Goal: Information Seeking & Learning: Find specific page/section

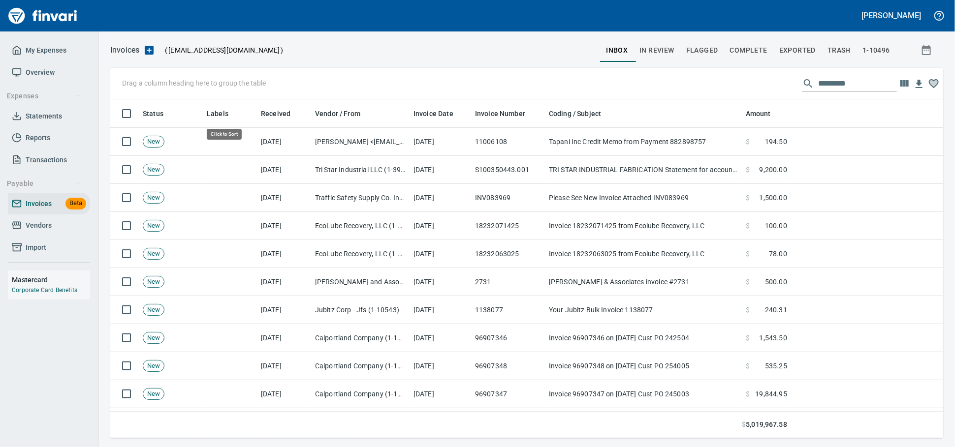
scroll to position [330, 815]
drag, startPoint x: 212, startPoint y: 119, endPoint x: 160, endPoint y: 81, distance: 63.8
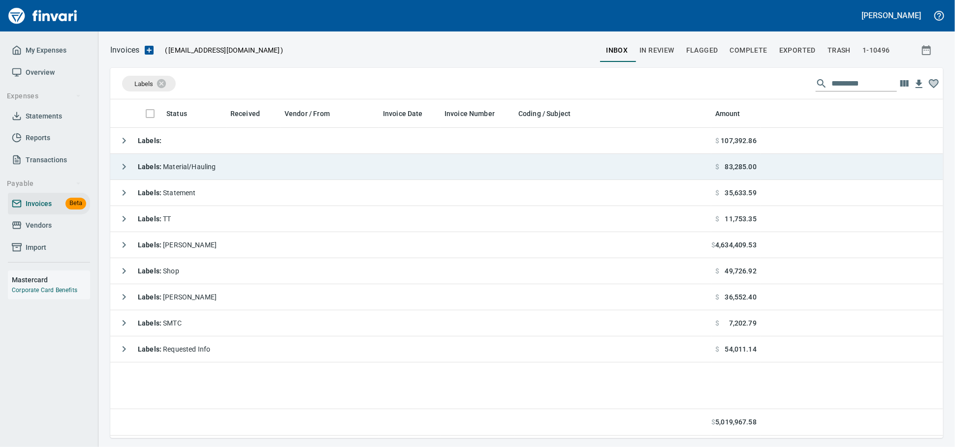
click at [216, 162] on div "Labels : Material/Hauling" at bounding box center [165, 167] width 102 height 20
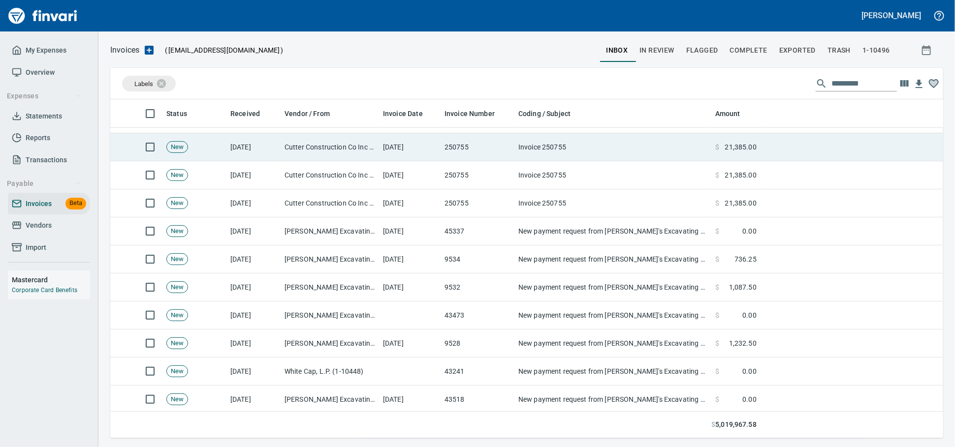
scroll to position [0, 0]
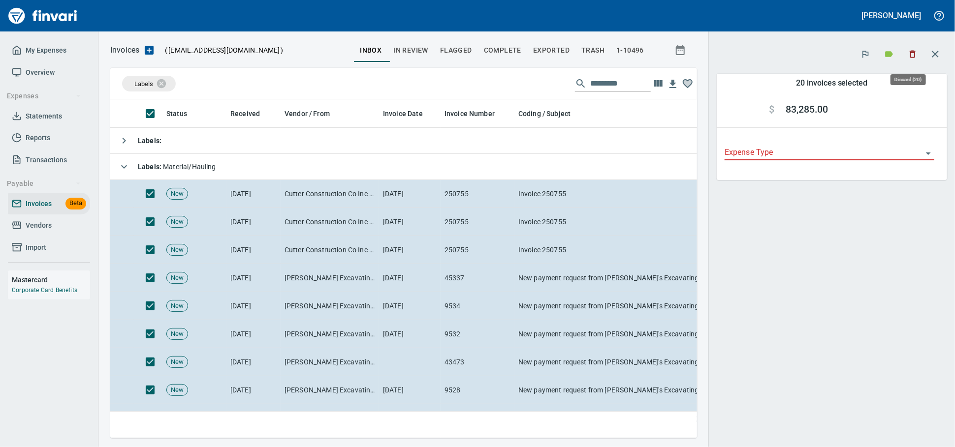
click at [909, 57] on icon "button" at bounding box center [912, 54] width 10 height 10
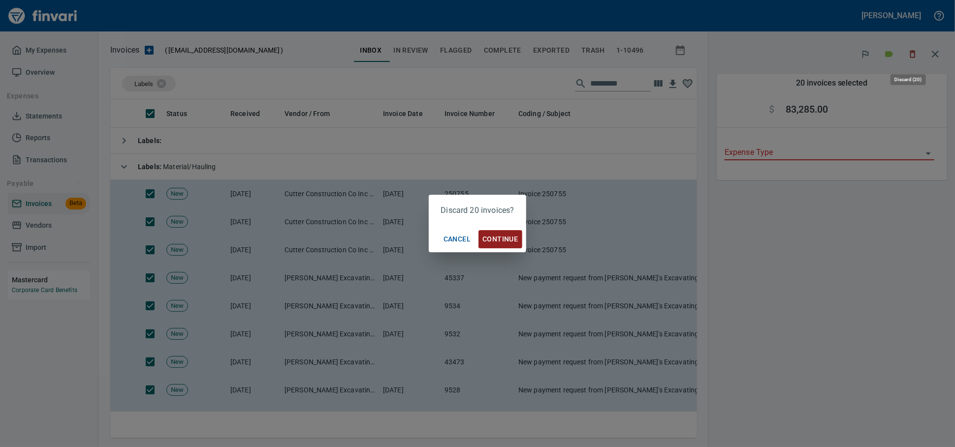
scroll to position [322, 569]
click at [500, 239] on span "Continue" at bounding box center [499, 239] width 35 height 12
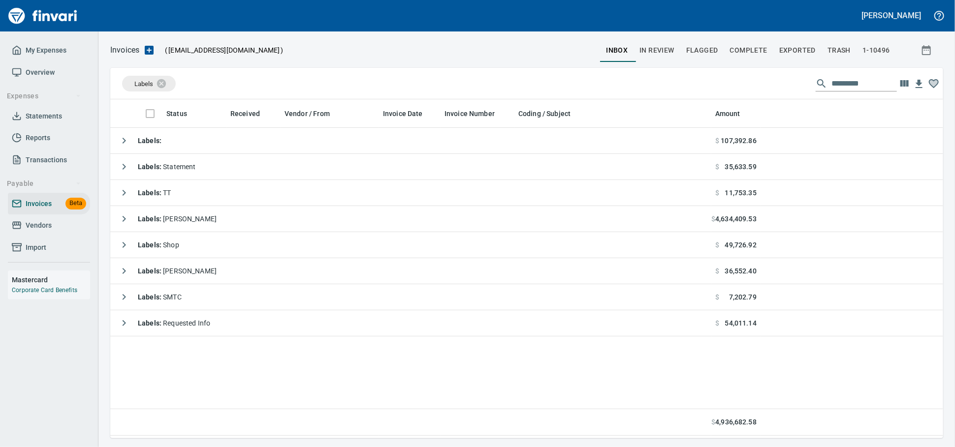
scroll to position [330, 822]
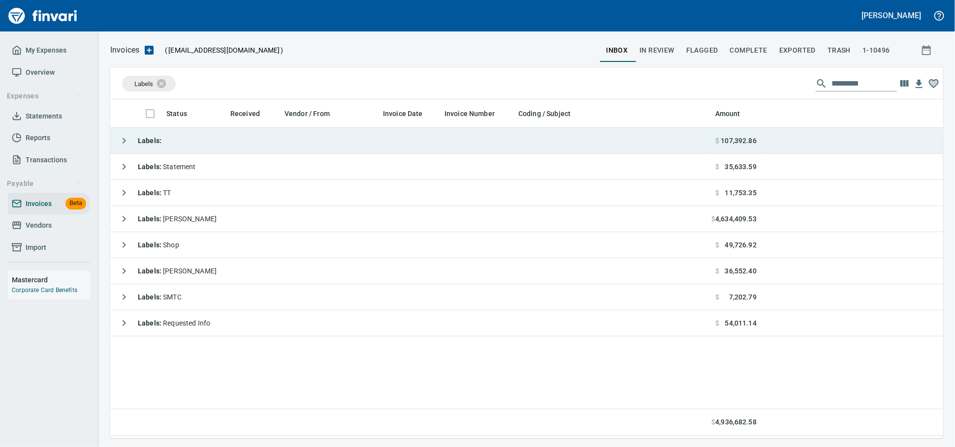
click at [207, 137] on td "Labels :" at bounding box center [410, 141] width 601 height 26
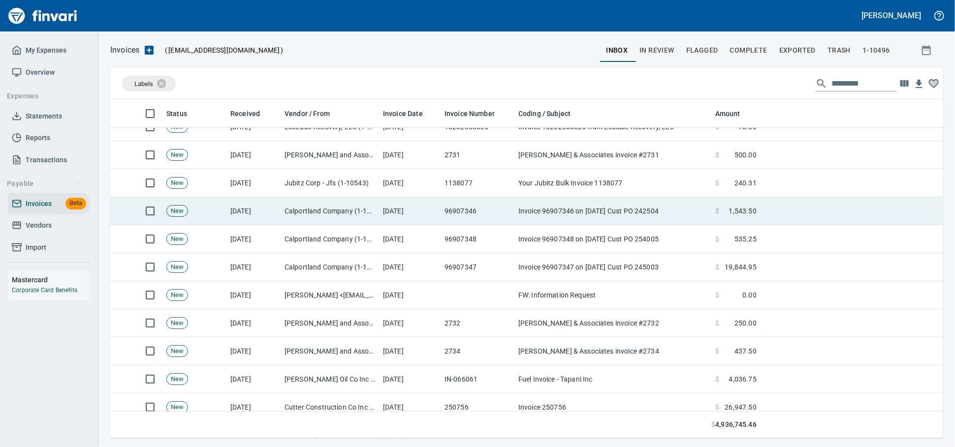
scroll to position [164, 0]
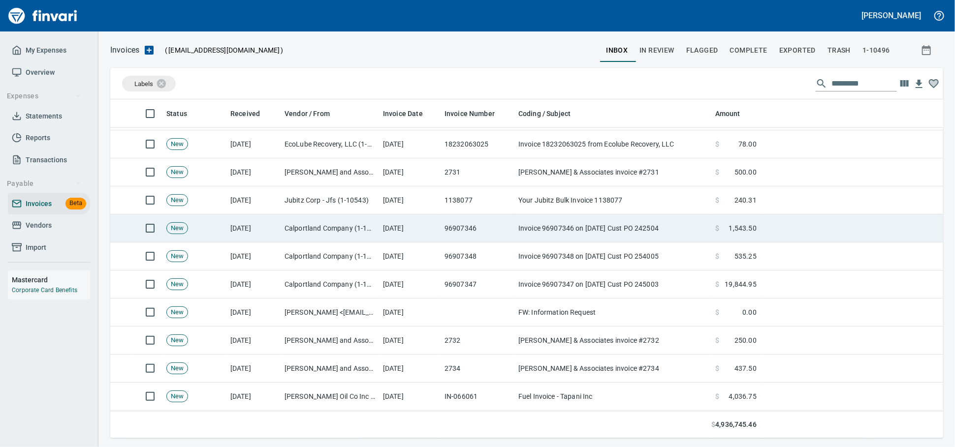
click at [377, 228] on td "Calportland Company (1-11224)" at bounding box center [330, 229] width 98 height 28
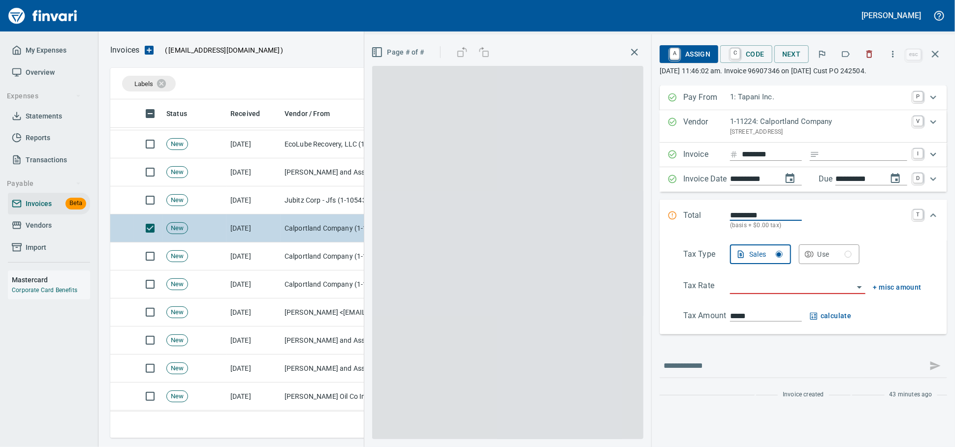
scroll to position [330, 815]
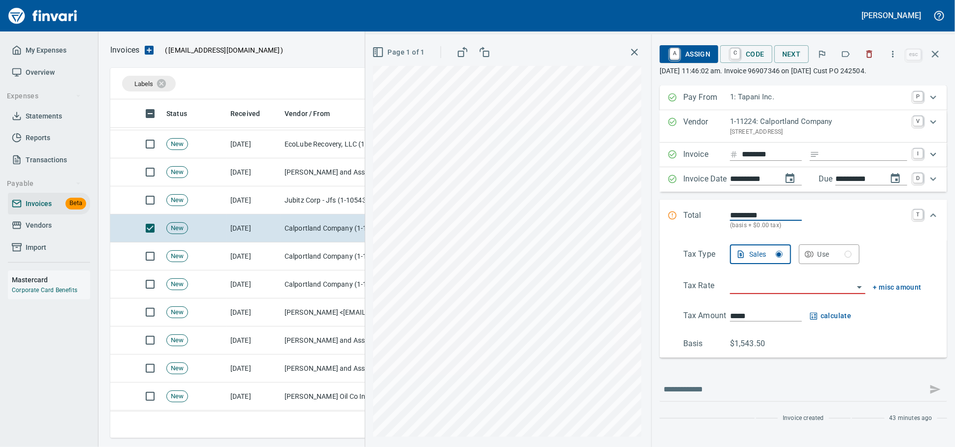
click at [867, 55] on icon "button" at bounding box center [870, 54] width 6 height 7
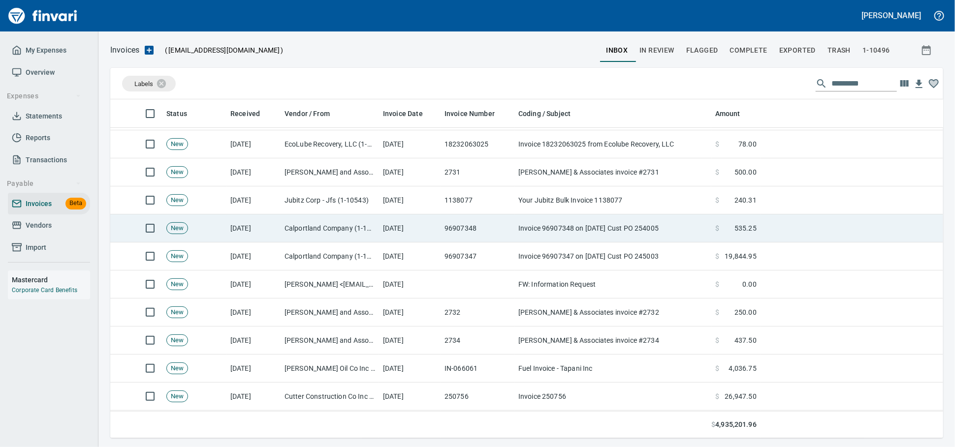
click at [331, 228] on td "Calportland Company (1-11224)" at bounding box center [330, 229] width 98 height 28
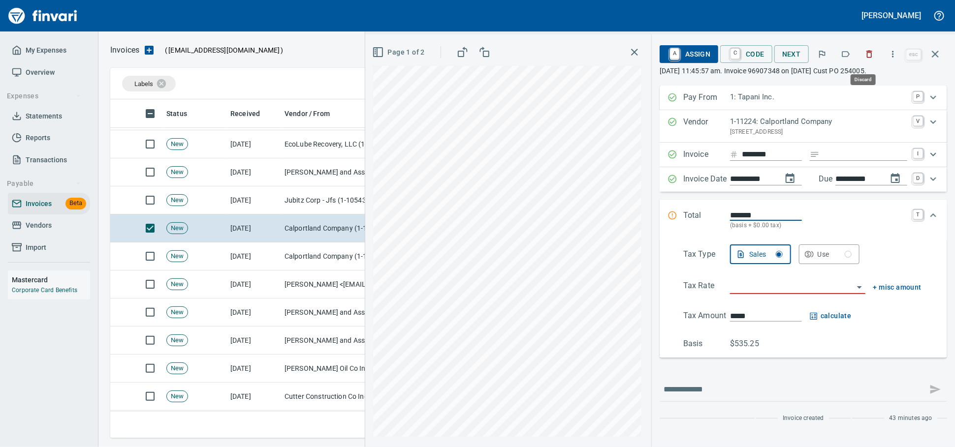
click at [867, 52] on icon "button" at bounding box center [870, 54] width 6 height 7
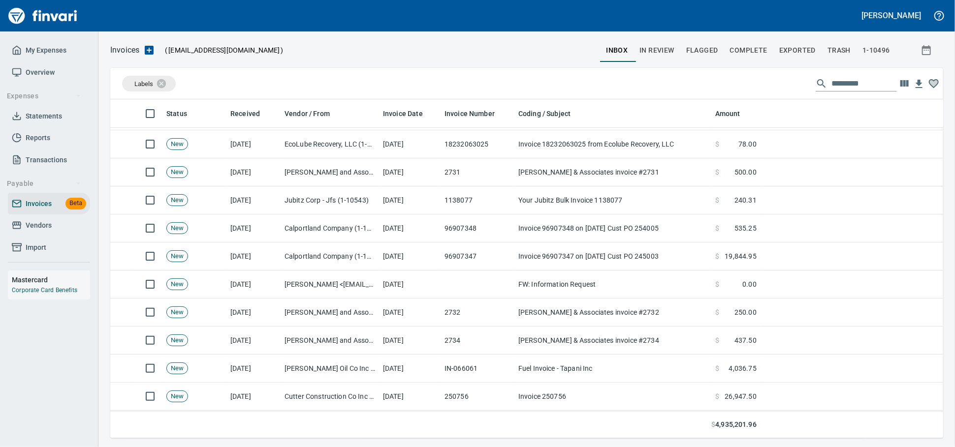
scroll to position [330, 815]
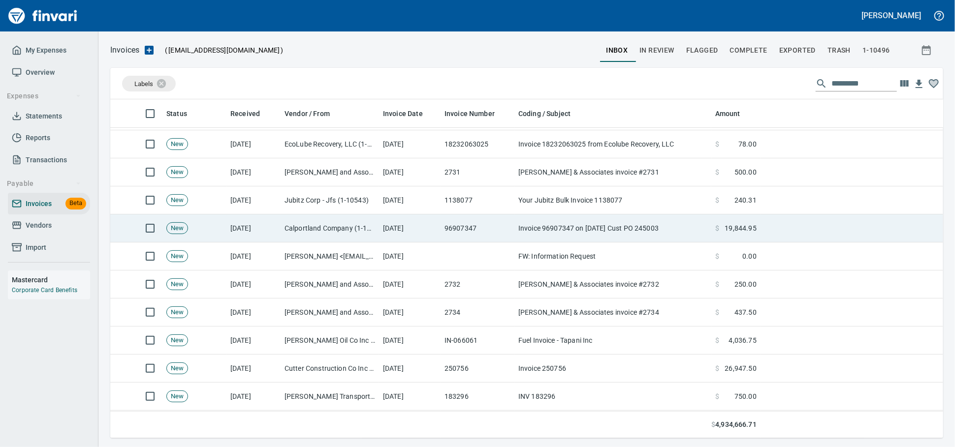
click at [432, 218] on td "[DATE]" at bounding box center [410, 229] width 62 height 28
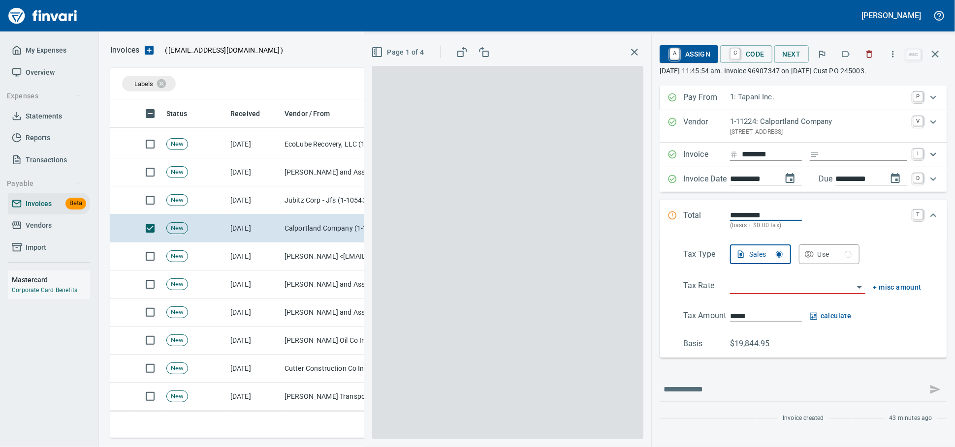
click at [865, 56] on icon "button" at bounding box center [869, 54] width 10 height 10
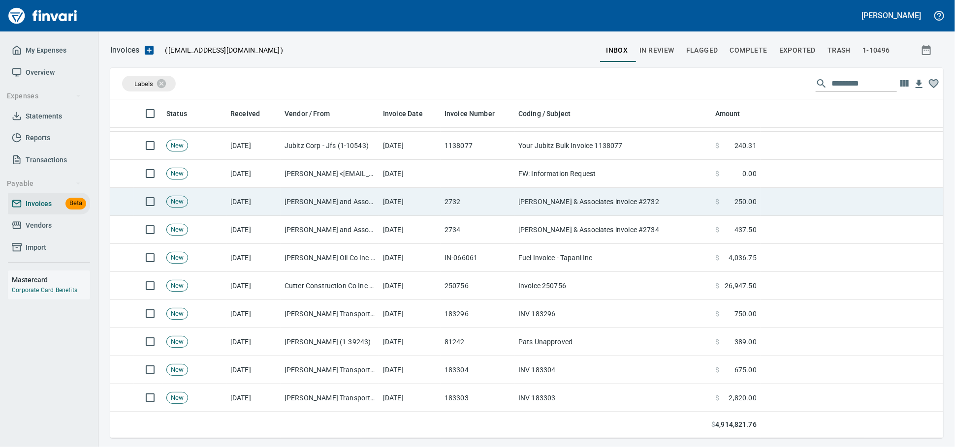
scroll to position [273, 0]
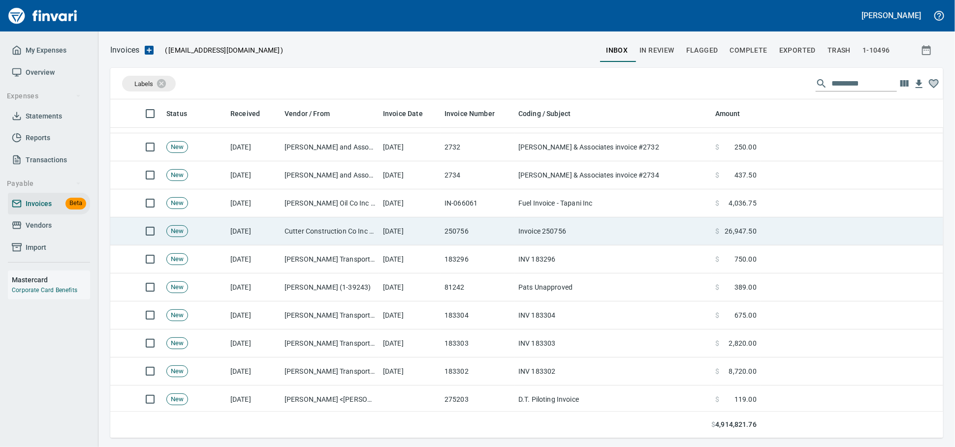
click at [456, 235] on td "250756" at bounding box center [477, 232] width 74 height 28
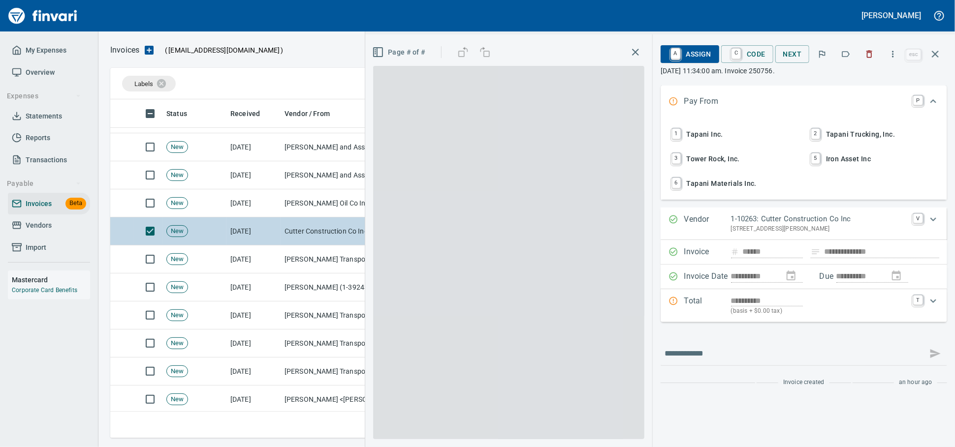
scroll to position [330, 815]
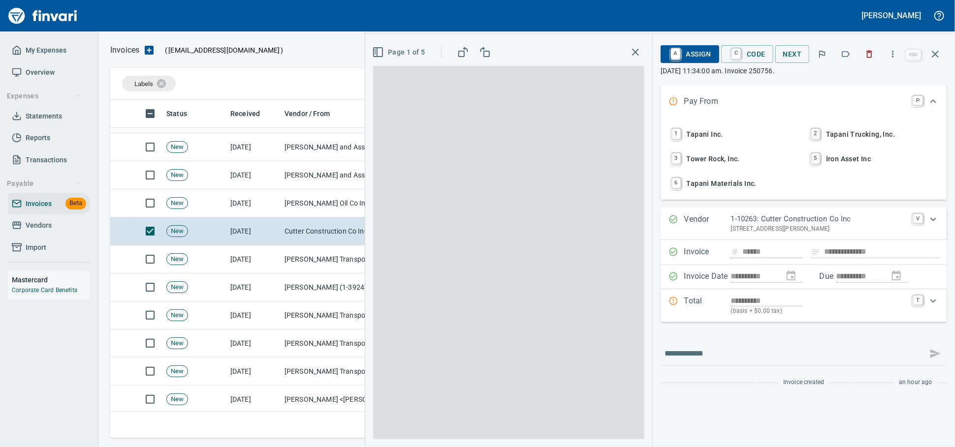
click at [867, 51] on icon "button" at bounding box center [869, 54] width 10 height 10
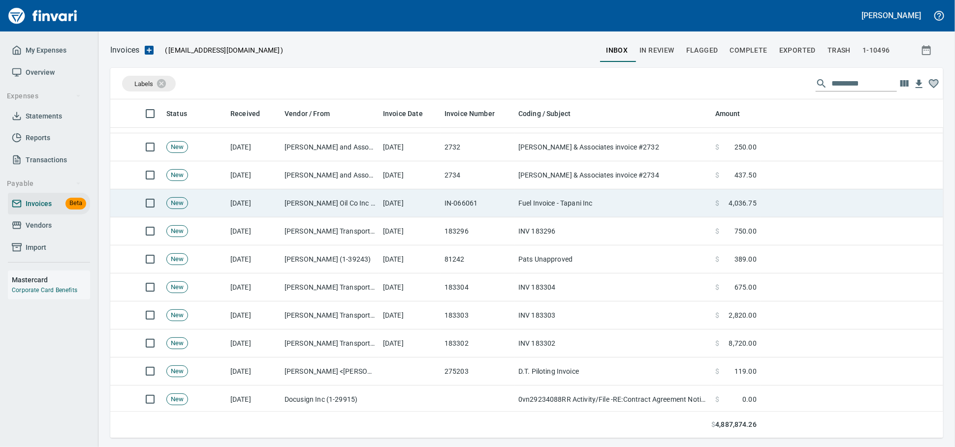
click at [404, 264] on td "[DATE]" at bounding box center [410, 260] width 62 height 28
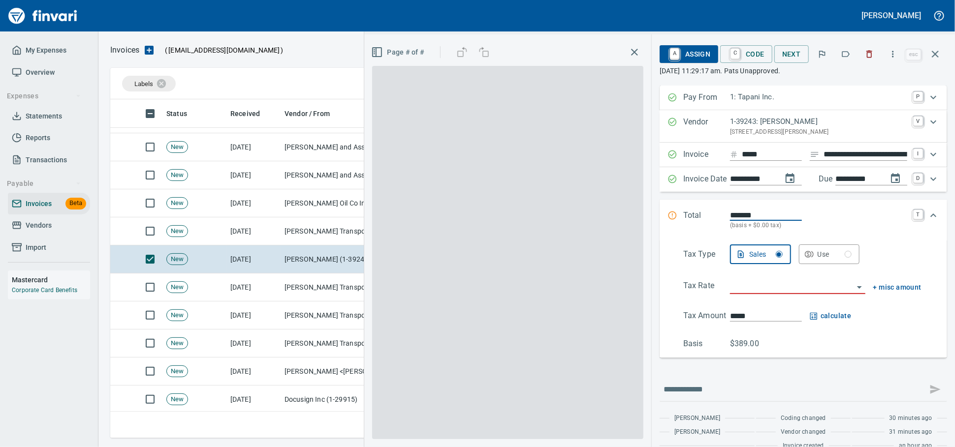
click at [408, 228] on span at bounding box center [507, 253] width 271 height 374
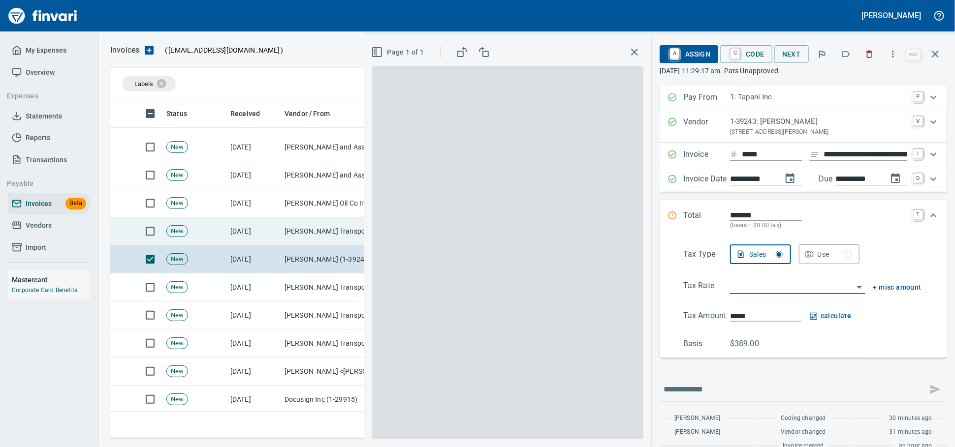
click at [307, 228] on td "[PERSON_NAME] Transport Inc (1-11004)" at bounding box center [330, 232] width 98 height 28
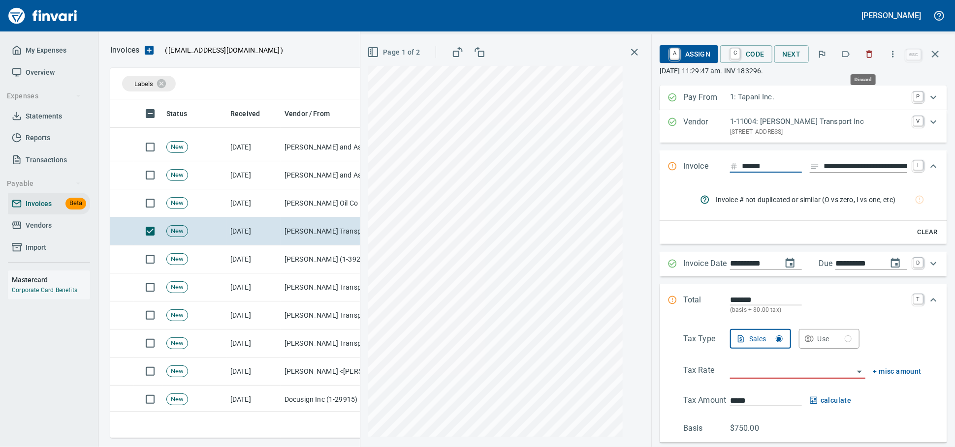
click at [864, 51] on icon "button" at bounding box center [869, 54] width 10 height 10
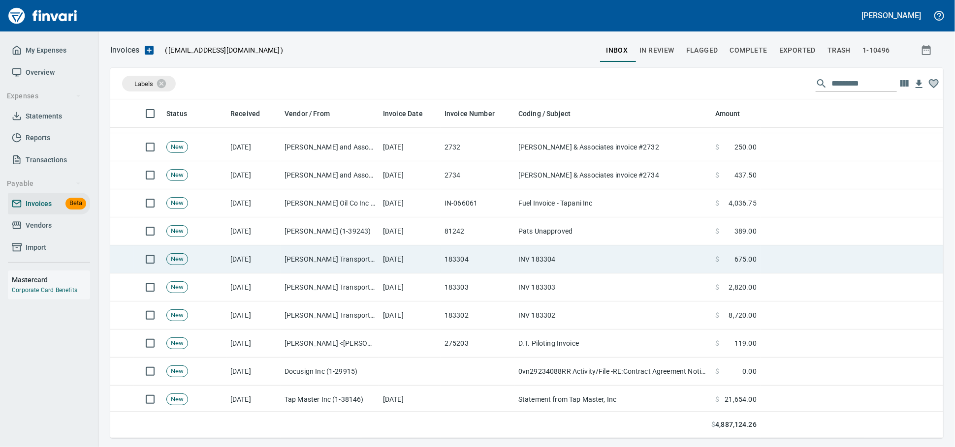
click at [340, 259] on td "[PERSON_NAME] Transport Inc (1-11004)" at bounding box center [330, 260] width 98 height 28
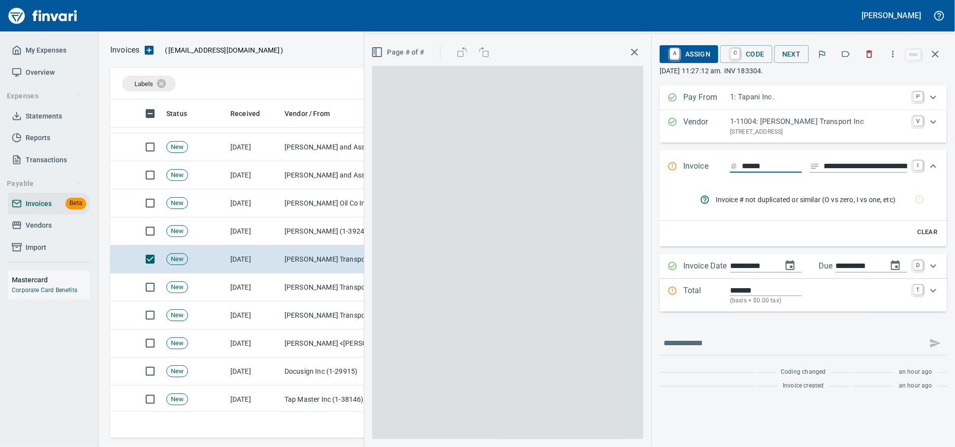
scroll to position [330, 815]
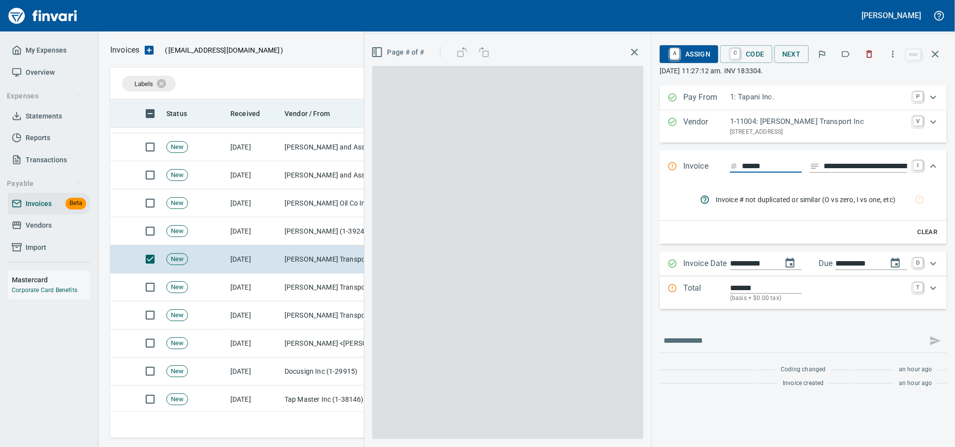
click at [864, 51] on icon "button" at bounding box center [869, 54] width 10 height 10
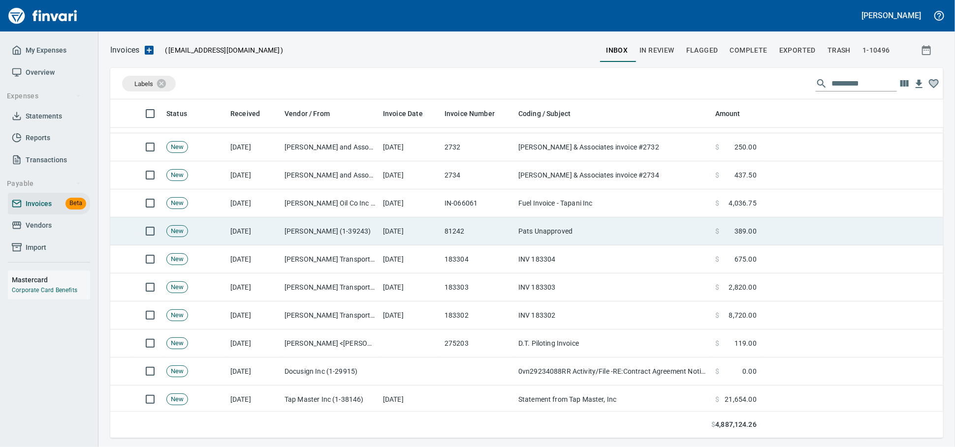
scroll to position [330, 815]
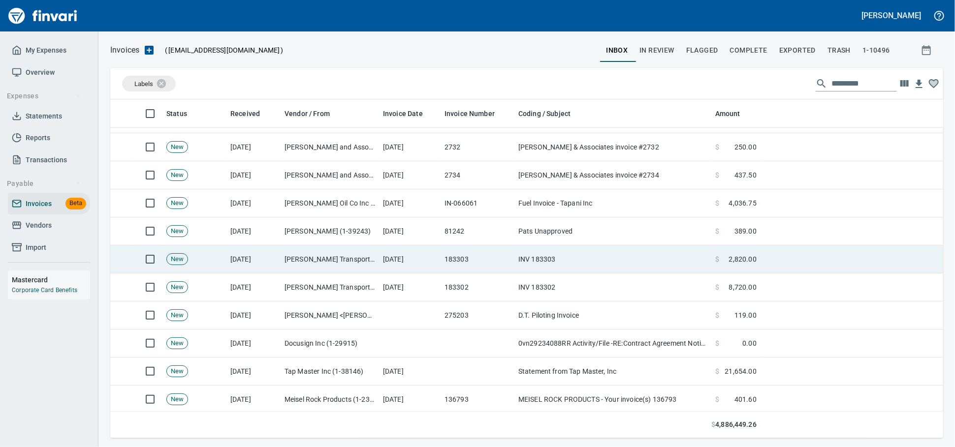
click at [378, 264] on td "[PERSON_NAME] Transport Inc (1-11004)" at bounding box center [330, 260] width 98 height 28
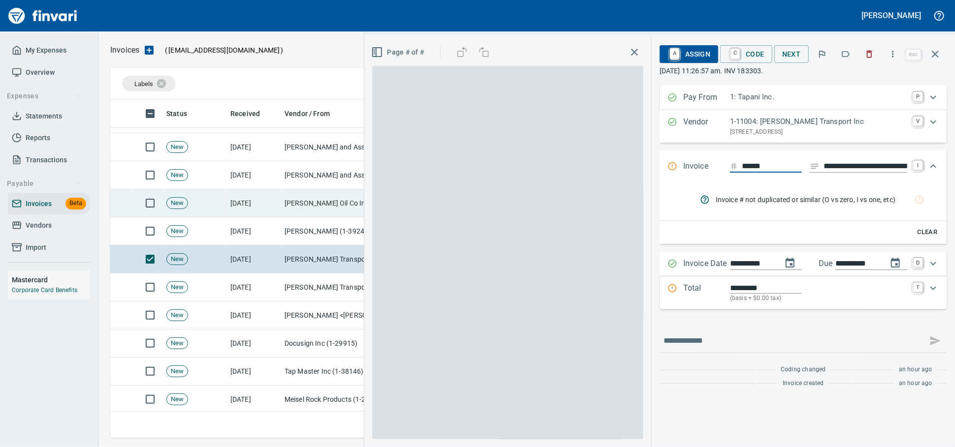
scroll to position [330, 815]
click at [867, 57] on icon "button" at bounding box center [870, 54] width 6 height 7
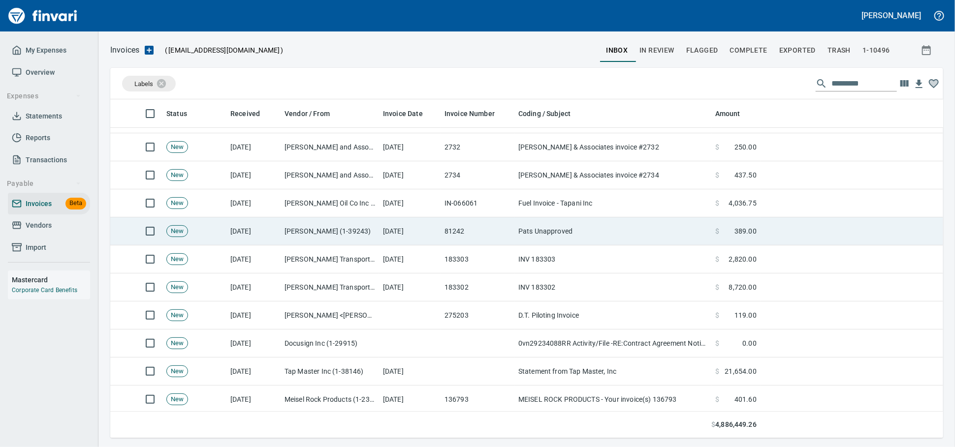
click at [299, 265] on td "[PERSON_NAME] Transport Inc (1-11004)" at bounding box center [330, 260] width 98 height 28
click at [337, 246] on td "[PERSON_NAME] (1-39243)" at bounding box center [330, 232] width 98 height 28
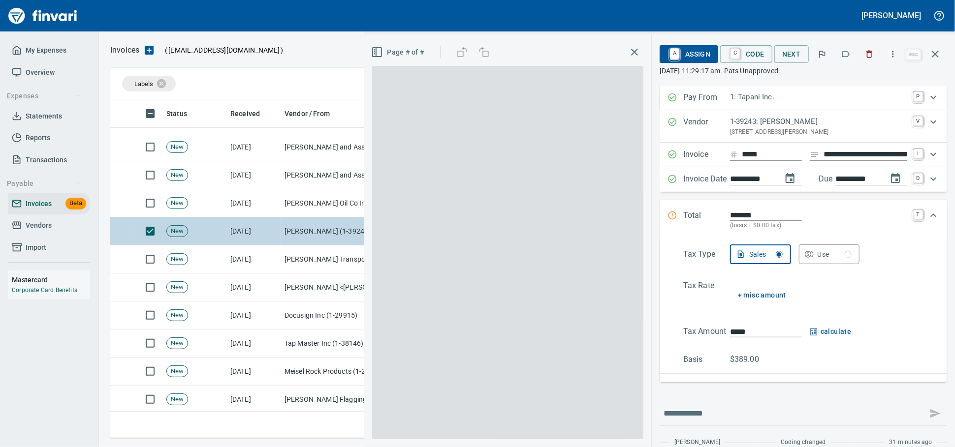
scroll to position [330, 815]
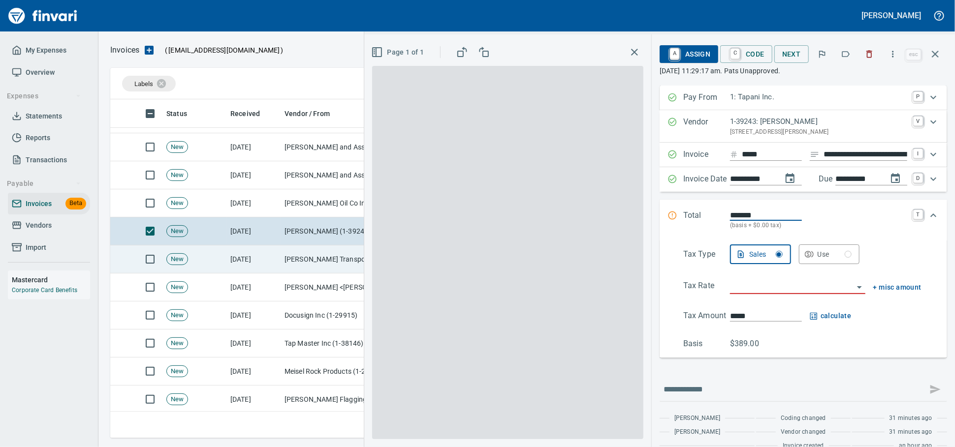
click at [289, 256] on td "[PERSON_NAME] Transport Inc (1-11004)" at bounding box center [330, 260] width 98 height 28
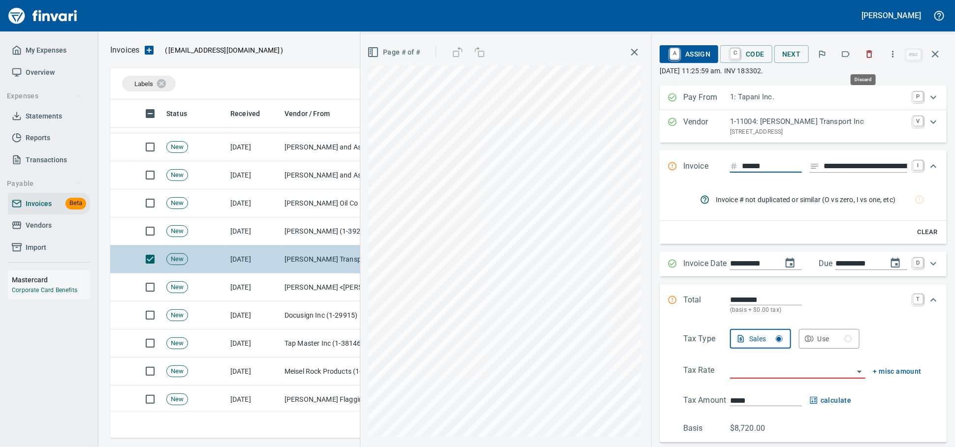
click at [865, 58] on icon "button" at bounding box center [869, 54] width 10 height 10
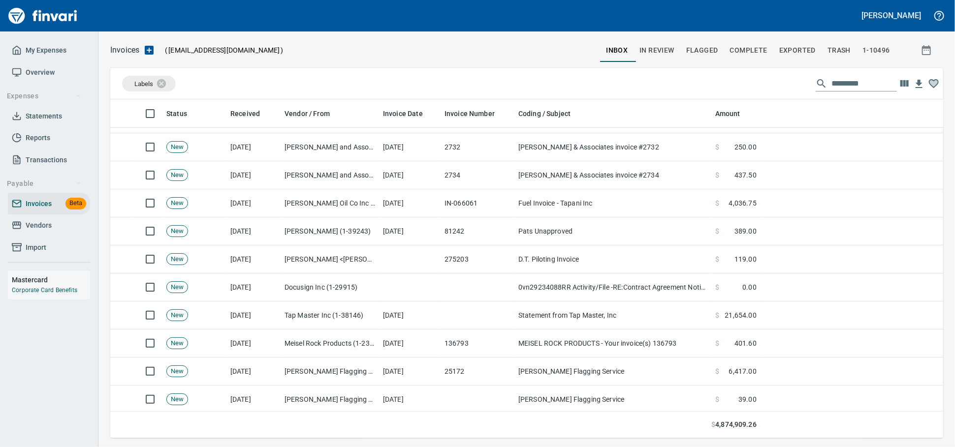
scroll to position [330, 815]
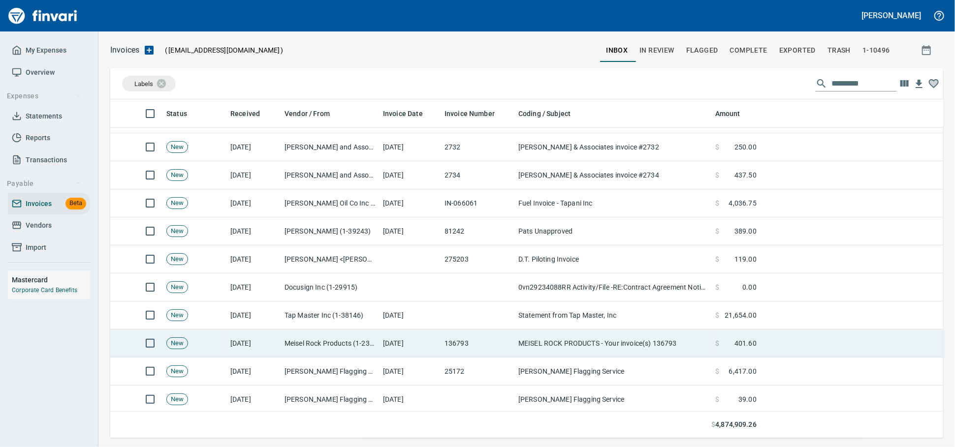
click at [360, 343] on td "Meisel Rock Products (1-23075)" at bounding box center [330, 344] width 98 height 28
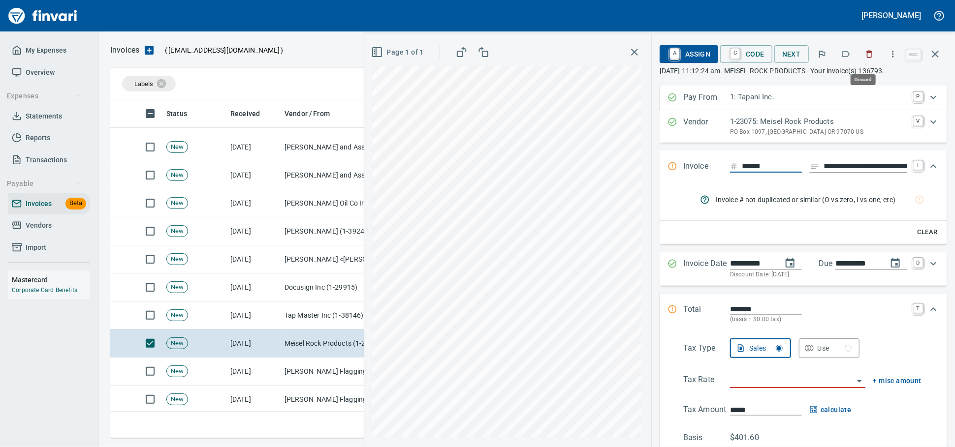
click at [864, 56] on icon "button" at bounding box center [869, 54] width 10 height 10
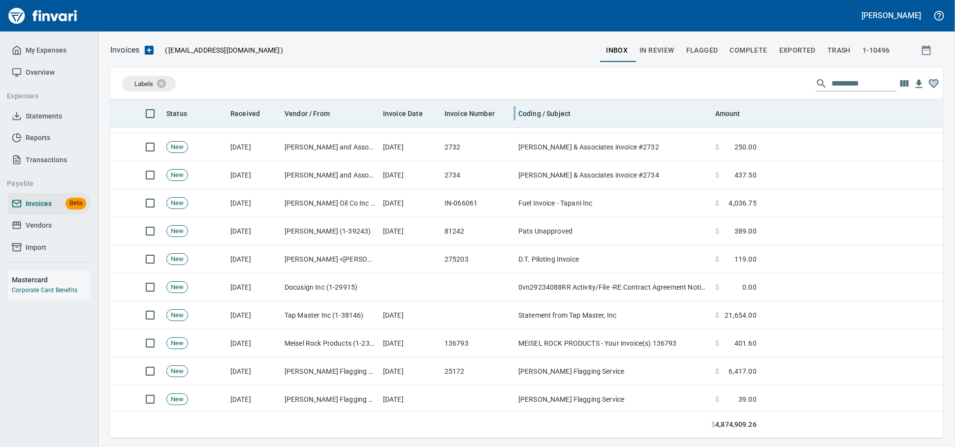
scroll to position [330, 815]
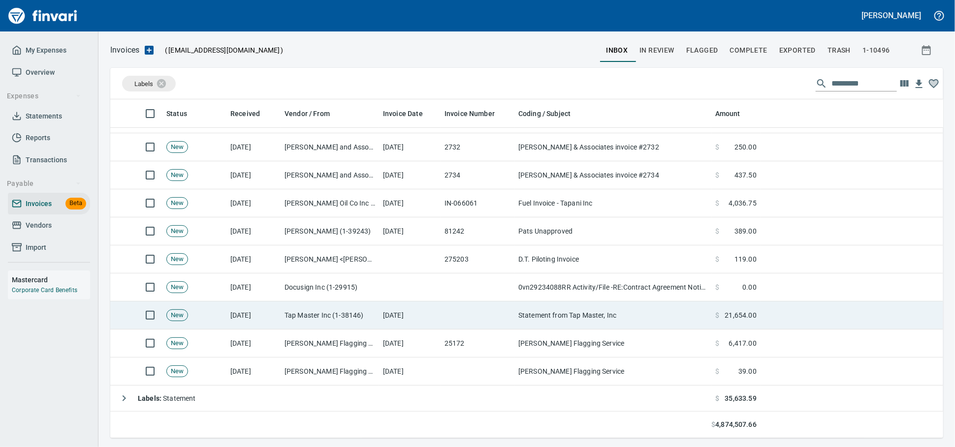
click at [387, 329] on td "[DATE]" at bounding box center [410, 316] width 62 height 28
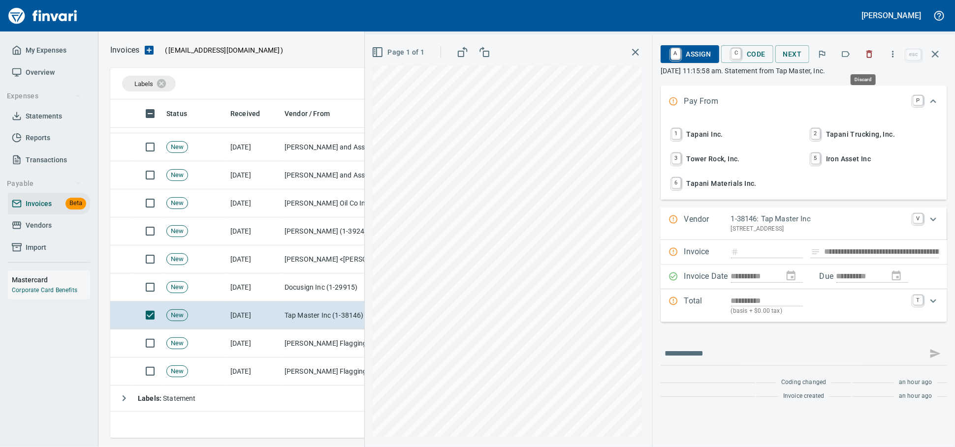
click at [858, 52] on button "button" at bounding box center [869, 54] width 22 height 22
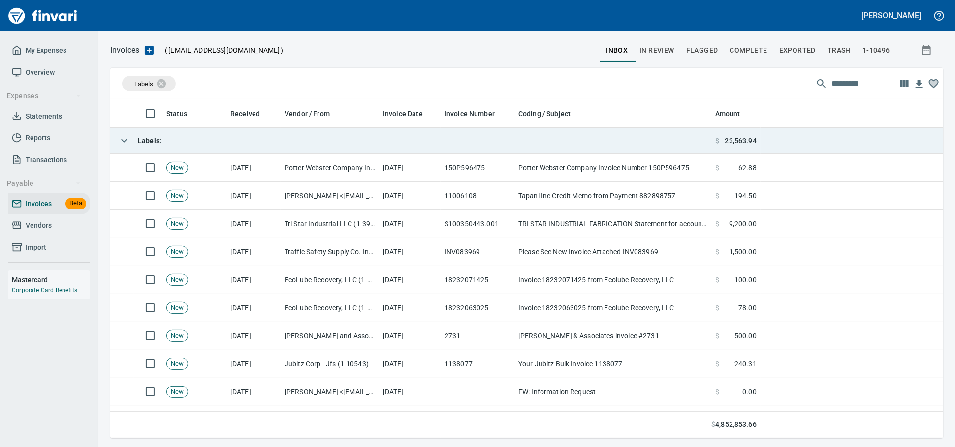
scroll to position [330, 815]
click at [295, 140] on td "Labels :" at bounding box center [410, 141] width 601 height 26
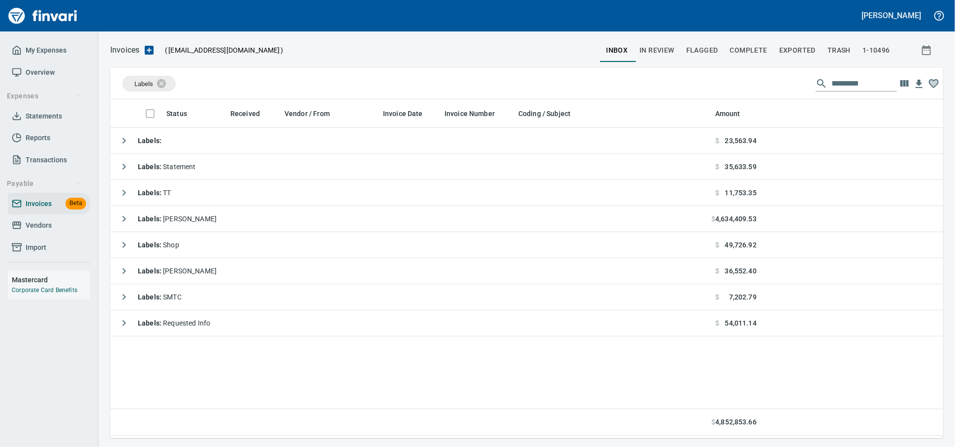
click at [36, 232] on span "Vendors" at bounding box center [39, 225] width 26 height 12
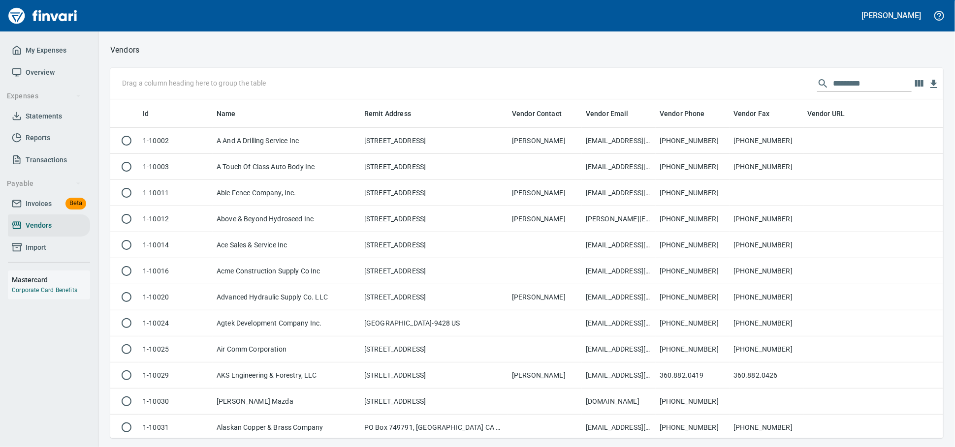
scroll to position [330, 815]
click at [834, 91] on input "text" at bounding box center [872, 84] width 79 height 16
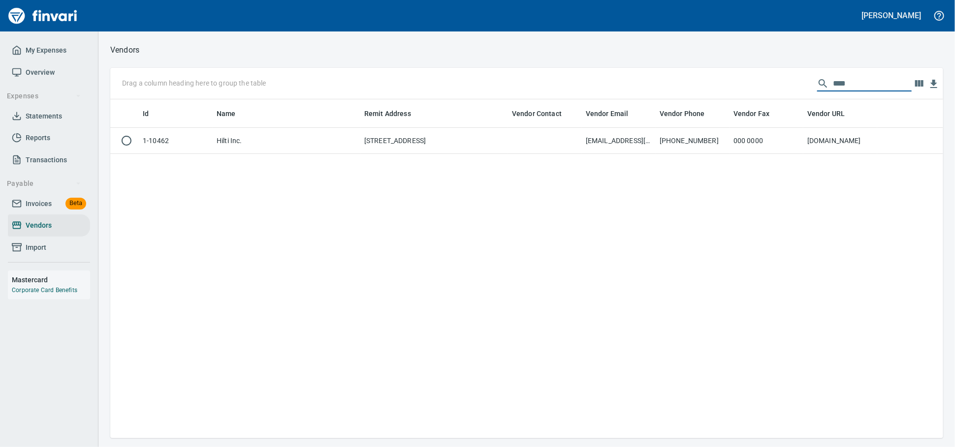
scroll to position [330, 824]
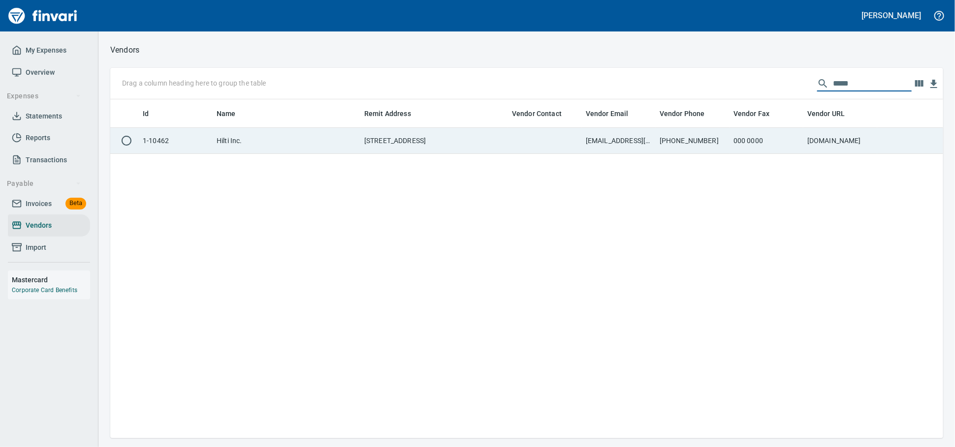
type input "*****"
click at [343, 141] on td "Hilti Inc." at bounding box center [287, 141] width 148 height 26
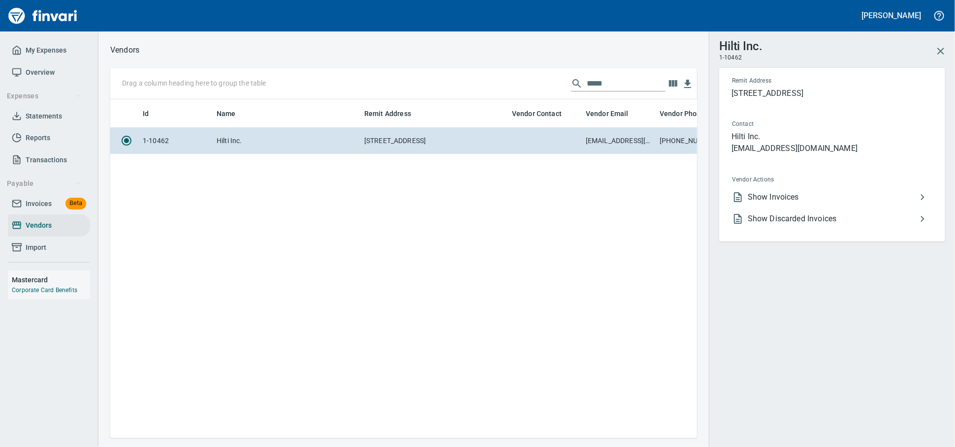
scroll to position [322, 578]
click at [817, 203] on span "Show Invoices" at bounding box center [832, 197] width 169 height 12
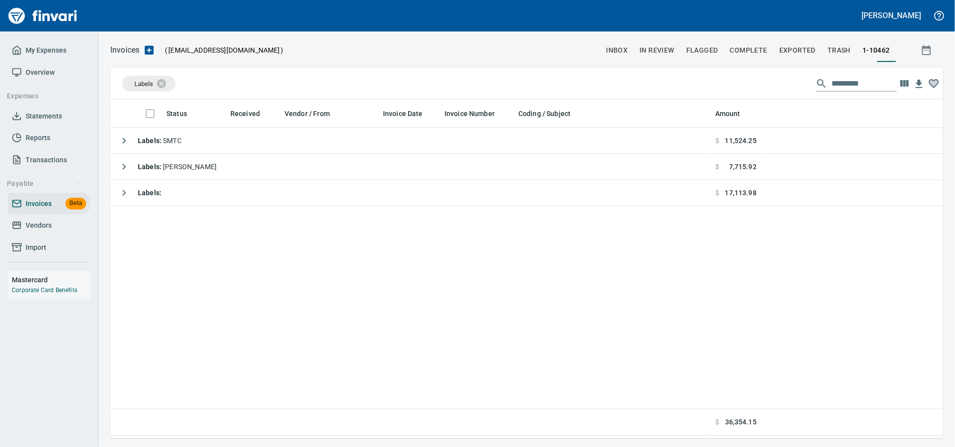
scroll to position [330, 824]
click at [169, 83] on icon at bounding box center [167, 83] width 11 height 11
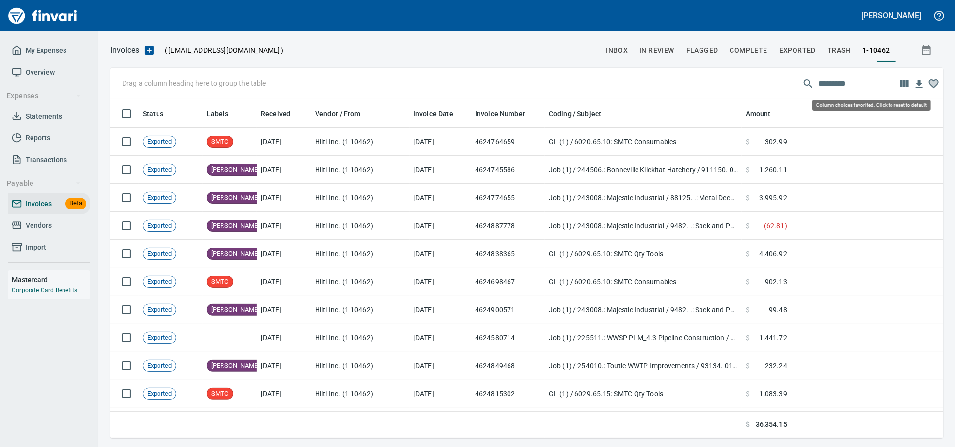
click at [931, 85] on icon "button" at bounding box center [934, 83] width 8 height 7
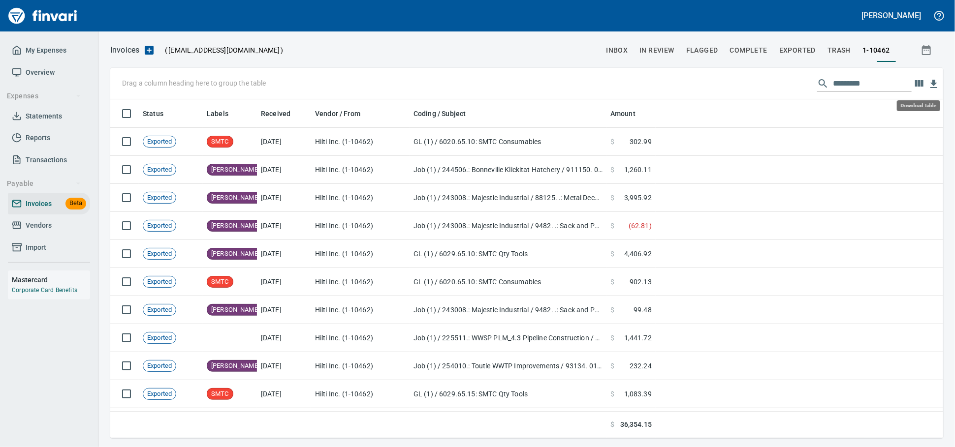
scroll to position [330, 815]
click at [917, 85] on icon "button" at bounding box center [919, 83] width 8 height 6
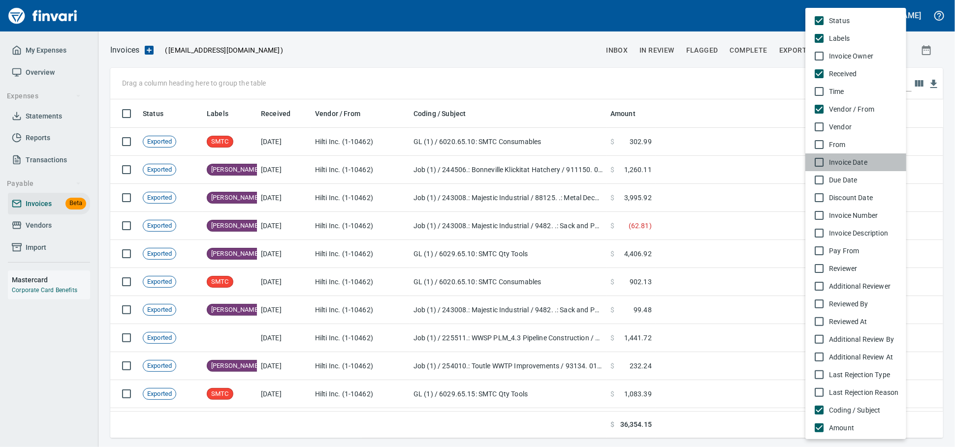
click at [873, 167] on span "Invoice Date" at bounding box center [863, 162] width 69 height 10
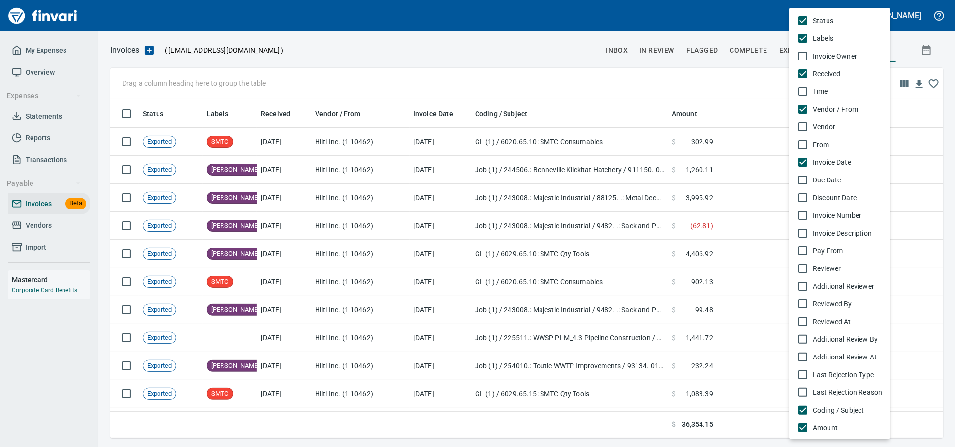
click at [632, 90] on div at bounding box center [477, 223] width 955 height 447
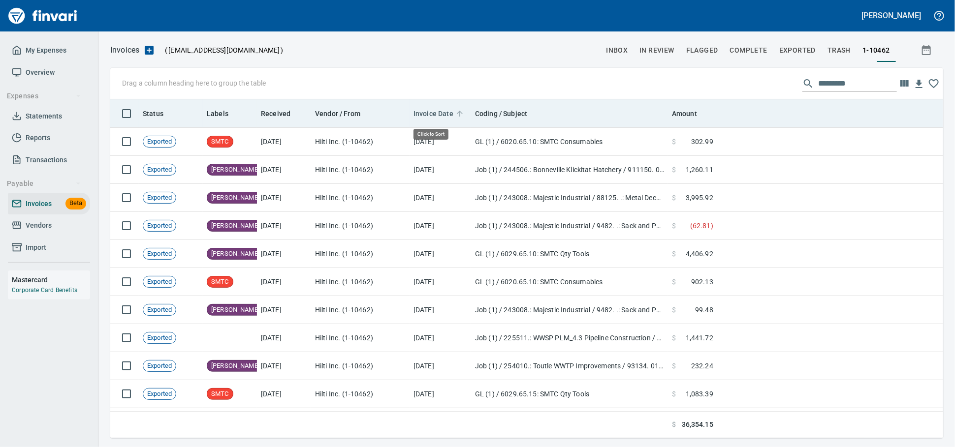
click at [440, 111] on span "Invoice Date" at bounding box center [433, 114] width 40 height 12
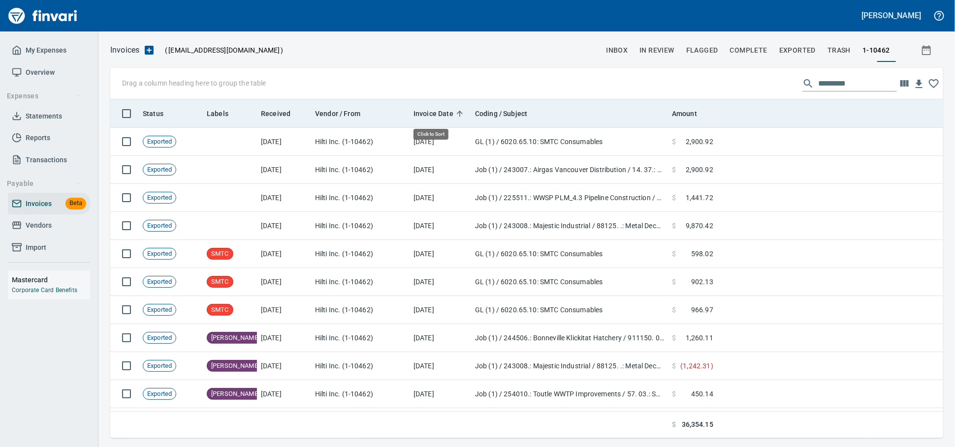
click at [440, 111] on span "Invoice Date" at bounding box center [433, 114] width 40 height 12
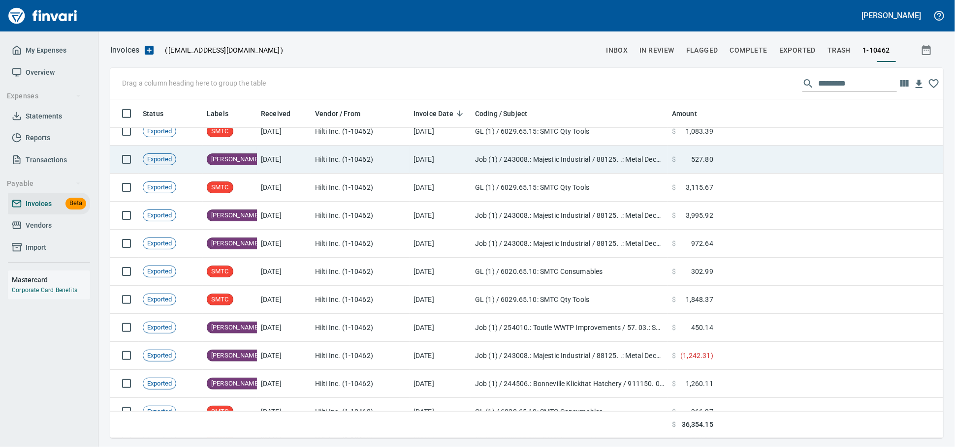
scroll to position [328, 0]
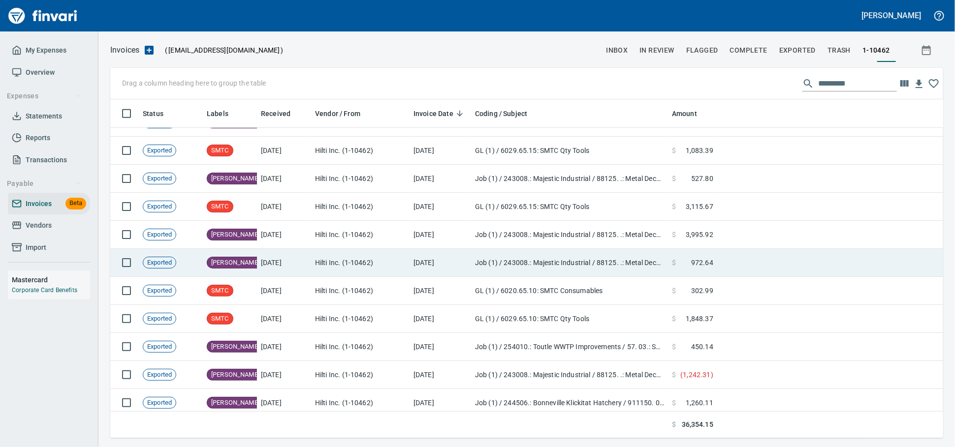
drag, startPoint x: 581, startPoint y: 256, endPoint x: 240, endPoint y: 412, distance: 375.3
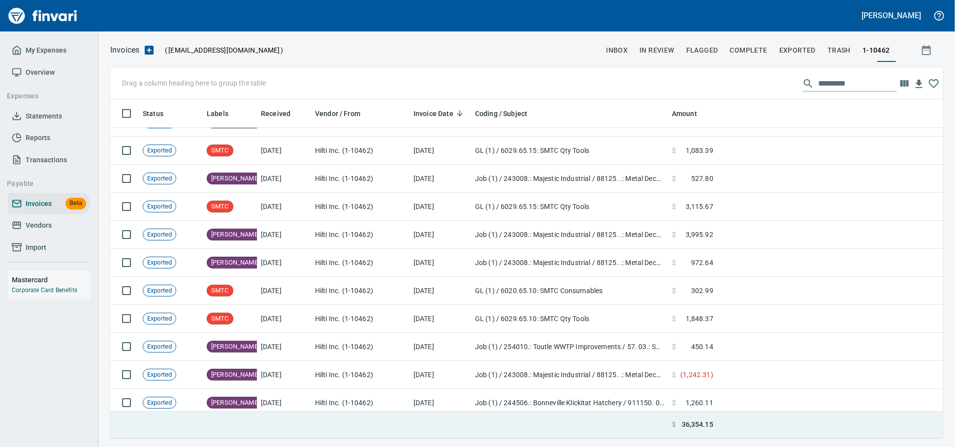
click at [581, 257] on td "Job (1) / 243008.: Majestic Industrial / 88125. .: Metal Decking / 3: Material" at bounding box center [569, 263] width 197 height 28
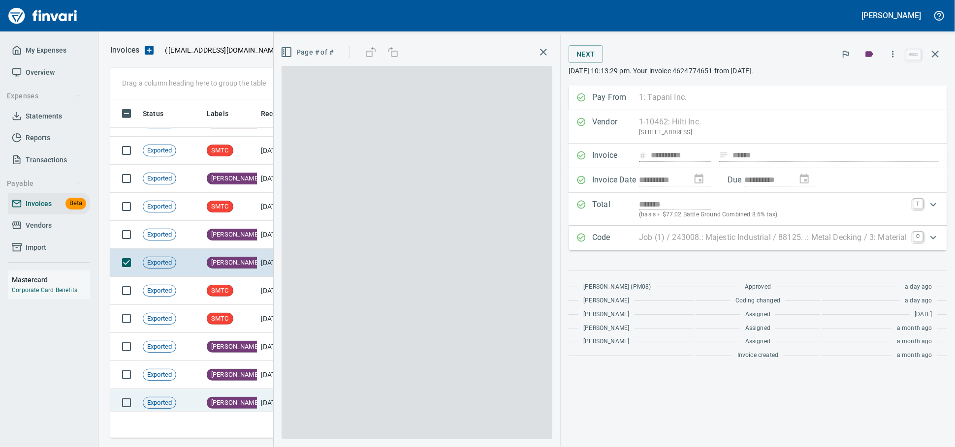
scroll to position [330, 815]
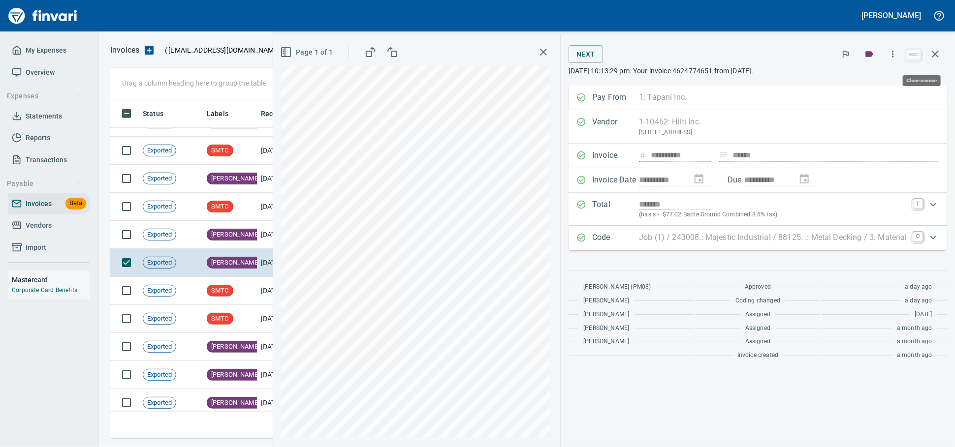
click at [941, 56] on button "button" at bounding box center [935, 54] width 24 height 24
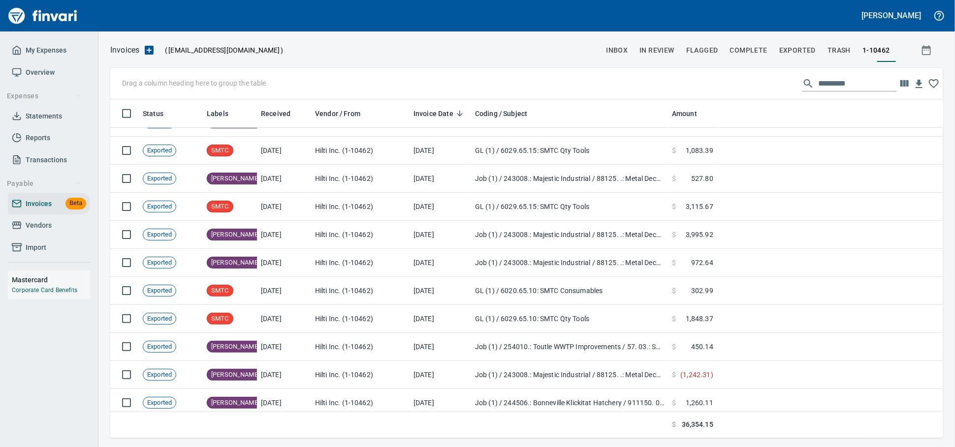
scroll to position [330, 815]
click at [51, 232] on span "Vendors" at bounding box center [39, 225] width 26 height 12
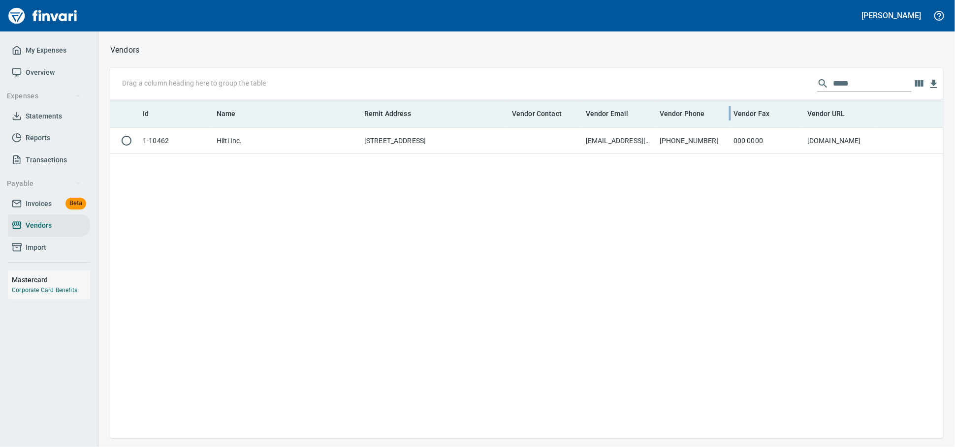
scroll to position [330, 824]
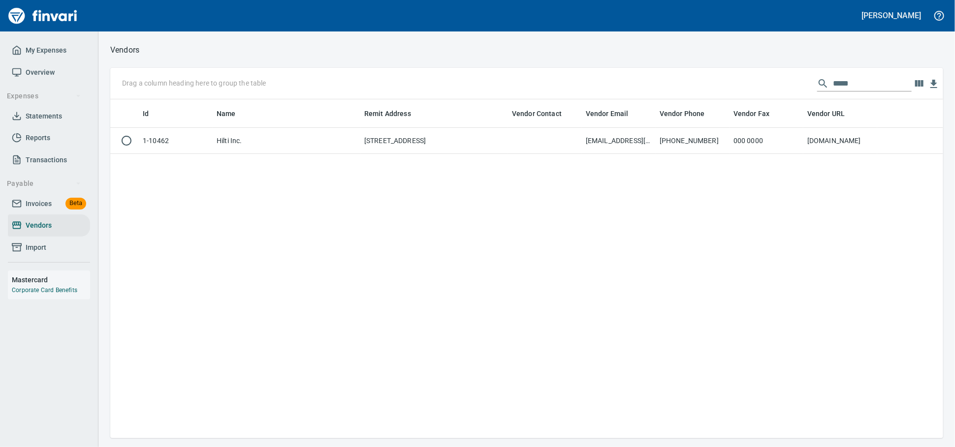
drag, startPoint x: 847, startPoint y: 79, endPoint x: 687, endPoint y: 89, distance: 159.7
click at [687, 89] on div "Drag a column heading here to group the table *****" at bounding box center [526, 83] width 833 height 31
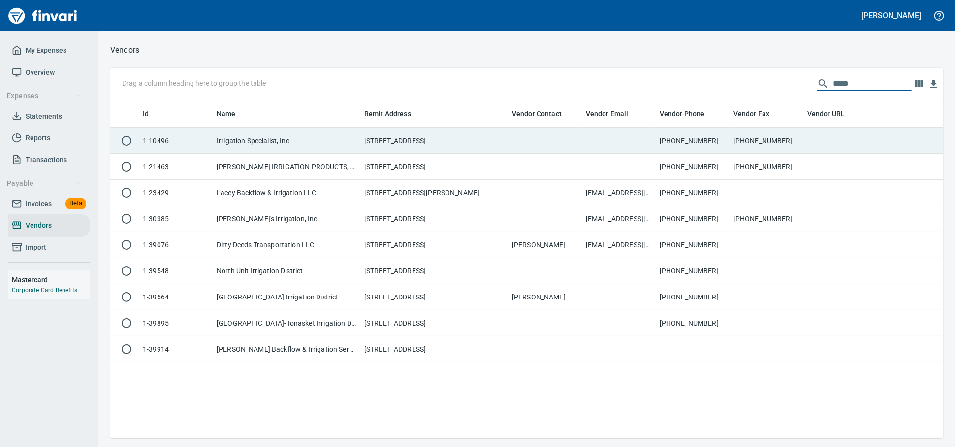
type input "*****"
click at [499, 147] on td "[STREET_ADDRESS]" at bounding box center [434, 141] width 148 height 26
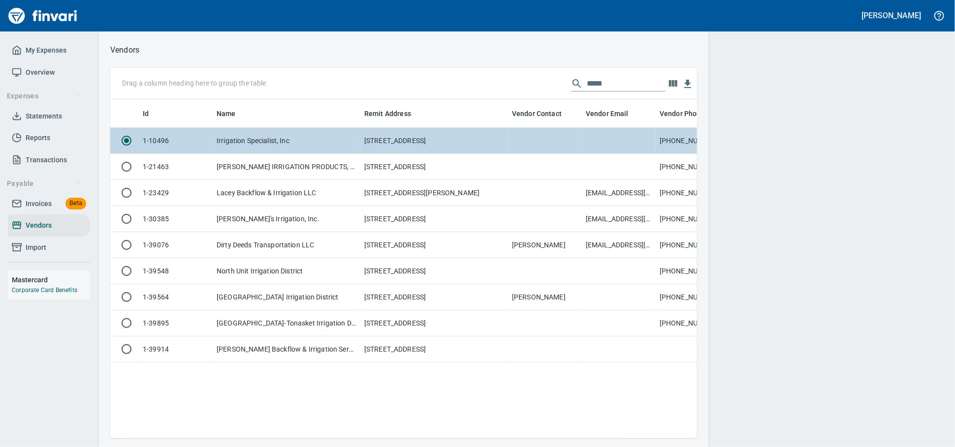
scroll to position [1, 1]
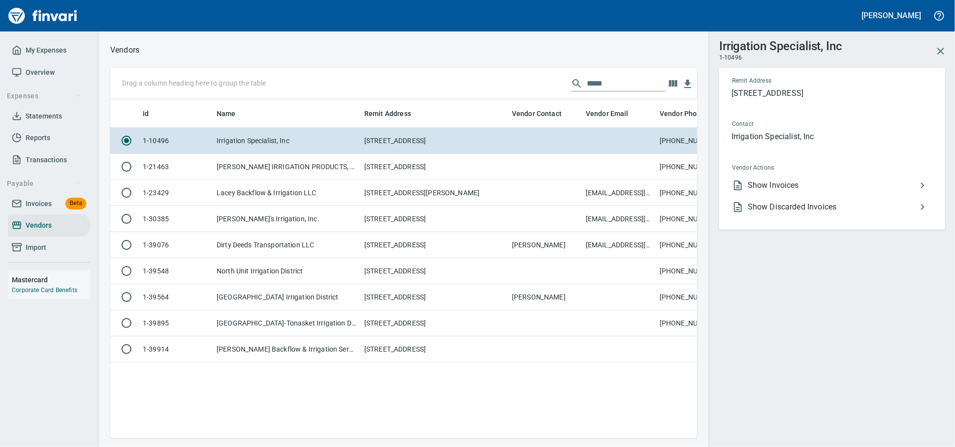
click at [760, 191] on span "Show Invoices" at bounding box center [832, 186] width 169 height 12
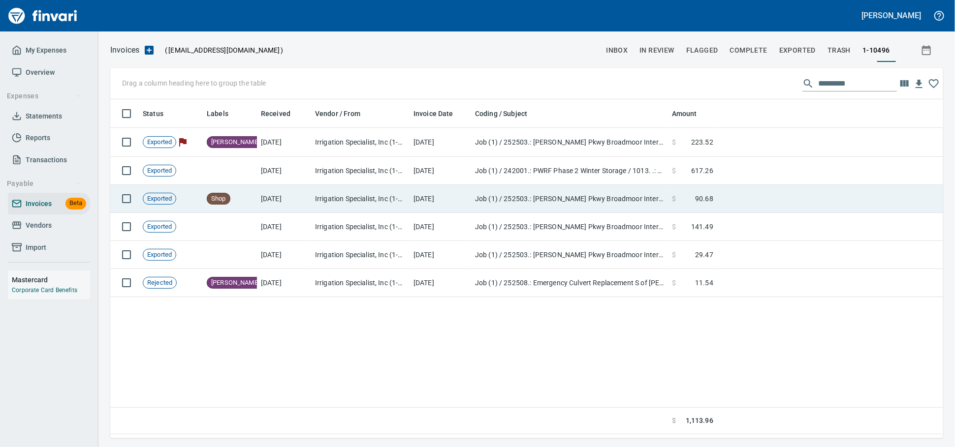
scroll to position [330, 824]
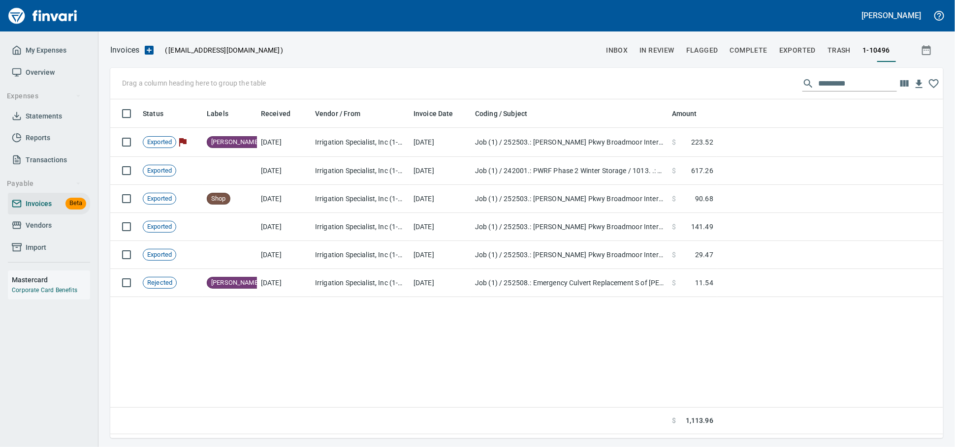
click at [59, 232] on span "Vendors" at bounding box center [49, 225] width 74 height 12
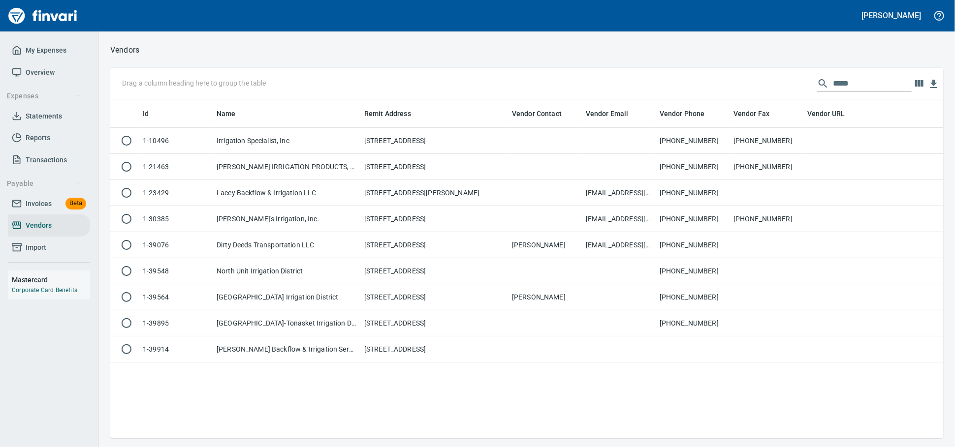
scroll to position [330, 824]
drag, startPoint x: 848, startPoint y: 88, endPoint x: 383, endPoint y: 50, distance: 466.6
click at [440, 62] on div "Vendors Drag a column heading here to group the table ***** Id Name Remit Addre…" at bounding box center [526, 240] width 856 height 395
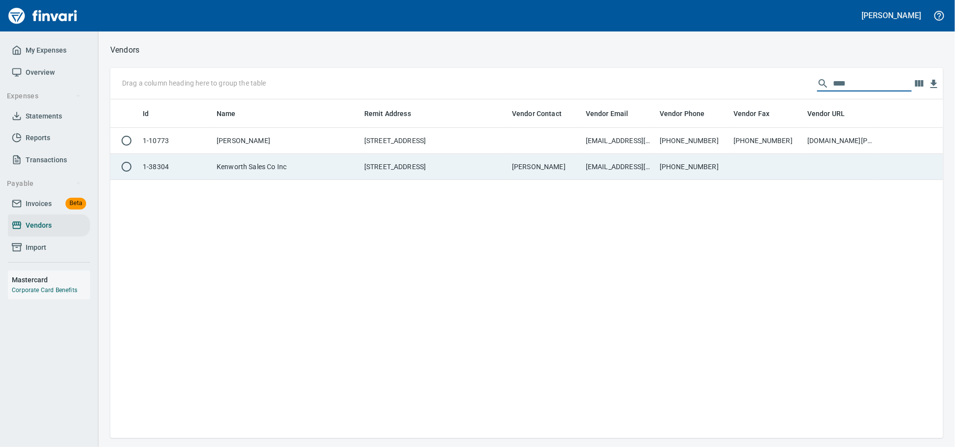
type input "****"
click at [232, 172] on td "Kenworth Sales Co Inc" at bounding box center [287, 167] width 148 height 26
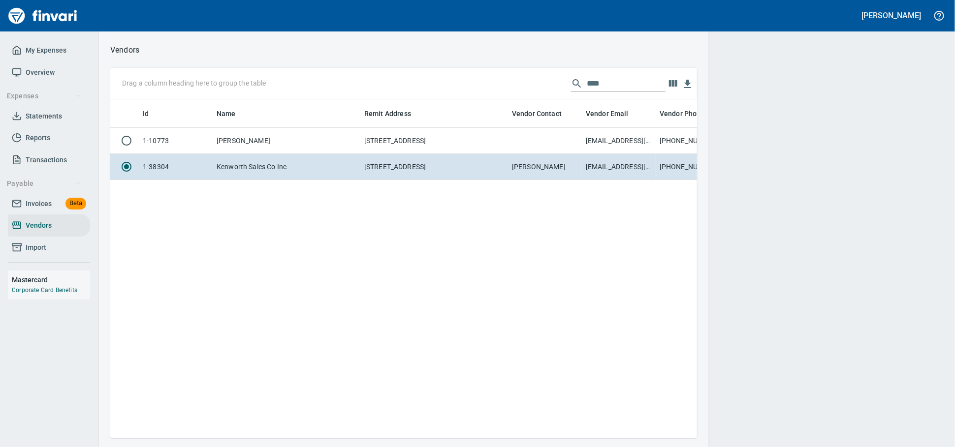
scroll to position [322, 578]
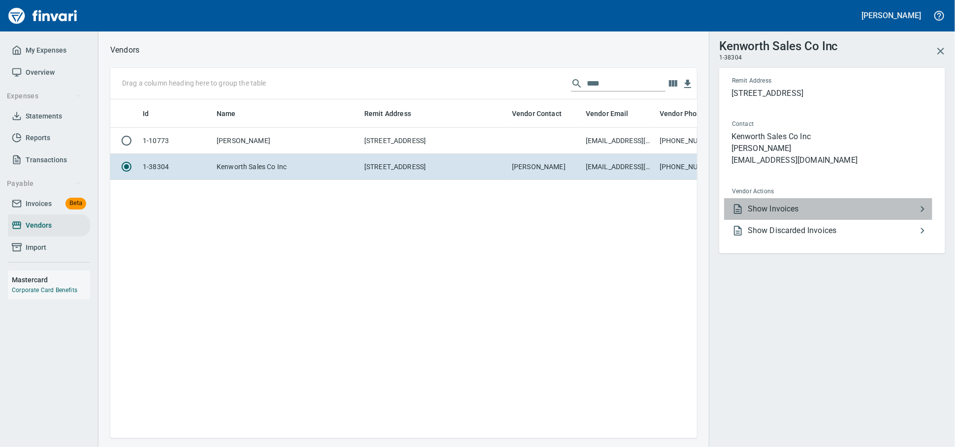
click at [776, 215] on span "Show Invoices" at bounding box center [832, 209] width 169 height 12
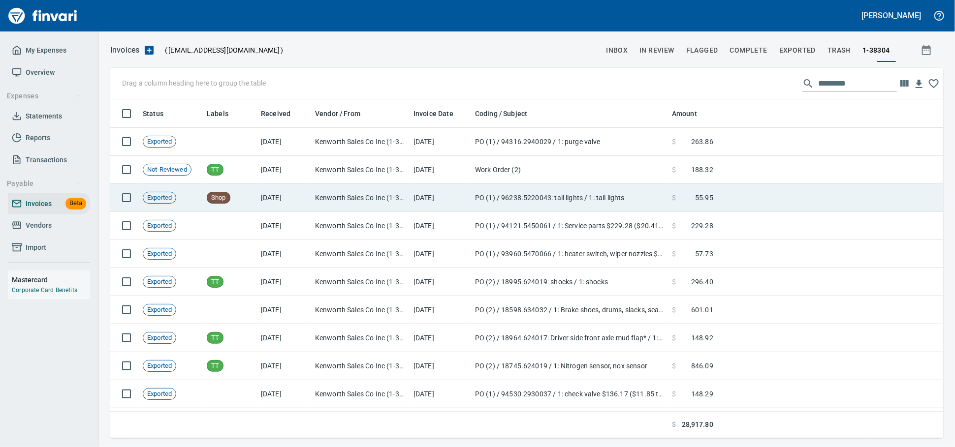
scroll to position [330, 815]
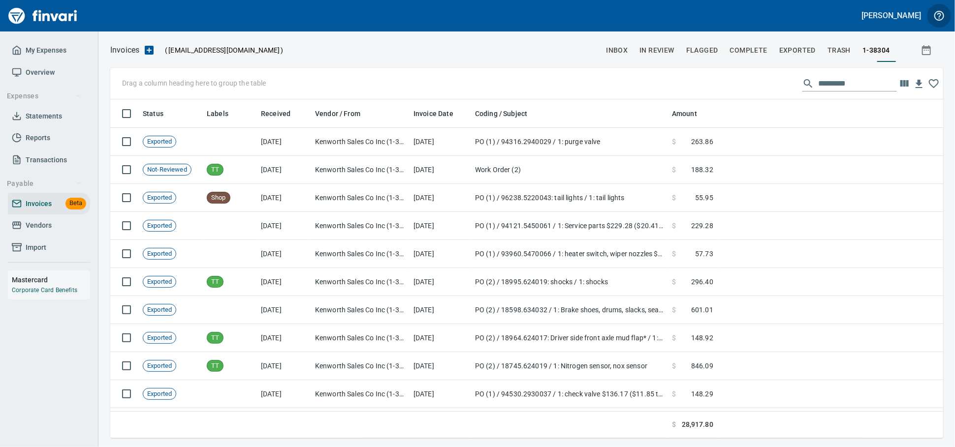
drag, startPoint x: 41, startPoint y: 237, endPoint x: 933, endPoint y: 12, distance: 919.2
click at [41, 232] on span "Vendors" at bounding box center [39, 225] width 26 height 12
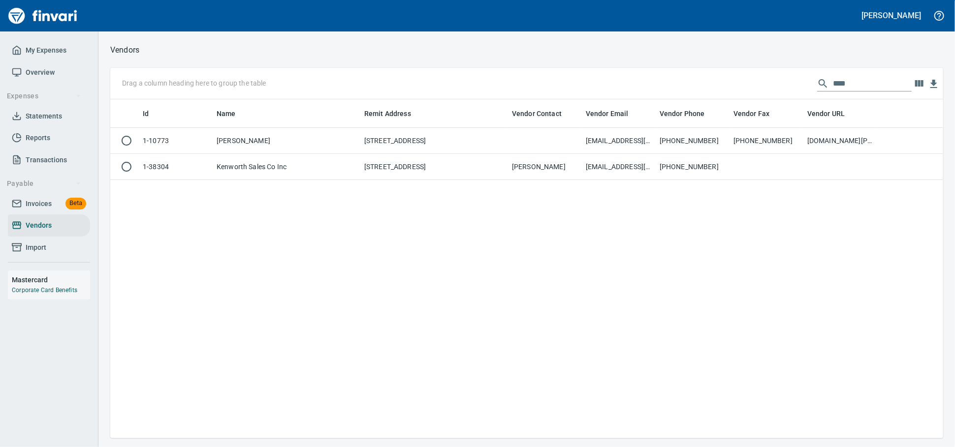
scroll to position [330, 824]
drag, startPoint x: 838, startPoint y: 82, endPoint x: 383, endPoint y: 100, distance: 455.6
click at [383, 99] on div "Drag a column heading here to group the table ****" at bounding box center [526, 83] width 833 height 31
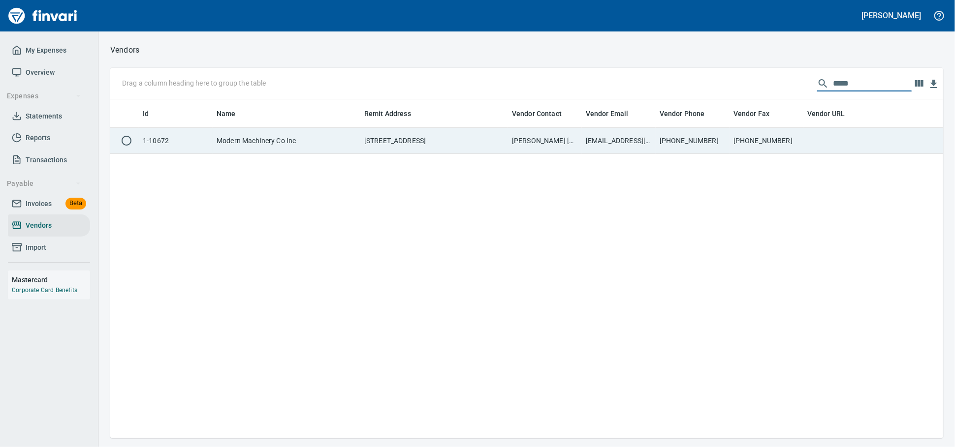
type input "*****"
click at [393, 148] on td "[STREET_ADDRESS]" at bounding box center [434, 141] width 148 height 26
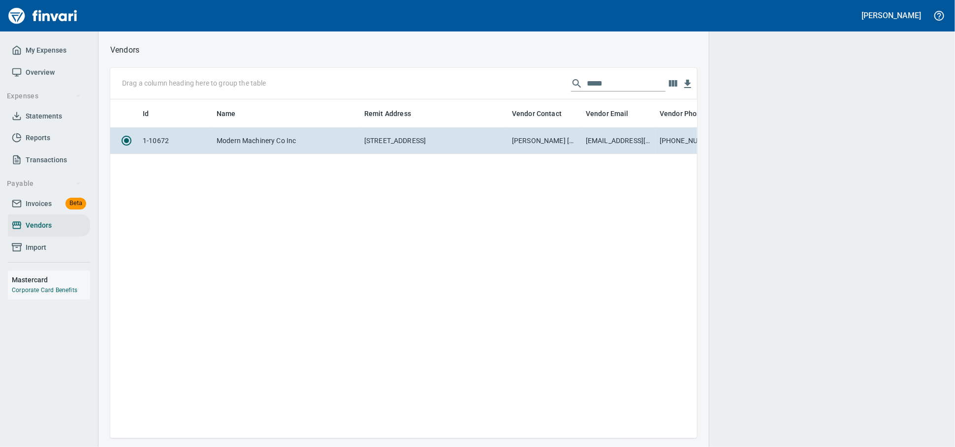
scroll to position [322, 578]
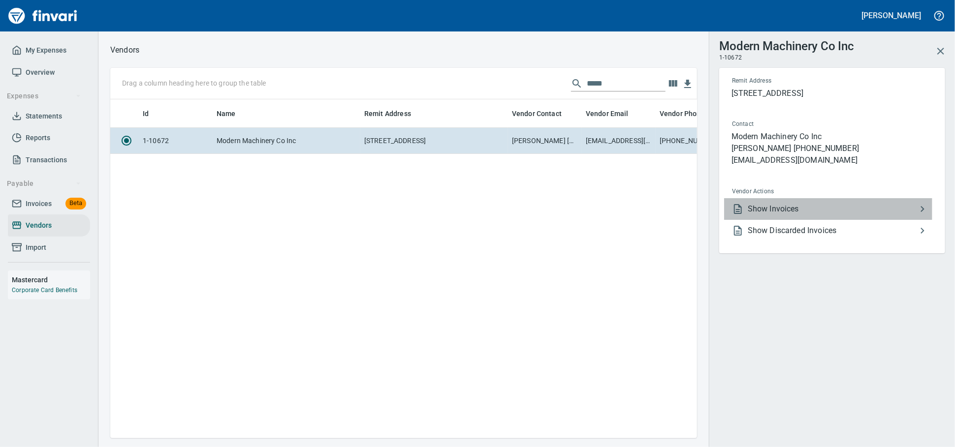
click at [806, 215] on span "Show Invoices" at bounding box center [832, 209] width 169 height 12
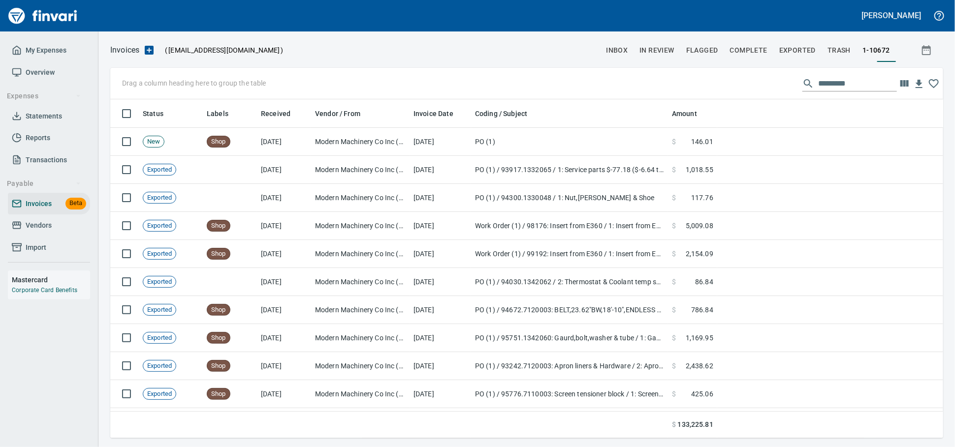
scroll to position [330, 815]
click at [818, 86] on input "text" at bounding box center [857, 84] width 79 height 16
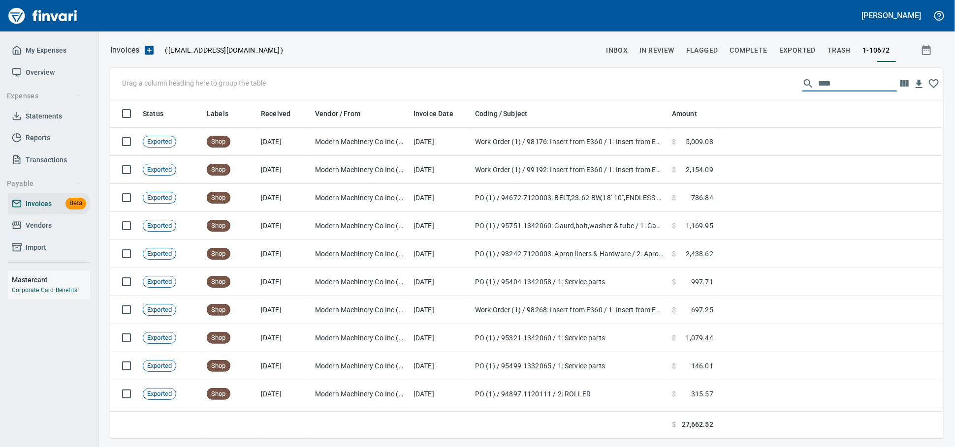
scroll to position [330, 824]
type input "*****"
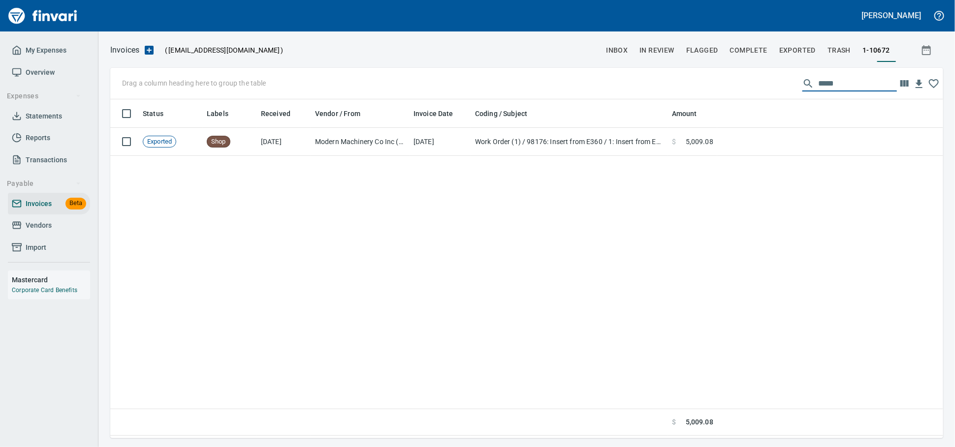
drag, startPoint x: 831, startPoint y: 86, endPoint x: 449, endPoint y: 85, distance: 382.4
click at [498, 90] on div "Drag a column heading here to group the table *****" at bounding box center [526, 83] width 833 height 31
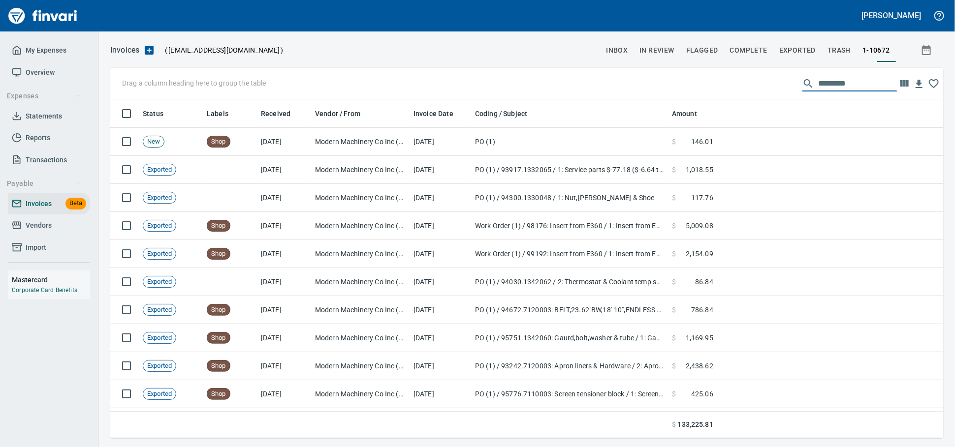
scroll to position [330, 815]
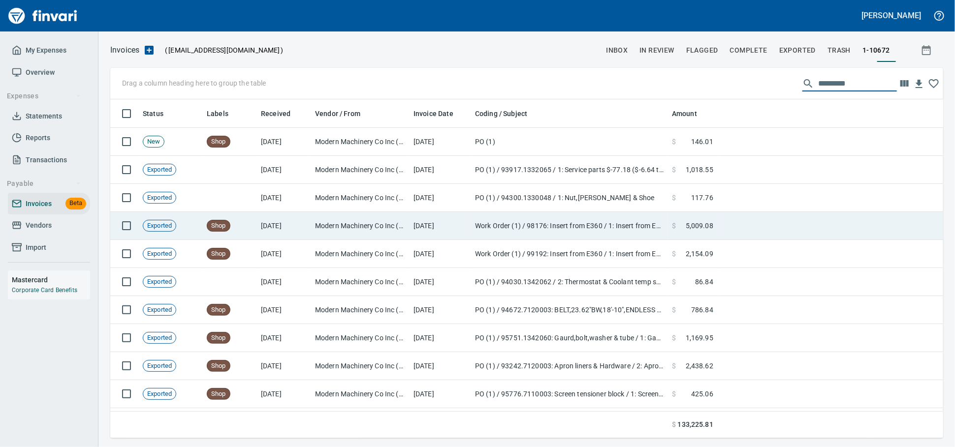
click at [343, 230] on td "Modern Machinery Co Inc (1-10672)" at bounding box center [360, 226] width 98 height 28
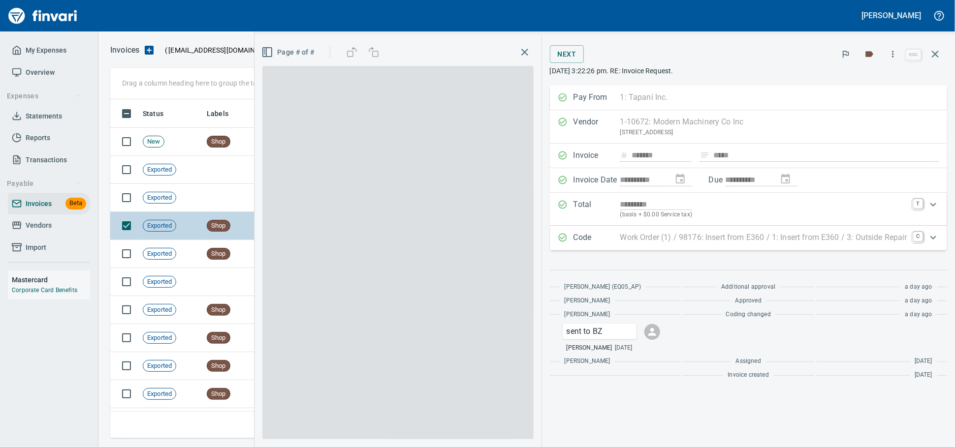
scroll to position [330, 815]
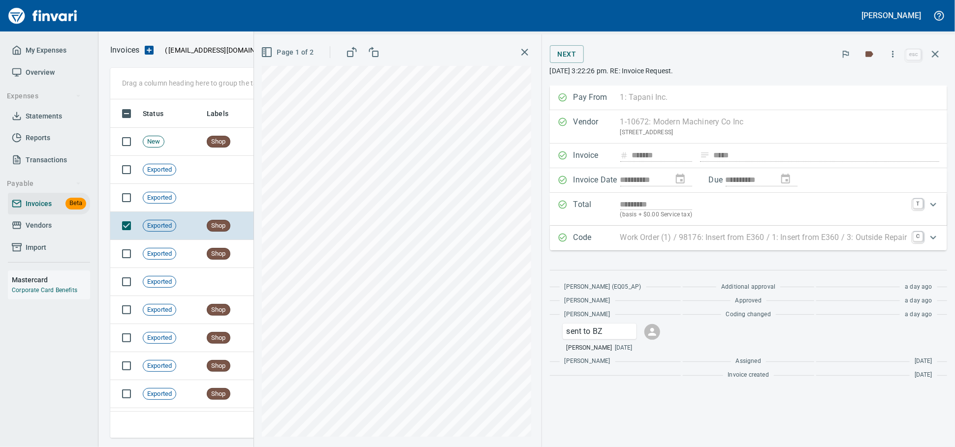
click at [33, 232] on span "Vendors" at bounding box center [39, 225] width 26 height 12
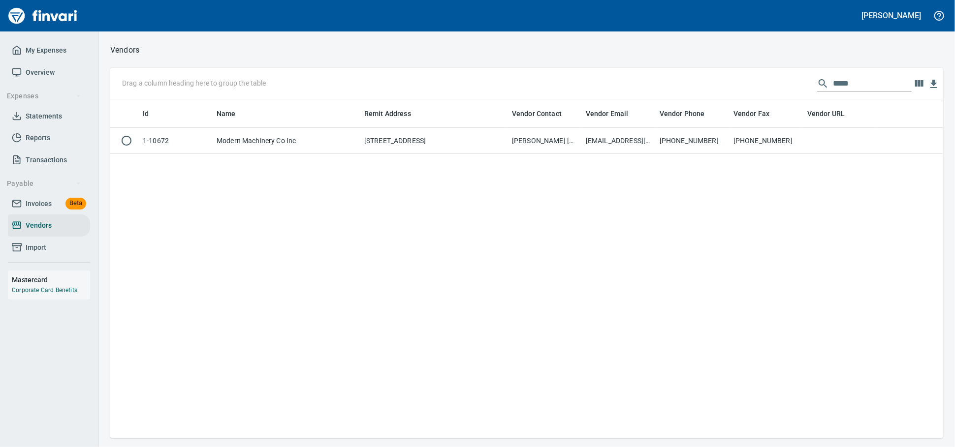
scroll to position [330, 824]
drag, startPoint x: 840, startPoint y: 83, endPoint x: 624, endPoint y: 63, distance: 217.4
click at [636, 66] on div "Vendors Drag a column heading here to group the table ***** Id Name Remit Addre…" at bounding box center [526, 240] width 856 height 395
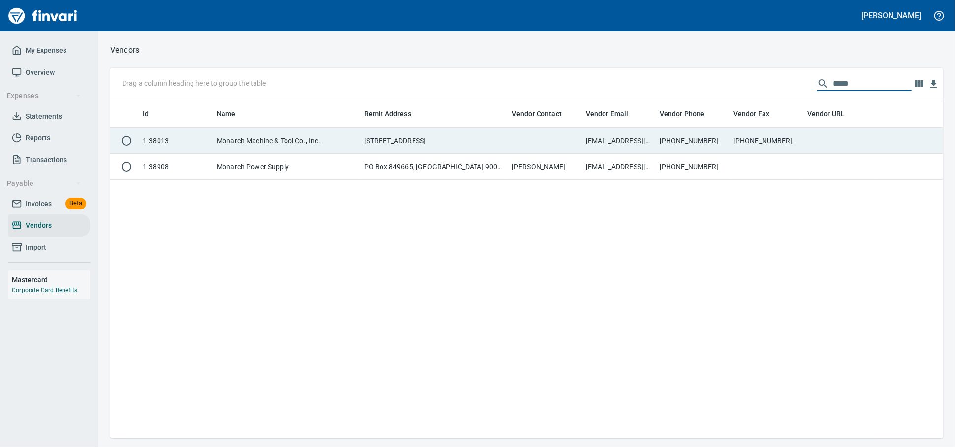
type input "*****"
click at [393, 142] on td "[STREET_ADDRESS]" at bounding box center [434, 141] width 148 height 26
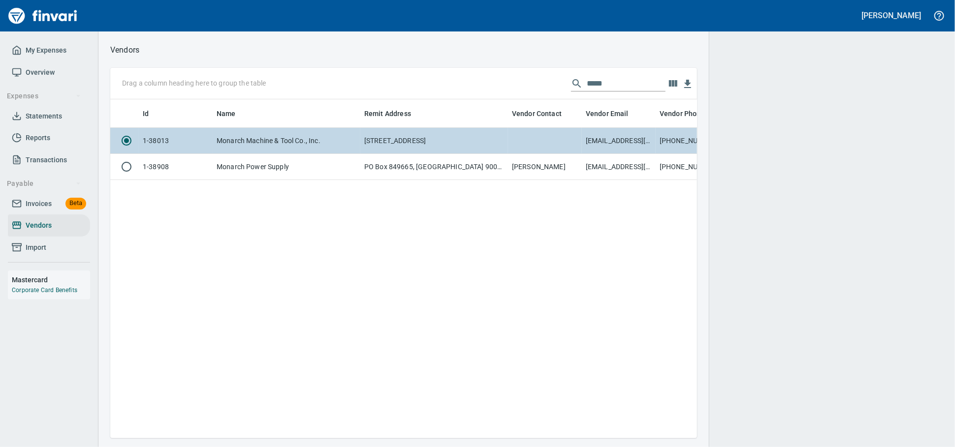
scroll to position [322, 578]
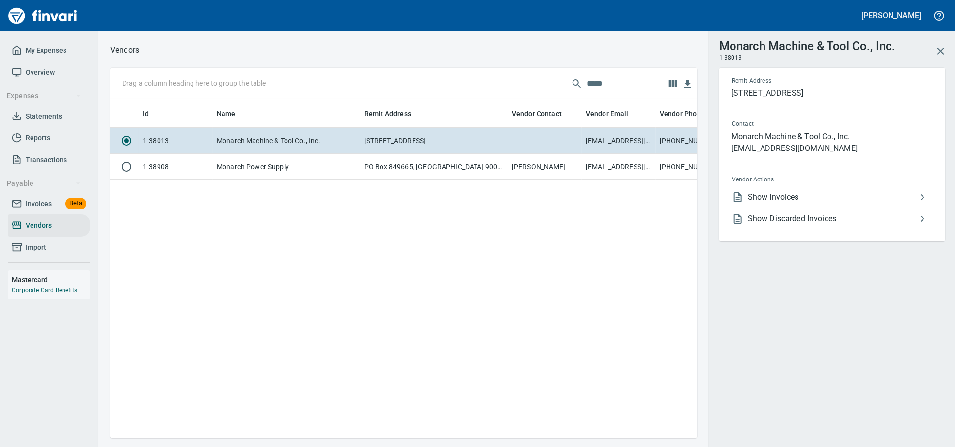
click at [817, 203] on span "Show Invoices" at bounding box center [832, 197] width 169 height 12
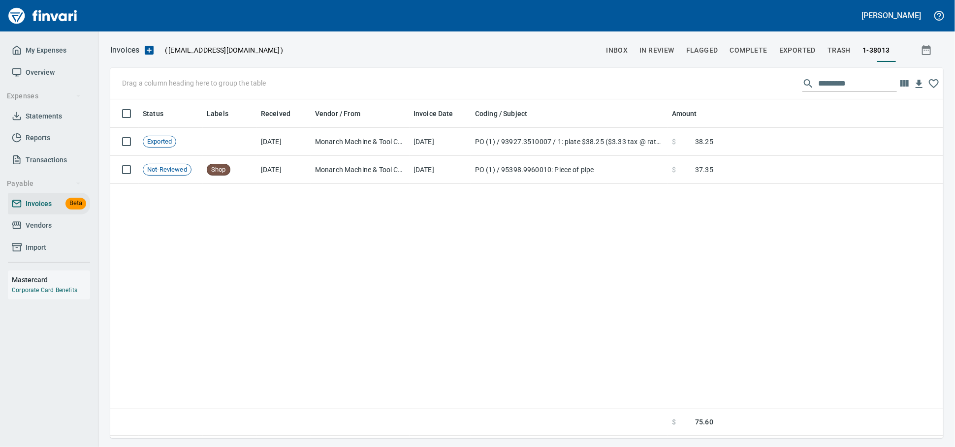
scroll to position [330, 824]
click at [55, 232] on span "Vendors" at bounding box center [49, 225] width 74 height 12
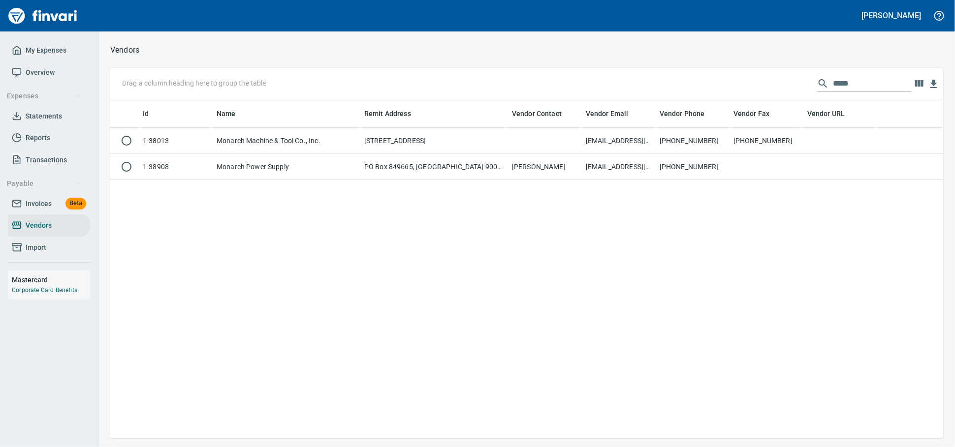
scroll to position [330, 824]
drag, startPoint x: 806, startPoint y: 83, endPoint x: 238, endPoint y: 68, distance: 567.6
click at [247, 71] on div "Drag a column heading here to group the table *****" at bounding box center [526, 83] width 833 height 31
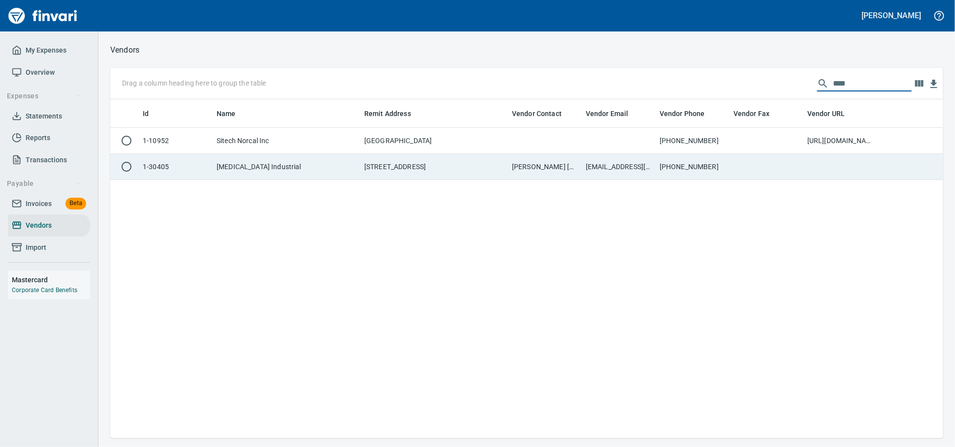
type input "****"
click at [285, 176] on td "[MEDICAL_DATA] Industrial" at bounding box center [287, 167] width 148 height 26
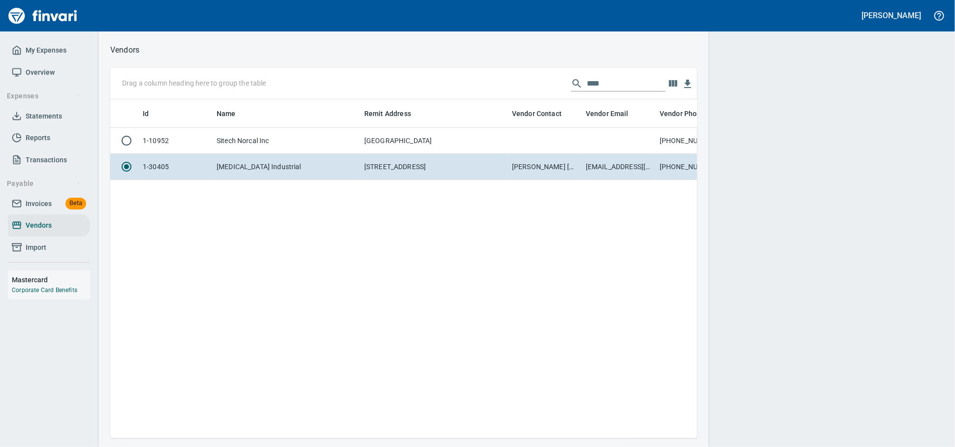
scroll to position [322, 578]
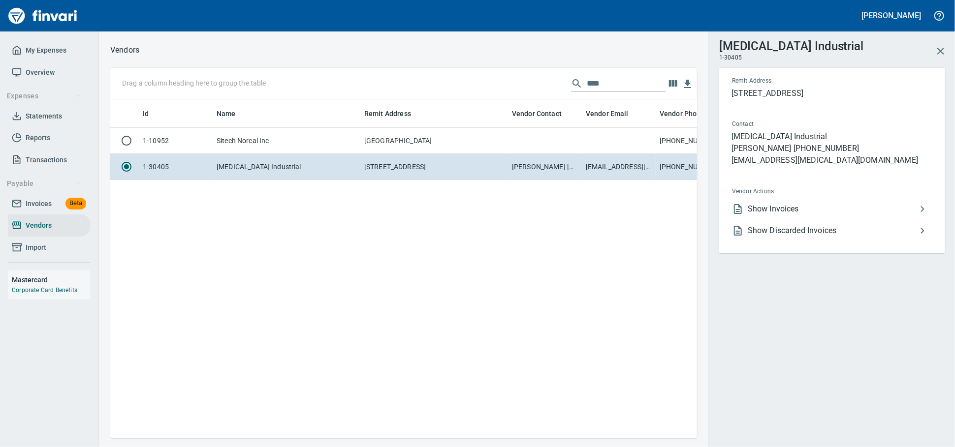
click at [855, 215] on span "Show Invoices" at bounding box center [832, 209] width 169 height 12
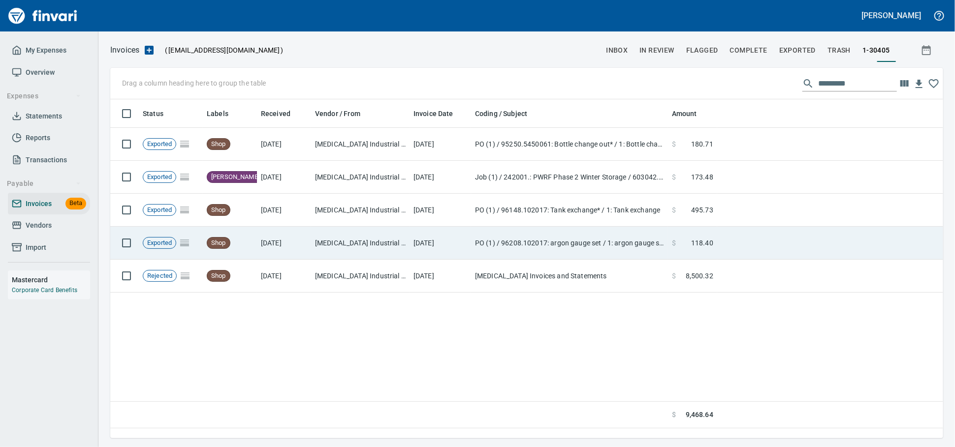
scroll to position [330, 824]
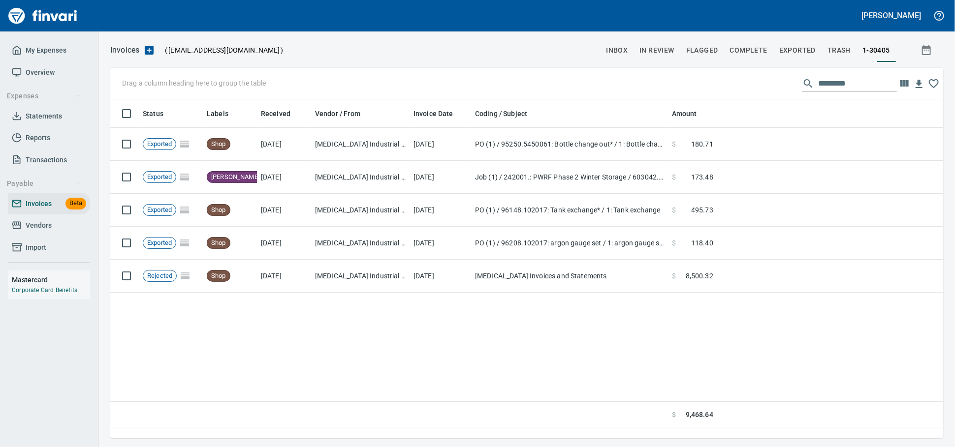
click at [62, 232] on span "Vendors" at bounding box center [49, 225] width 74 height 12
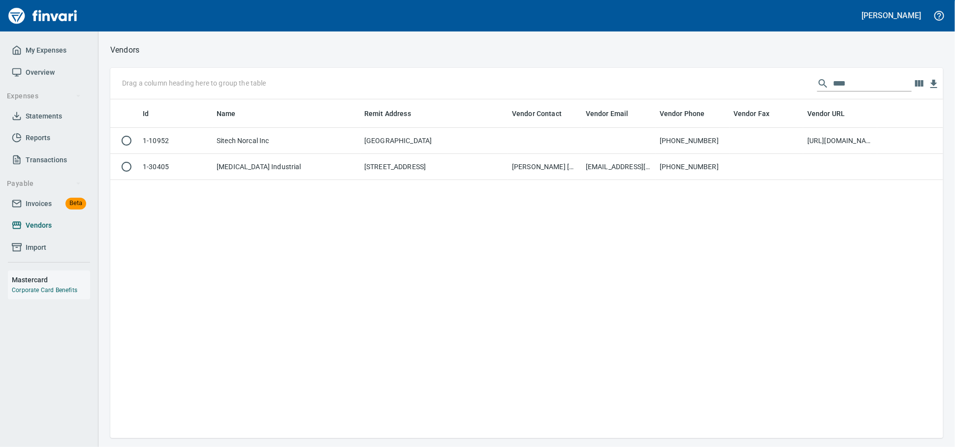
scroll to position [330, 824]
drag, startPoint x: 835, startPoint y: 81, endPoint x: 631, endPoint y: 84, distance: 203.8
click at [635, 84] on div "Drag a column heading here to group the table ****" at bounding box center [526, 83] width 833 height 31
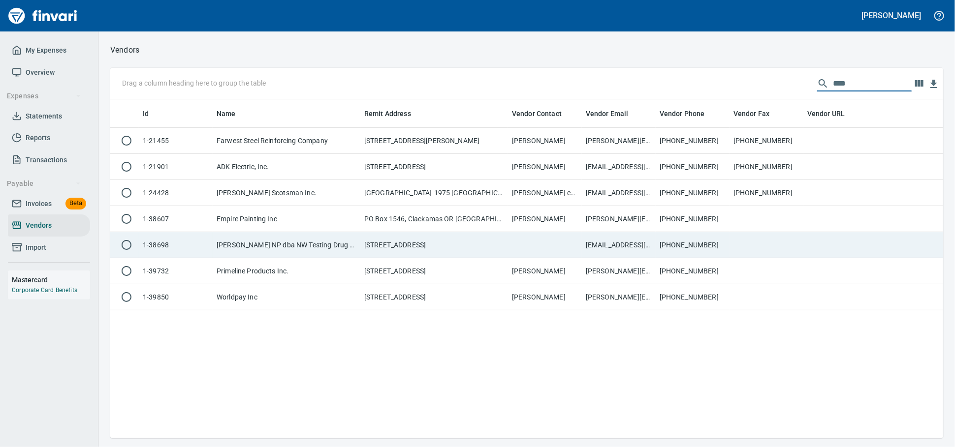
type input "****"
click at [260, 256] on td "[PERSON_NAME] NP dba NW Testing Drug Screens & Physical" at bounding box center [287, 245] width 148 height 26
click at [193, 240] on td "1-38698" at bounding box center [176, 245] width 74 height 26
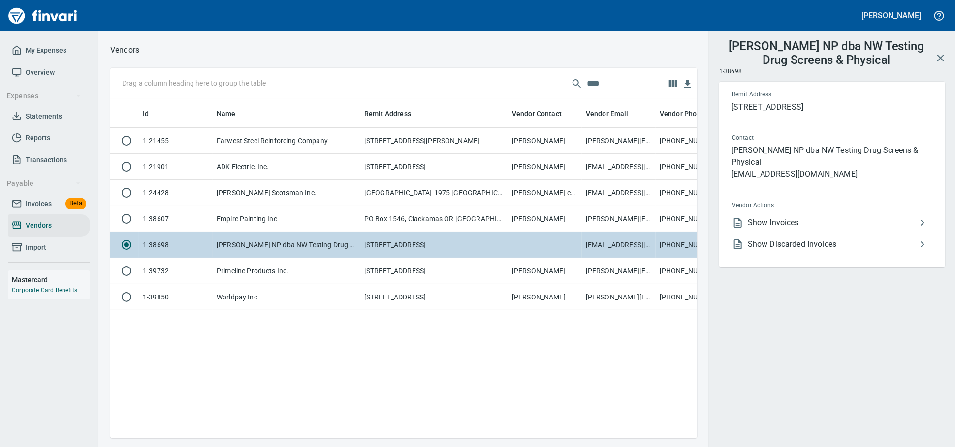
scroll to position [322, 578]
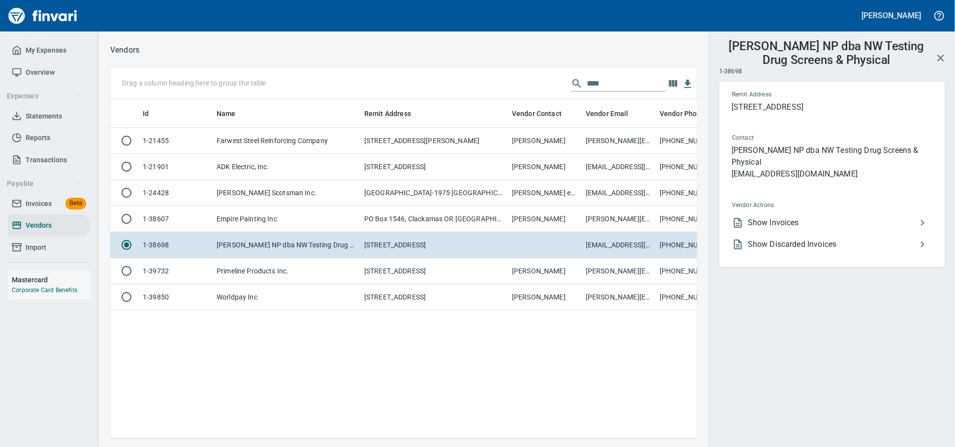
click at [761, 229] on span "Show Invoices" at bounding box center [832, 223] width 169 height 12
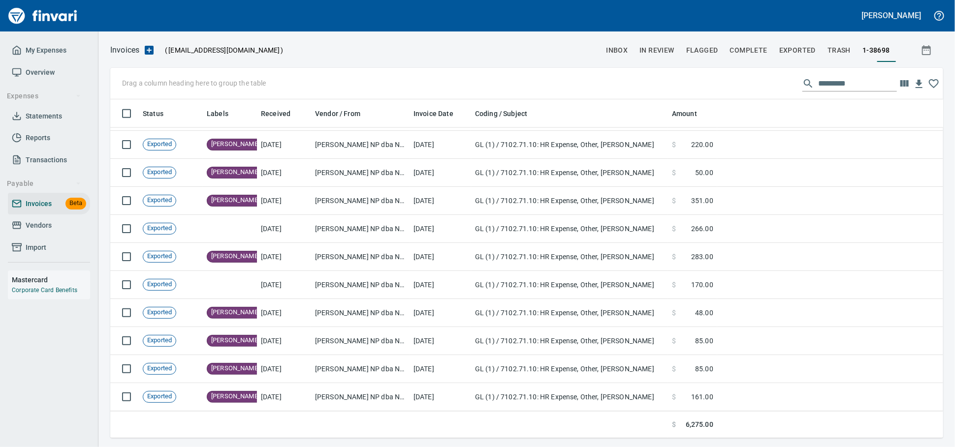
scroll to position [784, 0]
click at [898, 89] on icon "button" at bounding box center [904, 84] width 12 height 12
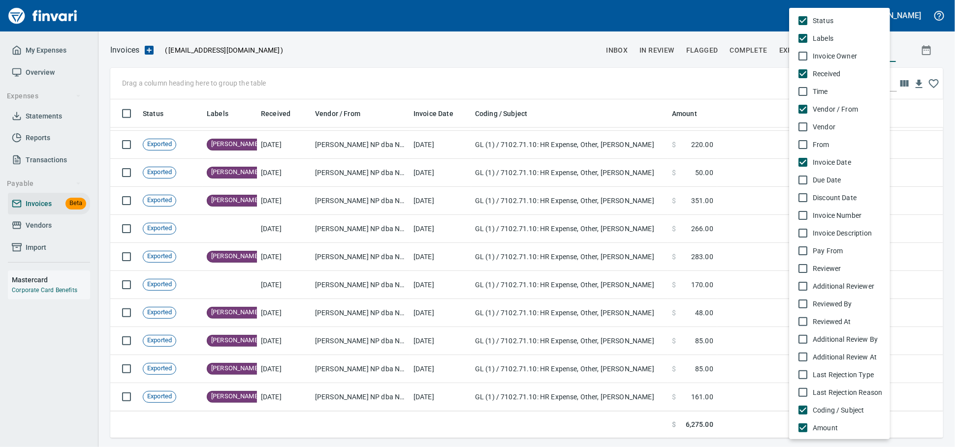
scroll to position [330, 815]
click at [843, 224] on li "Invoice Number" at bounding box center [839, 216] width 101 height 18
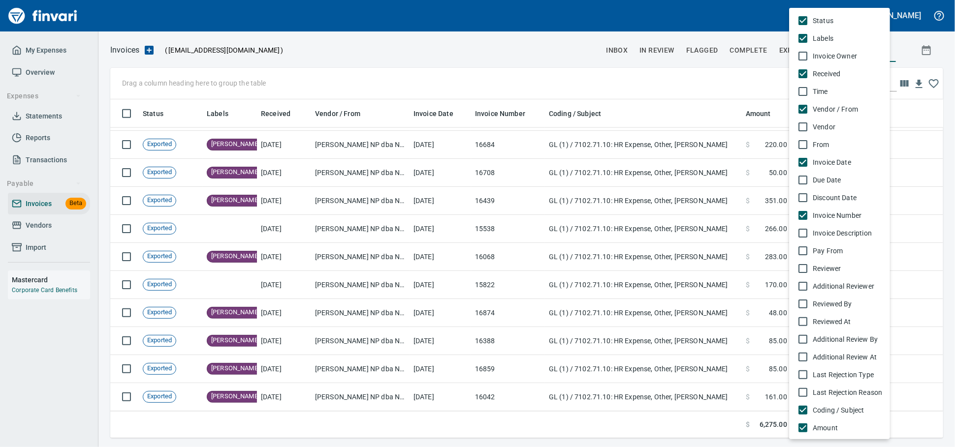
click at [699, 79] on div at bounding box center [477, 223] width 955 height 447
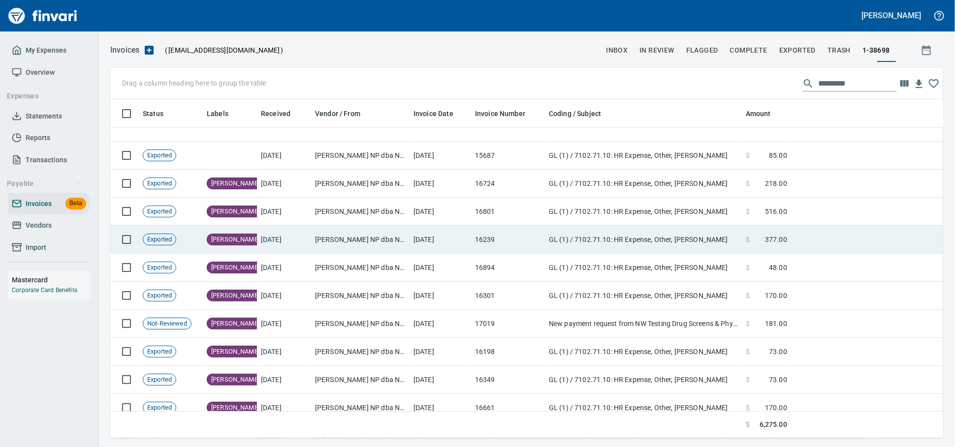
scroll to position [0, 0]
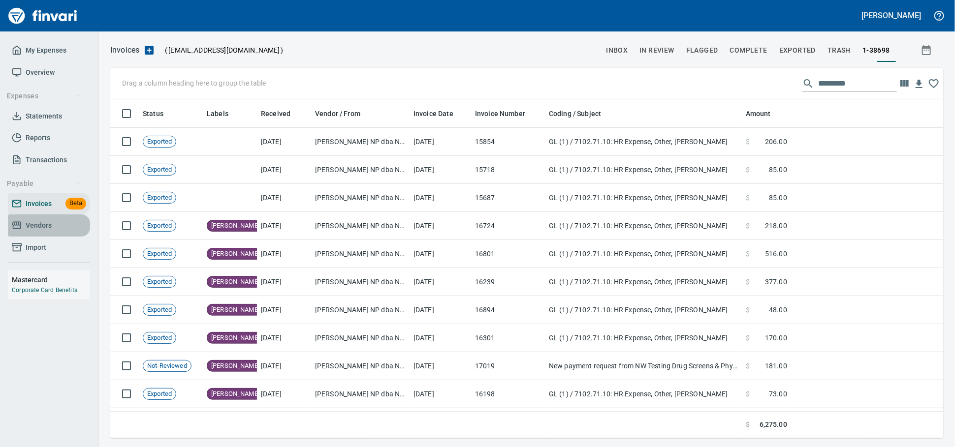
click at [38, 232] on span "Vendors" at bounding box center [39, 225] width 26 height 12
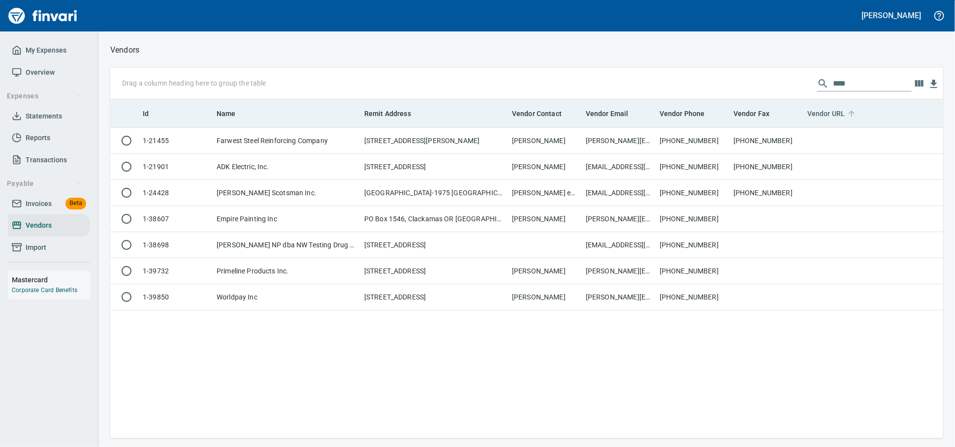
scroll to position [330, 824]
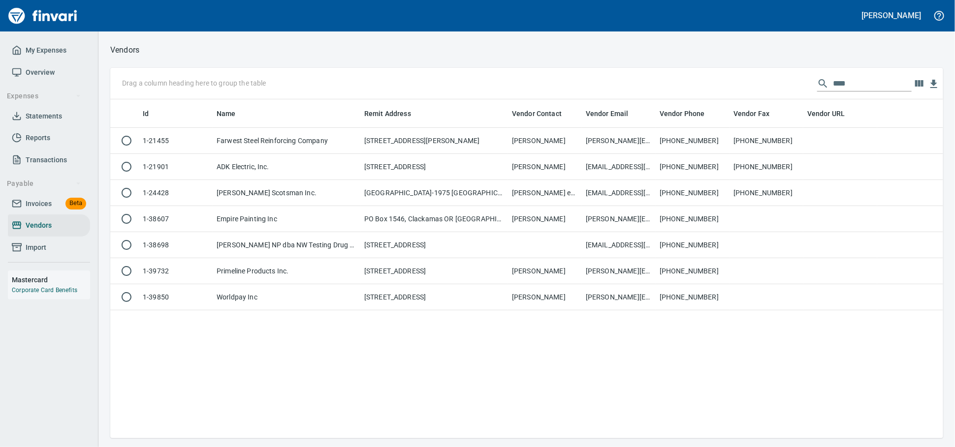
drag, startPoint x: 739, startPoint y: 71, endPoint x: 232, endPoint y: 21, distance: 509.9
click at [267, 30] on div "[PERSON_NAME] My Expenses Overview Expenses Statements Reports Transactions Pay…" at bounding box center [477, 223] width 955 height 447
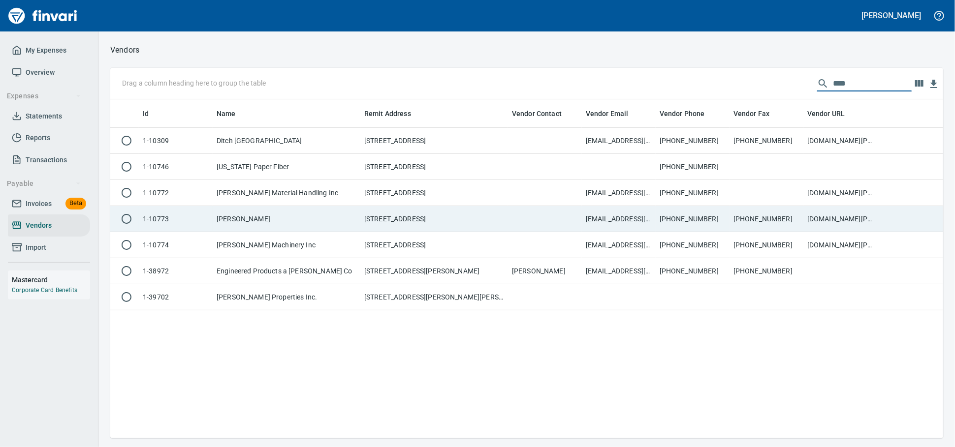
type input "****"
click at [300, 232] on td "[PERSON_NAME]" at bounding box center [287, 219] width 148 height 26
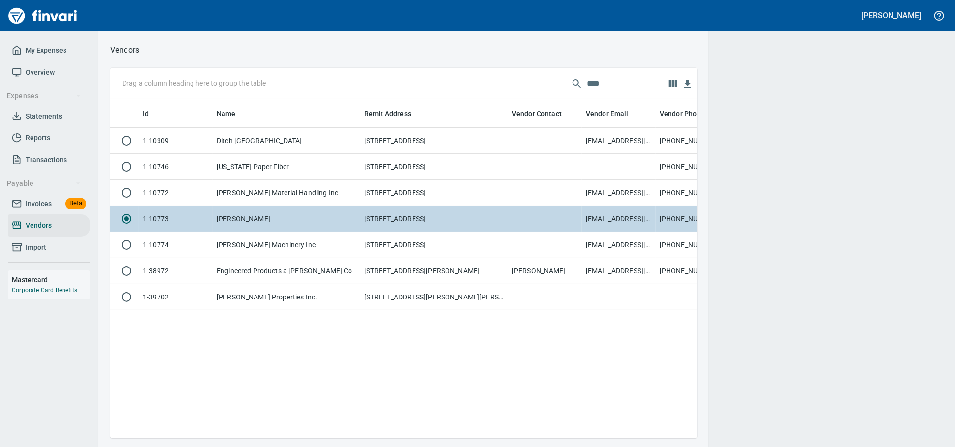
scroll to position [1, 1]
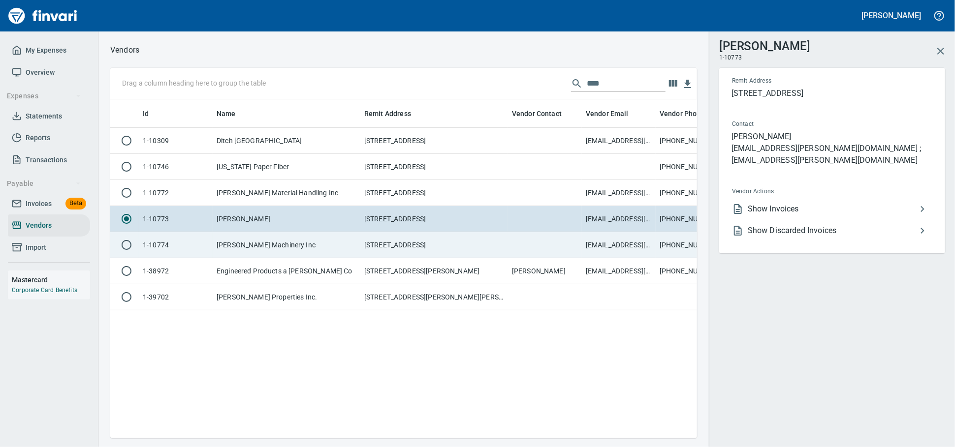
click at [293, 252] on td "[PERSON_NAME] Machinery Inc" at bounding box center [287, 245] width 148 height 26
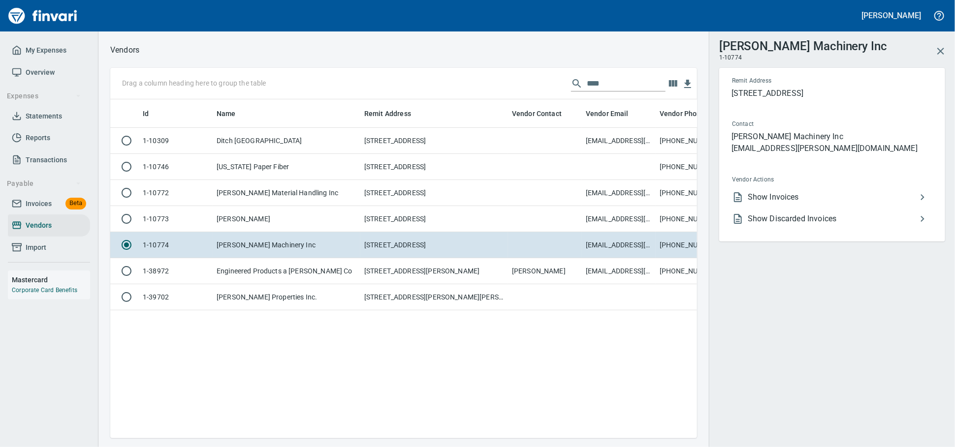
click at [794, 203] on span "Show Invoices" at bounding box center [832, 197] width 169 height 12
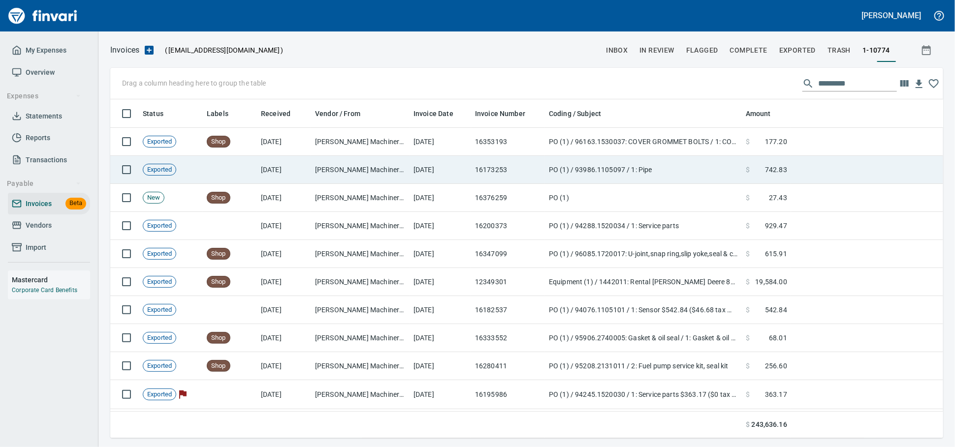
scroll to position [330, 815]
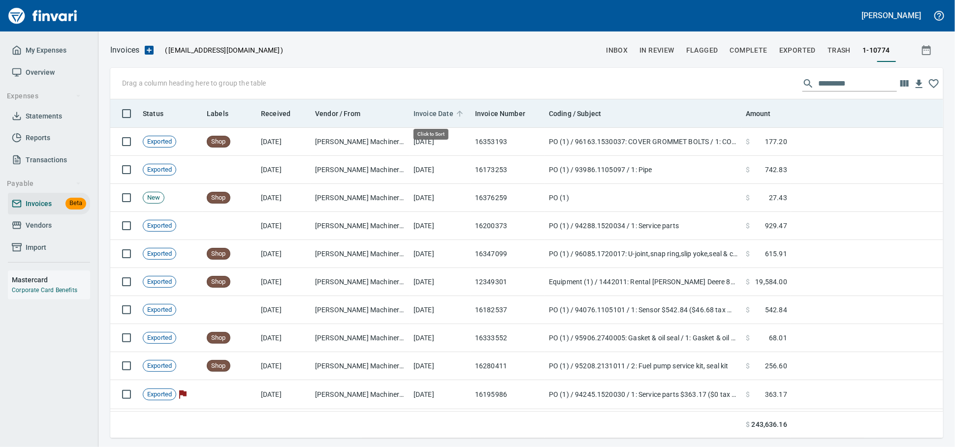
click at [434, 114] on span "Invoice Date" at bounding box center [433, 114] width 40 height 12
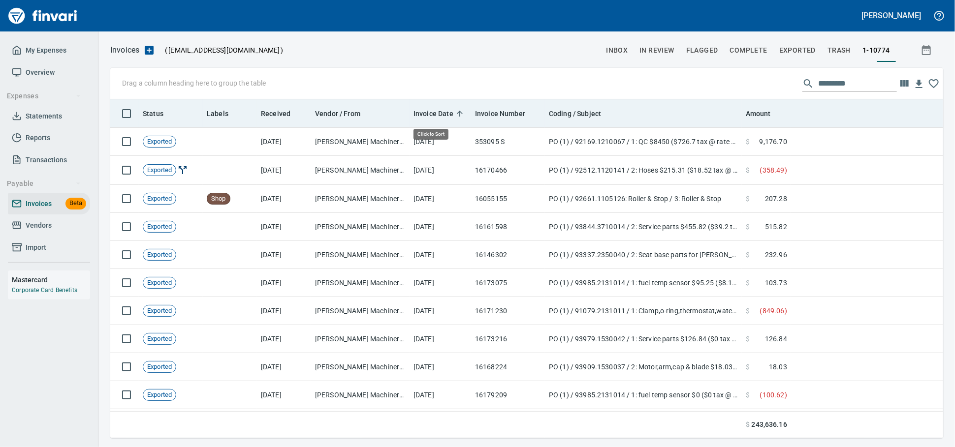
click at [437, 112] on span "Invoice Date" at bounding box center [433, 114] width 40 height 12
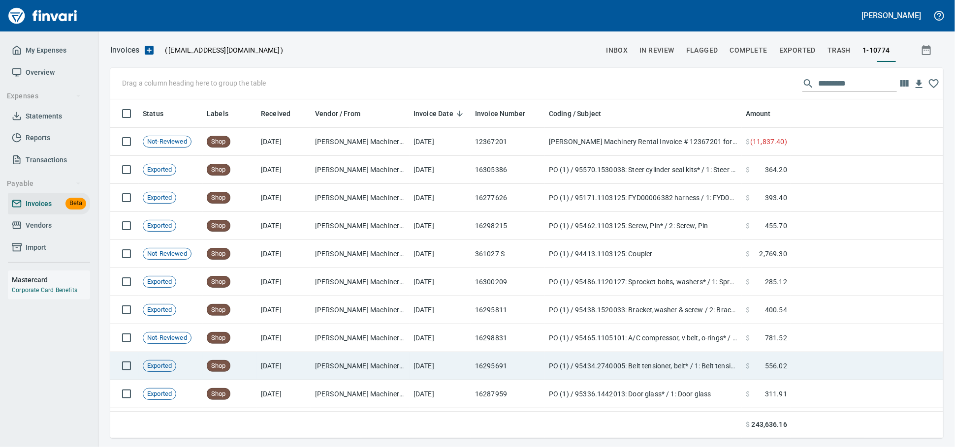
scroll to position [2242, 0]
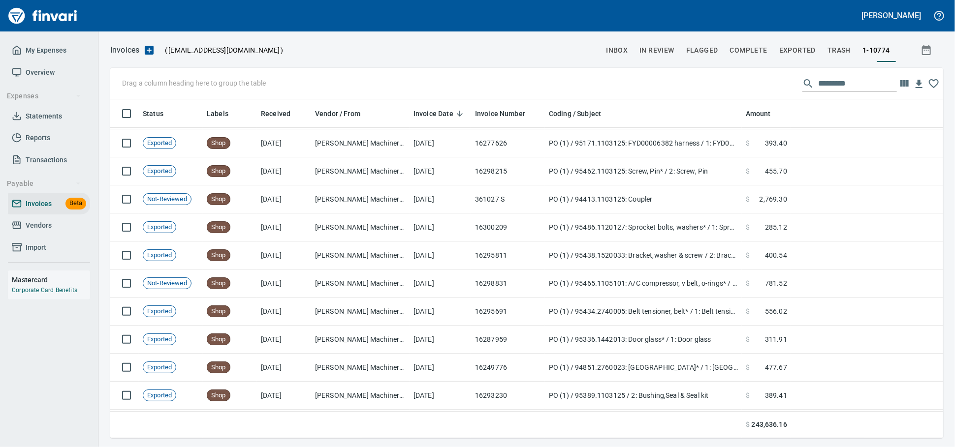
click at [48, 232] on span "Vendors" at bounding box center [39, 225] width 26 height 12
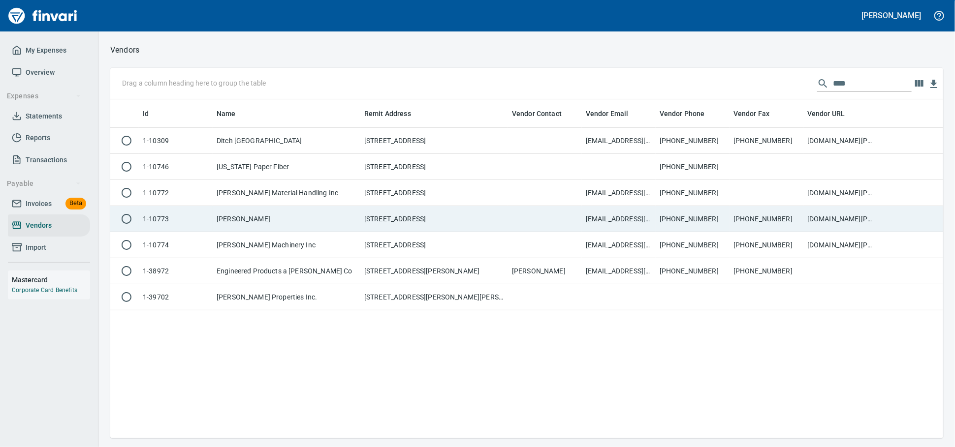
scroll to position [330, 824]
click at [376, 232] on td "[STREET_ADDRESS]" at bounding box center [434, 219] width 148 height 26
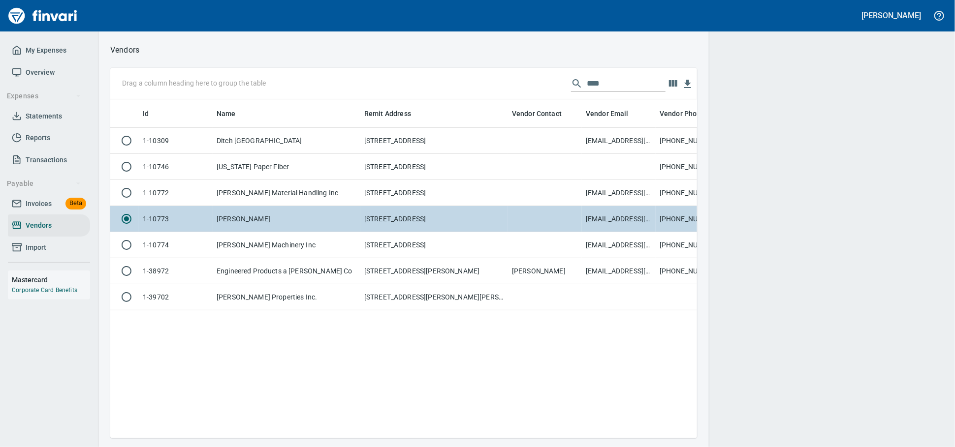
scroll to position [322, 578]
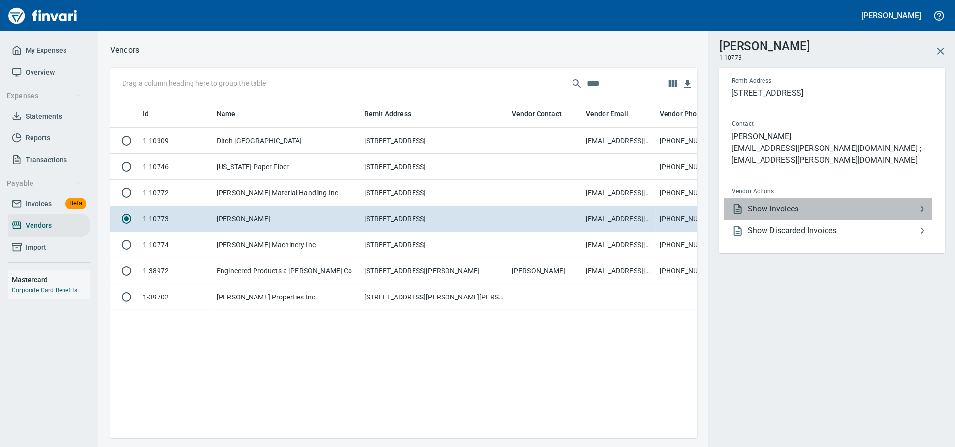
click at [773, 208] on span "Show Invoices" at bounding box center [832, 209] width 169 height 12
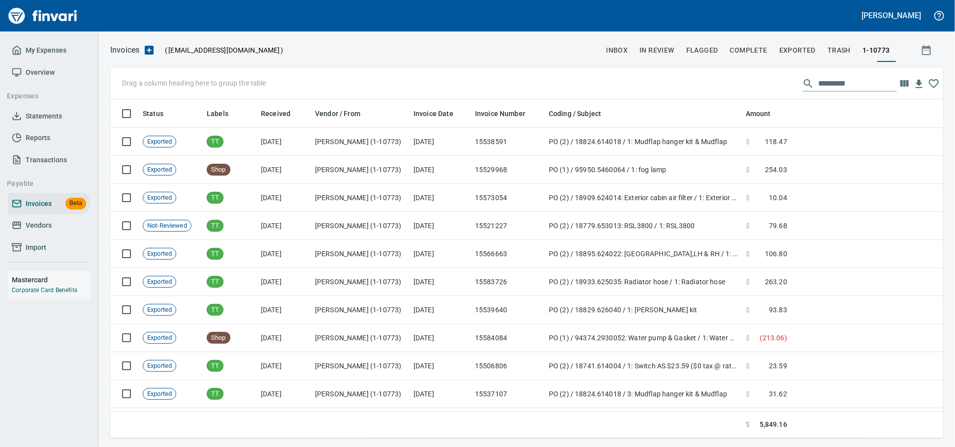
scroll to position [330, 815]
click at [57, 232] on span "Vendors" at bounding box center [49, 225] width 74 height 12
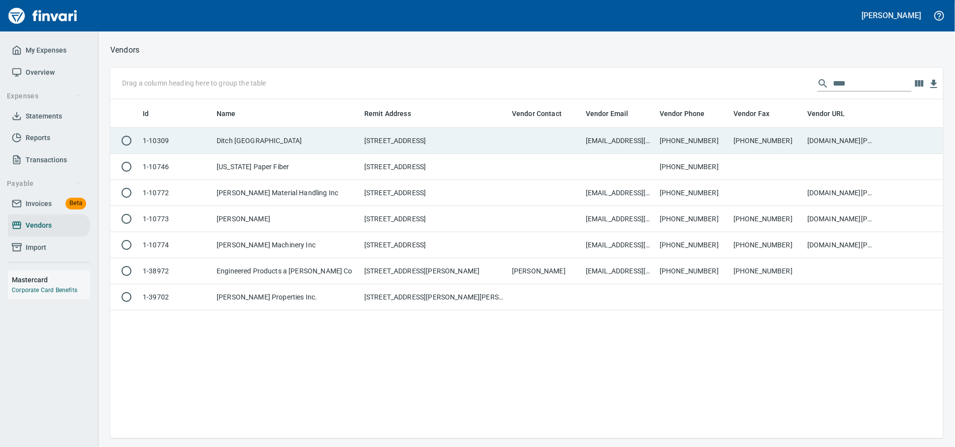
scroll to position [330, 824]
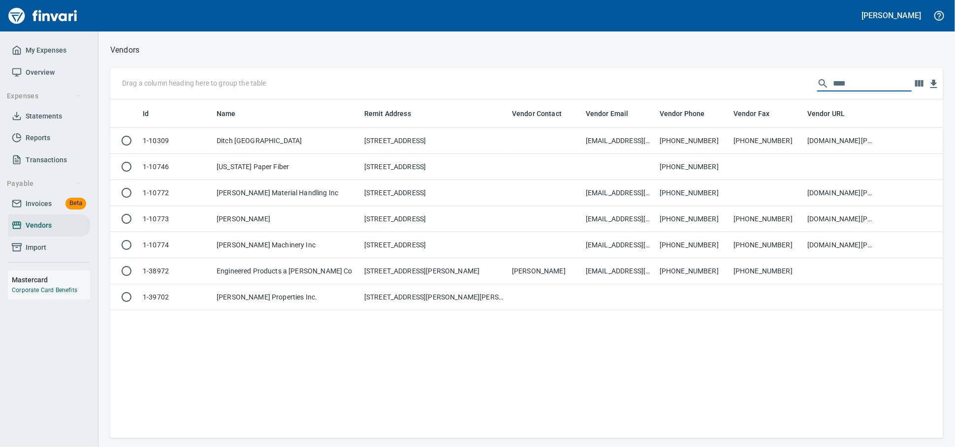
drag, startPoint x: 832, startPoint y: 87, endPoint x: 242, endPoint y: 62, distance: 590.6
click at [430, 86] on div "Drag a column heading here to group the table ****" at bounding box center [526, 83] width 833 height 31
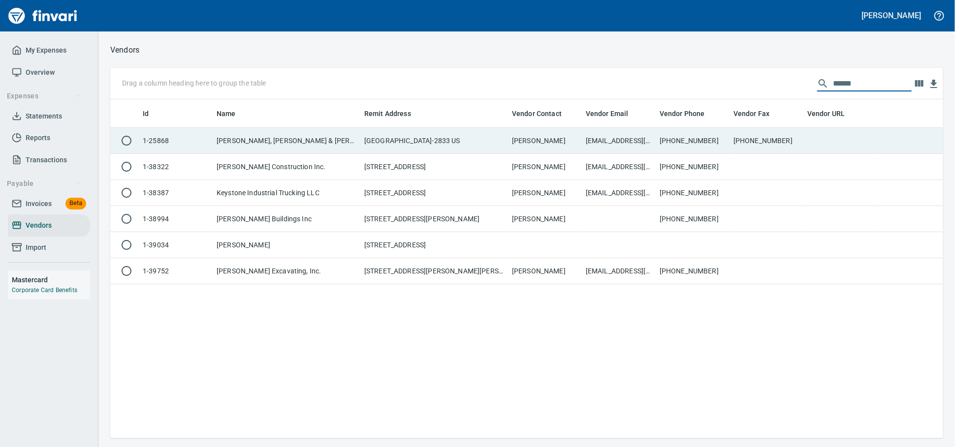
type input "******"
click at [269, 142] on td "[PERSON_NAME], [PERSON_NAME] & [PERSON_NAME], Inc" at bounding box center [287, 141] width 148 height 26
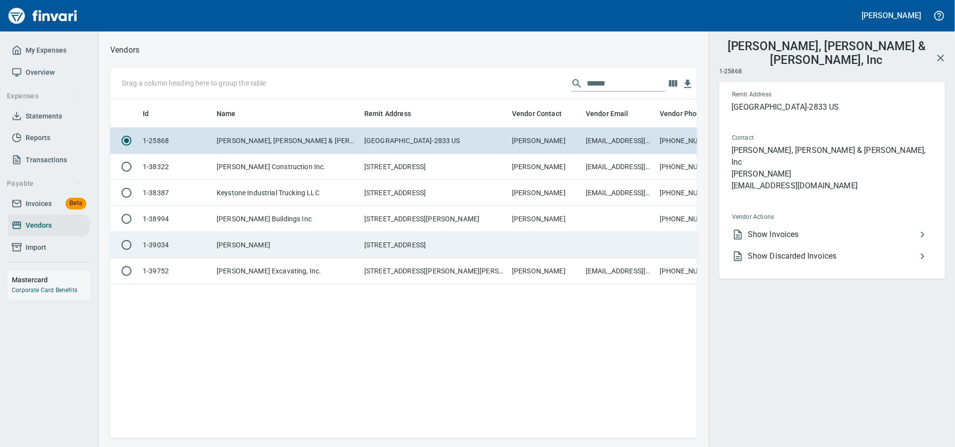
scroll to position [322, 578]
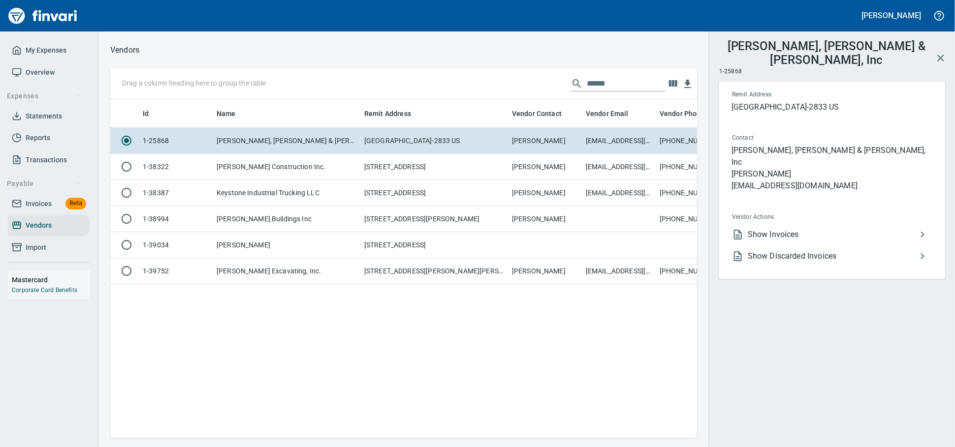
click at [805, 229] on span "Show Invoices" at bounding box center [832, 235] width 169 height 12
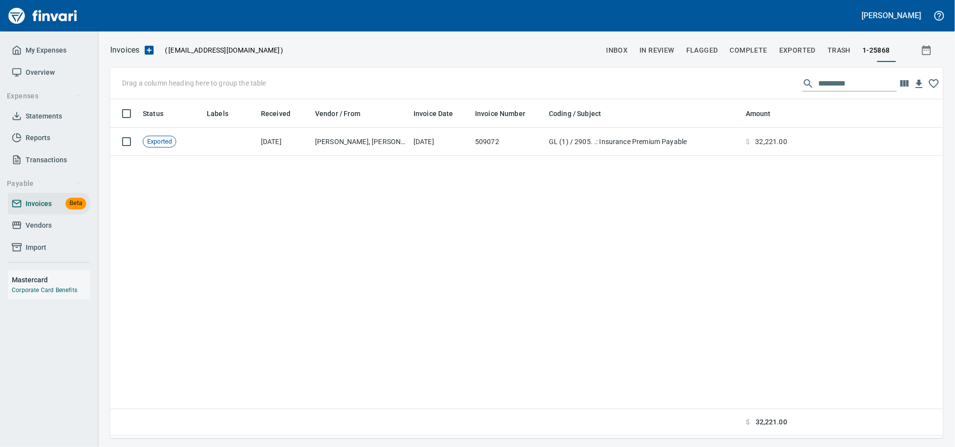
scroll to position [330, 824]
click at [19, 230] on icon at bounding box center [17, 225] width 10 height 10
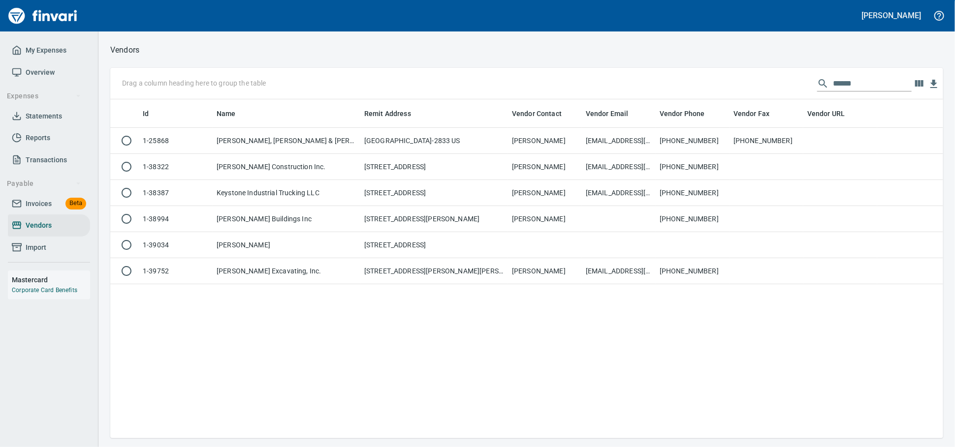
scroll to position [330, 824]
drag, startPoint x: 848, startPoint y: 87, endPoint x: 379, endPoint y: 83, distance: 468.5
click at [379, 83] on div "Drag a column heading here to group the table ******" at bounding box center [526, 83] width 833 height 31
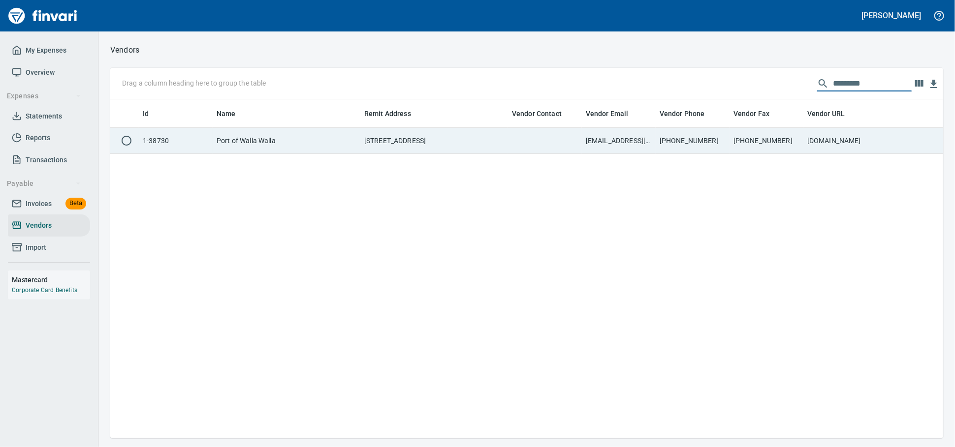
type input "*********"
click at [330, 144] on td "Port of Walla Walla" at bounding box center [287, 141] width 148 height 26
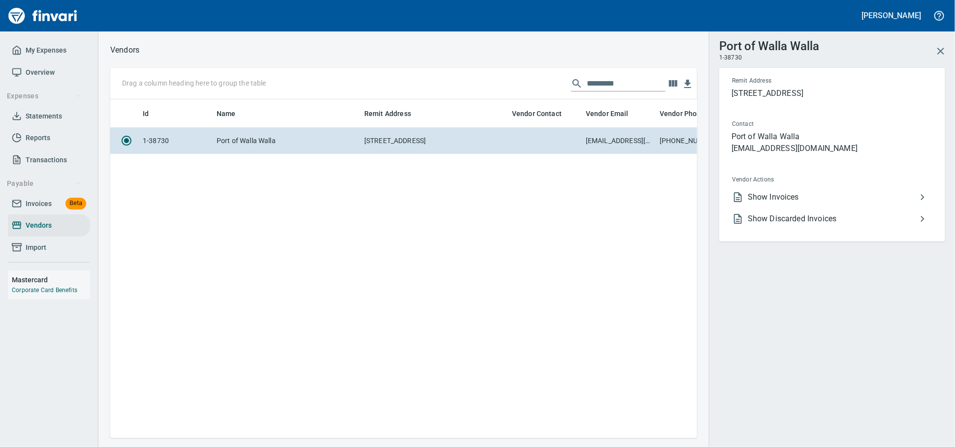
scroll to position [322, 578]
click at [786, 203] on span "Show Invoices" at bounding box center [832, 197] width 169 height 12
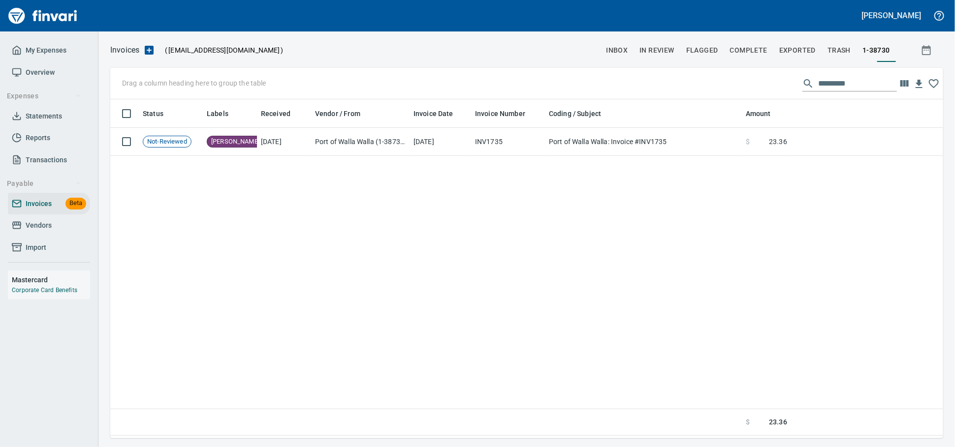
scroll to position [330, 824]
click at [52, 232] on span "Vendors" at bounding box center [39, 225] width 26 height 12
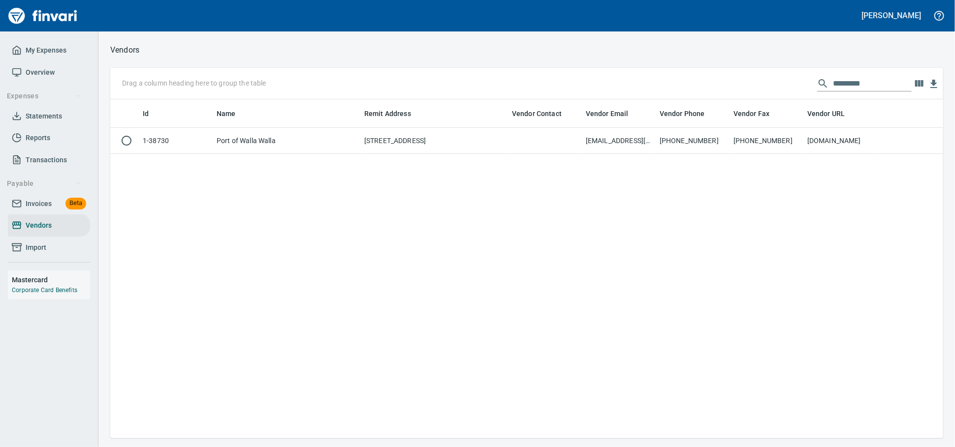
scroll to position [330, 824]
drag, startPoint x: 425, startPoint y: 78, endPoint x: 236, endPoint y: 76, distance: 189.0
click at [272, 80] on div "Drag a column heading here to group the table *********" at bounding box center [526, 83] width 833 height 31
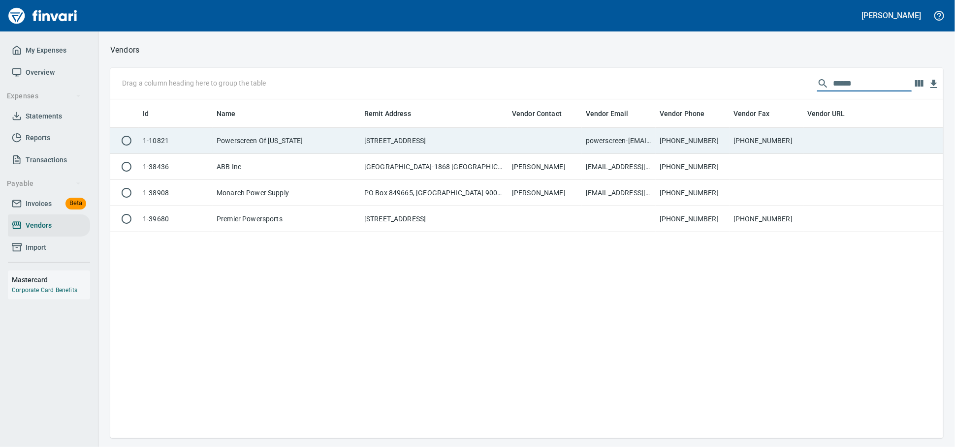
type input "******"
click at [253, 147] on td "Powerscreen Of [US_STATE]" at bounding box center [287, 141] width 148 height 26
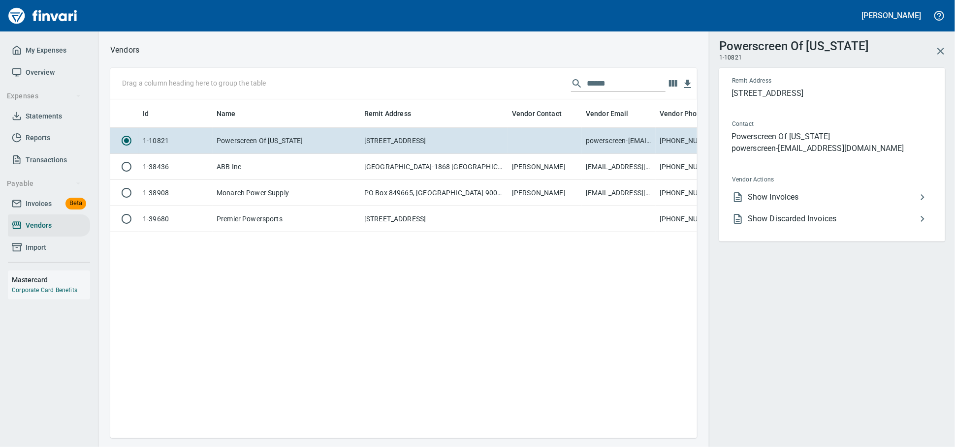
scroll to position [322, 578]
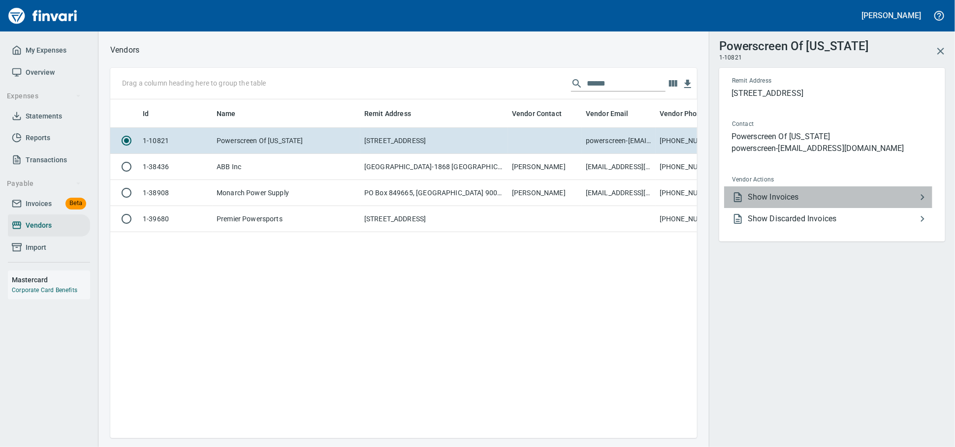
click at [782, 203] on span "Show Invoices" at bounding box center [832, 197] width 169 height 12
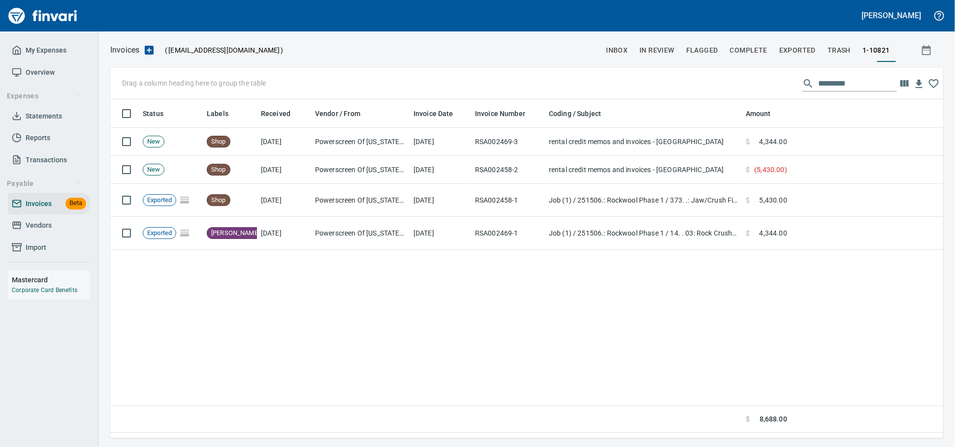
scroll to position [330, 824]
drag, startPoint x: 38, startPoint y: 236, endPoint x: 62, endPoint y: 241, distance: 24.1
click at [38, 232] on span "Vendors" at bounding box center [39, 225] width 26 height 12
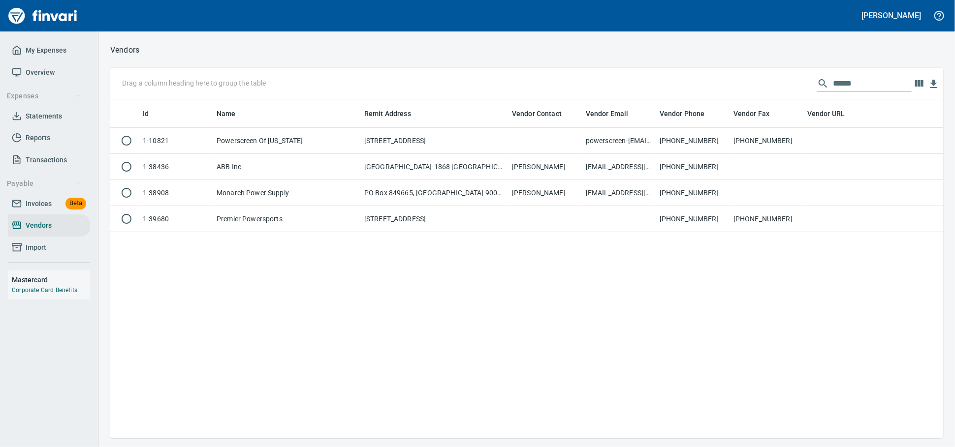
scroll to position [330, 824]
drag, startPoint x: 736, startPoint y: 84, endPoint x: 584, endPoint y: 59, distance: 154.7
click at [595, 63] on div "Vendors Drag a column heading here to group the table ****** Id Name Remit Addr…" at bounding box center [526, 240] width 856 height 395
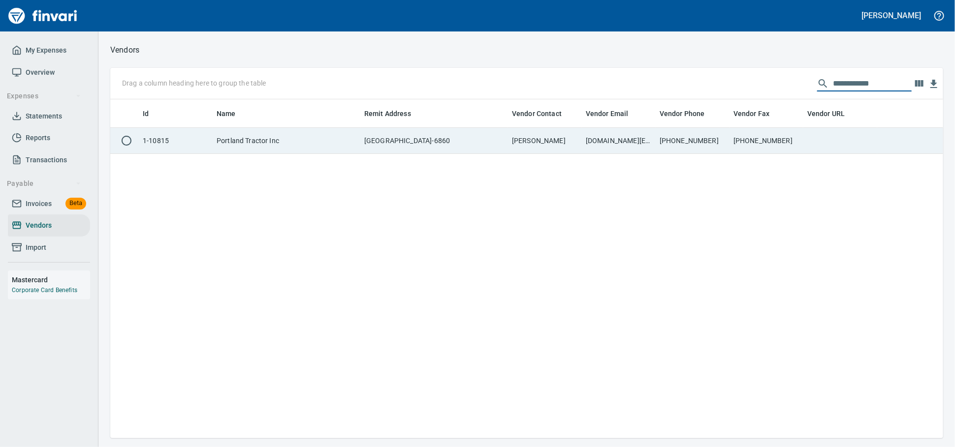
type input "**********"
click at [577, 137] on td "[PERSON_NAME]" at bounding box center [545, 141] width 74 height 26
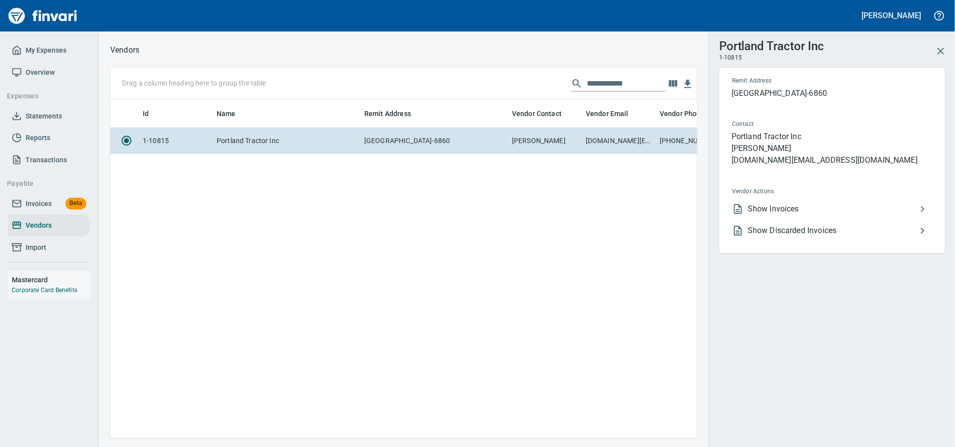
scroll to position [322, 578]
click at [753, 215] on span "Show Invoices" at bounding box center [832, 209] width 169 height 12
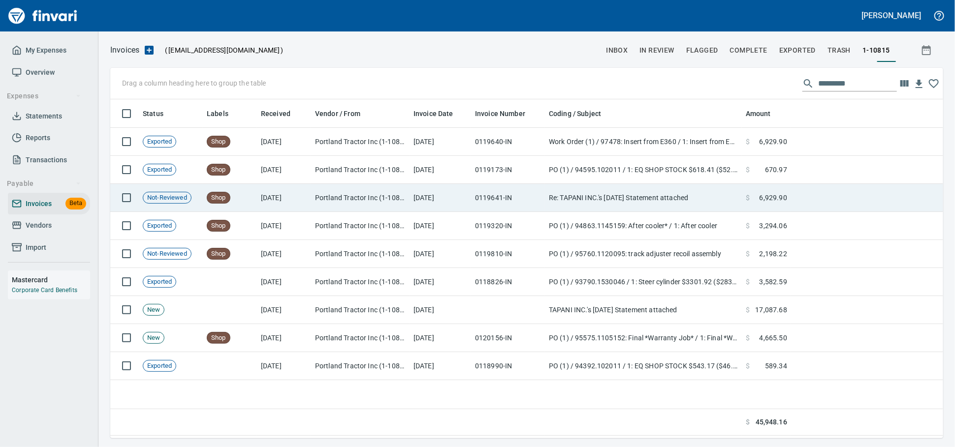
scroll to position [330, 824]
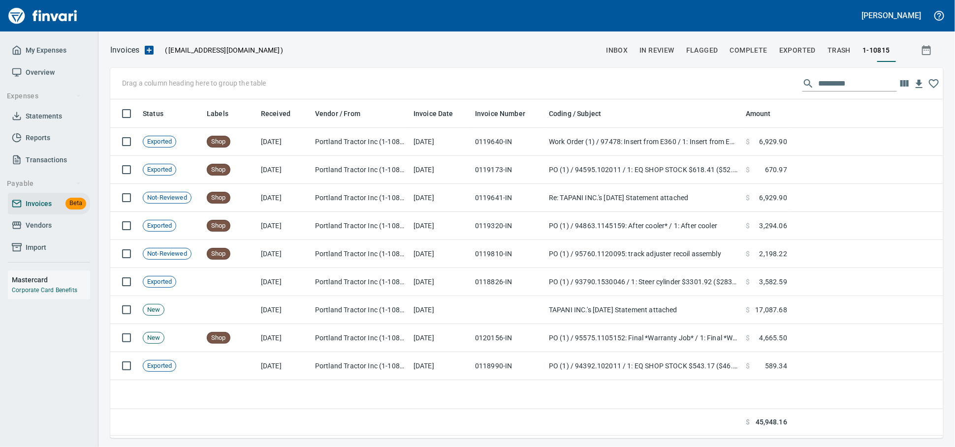
click at [45, 237] on link "Vendors" at bounding box center [49, 226] width 82 height 22
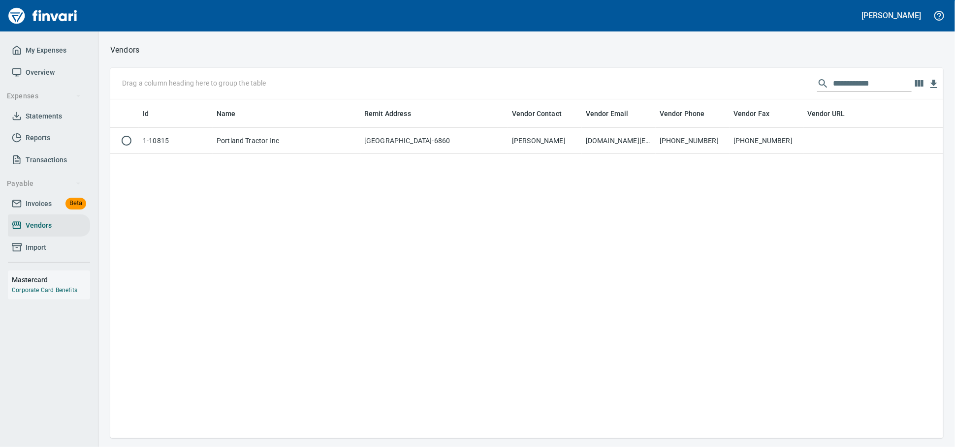
scroll to position [330, 824]
drag, startPoint x: 864, startPoint y: 84, endPoint x: 102, endPoint y: 45, distance: 762.3
click at [112, 46] on div "**********" at bounding box center [526, 240] width 856 height 395
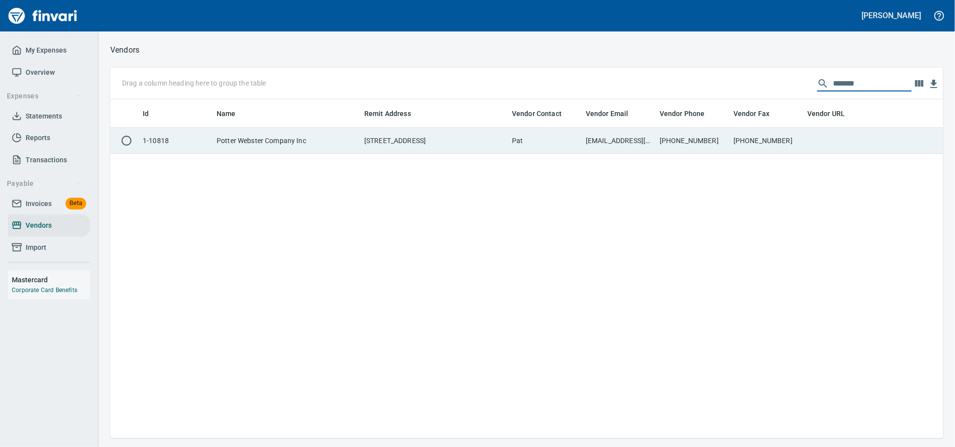
type input "******"
click at [531, 148] on td "Pat" at bounding box center [545, 141] width 74 height 26
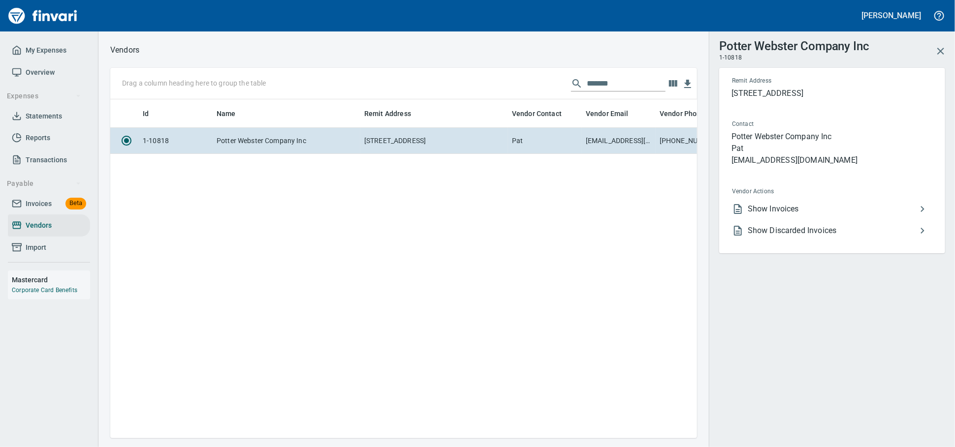
scroll to position [322, 578]
click at [785, 215] on span "Show Invoices" at bounding box center [832, 209] width 169 height 12
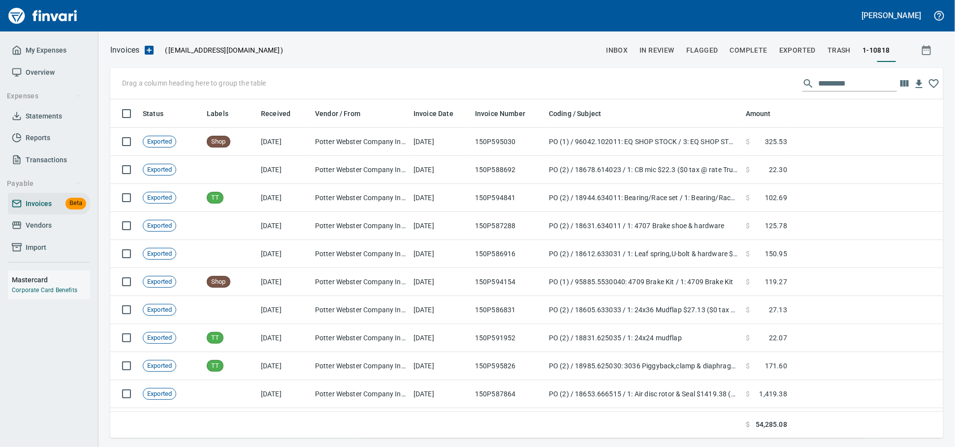
scroll to position [330, 815]
click at [833, 89] on input "text" at bounding box center [857, 84] width 79 height 16
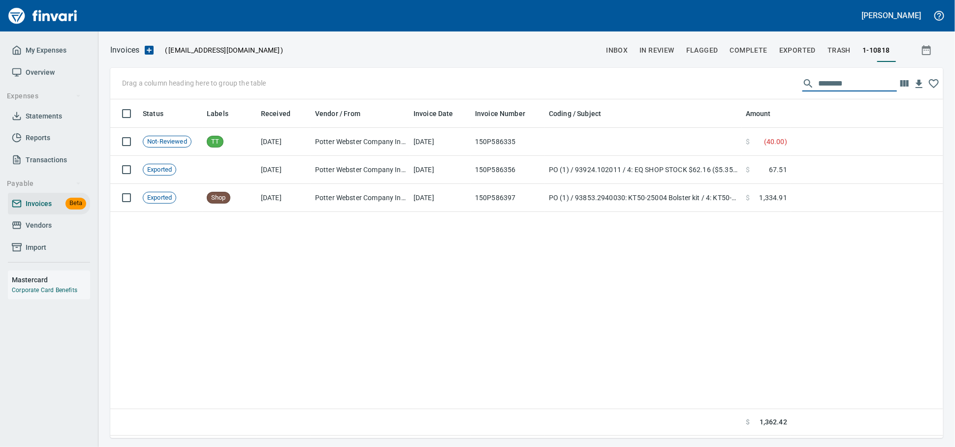
scroll to position [330, 824]
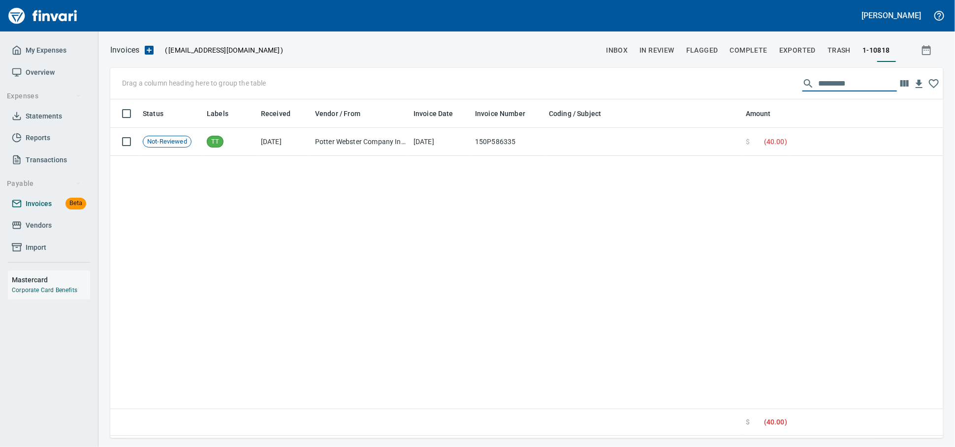
type input "*********"
drag, startPoint x: 61, startPoint y: 239, endPoint x: 76, endPoint y: 238, distance: 14.8
click at [61, 232] on span "Vendors" at bounding box center [49, 225] width 74 height 12
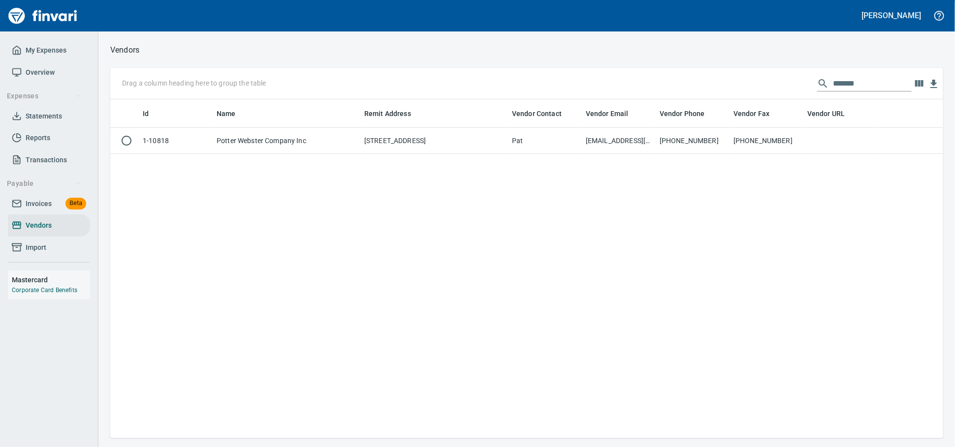
scroll to position [330, 824]
drag, startPoint x: 868, startPoint y: 93, endPoint x: 621, endPoint y: 94, distance: 247.5
click at [633, 94] on div "Drag a column heading here to group the table ******" at bounding box center [526, 83] width 833 height 31
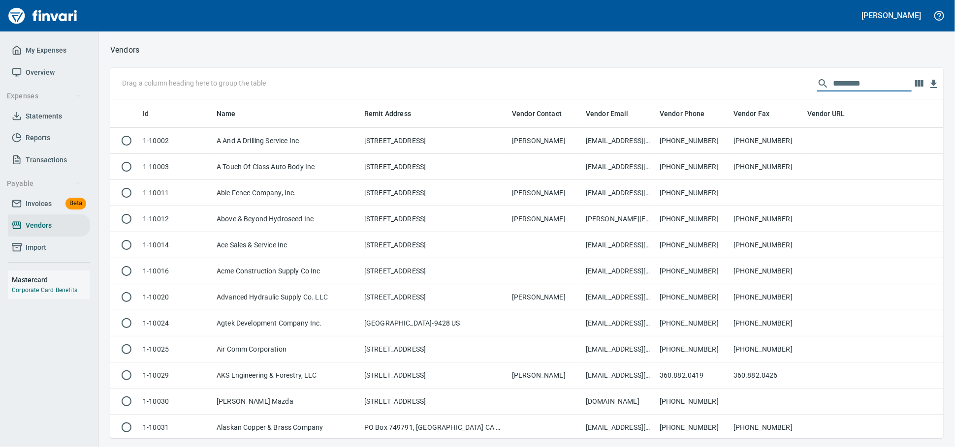
scroll to position [330, 815]
click at [833, 86] on input "text" at bounding box center [872, 84] width 79 height 16
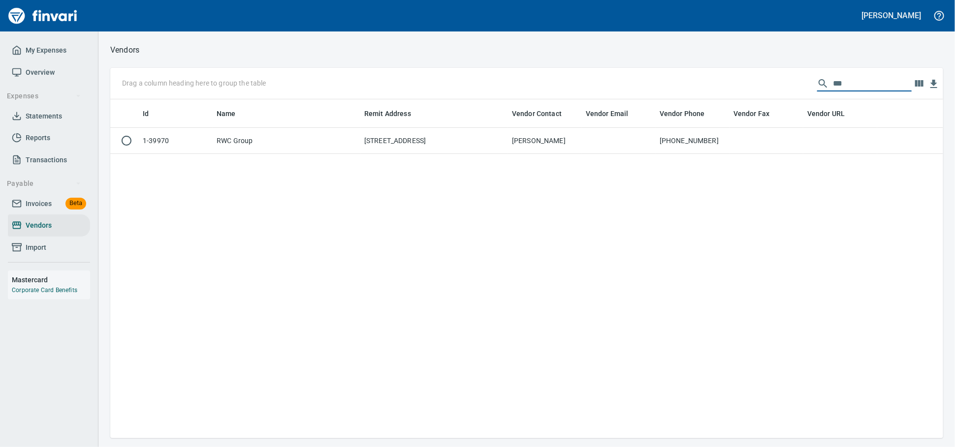
scroll to position [1, 1]
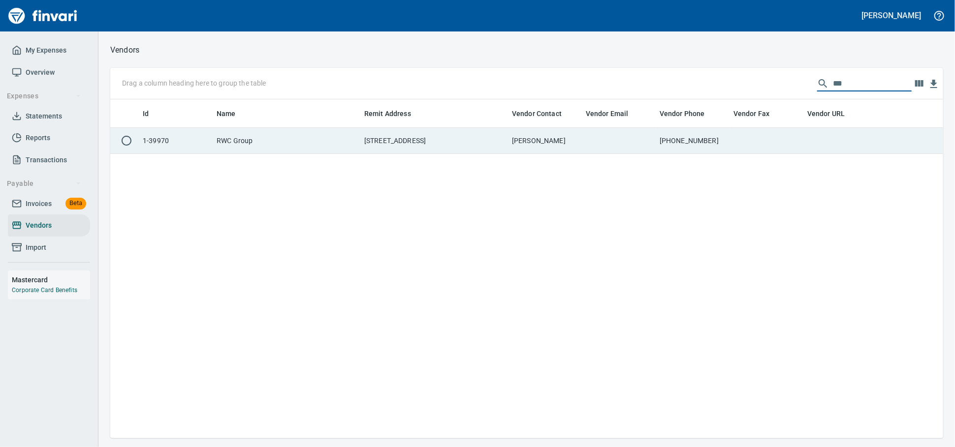
type input "***"
click at [645, 131] on td at bounding box center [619, 141] width 74 height 26
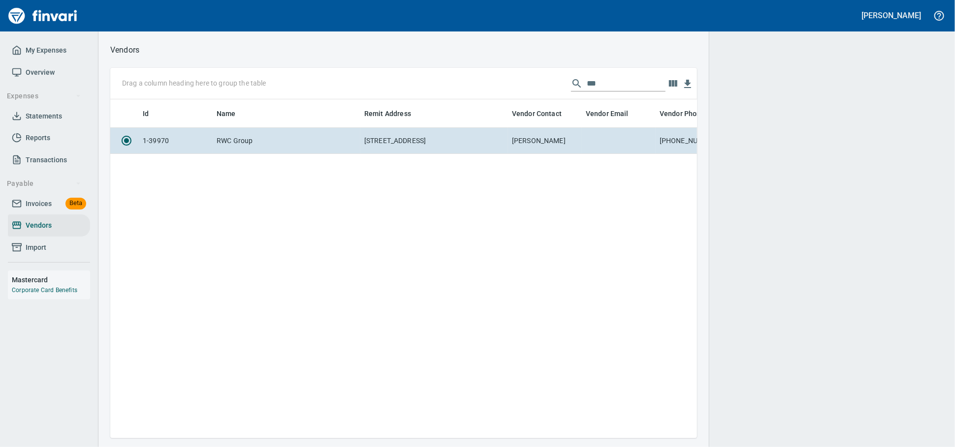
scroll to position [322, 578]
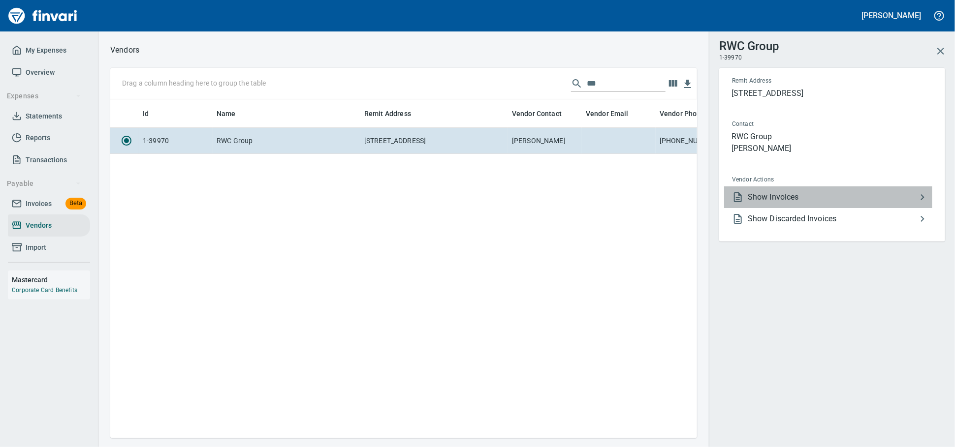
click at [865, 198] on li "Show Invoices" at bounding box center [828, 198] width 208 height 22
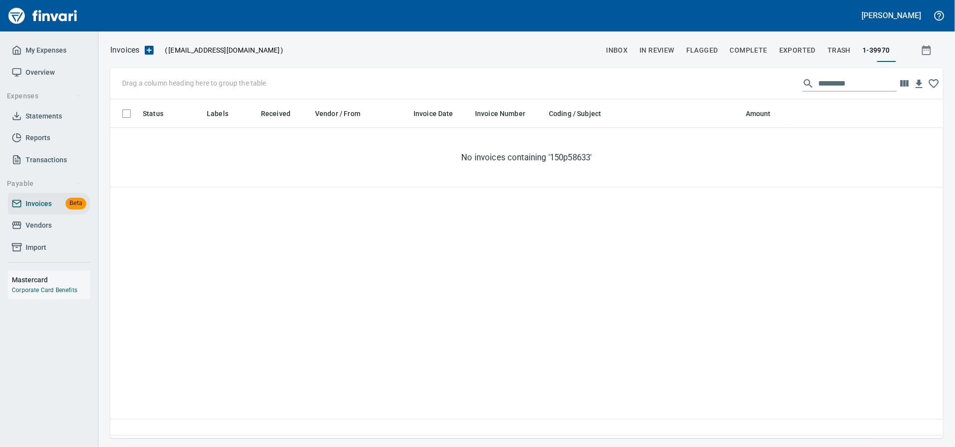
scroll to position [330, 824]
drag, startPoint x: 842, startPoint y: 85, endPoint x: 134, endPoint y: 61, distance: 708.1
click at [227, 73] on div "Drag a column heading here to group the table *********" at bounding box center [526, 83] width 833 height 31
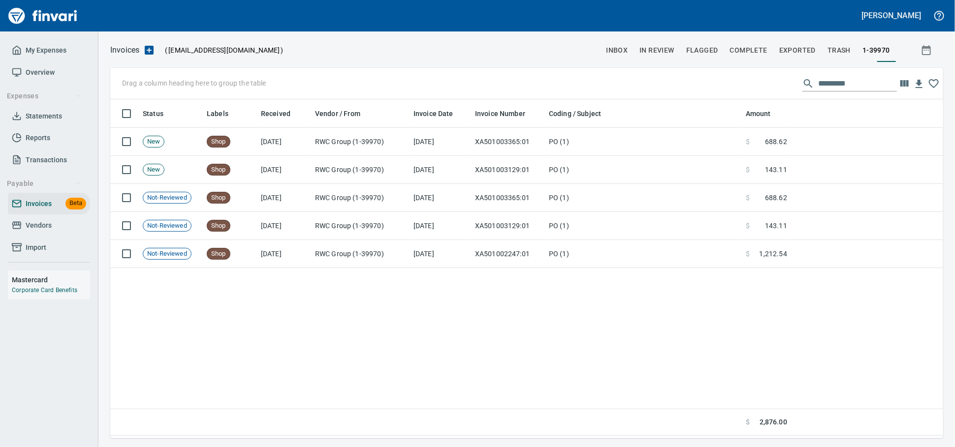
click at [56, 232] on span "Vendors" at bounding box center [49, 225] width 74 height 12
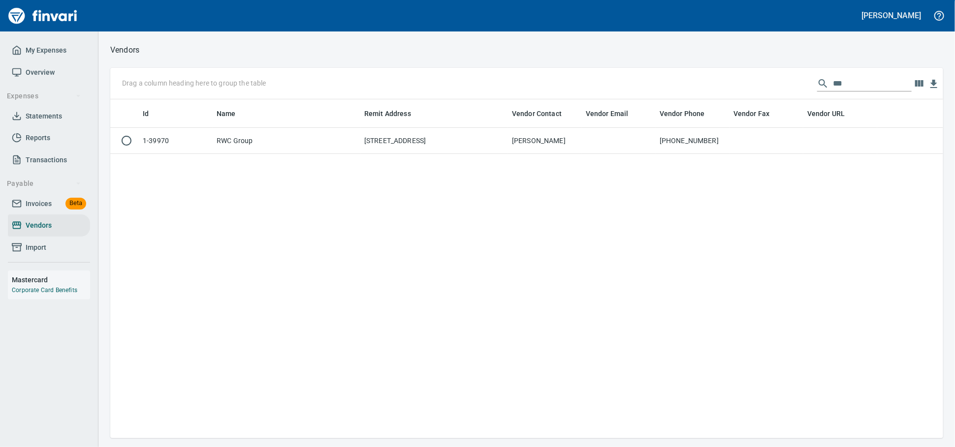
scroll to position [330, 824]
drag, startPoint x: 860, startPoint y: 86, endPoint x: 302, endPoint y: 40, distance: 559.9
click at [332, 49] on div "Vendors Drag a column heading here to group the table *** Id Name Remit Address…" at bounding box center [526, 240] width 856 height 395
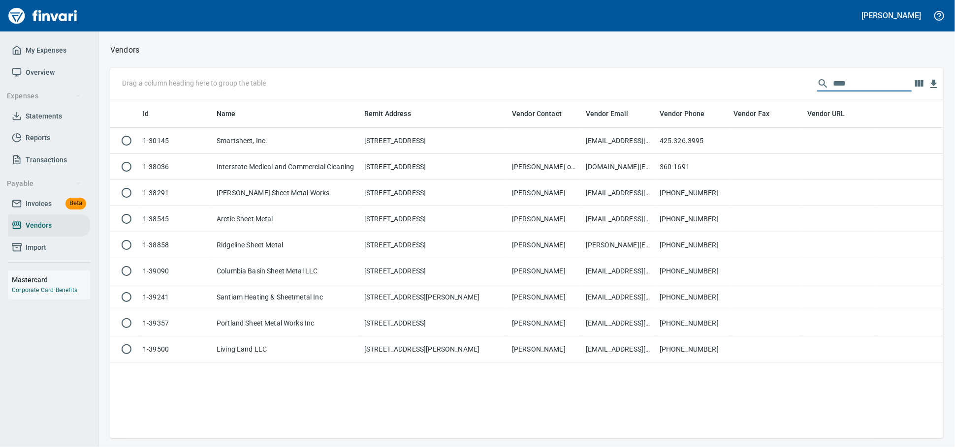
scroll to position [330, 815]
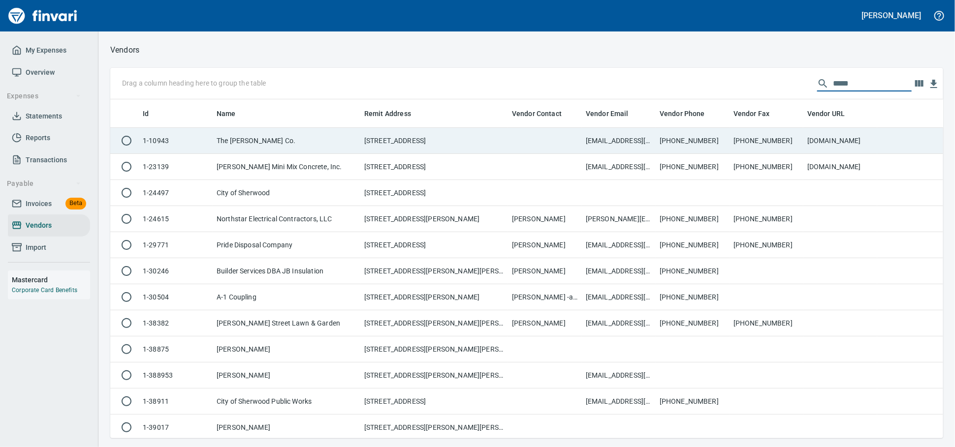
type input "*****"
click at [342, 146] on td "The [PERSON_NAME] Co." at bounding box center [287, 141] width 148 height 26
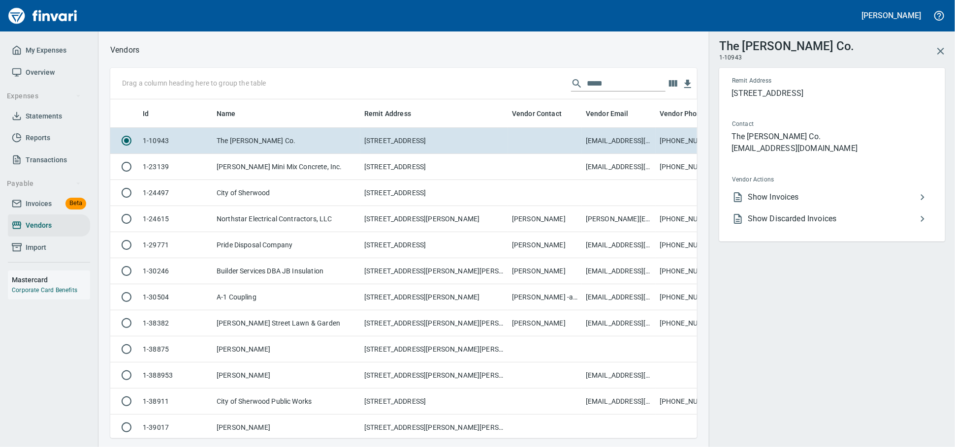
scroll to position [322, 569]
click at [792, 203] on span "Show Invoices" at bounding box center [832, 197] width 169 height 12
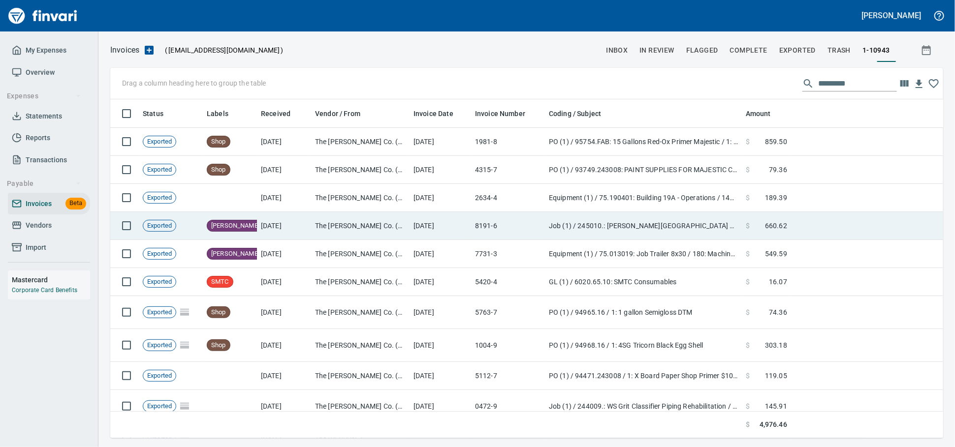
scroll to position [330, 815]
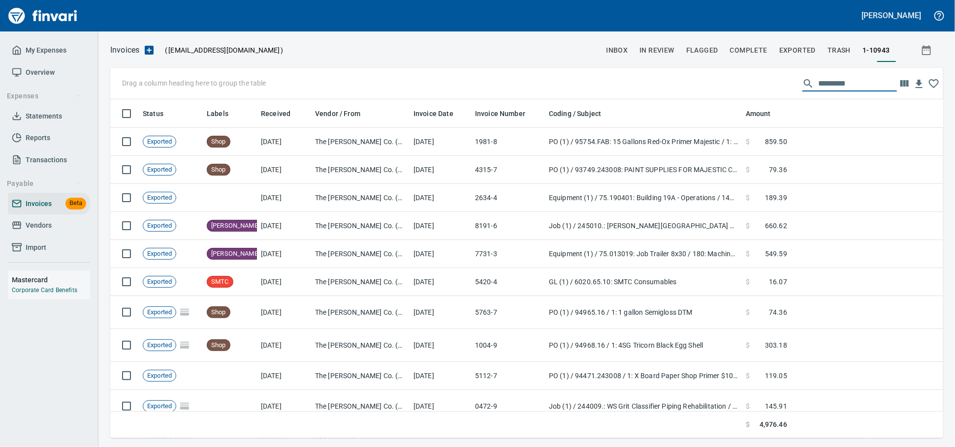
click at [835, 89] on input "text" at bounding box center [857, 84] width 79 height 16
type input "*"
click at [36, 230] on link "Vendors" at bounding box center [49, 226] width 82 height 22
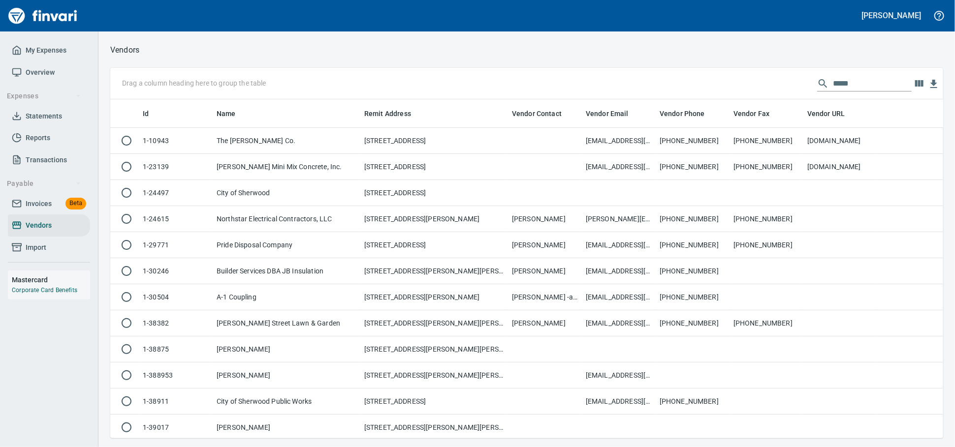
scroll to position [330, 815]
drag, startPoint x: 842, startPoint y: 86, endPoint x: 201, endPoint y: 85, distance: 640.7
click at [269, 83] on div "Drag a column heading here to group the table *****" at bounding box center [526, 83] width 833 height 31
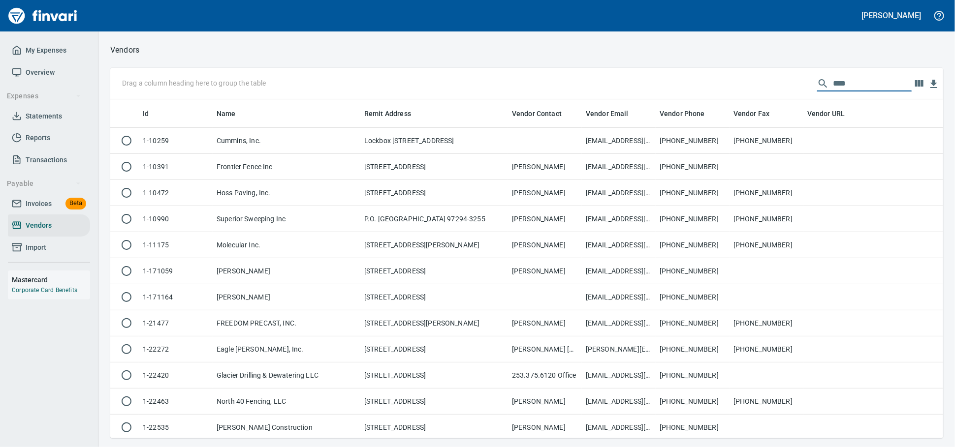
scroll to position [330, 824]
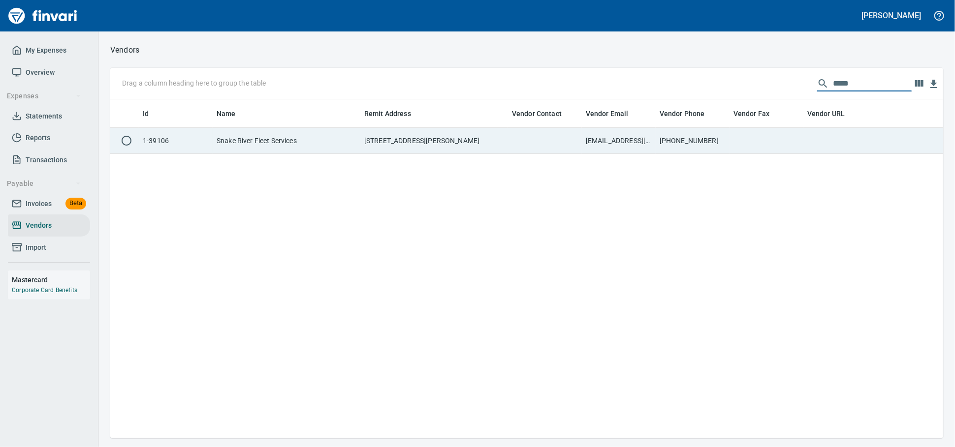
type input "*****"
click at [306, 150] on td "Snake River Fleet Services" at bounding box center [287, 141] width 148 height 26
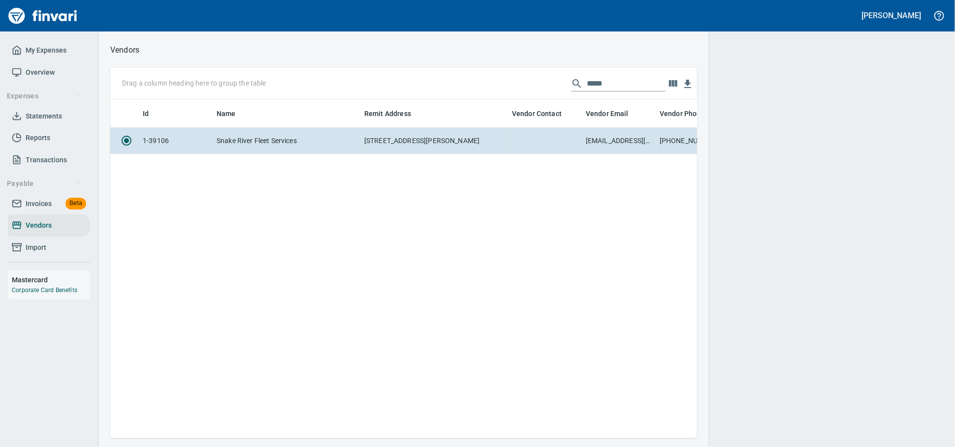
scroll to position [322, 578]
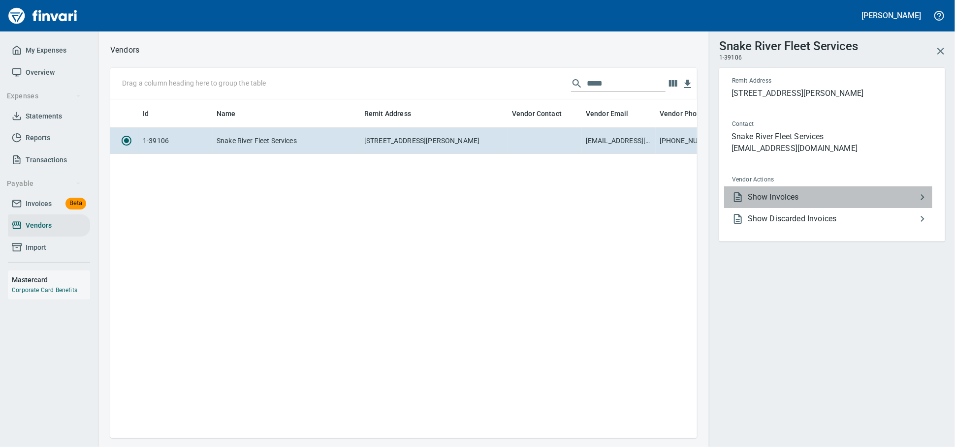
click at [791, 203] on span "Show Invoices" at bounding box center [832, 197] width 169 height 12
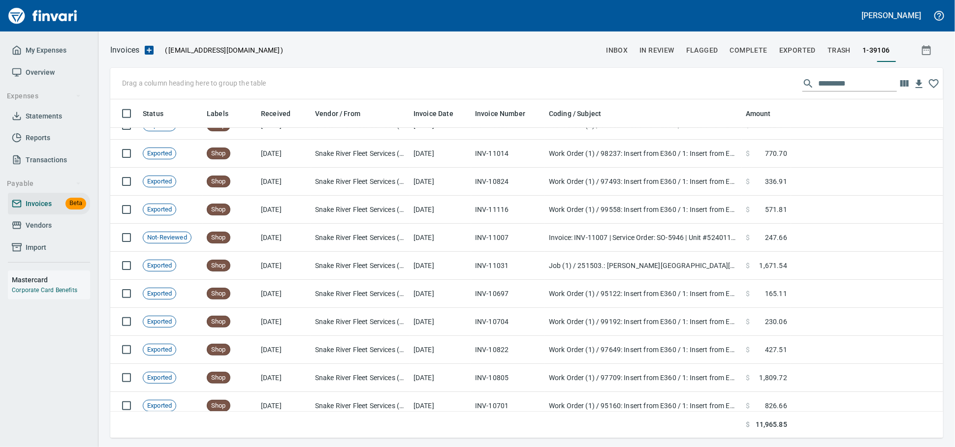
scroll to position [373, 0]
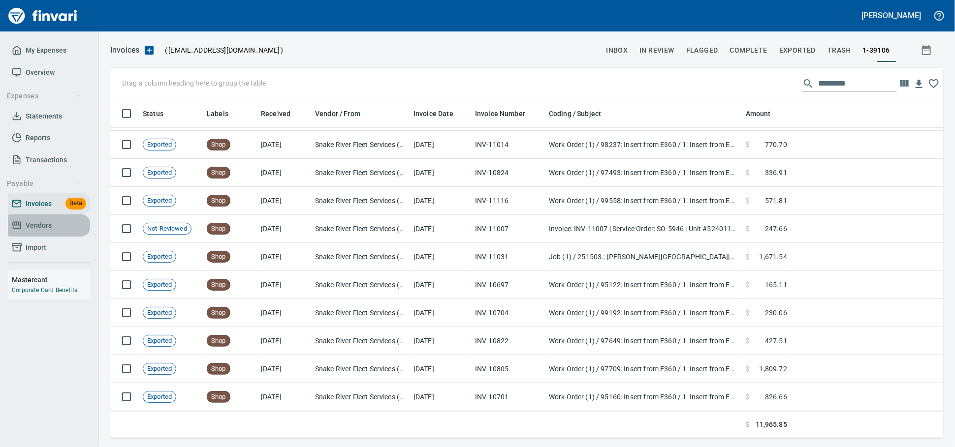
drag, startPoint x: 33, startPoint y: 232, endPoint x: 51, endPoint y: 236, distance: 17.7
click at [33, 232] on span "Vendors" at bounding box center [39, 225] width 26 height 12
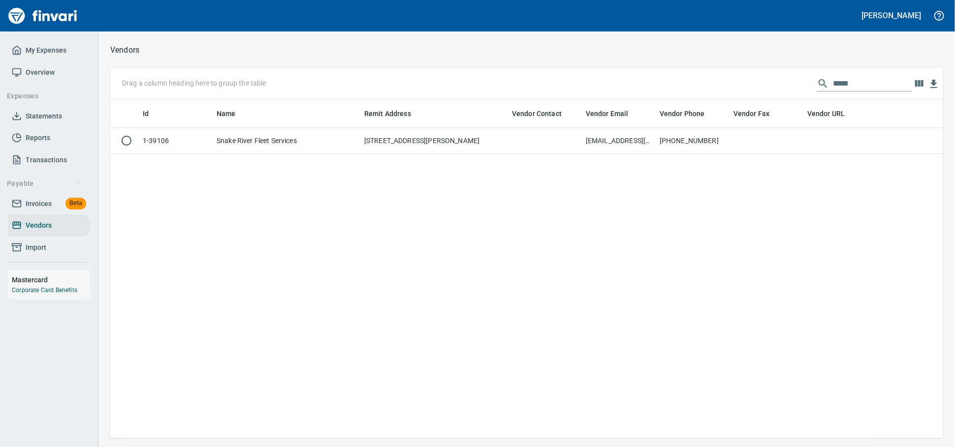
scroll to position [1, 1]
drag, startPoint x: 840, startPoint y: 82, endPoint x: 545, endPoint y: 63, distance: 295.4
click at [570, 69] on div "Drag a column heading here to group the table *****" at bounding box center [526, 83] width 833 height 31
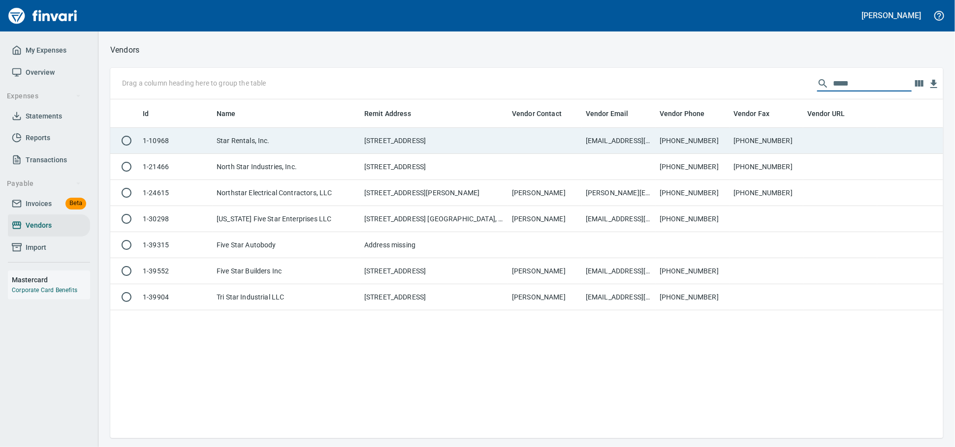
type input "****"
click at [254, 154] on td "Star Rentals, Inc." at bounding box center [287, 141] width 148 height 26
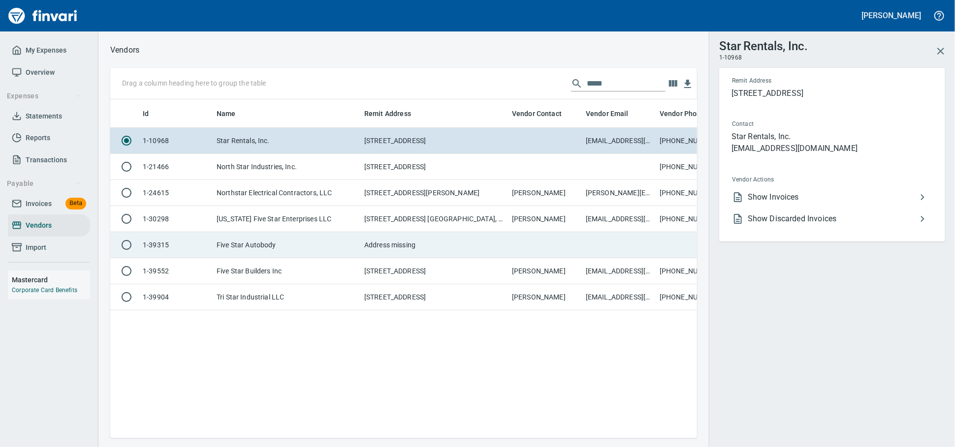
scroll to position [322, 578]
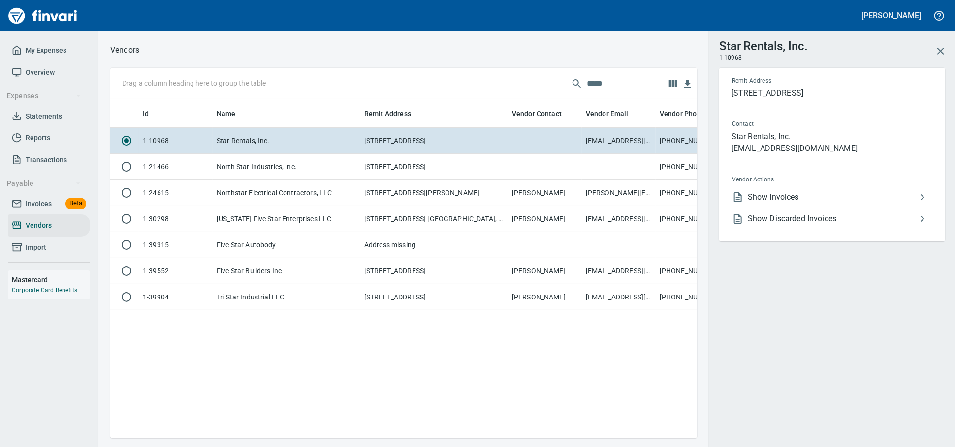
click at [807, 203] on span "Show Invoices" at bounding box center [832, 197] width 169 height 12
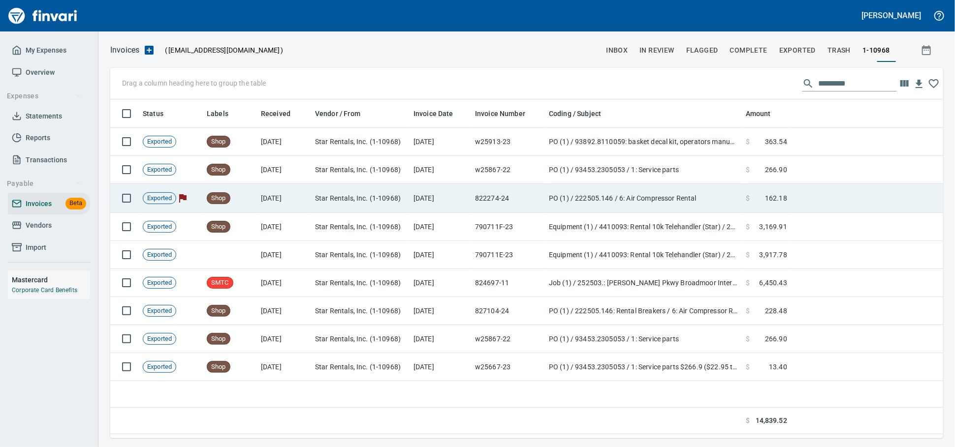
scroll to position [330, 824]
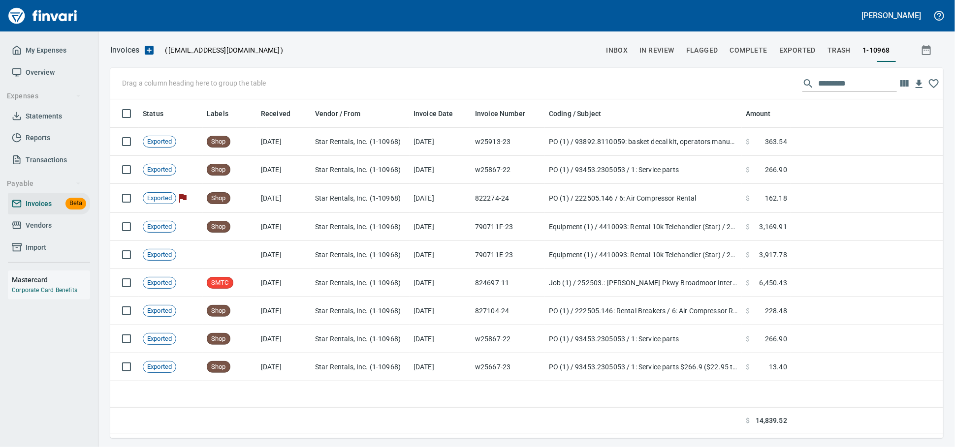
click at [841, 87] on input "text" at bounding box center [857, 84] width 79 height 16
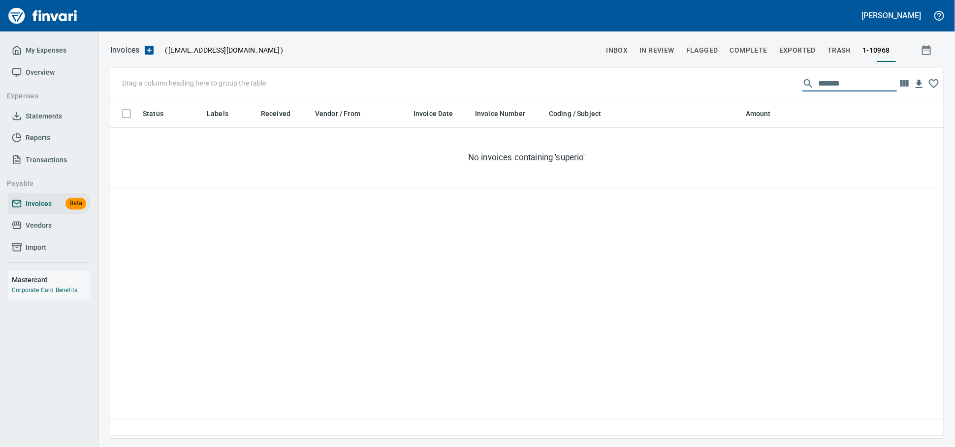
type input "********"
drag, startPoint x: 583, startPoint y: 91, endPoint x: 525, endPoint y: 91, distance: 57.6
click at [557, 91] on div "Drag a column heading here to group the table ********" at bounding box center [526, 83] width 833 height 31
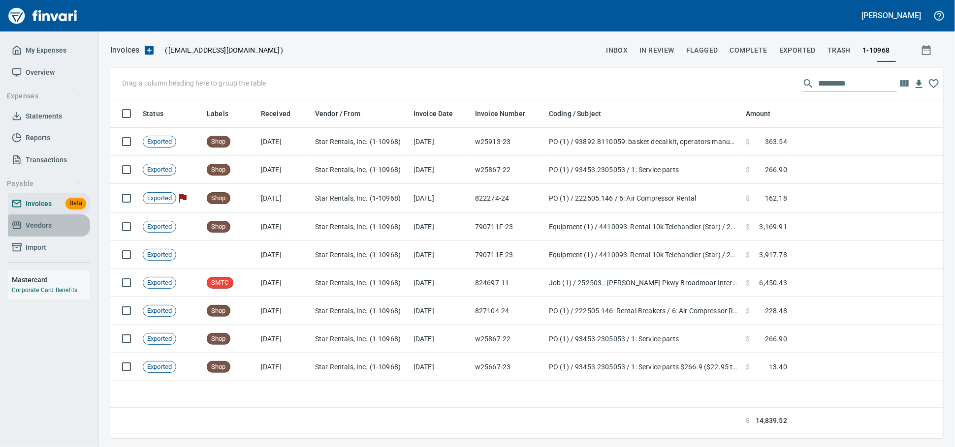
click at [44, 232] on span "Vendors" at bounding box center [39, 225] width 26 height 12
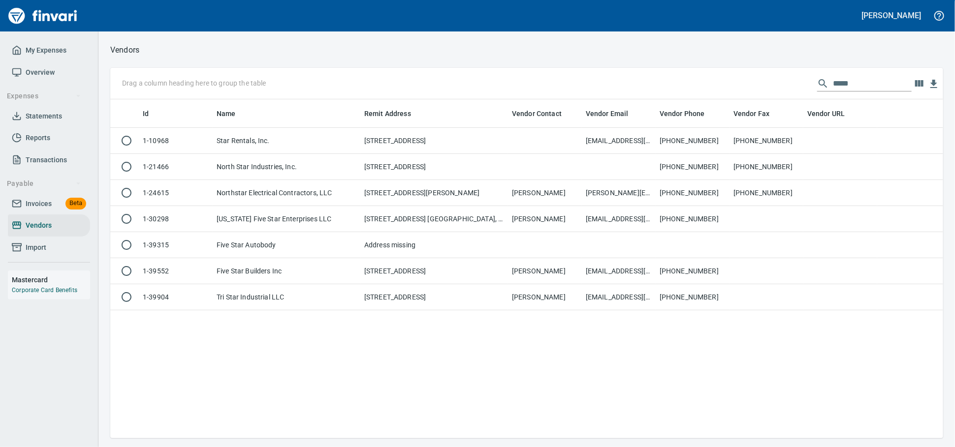
scroll to position [1, 1]
click at [552, 56] on div "Vendors Drag a column heading here to group the table **** Id Name Remit Addres…" at bounding box center [526, 240] width 856 height 395
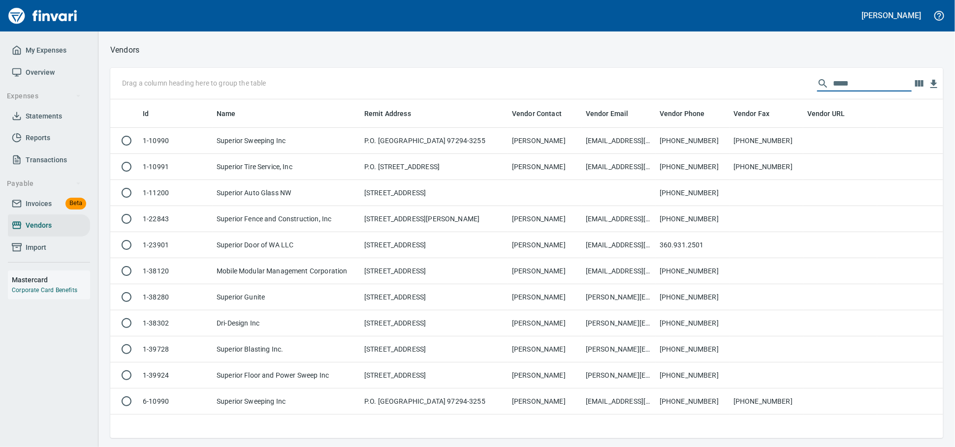
scroll to position [330, 824]
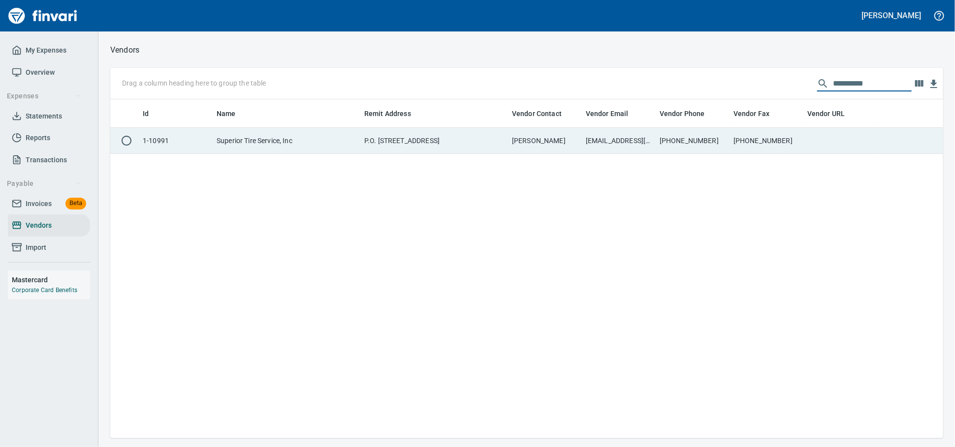
type input "**********"
click at [415, 139] on td "P.O. [STREET_ADDRESS]" at bounding box center [434, 141] width 148 height 26
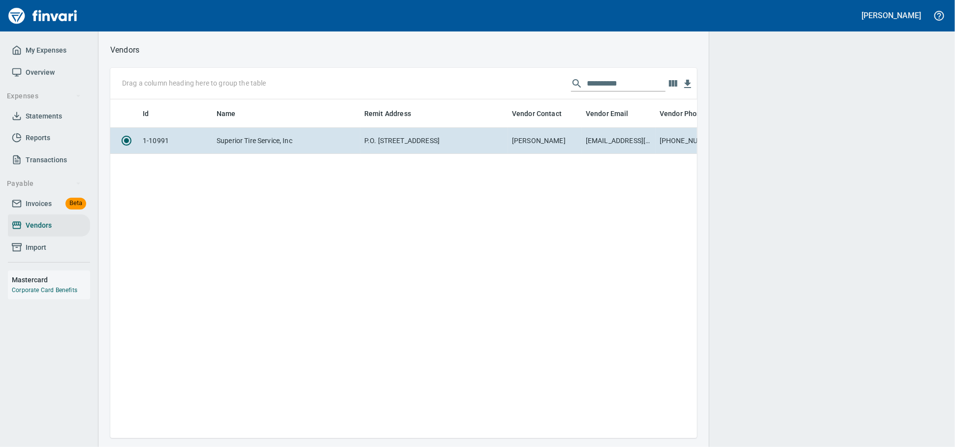
scroll to position [322, 578]
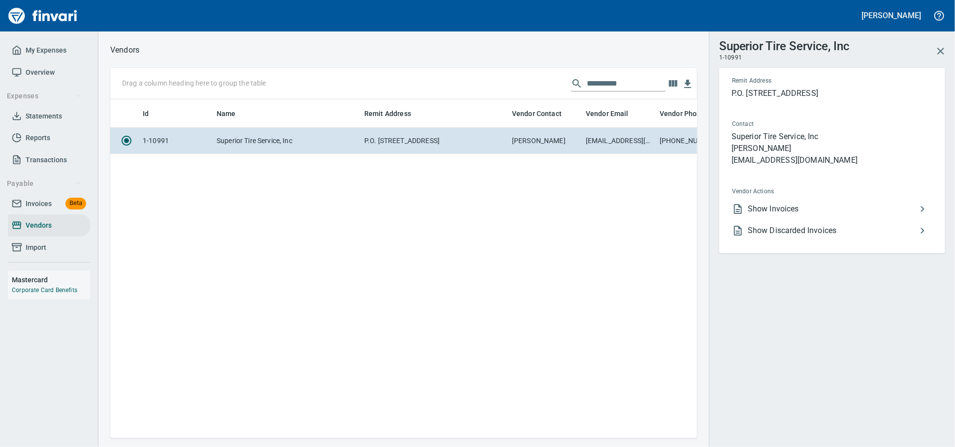
click at [805, 215] on span "Show Invoices" at bounding box center [832, 209] width 169 height 12
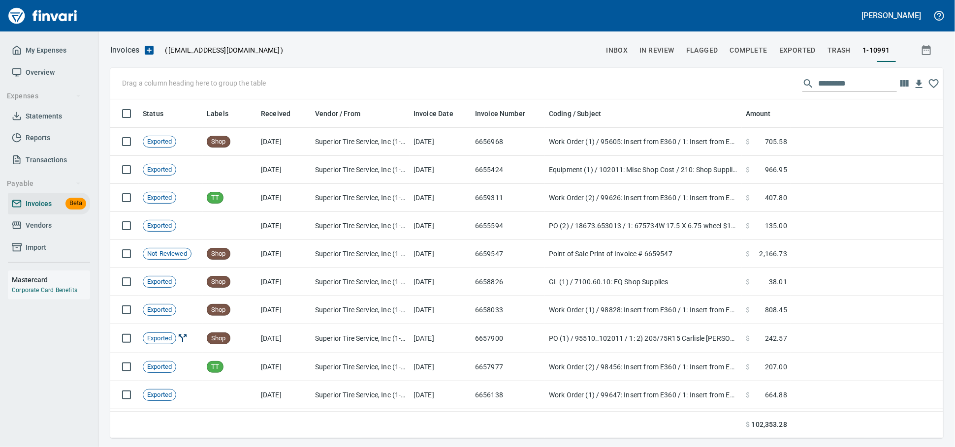
scroll to position [330, 815]
click at [822, 87] on input "text" at bounding box center [857, 84] width 79 height 16
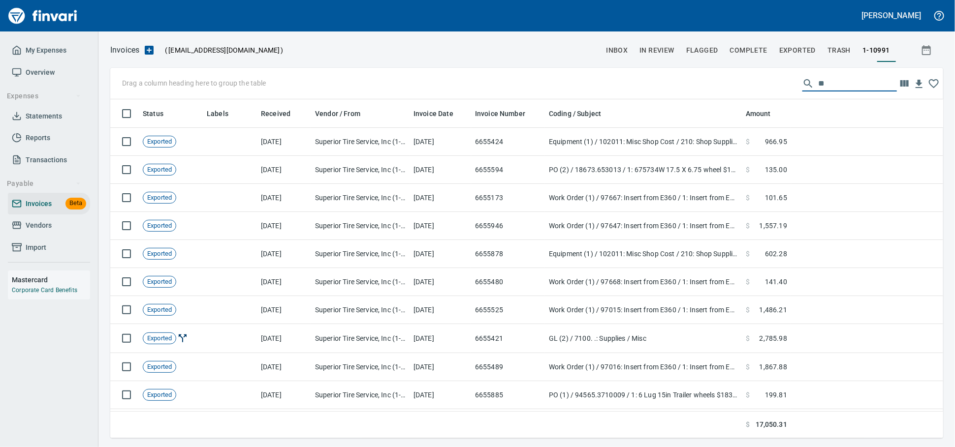
type input "*"
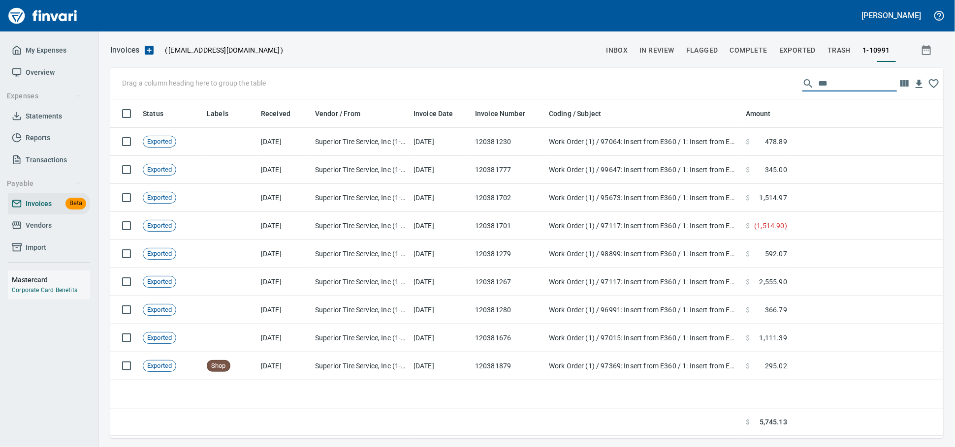
scroll to position [330, 824]
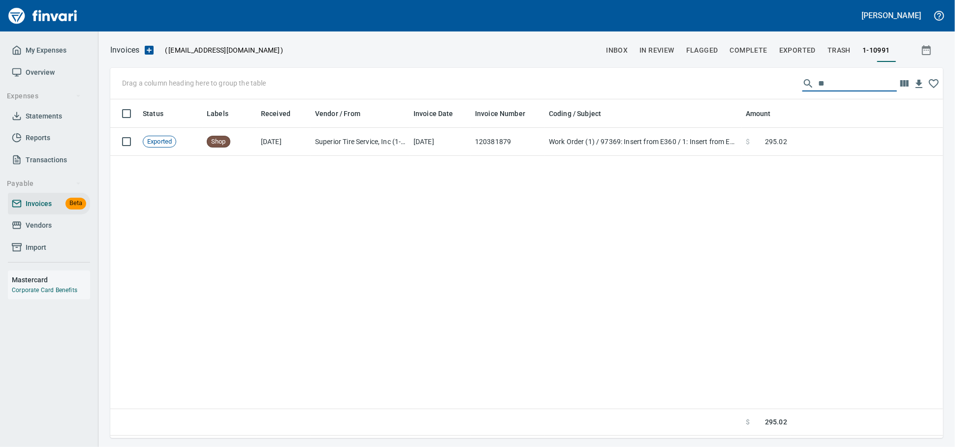
type input "*"
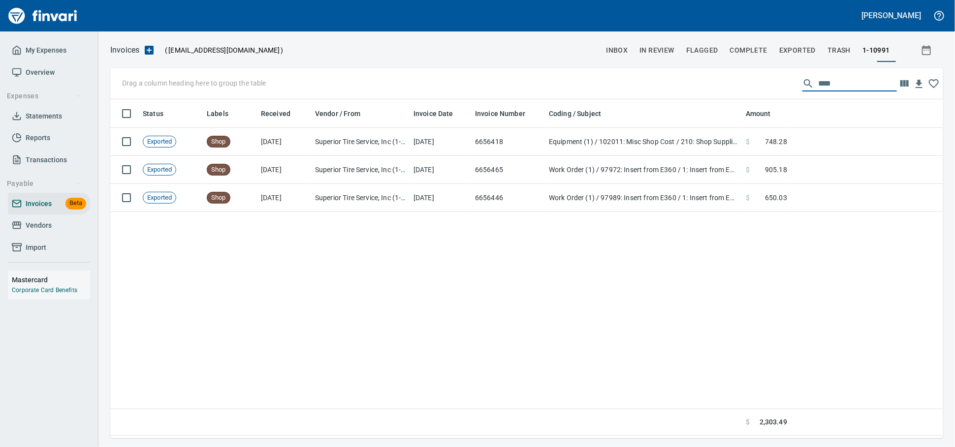
scroll to position [330, 815]
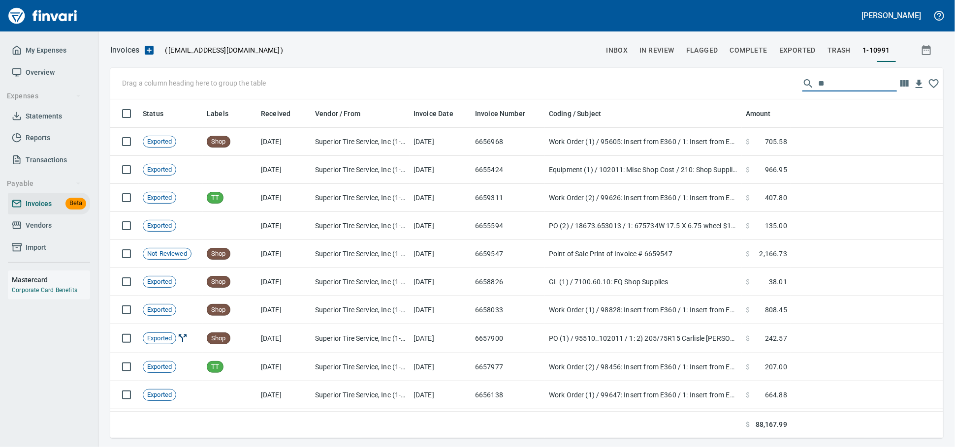
type input "*"
click at [65, 232] on span "Vendors" at bounding box center [49, 225] width 74 height 12
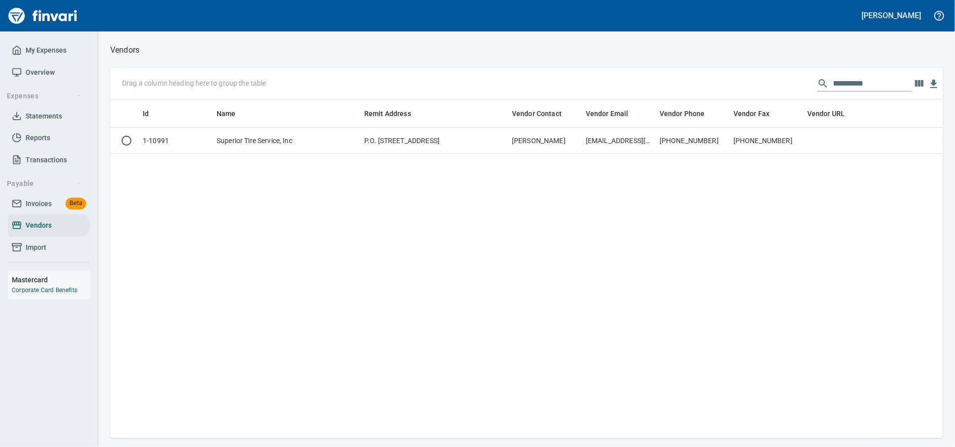
scroll to position [1, 1]
drag, startPoint x: 565, startPoint y: 67, endPoint x: 429, endPoint y: 67, distance: 136.3
click at [434, 68] on div "**********" at bounding box center [526, 240] width 856 height 395
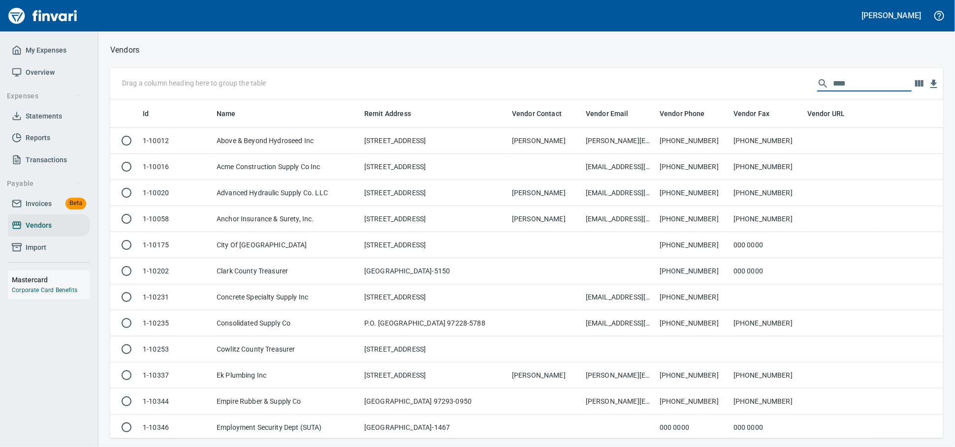
scroll to position [330, 824]
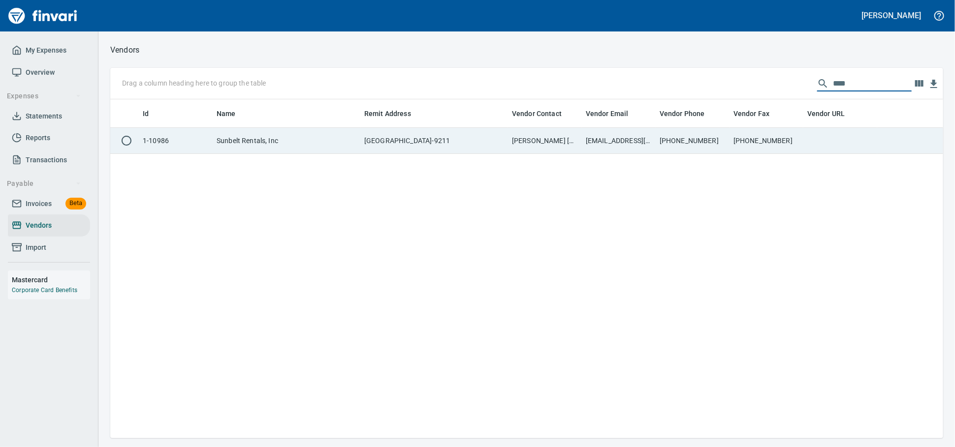
type input "****"
click at [386, 146] on td "[GEOGRAPHIC_DATA]-9211" at bounding box center [434, 141] width 148 height 26
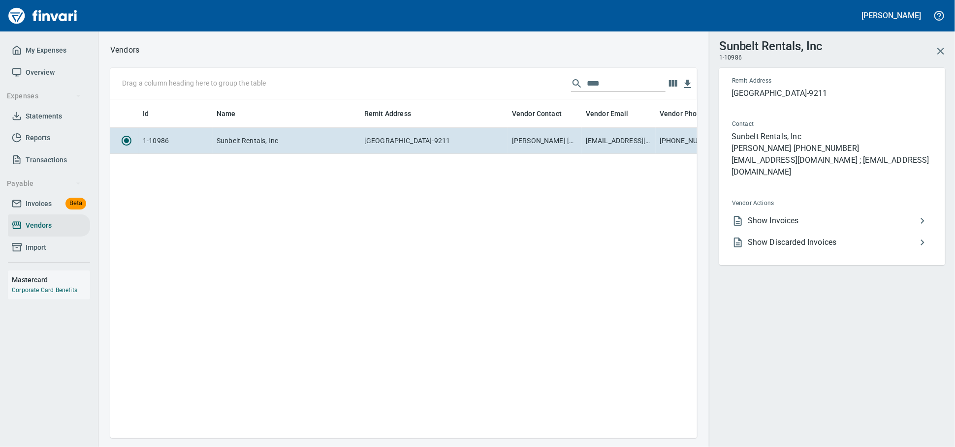
scroll to position [322, 578]
click at [776, 227] on span "Show Invoices" at bounding box center [832, 221] width 169 height 12
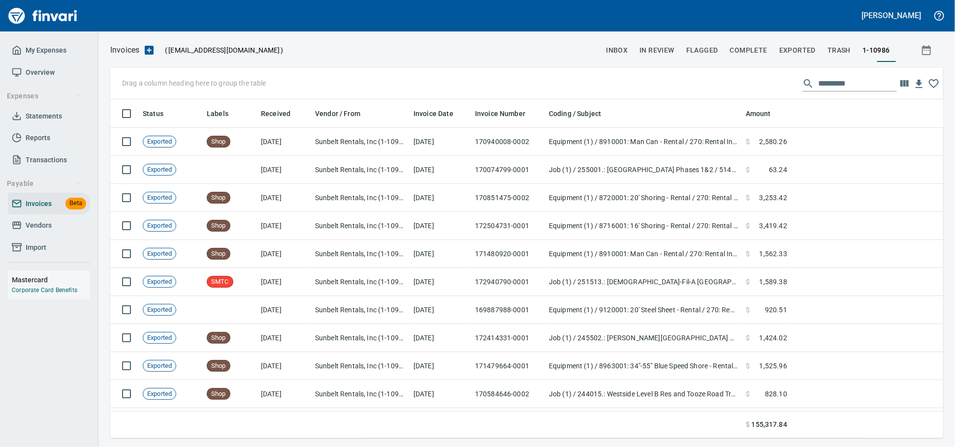
scroll to position [330, 815]
click at [832, 83] on input "text" at bounding box center [857, 84] width 79 height 16
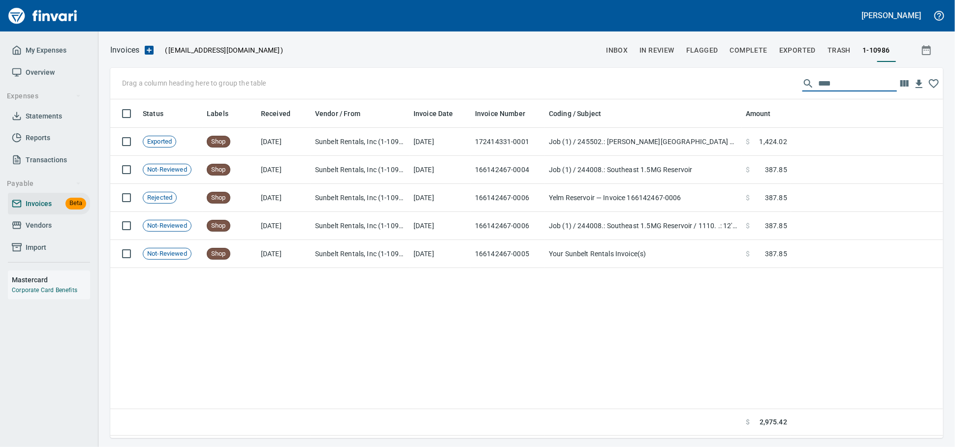
scroll to position [330, 824]
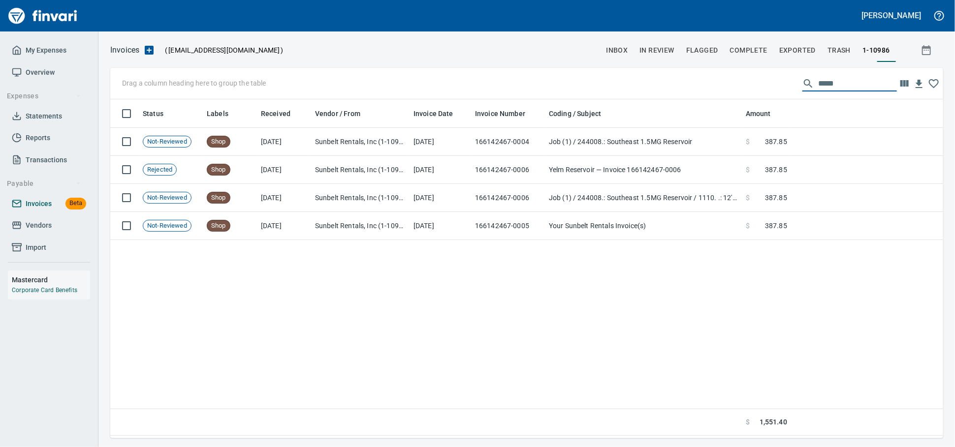
type input "*****"
click at [7, 243] on div "My Expenses Overview Expenses Statements Reports Transactions Payable Invoices …" at bounding box center [49, 181] width 98 height 300
click at [42, 232] on span "Vendors" at bounding box center [39, 225] width 26 height 12
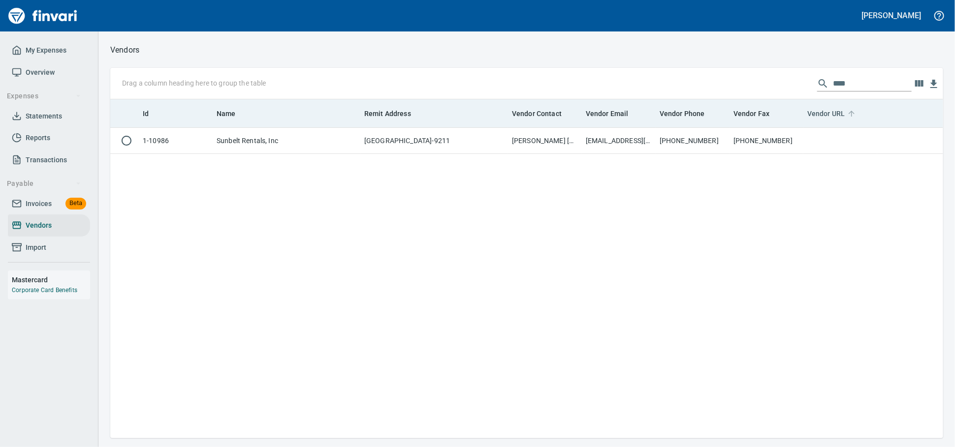
scroll to position [1, 1]
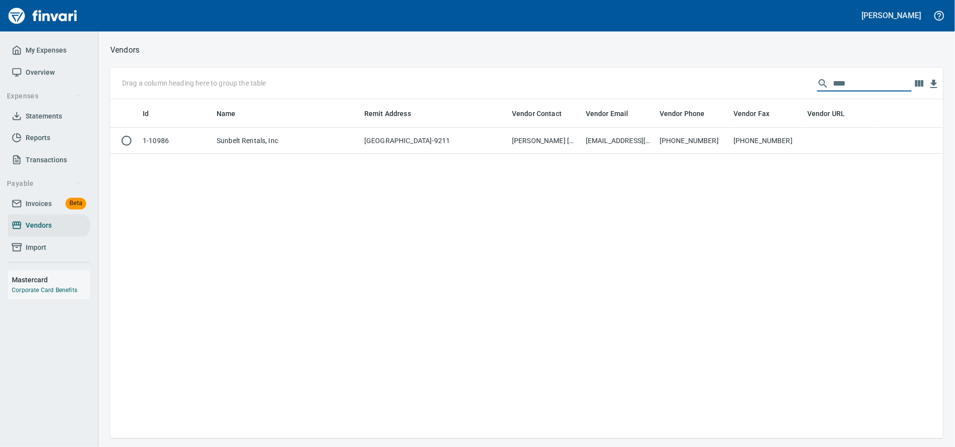
drag, startPoint x: 836, startPoint y: 87, endPoint x: 398, endPoint y: 51, distance: 439.5
click at [430, 58] on div "Vendors Drag a column heading here to group the table **** Id Name Remit Addres…" at bounding box center [526, 240] width 856 height 395
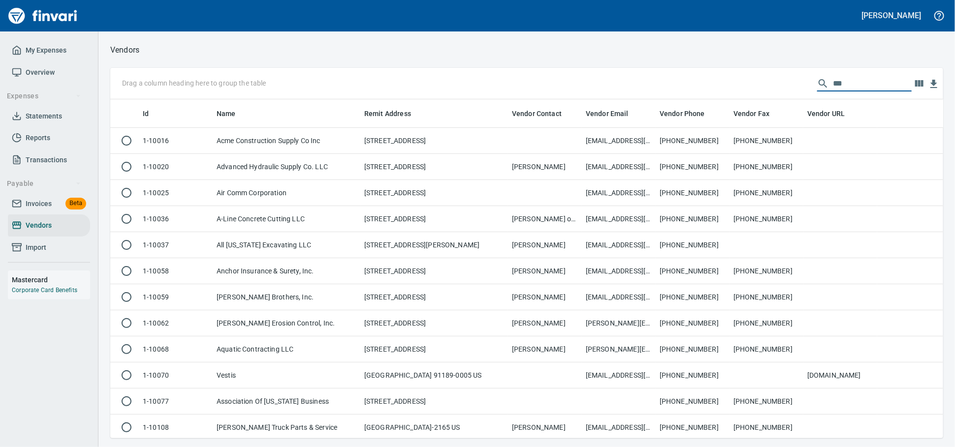
scroll to position [0, 0]
type input "*"
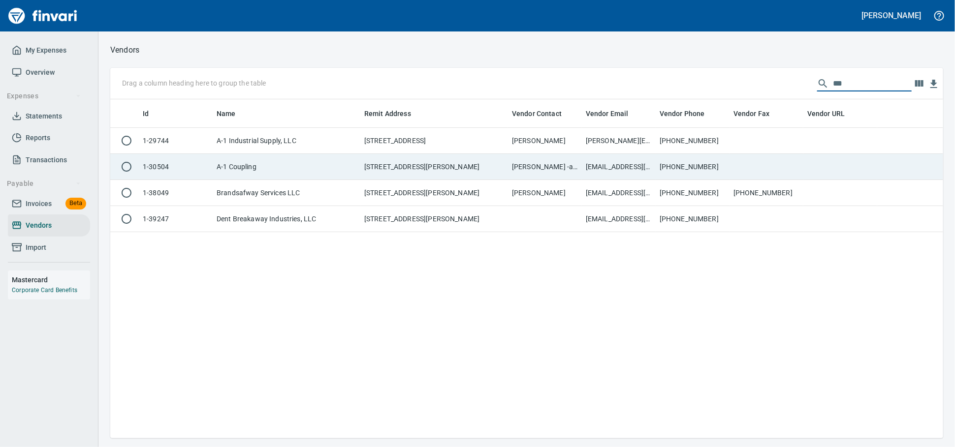
type input "***"
click at [248, 167] on td "A-1 Coupling" at bounding box center [287, 167] width 148 height 26
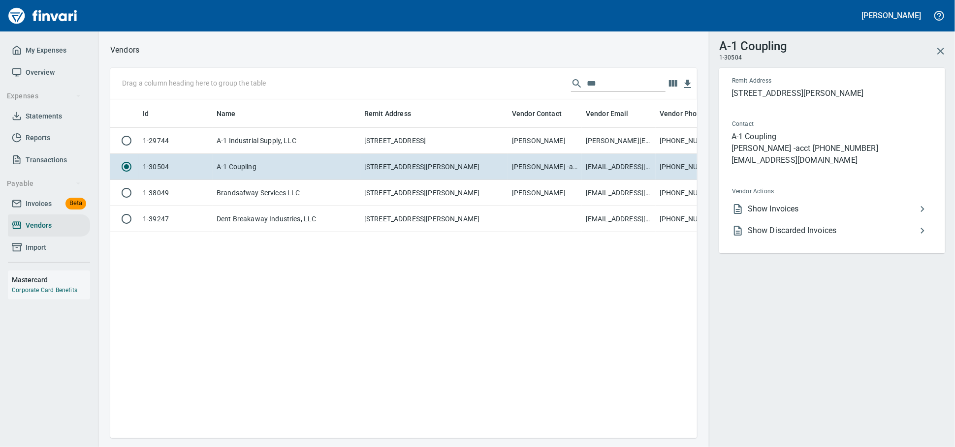
click at [788, 215] on span "Show Invoices" at bounding box center [832, 209] width 169 height 12
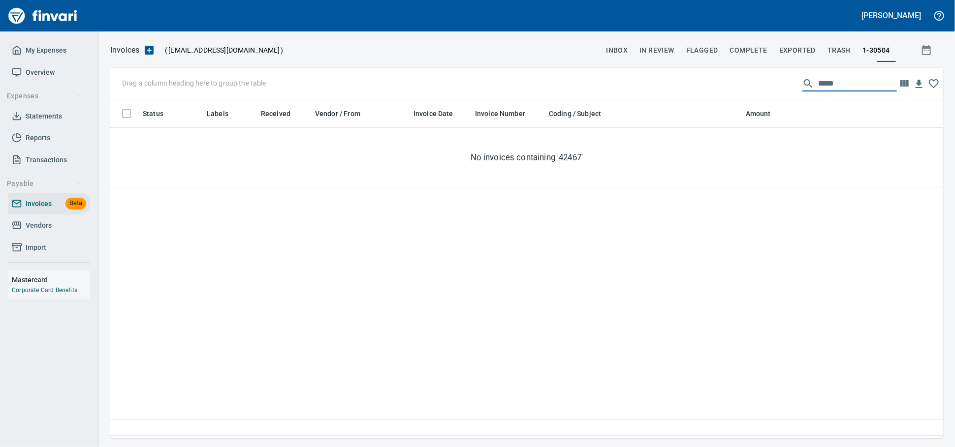
drag, startPoint x: 820, startPoint y: 84, endPoint x: 542, endPoint y: 79, distance: 278.1
click at [616, 78] on div "Drag a column heading here to group the table *****" at bounding box center [526, 83] width 833 height 31
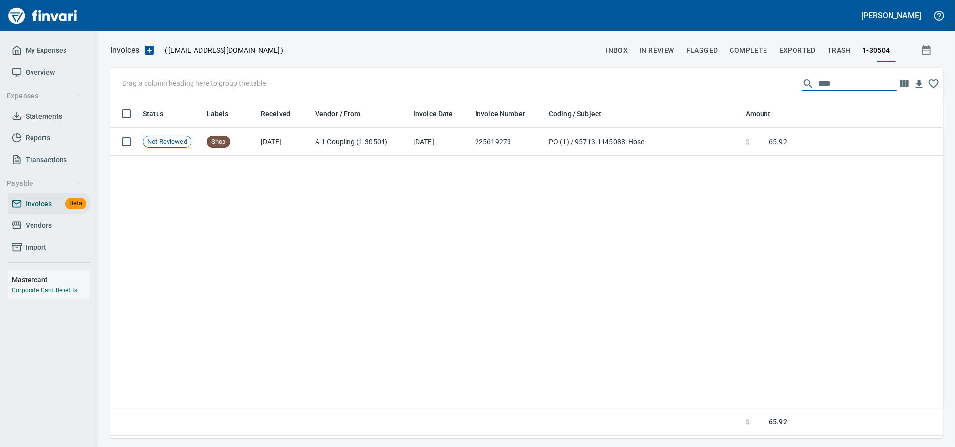
type input "*****"
drag, startPoint x: 839, startPoint y: 84, endPoint x: 463, endPoint y: 76, distance: 375.6
click at [497, 79] on div "Drag a column heading here to group the table *****" at bounding box center [526, 83] width 833 height 31
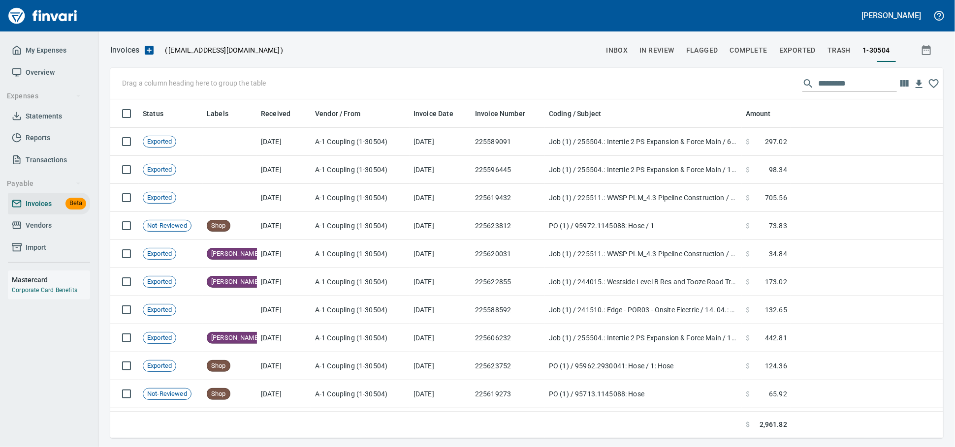
click at [34, 232] on span "Vendors" at bounding box center [39, 225] width 26 height 12
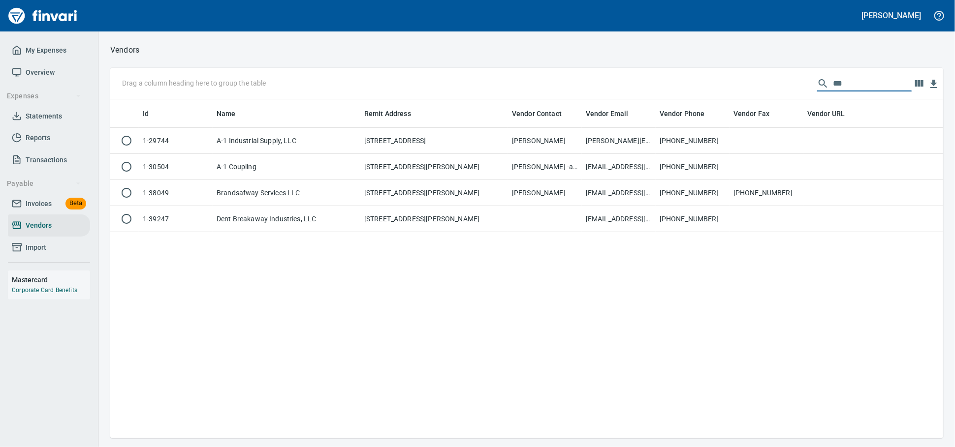
drag, startPoint x: 843, startPoint y: 85, endPoint x: 634, endPoint y: 89, distance: 208.7
click at [635, 89] on div "Drag a column heading here to group the table ***" at bounding box center [526, 83] width 833 height 31
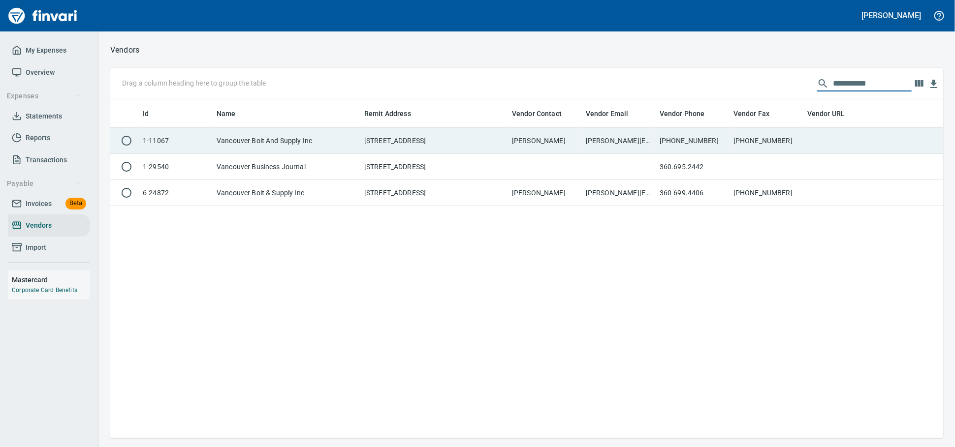
type input "**********"
click at [553, 145] on td "[PERSON_NAME]" at bounding box center [545, 141] width 74 height 26
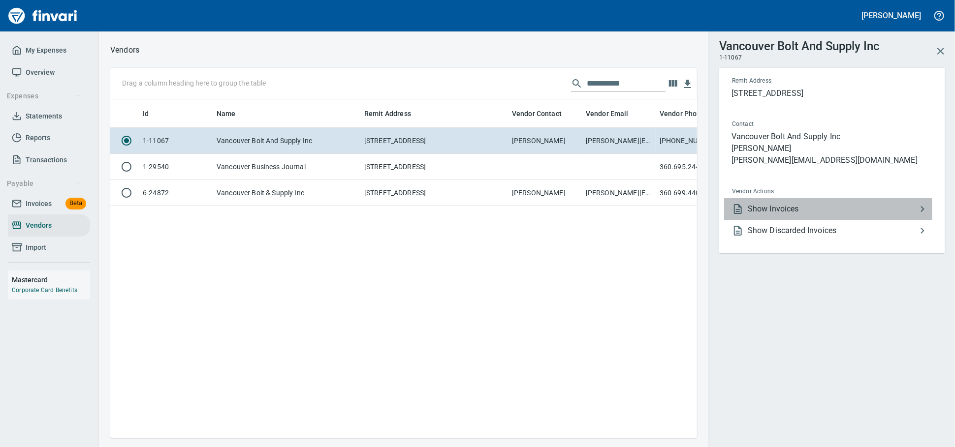
click at [829, 215] on span "Show Invoices" at bounding box center [832, 209] width 169 height 12
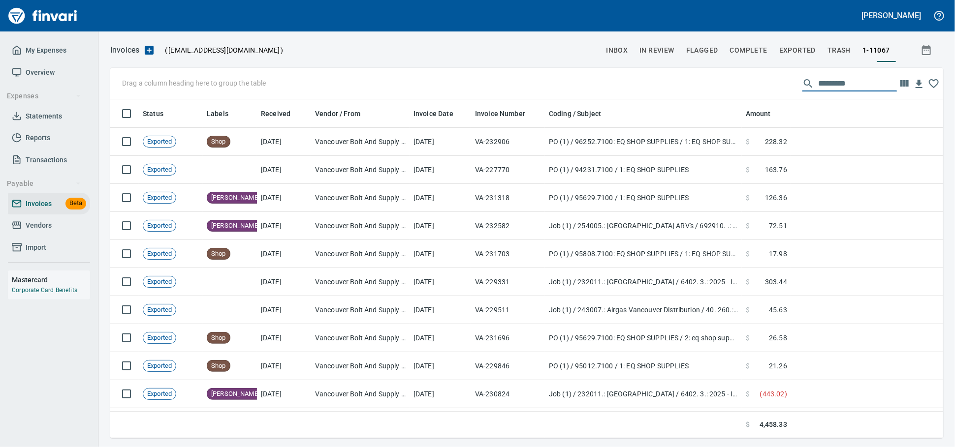
click at [818, 80] on input "text" at bounding box center [857, 84] width 79 height 16
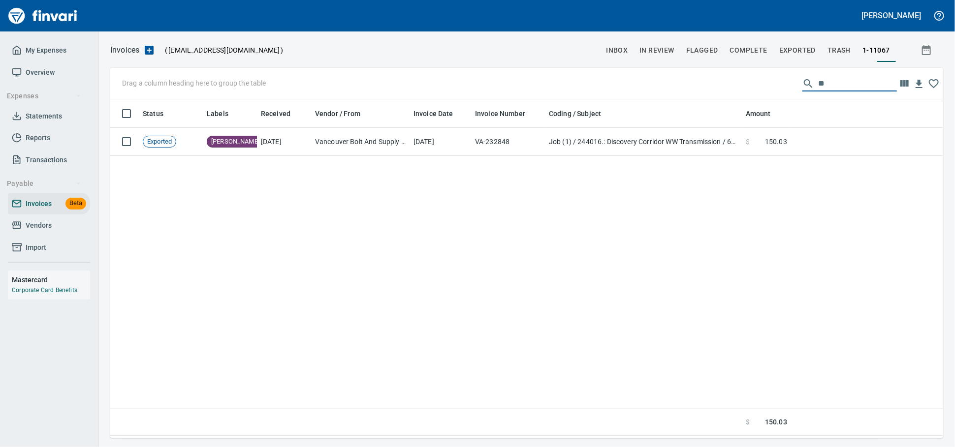
type input "*"
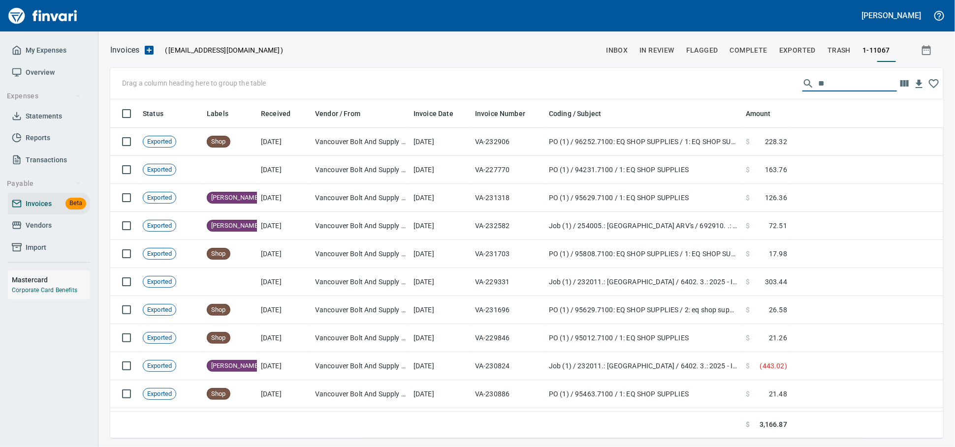
type input "*"
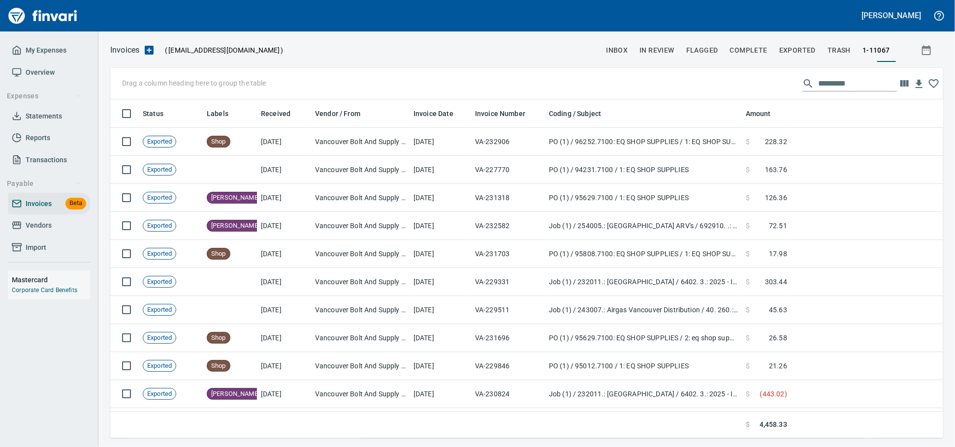
click at [44, 232] on span "Vendors" at bounding box center [39, 225] width 26 height 12
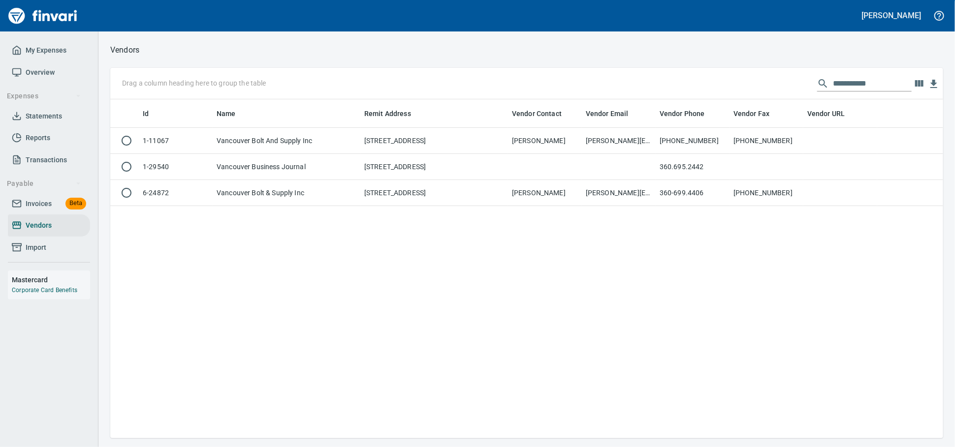
scroll to position [1, 1]
drag, startPoint x: 862, startPoint y: 85, endPoint x: 484, endPoint y: 67, distance: 378.4
click at [484, 67] on div "**********" at bounding box center [526, 240] width 856 height 395
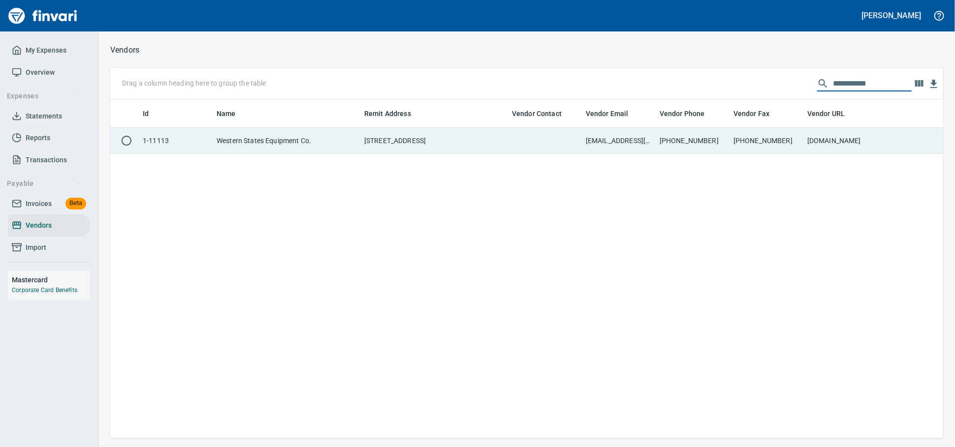
type input "**********"
drag, startPoint x: 450, startPoint y: 143, endPoint x: 456, endPoint y: 145, distance: 6.1
click at [449, 144] on td "[STREET_ADDRESS]" at bounding box center [434, 141] width 148 height 26
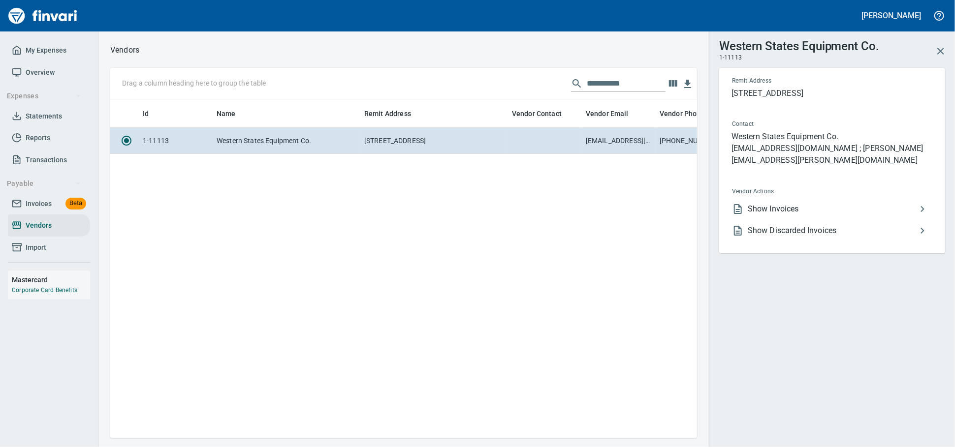
click at [801, 210] on span "Show Invoices" at bounding box center [832, 209] width 169 height 12
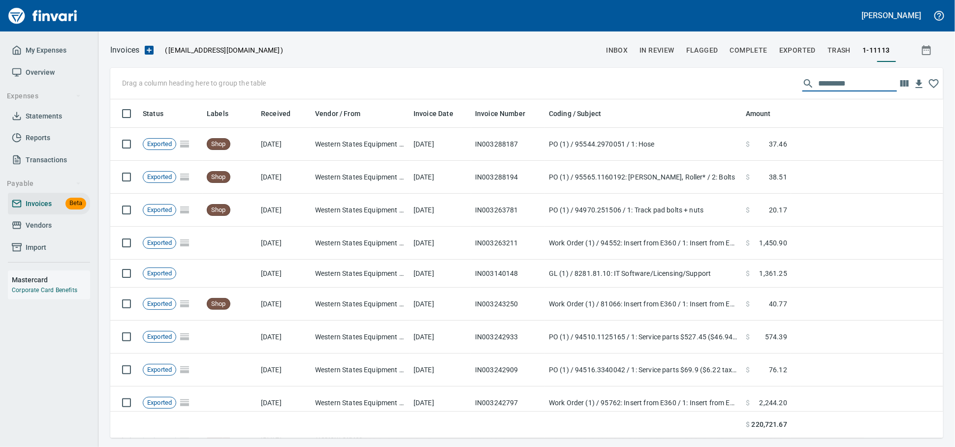
click at [819, 86] on input "text" at bounding box center [857, 84] width 79 height 16
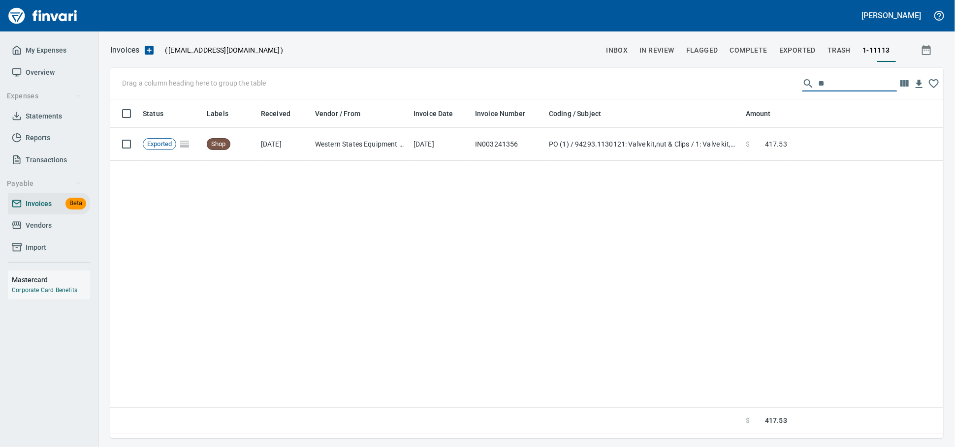
type input "*"
type input "*****"
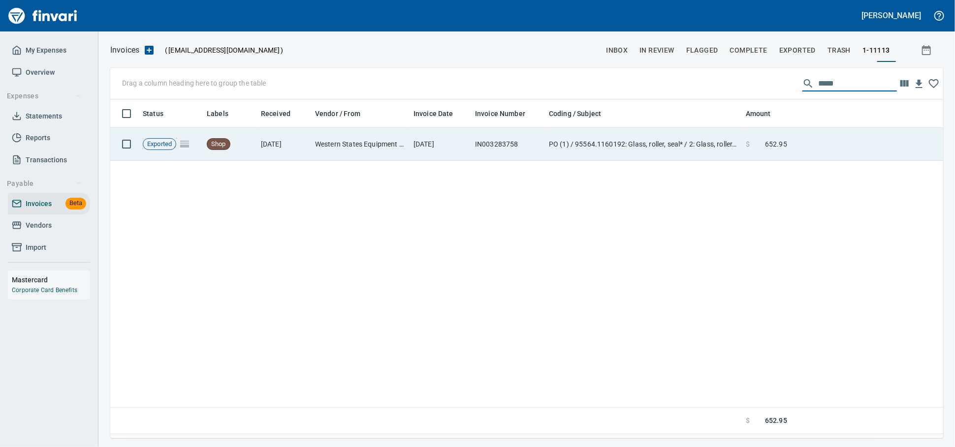
click at [467, 155] on td "[DATE]" at bounding box center [440, 144] width 62 height 33
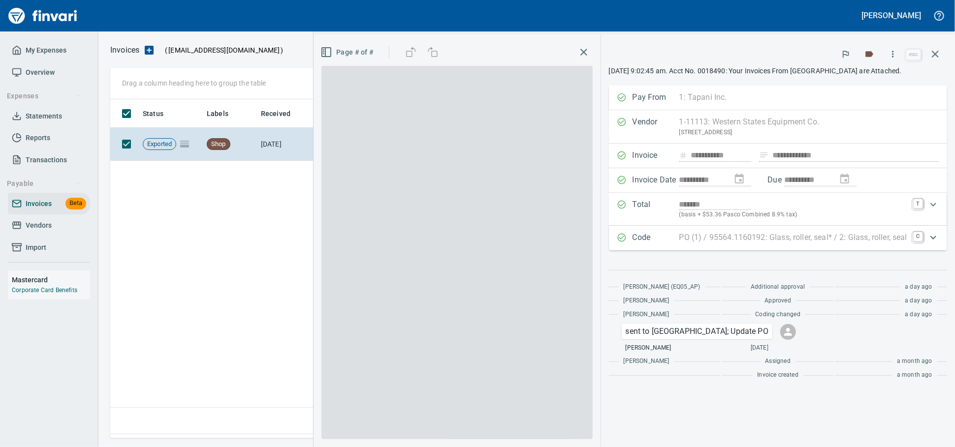
scroll to position [330, 823]
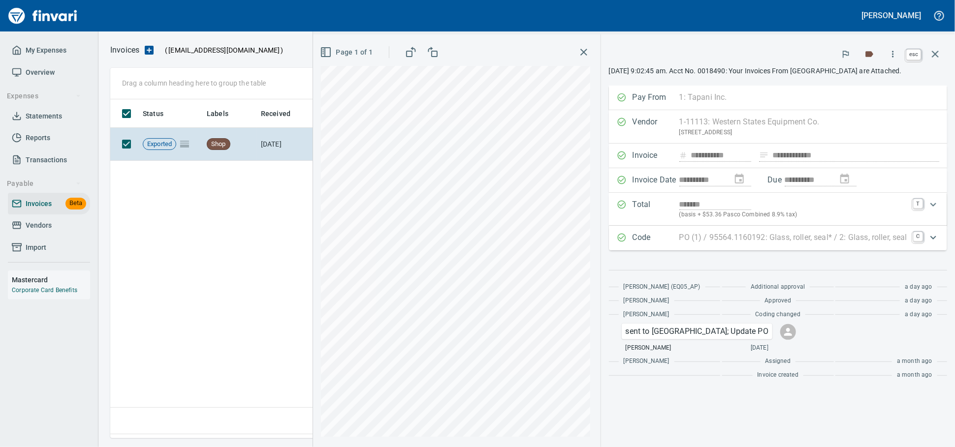
click at [938, 50] on icon "button" at bounding box center [935, 54] width 12 height 12
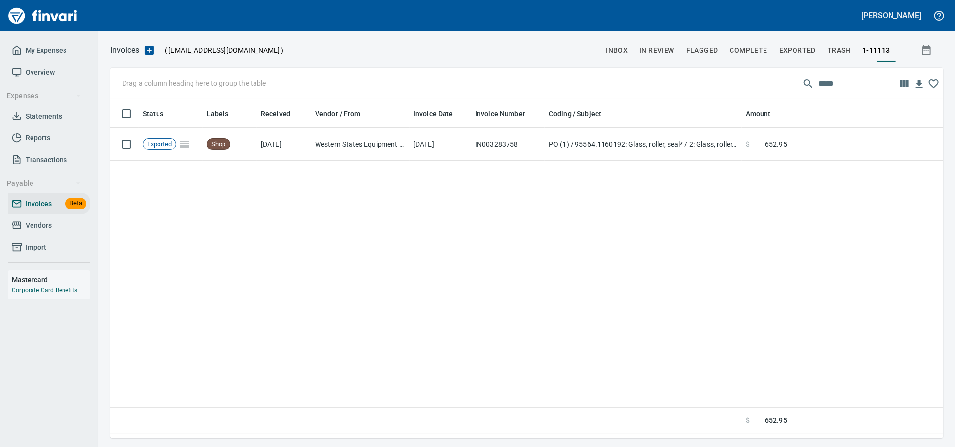
scroll to position [330, 824]
drag, startPoint x: 852, startPoint y: 85, endPoint x: 674, endPoint y: 81, distance: 178.2
click at [695, 85] on div "Drag a column heading here to group the table *****" at bounding box center [526, 83] width 833 height 31
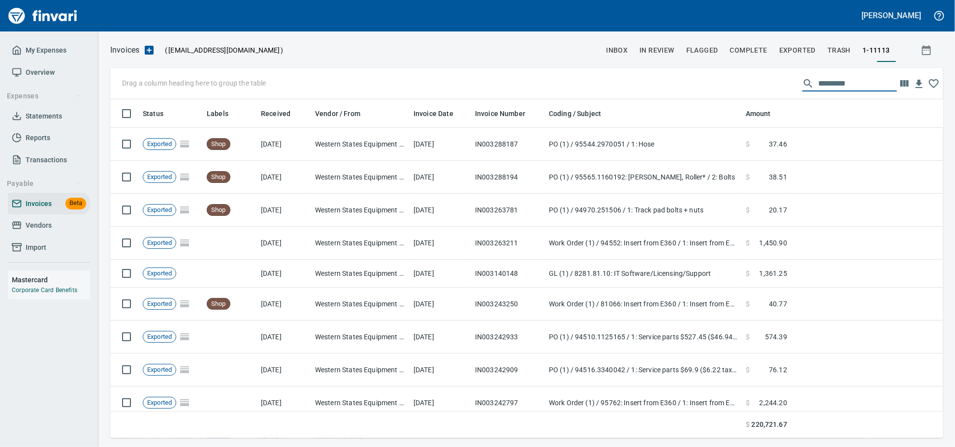
scroll to position [330, 815]
click at [41, 232] on span "Vendors" at bounding box center [39, 225] width 26 height 12
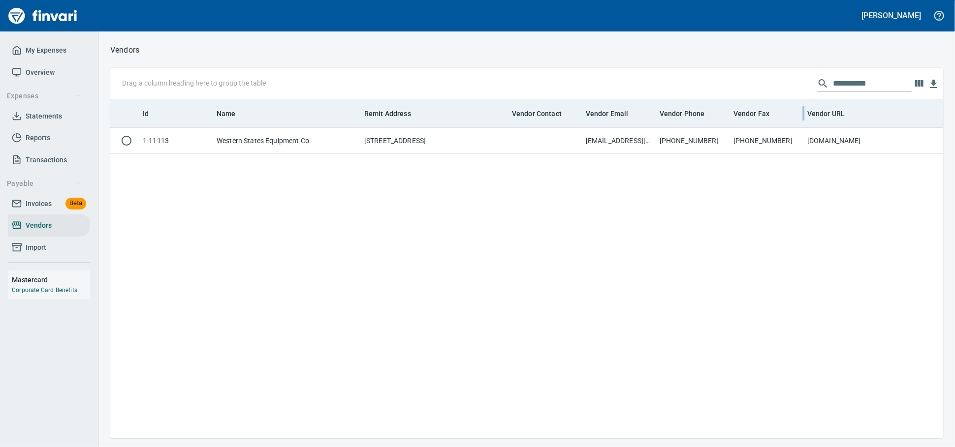
scroll to position [330, 824]
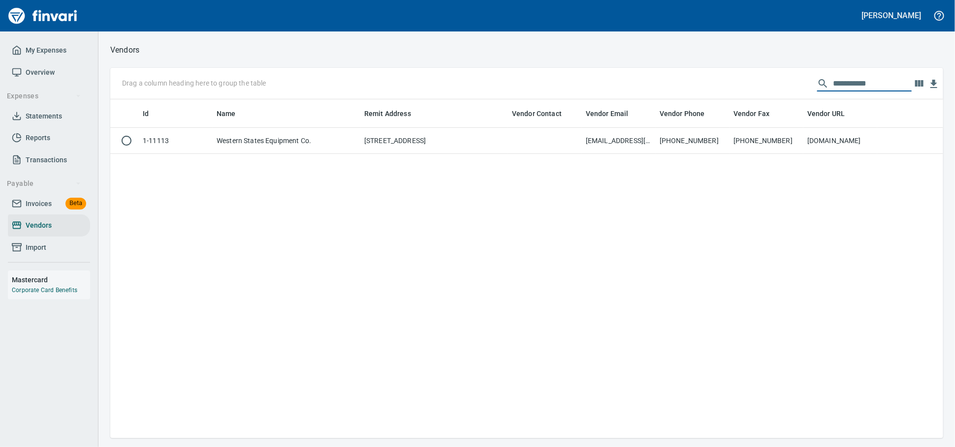
drag, startPoint x: 858, startPoint y: 86, endPoint x: 596, endPoint y: 87, distance: 261.3
click at [597, 87] on div "**********" at bounding box center [526, 83] width 833 height 31
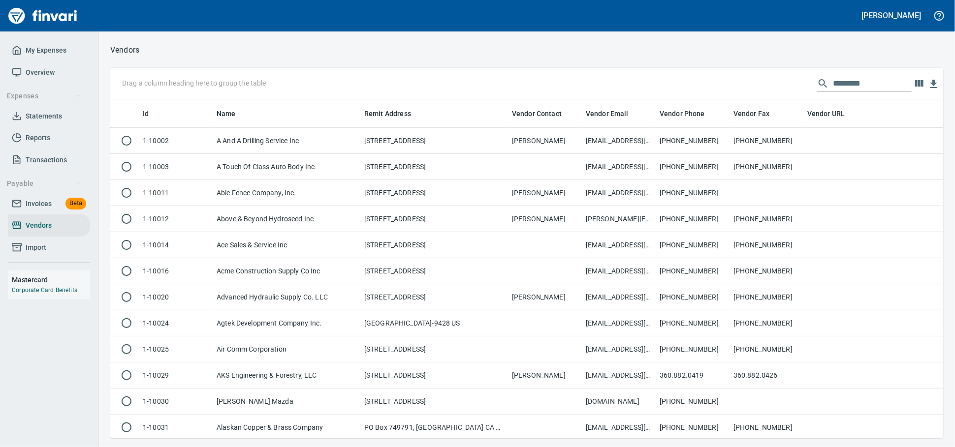
click at [846, 81] on input "text" at bounding box center [872, 84] width 79 height 16
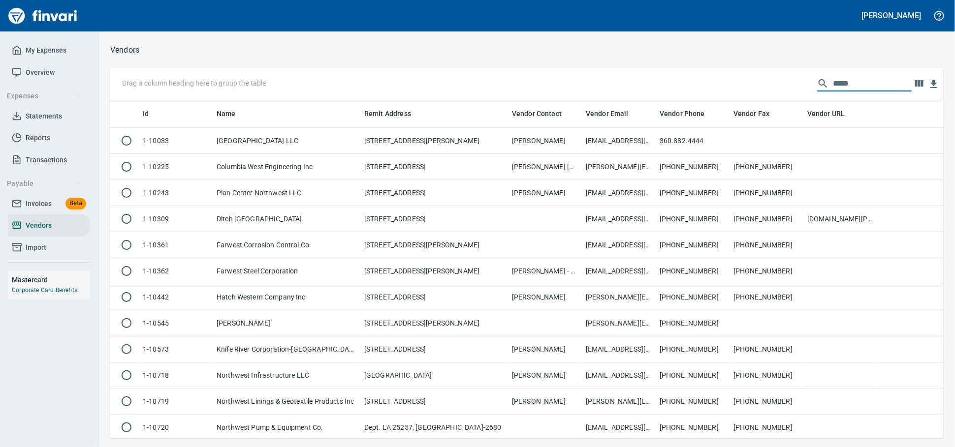
scroll to position [330, 824]
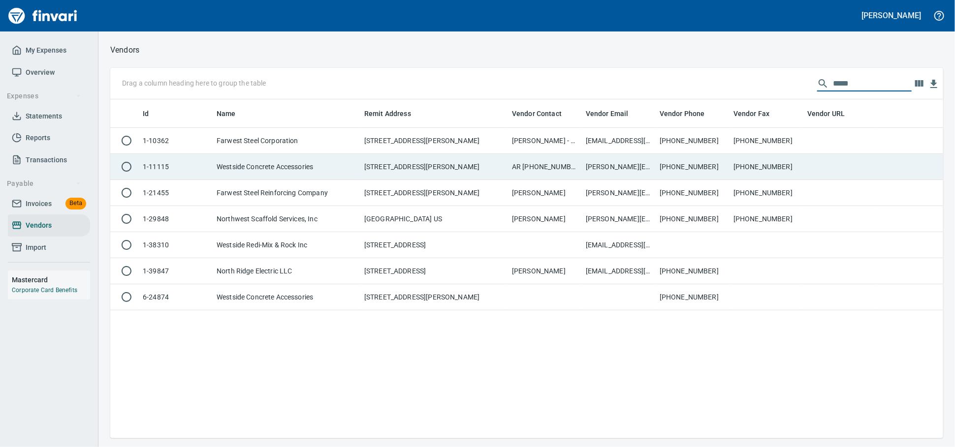
type input "*****"
click at [336, 174] on td "Westside Concrete Accessories" at bounding box center [287, 167] width 148 height 26
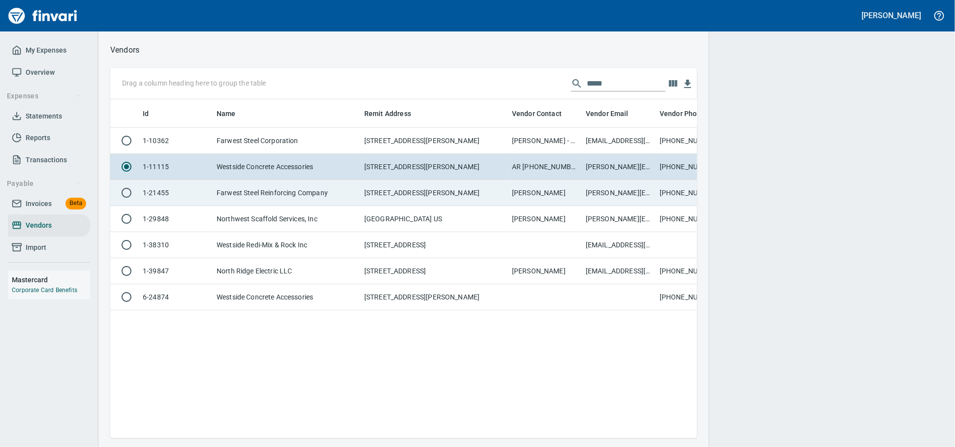
scroll to position [322, 578]
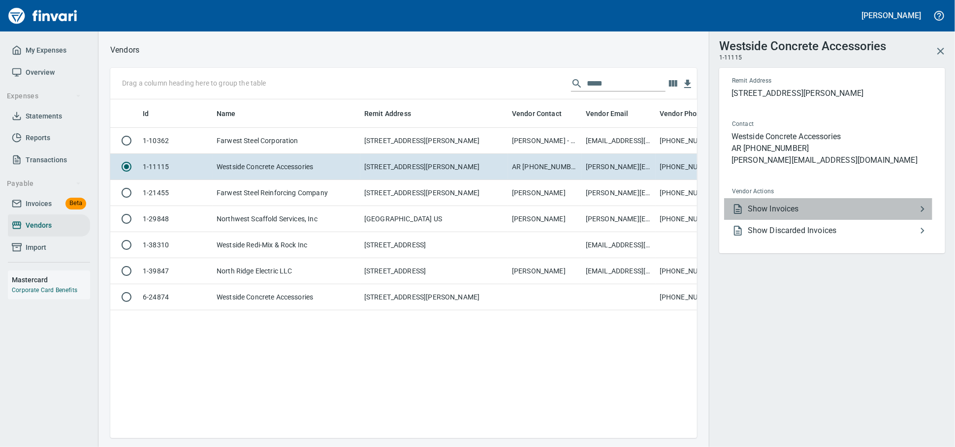
click at [779, 215] on span "Show Invoices" at bounding box center [832, 209] width 169 height 12
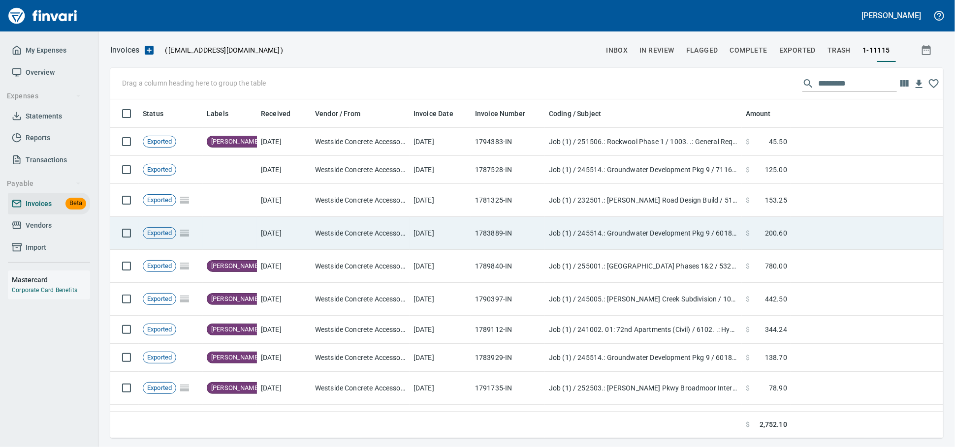
scroll to position [330, 815]
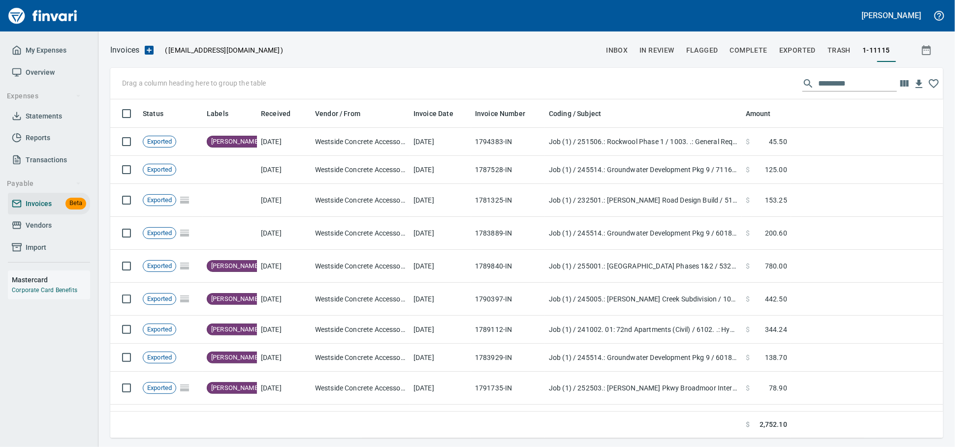
click at [852, 84] on input "text" at bounding box center [857, 84] width 79 height 16
type input "*"
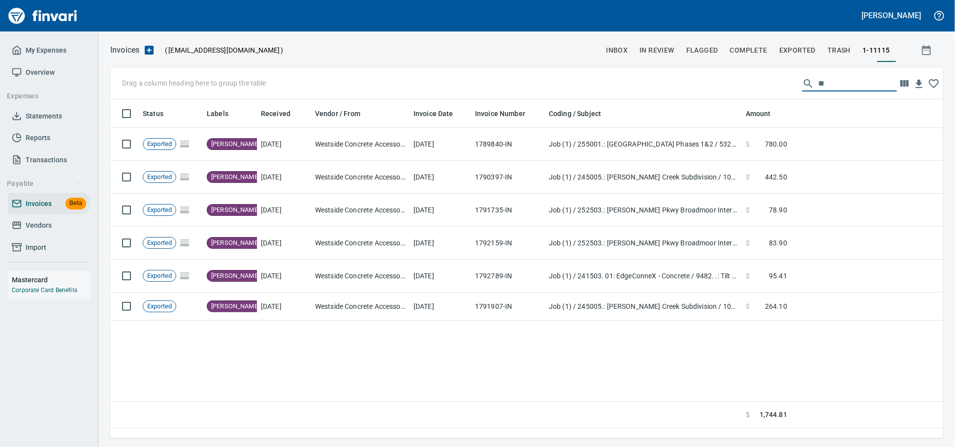
type input "*"
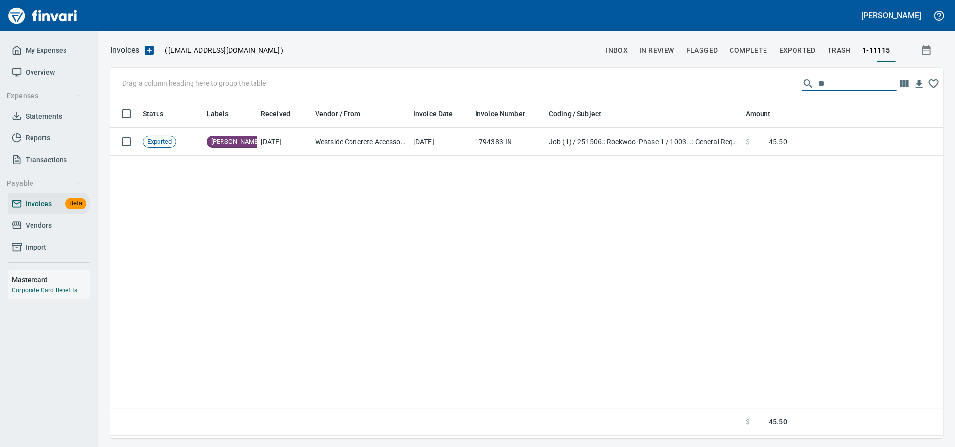
type input "*"
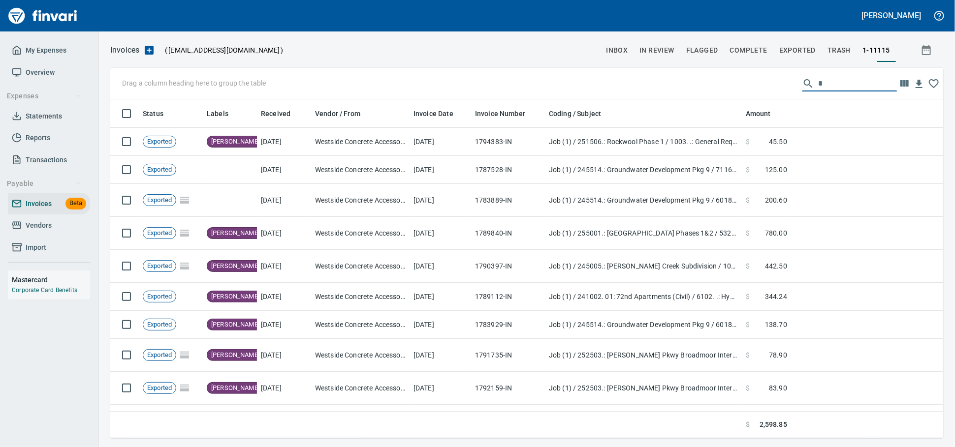
scroll to position [330, 815]
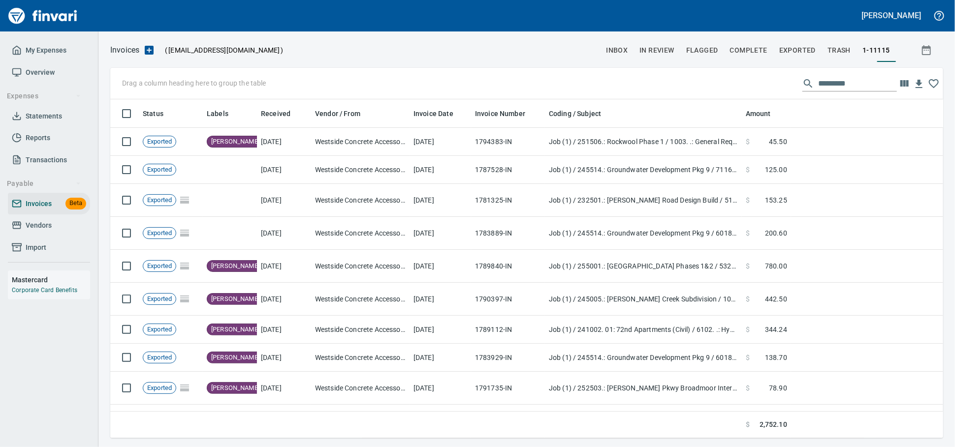
click at [49, 232] on span "Vendors" at bounding box center [39, 225] width 26 height 12
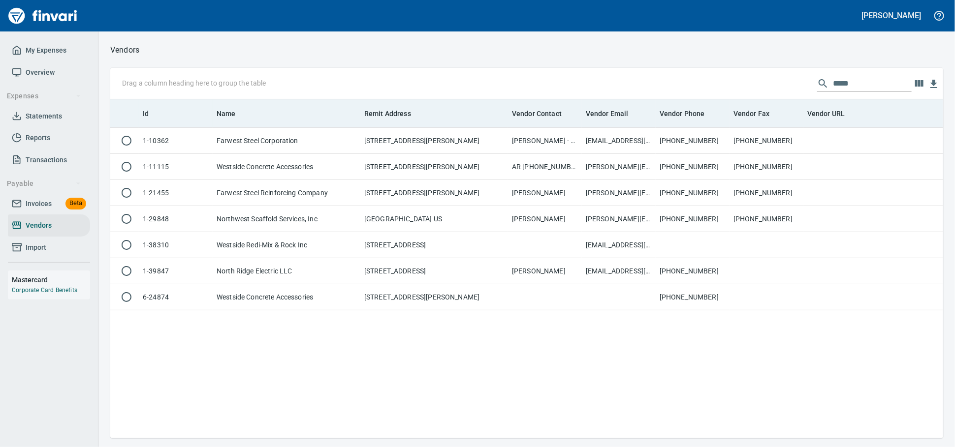
scroll to position [330, 824]
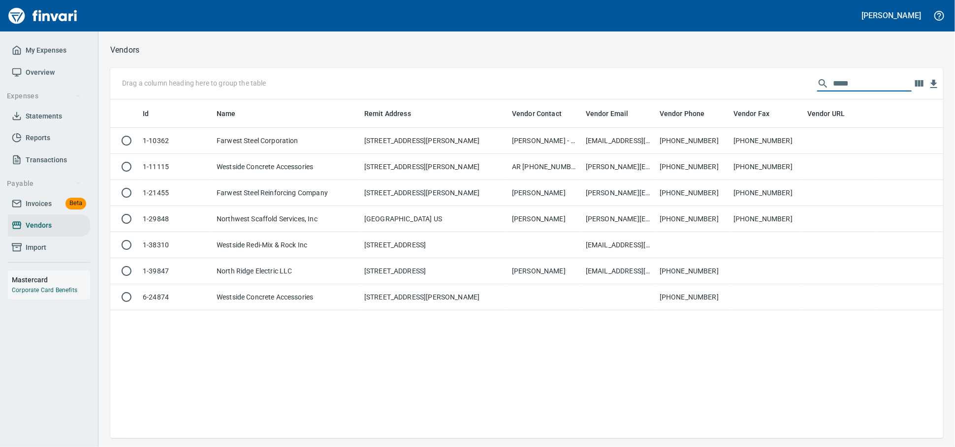
drag, startPoint x: 848, startPoint y: 87, endPoint x: 509, endPoint y: 72, distance: 339.4
click at [572, 83] on div "Drag a column heading here to group the table *****" at bounding box center [526, 83] width 833 height 31
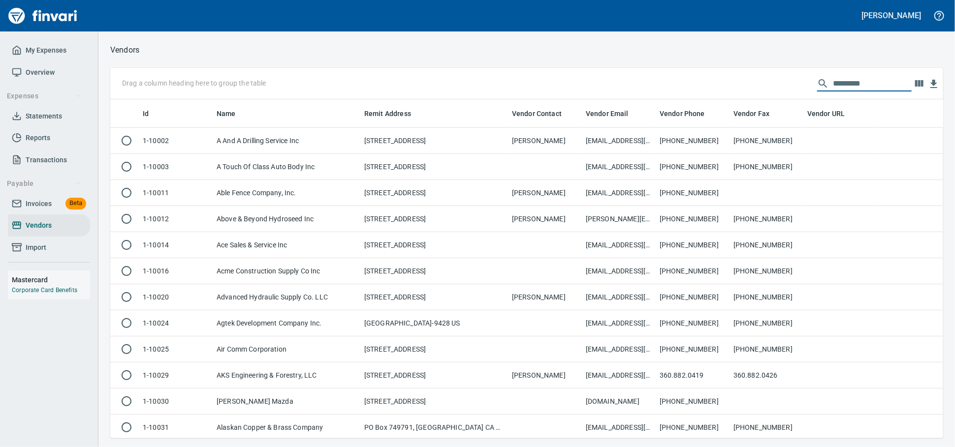
scroll to position [330, 815]
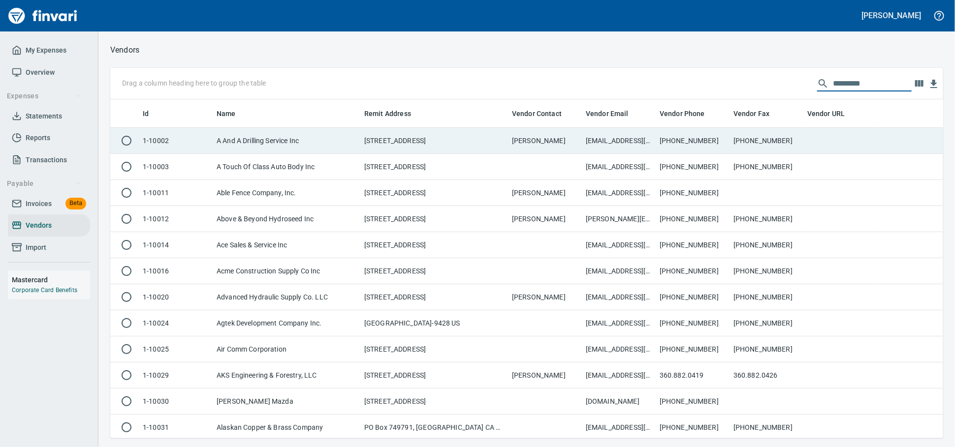
drag, startPoint x: 31, startPoint y: 236, endPoint x: 746, endPoint y: 138, distance: 721.2
click at [31, 232] on span "Vendors" at bounding box center [39, 225] width 26 height 12
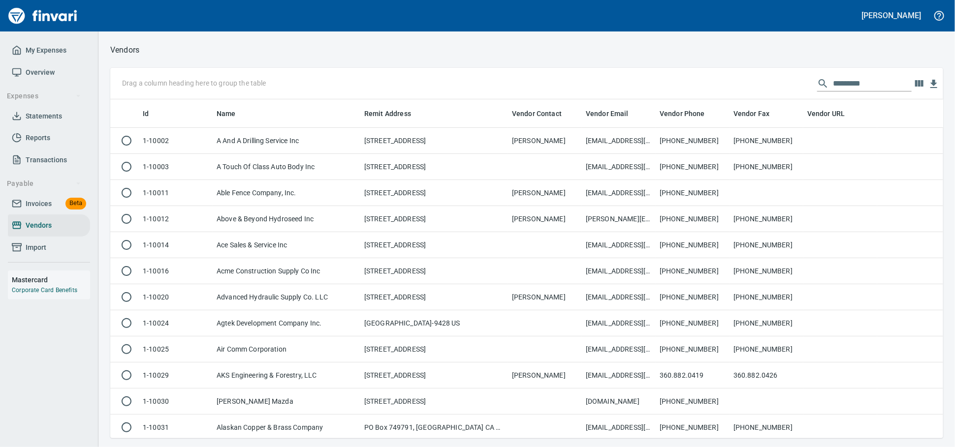
click at [822, 91] on div "Drag a column heading here to group the table" at bounding box center [526, 83] width 833 height 31
click at [833, 89] on input "text" at bounding box center [872, 84] width 79 height 16
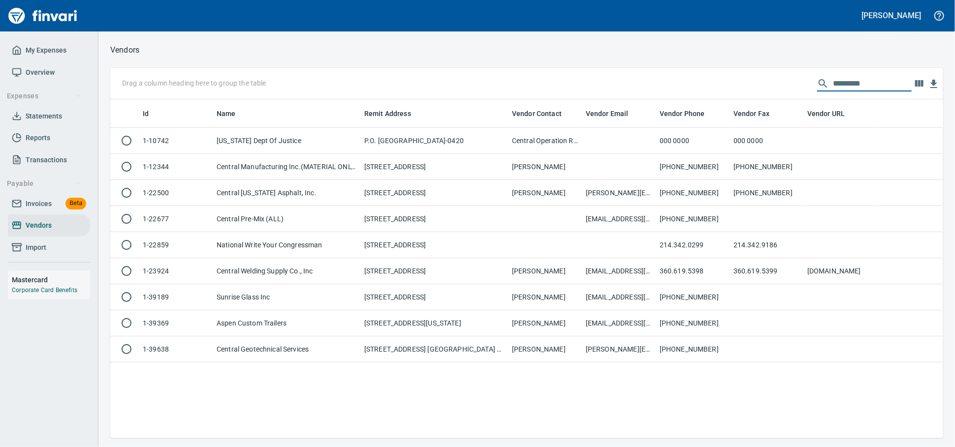
scroll to position [330, 824]
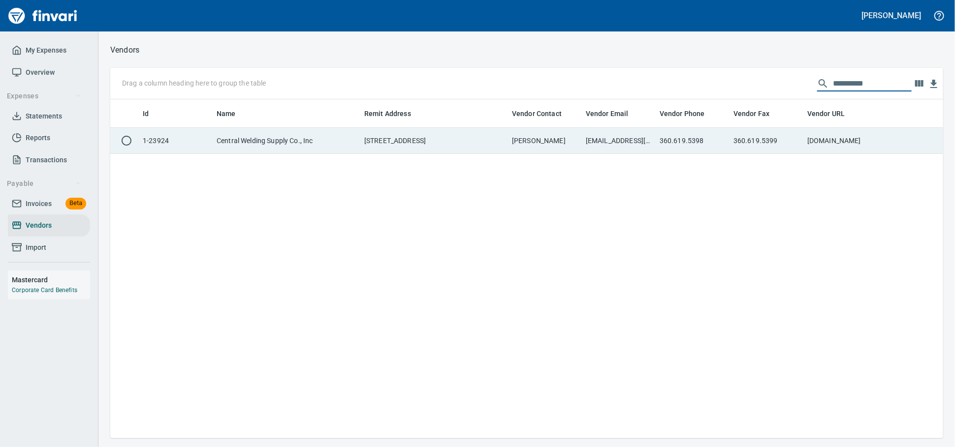
type input "**********"
click at [781, 139] on td "360.619.5399" at bounding box center [766, 141] width 74 height 26
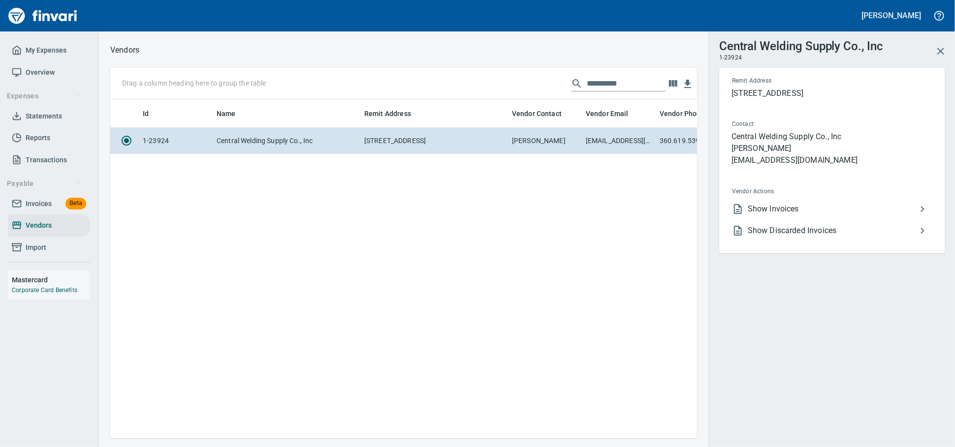
scroll to position [322, 578]
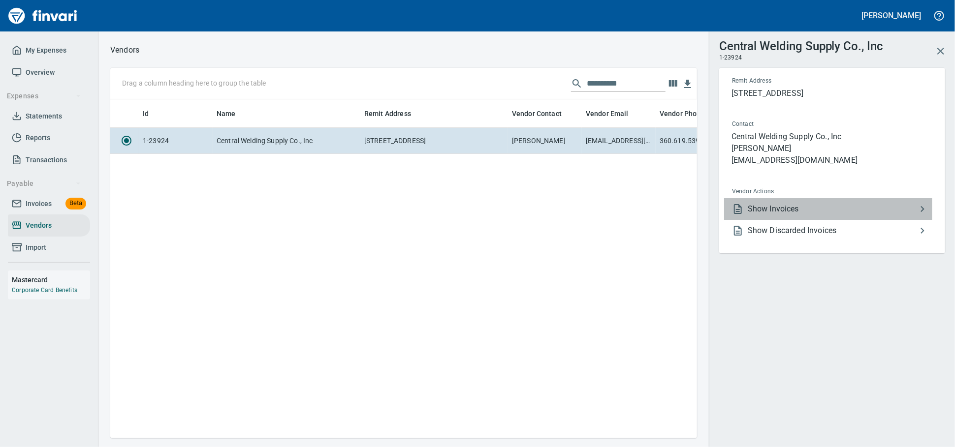
click at [795, 215] on span "Show Invoices" at bounding box center [832, 209] width 169 height 12
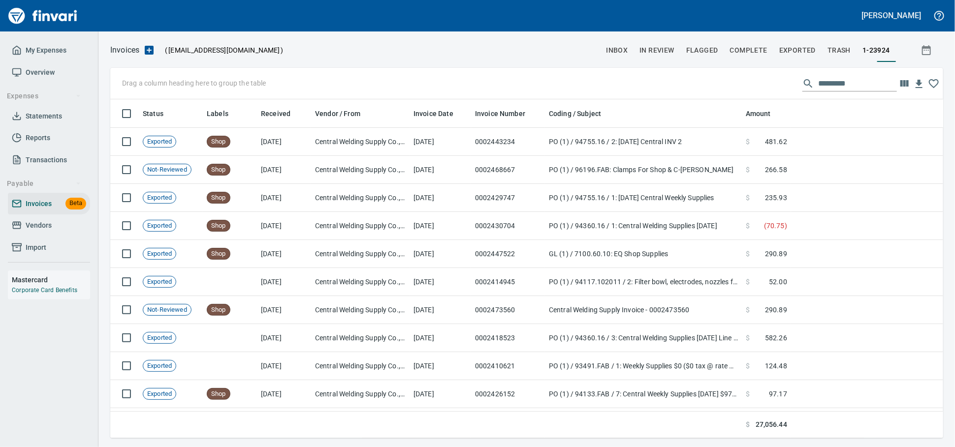
scroll to position [330, 815]
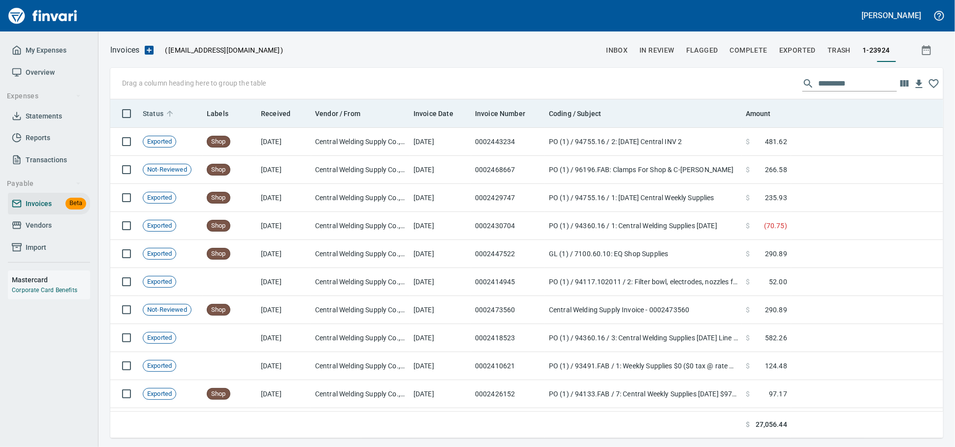
click at [166, 118] on span "Status" at bounding box center [159, 114] width 33 height 12
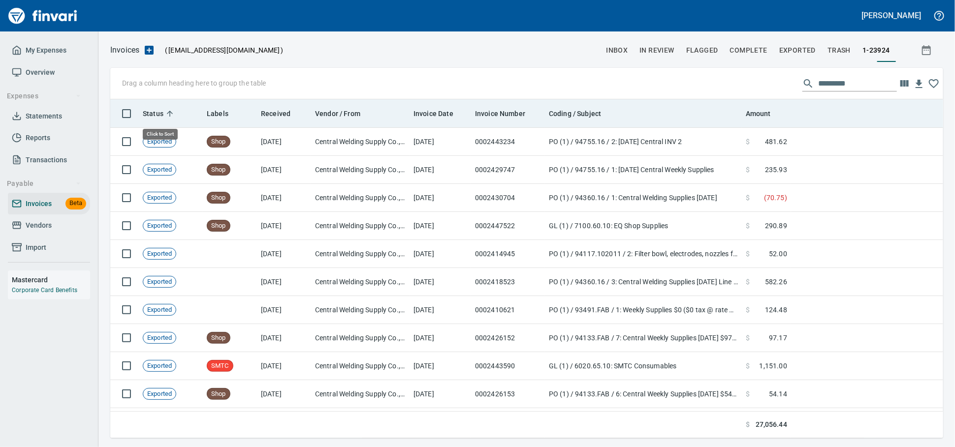
click at [166, 118] on span "Status" at bounding box center [159, 114] width 33 height 12
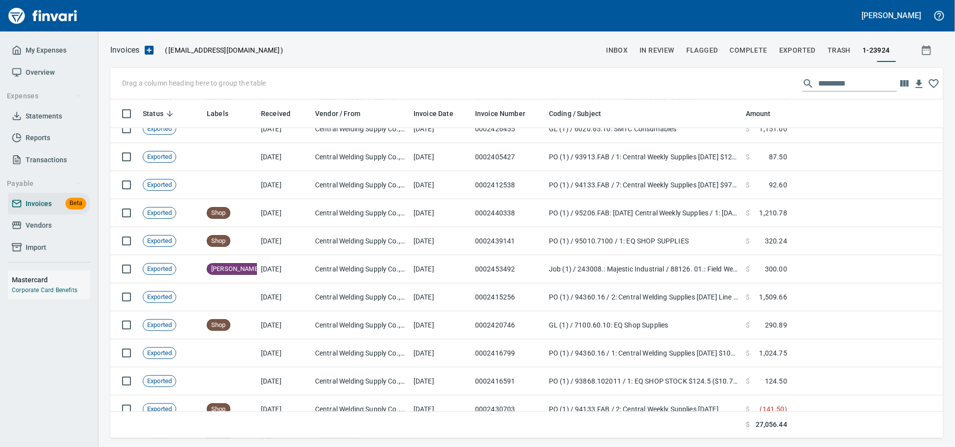
scroll to position [1572, 0]
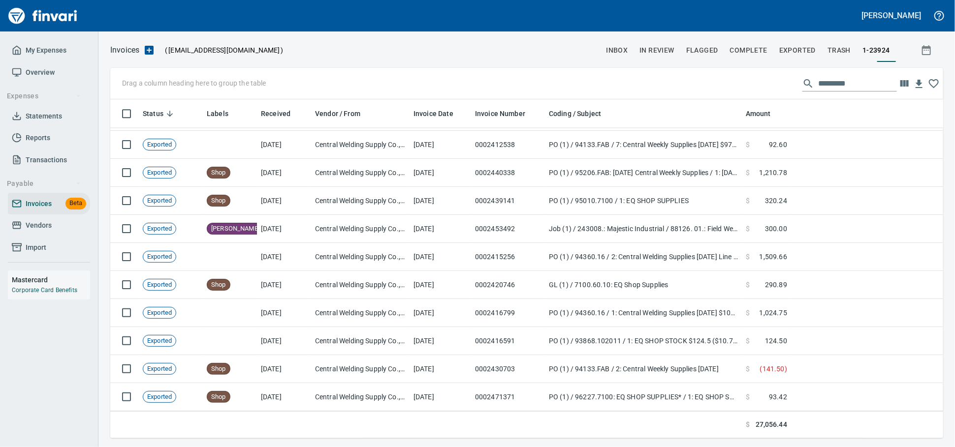
click at [818, 84] on input "text" at bounding box center [857, 84] width 79 height 16
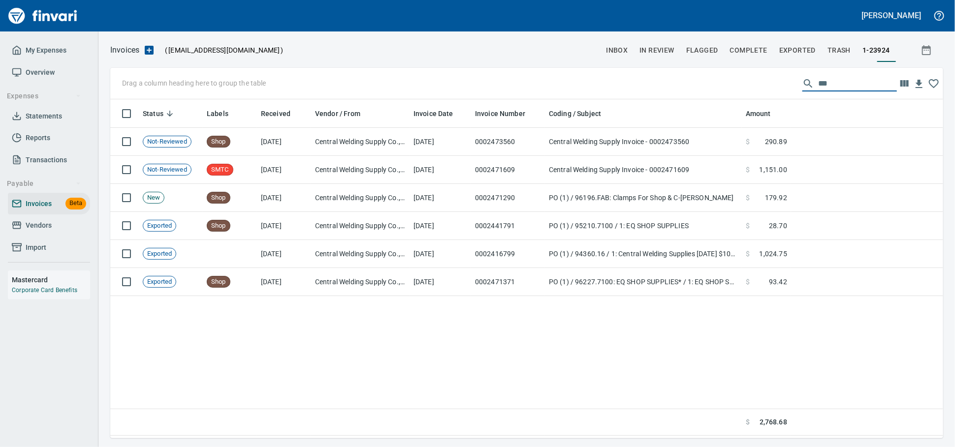
scroll to position [330, 824]
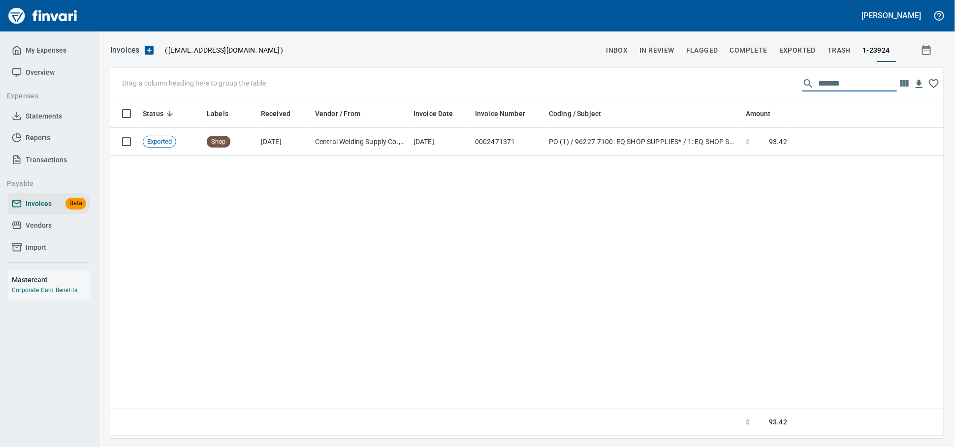
type input "*******"
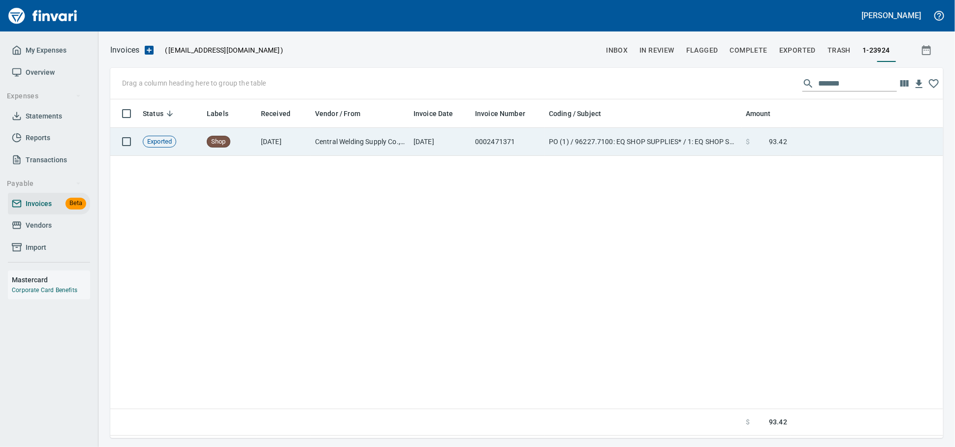
click at [538, 151] on td "0002471371" at bounding box center [508, 142] width 74 height 28
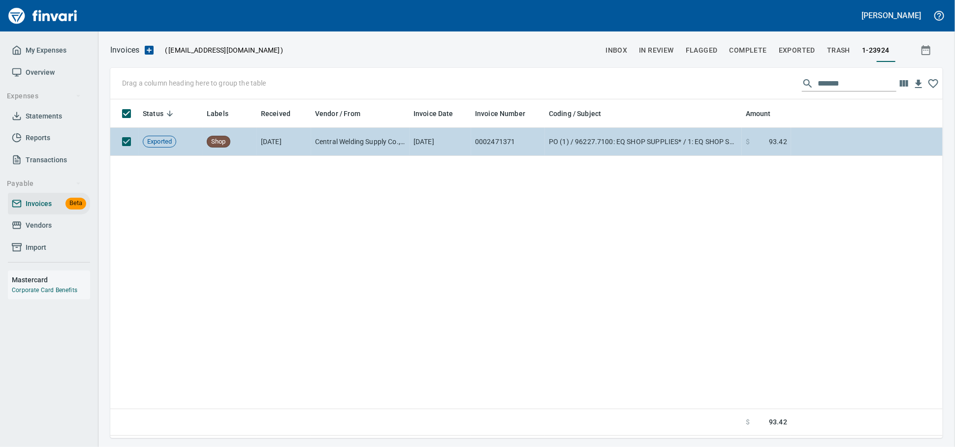
scroll to position [330, 823]
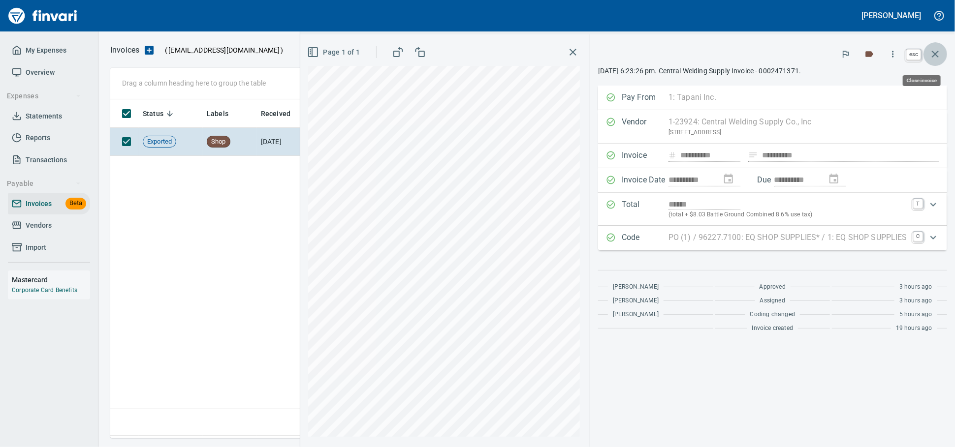
click at [941, 54] on button "button" at bounding box center [935, 54] width 24 height 24
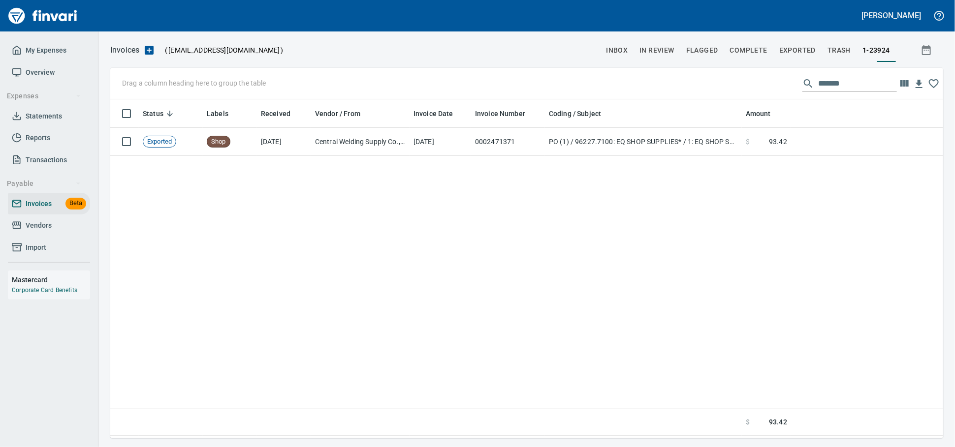
click at [308, 203] on div "Status Labels Received Vendor / From Invoice Date Invoice Number Coding / Subje…" at bounding box center [526, 267] width 833 height 337
drag, startPoint x: 51, startPoint y: 240, endPoint x: 77, endPoint y: 235, distance: 26.2
click at [51, 232] on span "Vendors" at bounding box center [39, 225] width 26 height 12
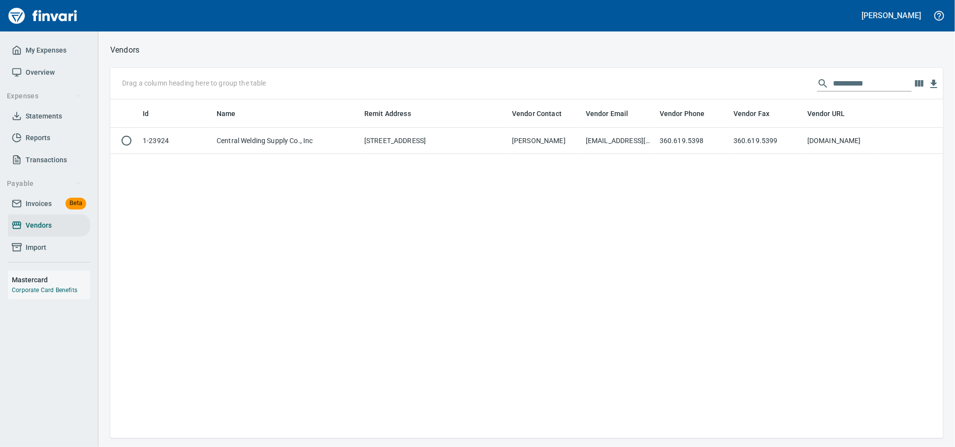
scroll to position [330, 824]
drag, startPoint x: 855, startPoint y: 85, endPoint x: 500, endPoint y: 81, distance: 355.3
click at [500, 81] on div "**********" at bounding box center [526, 83] width 833 height 31
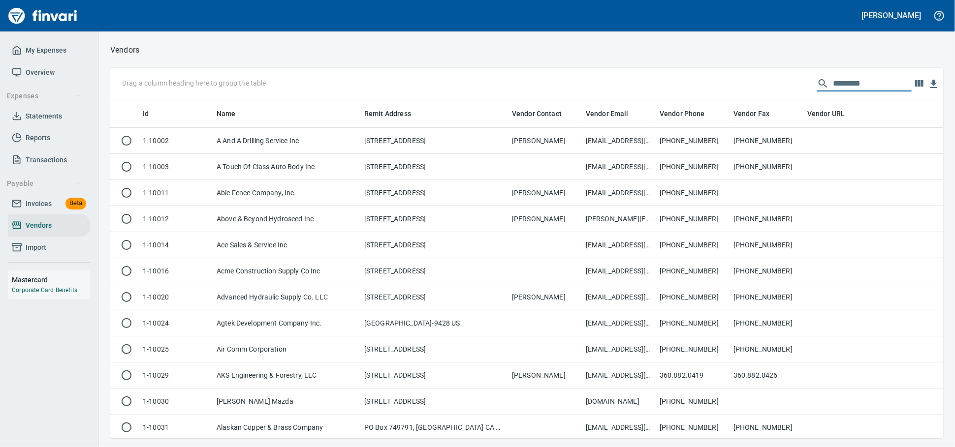
scroll to position [330, 815]
click at [48, 210] on span "Invoices" at bounding box center [39, 204] width 26 height 12
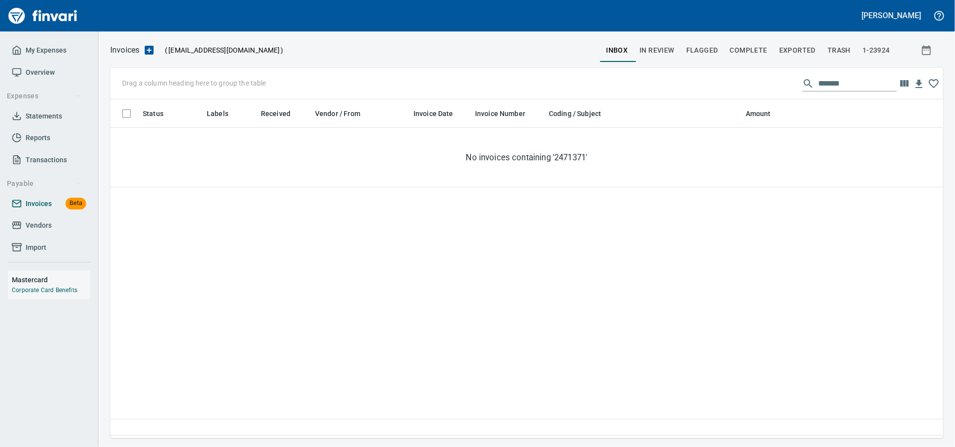
scroll to position [330, 824]
drag, startPoint x: 631, startPoint y: 82, endPoint x: 606, endPoint y: 91, distance: 26.6
click at [593, 82] on div "Drag a column heading here to group the table *******" at bounding box center [526, 83] width 833 height 31
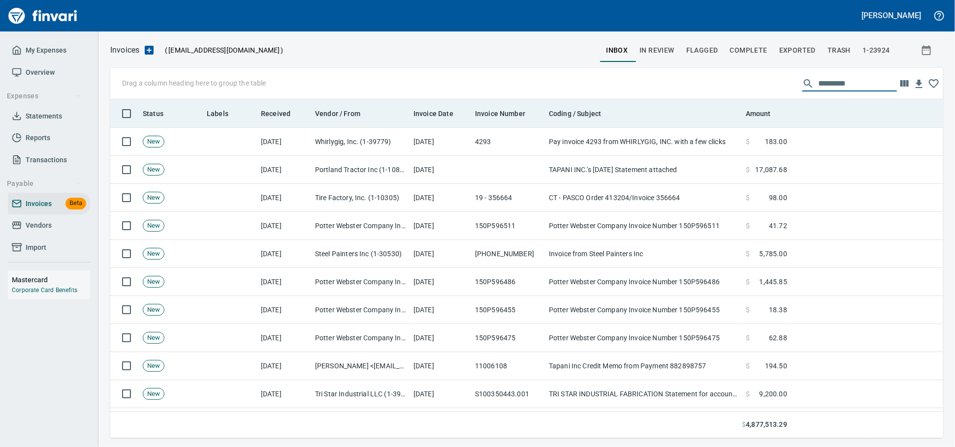
scroll to position [330, 815]
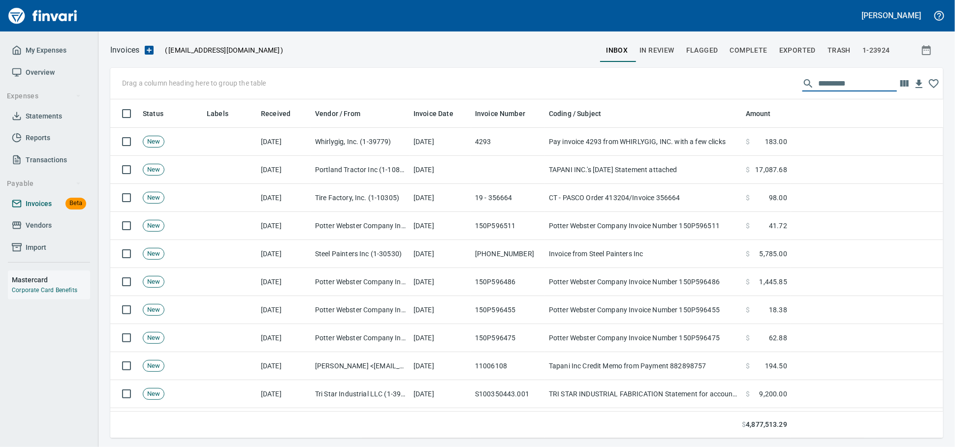
click at [32, 210] on span "Invoices" at bounding box center [39, 204] width 26 height 12
drag, startPoint x: 221, startPoint y: 112, endPoint x: 167, endPoint y: 84, distance: 60.5
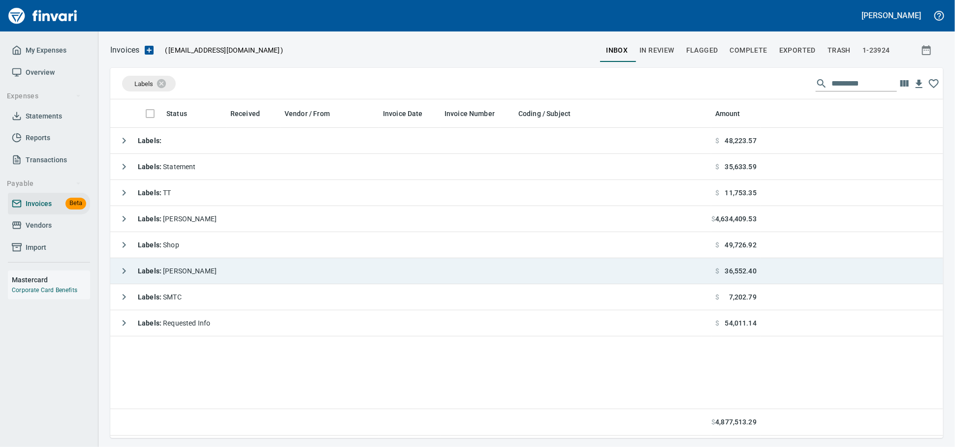
click at [192, 276] on td "Labels : [PERSON_NAME]" at bounding box center [410, 271] width 601 height 26
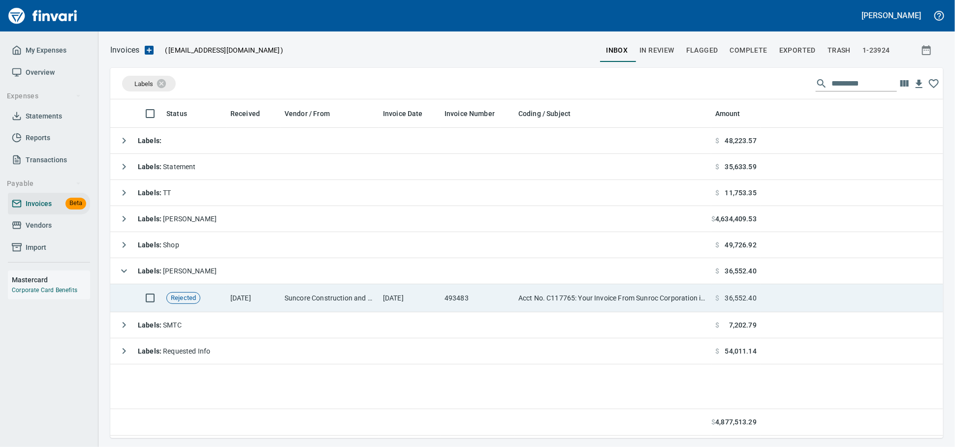
drag, startPoint x: 376, startPoint y: 299, endPoint x: 385, endPoint y: 305, distance: 10.6
click at [376, 299] on td "Suncore Construction and Materials Inc. (1-38881)" at bounding box center [330, 298] width 98 height 28
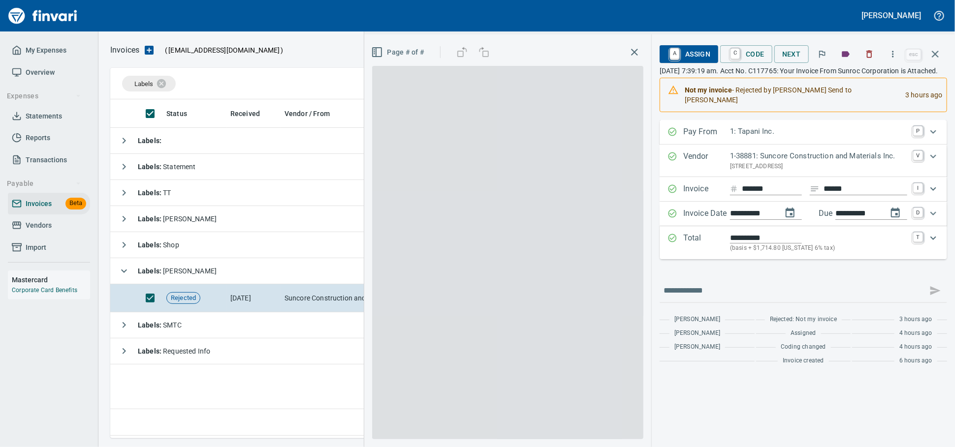
scroll to position [330, 823]
click at [686, 56] on span "A Assign" at bounding box center [688, 54] width 43 height 17
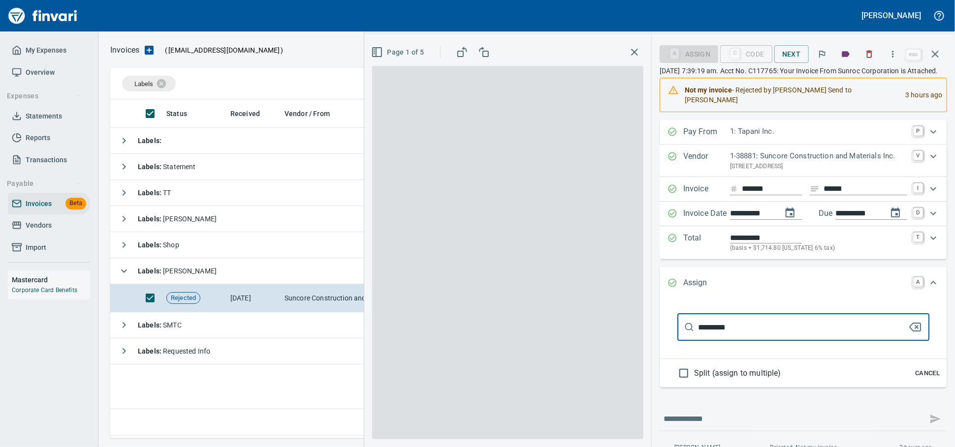
type input "**********"
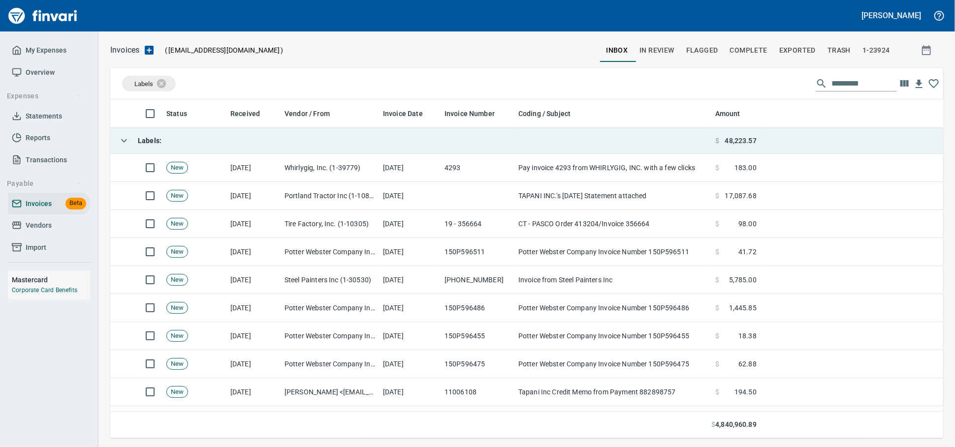
scroll to position [330, 815]
click at [336, 148] on td "Labels :" at bounding box center [410, 141] width 601 height 26
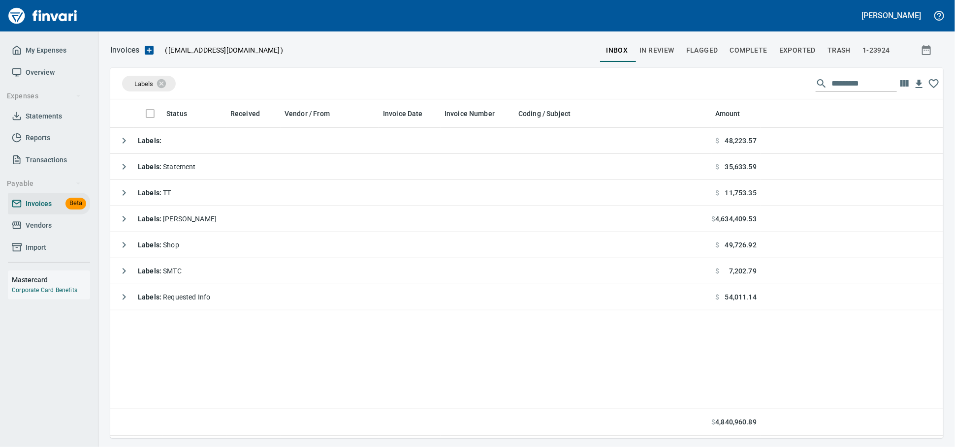
click at [52, 232] on span "Vendors" at bounding box center [39, 225] width 26 height 12
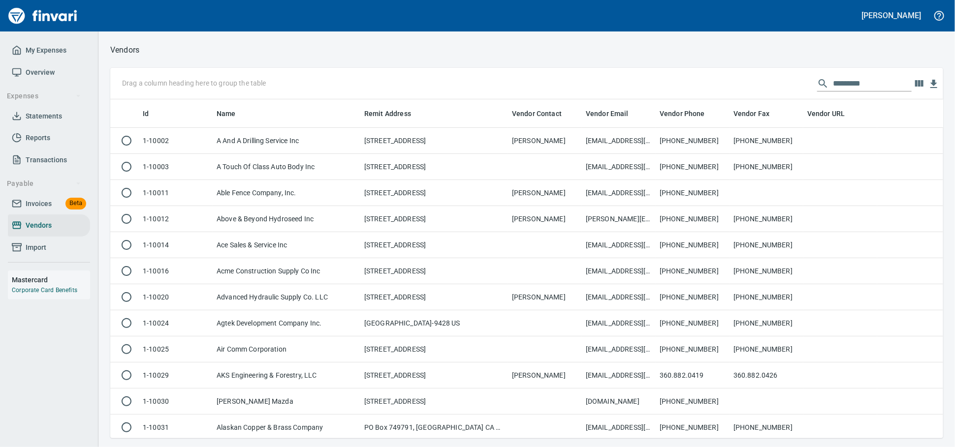
scroll to position [330, 815]
click at [840, 78] on input "text" at bounding box center [872, 84] width 79 height 16
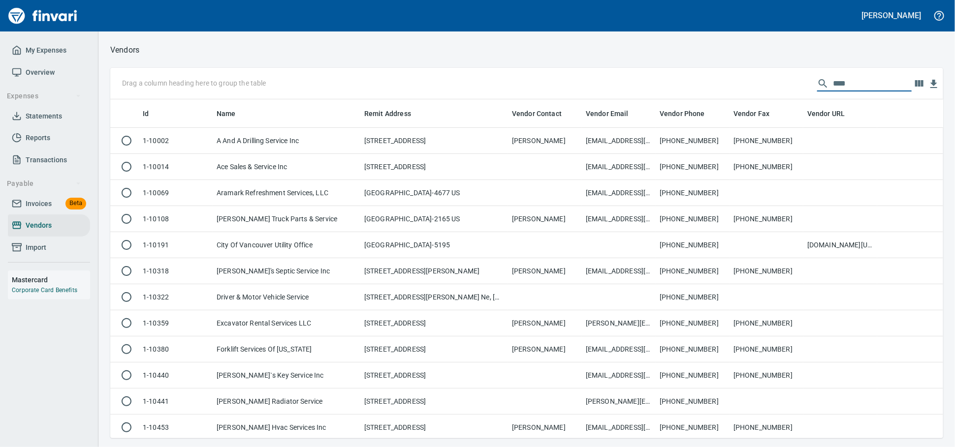
scroll to position [330, 824]
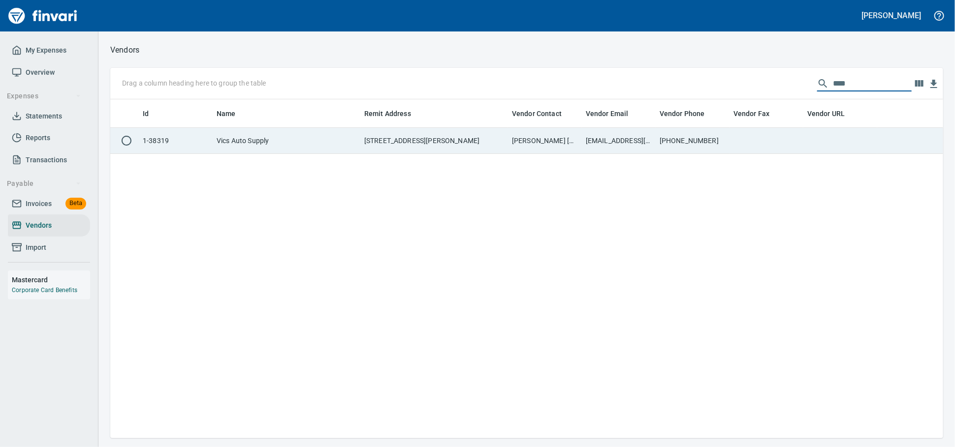
type input "****"
click at [407, 149] on td "877 Stevens Dr., Richland WA 99352 US" at bounding box center [434, 141] width 148 height 26
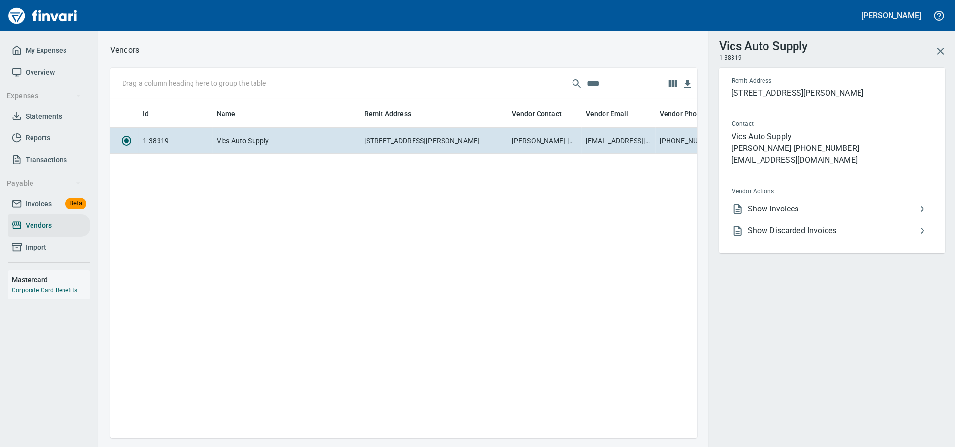
scroll to position [322, 578]
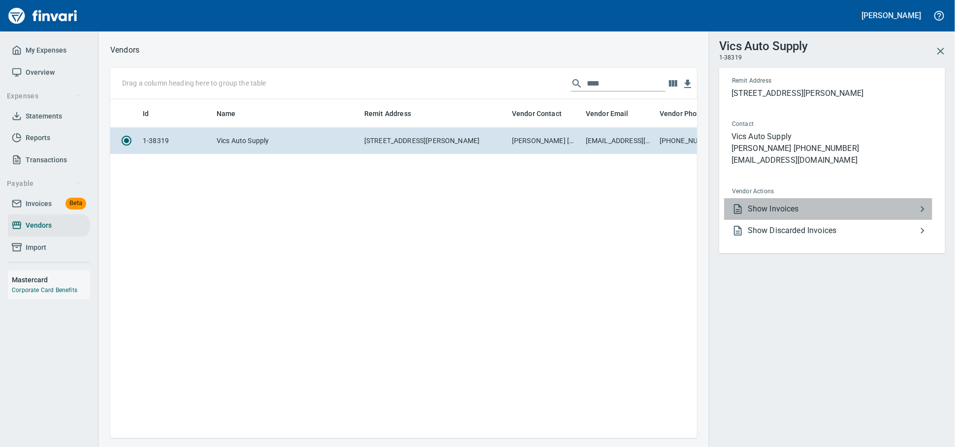
click at [821, 215] on span "Show Invoices" at bounding box center [832, 209] width 169 height 12
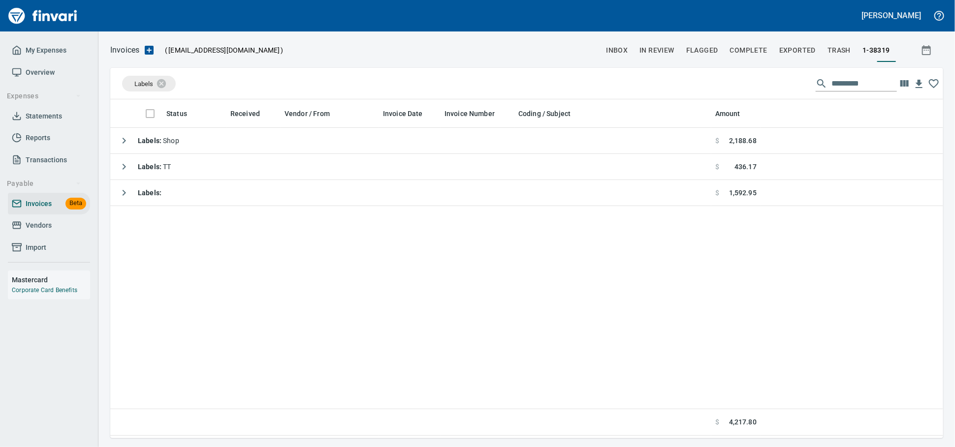
scroll to position [330, 824]
click at [172, 88] on icon at bounding box center [167, 83] width 9 height 9
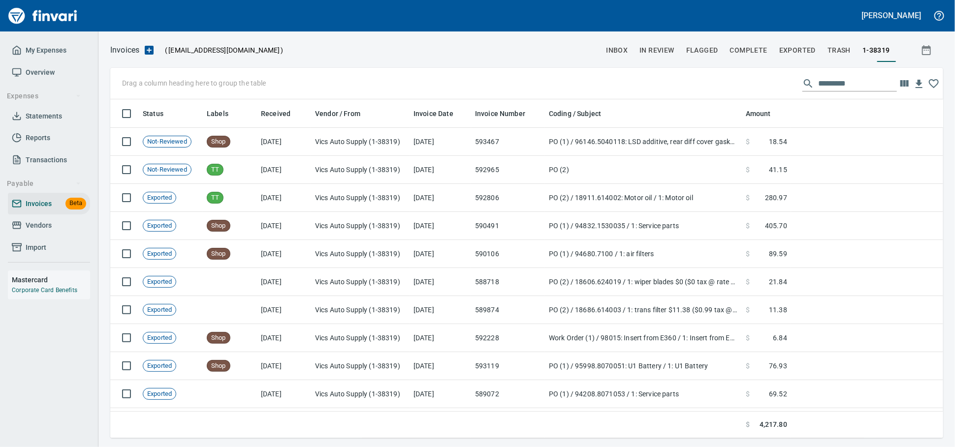
click at [39, 232] on span "Vendors" at bounding box center [39, 225] width 26 height 12
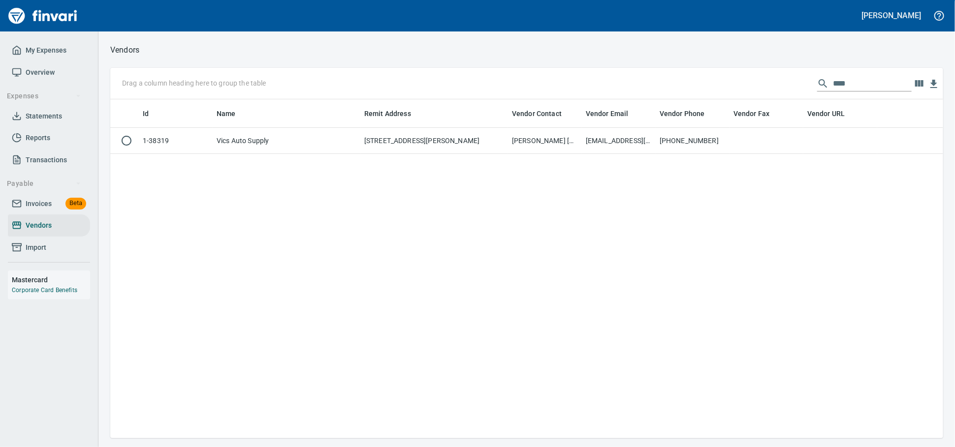
scroll to position [330, 824]
drag, startPoint x: 824, startPoint y: 84, endPoint x: 575, endPoint y: 73, distance: 249.3
click at [635, 80] on div "Drag a column heading here to group the table ****" at bounding box center [526, 83] width 833 height 31
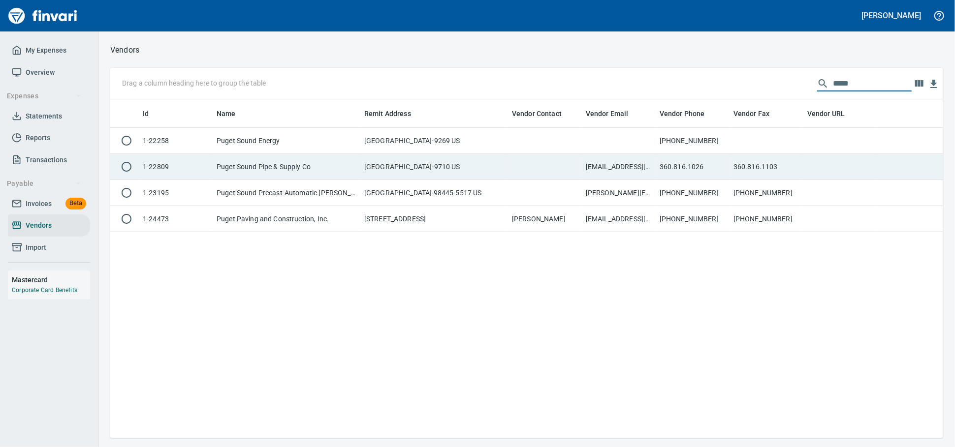
type input "*****"
click at [249, 170] on td "Puget Sound Pipe & Supply Co" at bounding box center [287, 167] width 148 height 26
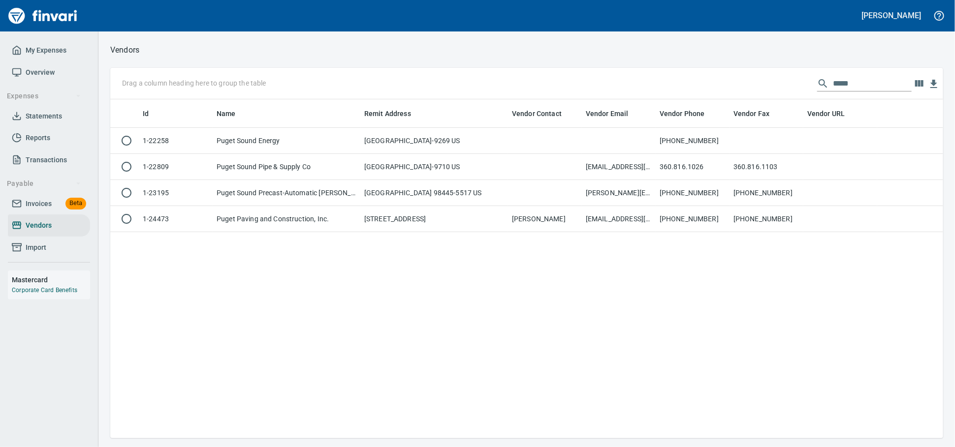
scroll to position [322, 578]
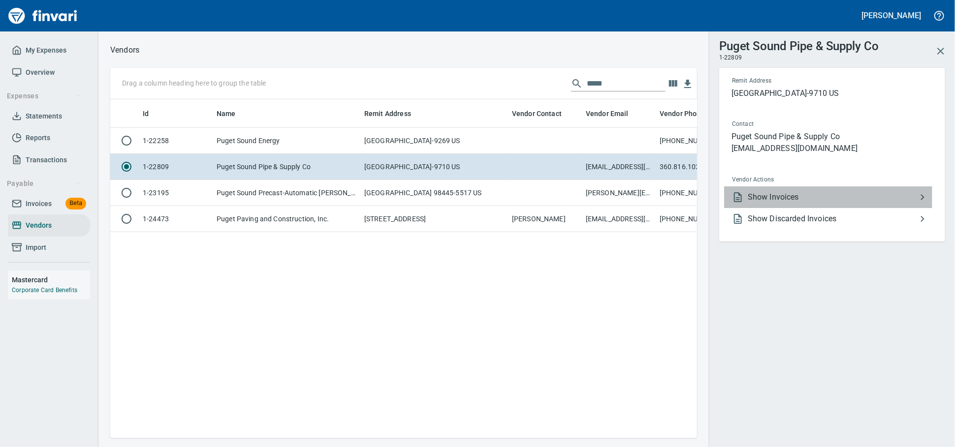
click at [853, 203] on span "Show Invoices" at bounding box center [832, 197] width 169 height 12
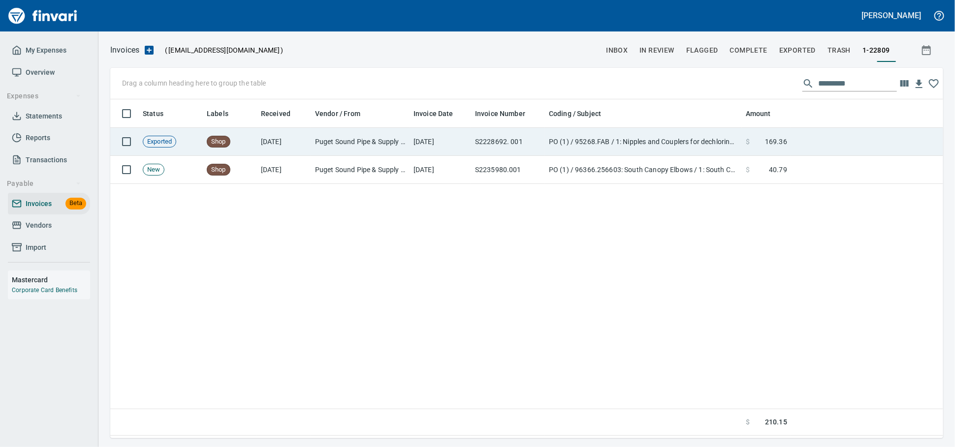
scroll to position [1, 1]
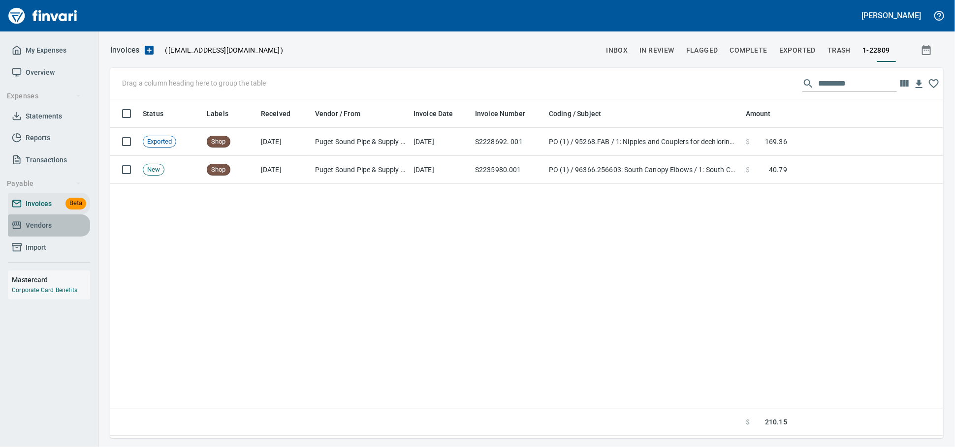
click at [42, 232] on span "Vendors" at bounding box center [39, 225] width 26 height 12
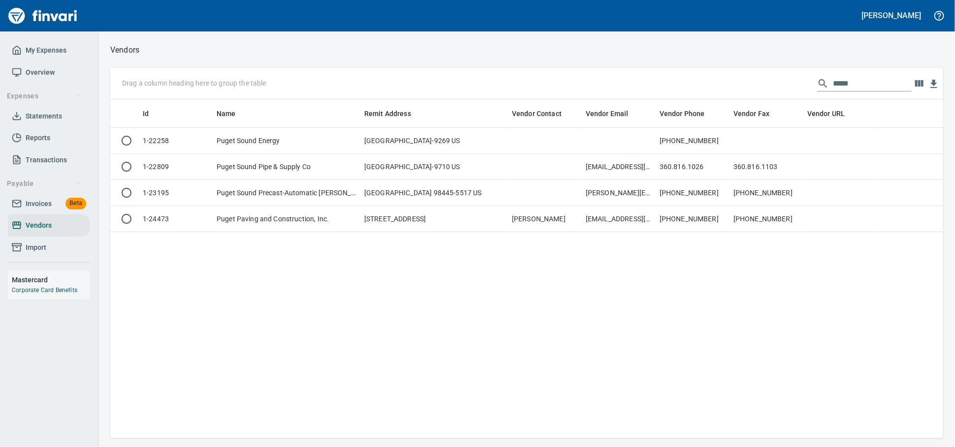
scroll to position [330, 824]
drag, startPoint x: 850, startPoint y: 88, endPoint x: 483, endPoint y: 80, distance: 367.7
click at [491, 81] on div "Drag a column heading here to group the table *****" at bounding box center [526, 83] width 833 height 31
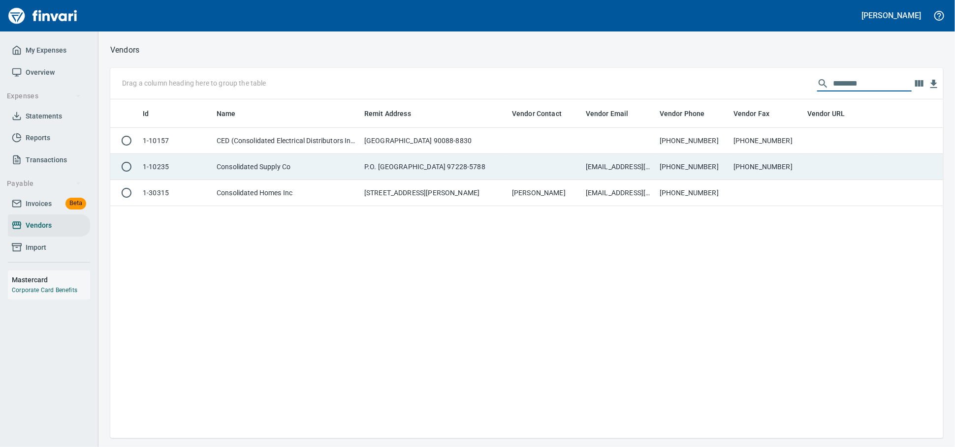
type input "********"
click at [254, 168] on td "Consolidated Supply Co" at bounding box center [287, 167] width 148 height 26
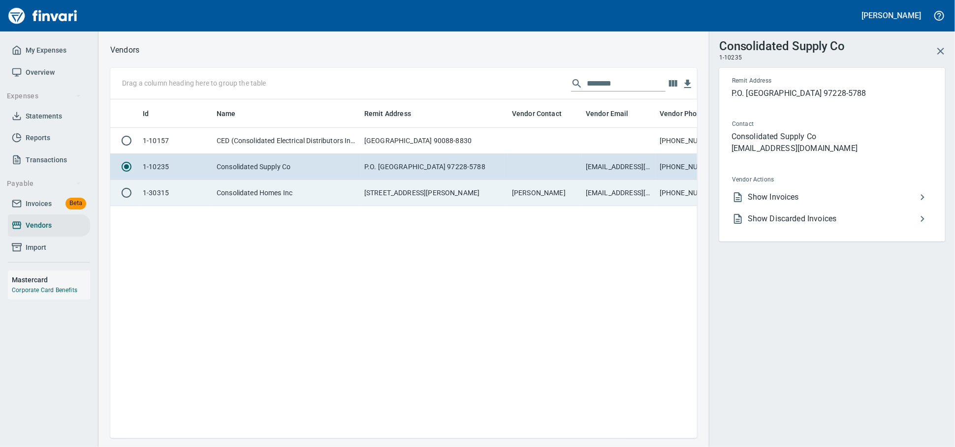
scroll to position [322, 578]
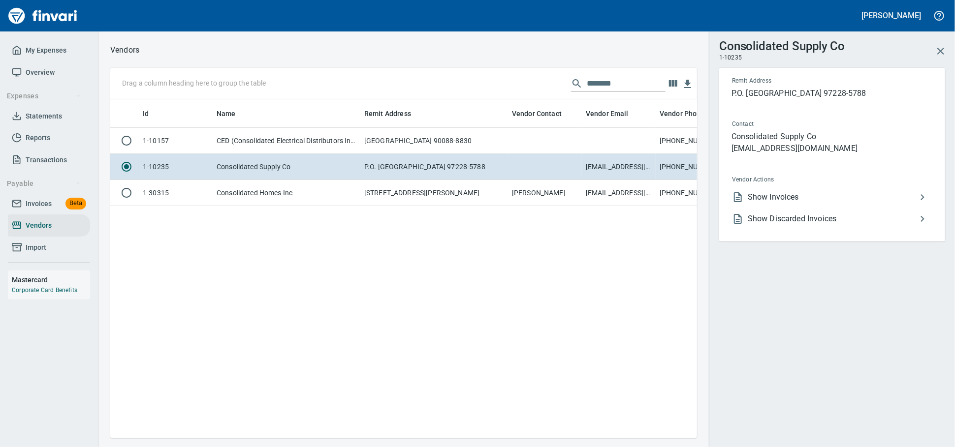
click at [760, 203] on span "Show Invoices" at bounding box center [832, 197] width 169 height 12
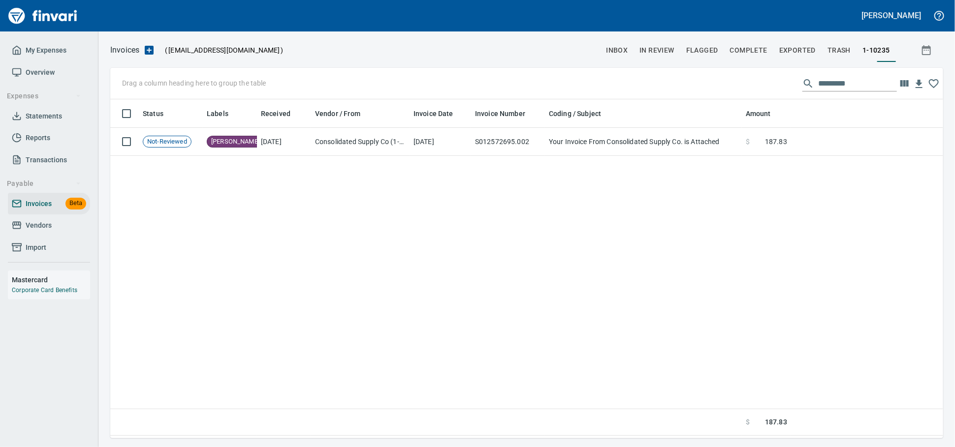
scroll to position [330, 824]
click at [32, 232] on span "Vendors" at bounding box center [39, 225] width 26 height 12
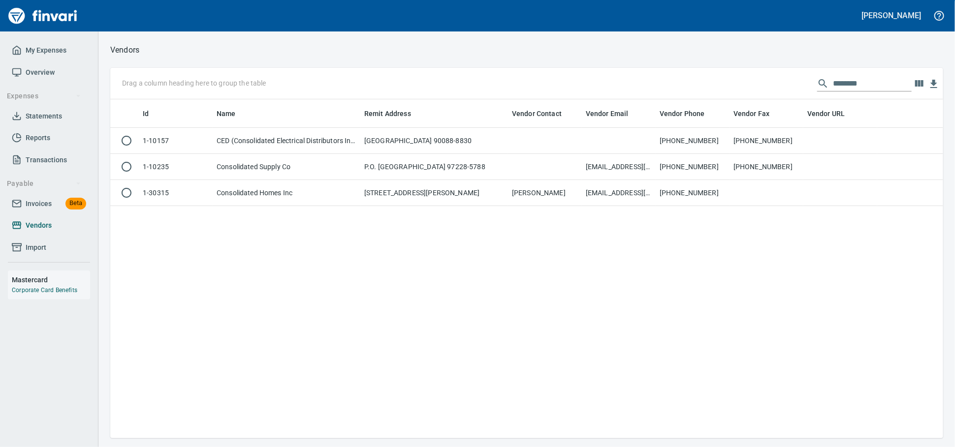
scroll to position [330, 824]
drag, startPoint x: 763, startPoint y: 87, endPoint x: 547, endPoint y: 83, distance: 216.1
click at [558, 83] on div "Drag a column heading here to group the table ********" at bounding box center [526, 83] width 833 height 31
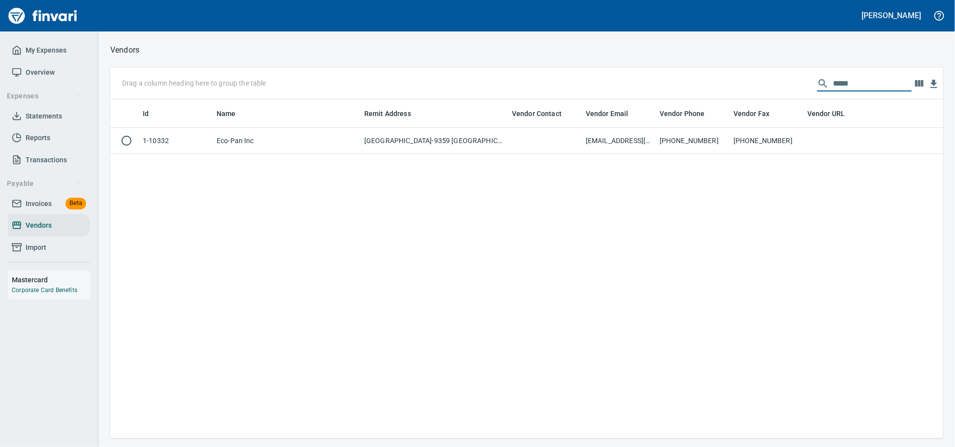
type input "*****"
click at [378, 154] on td "PO Box 209359, Dallas TX 75320-9359 US" at bounding box center [434, 141] width 148 height 26
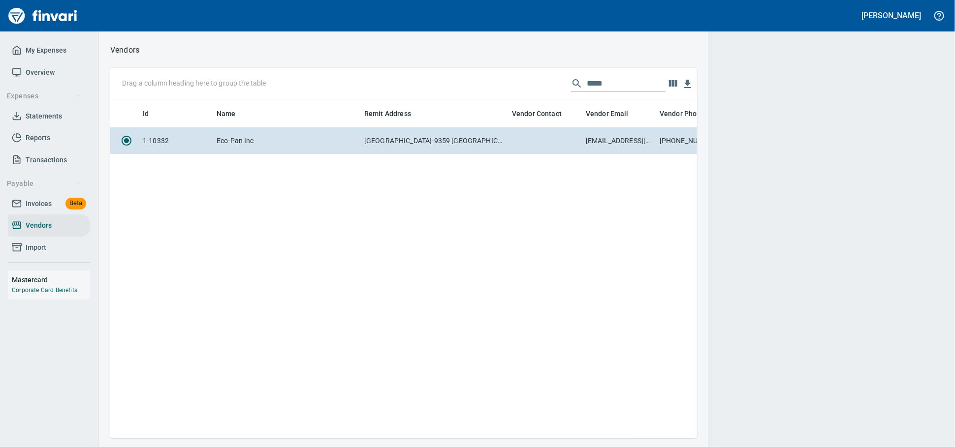
scroll to position [322, 578]
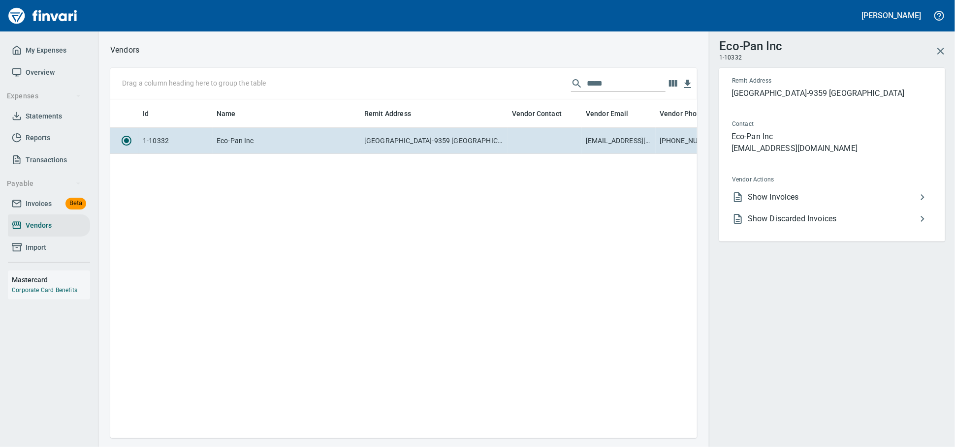
click at [752, 203] on span "Show Invoices" at bounding box center [832, 197] width 169 height 12
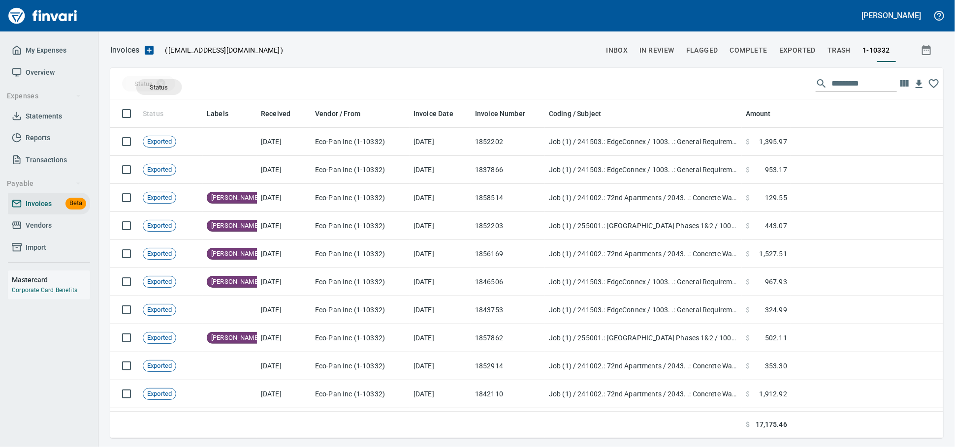
drag, startPoint x: 157, startPoint y: 117, endPoint x: 159, endPoint y: 87, distance: 30.1
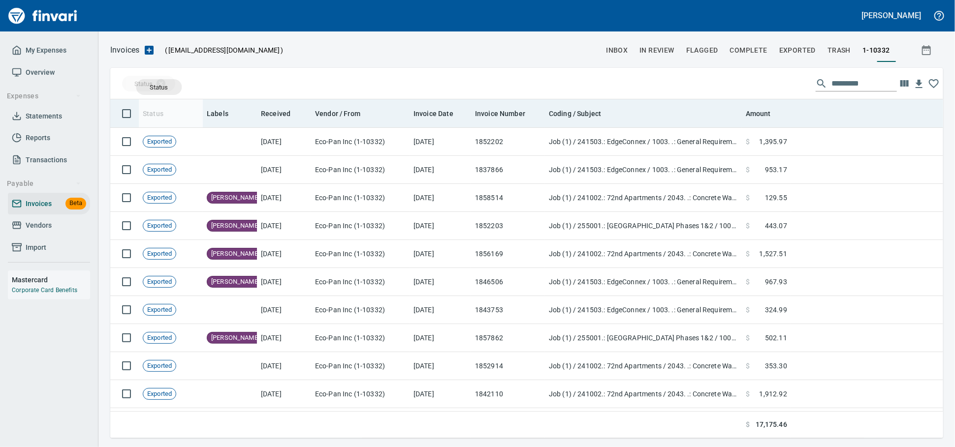
scroll to position [330, 824]
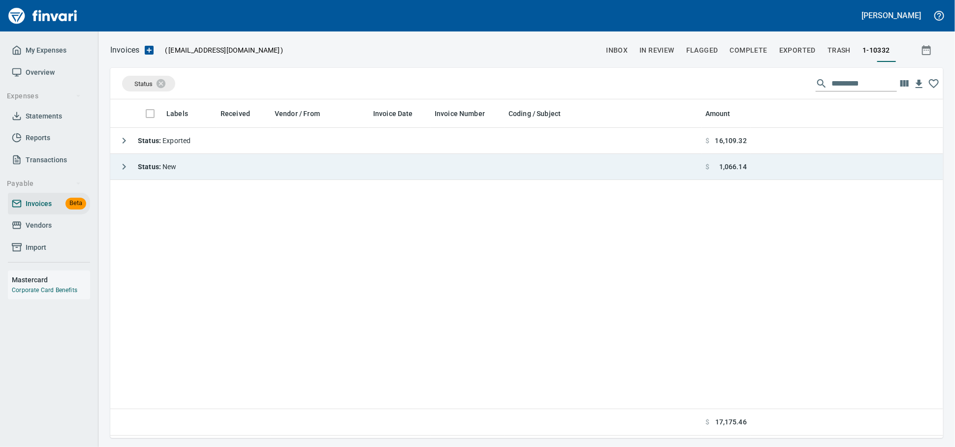
click at [177, 171] on span "Status : New" at bounding box center [157, 167] width 39 height 8
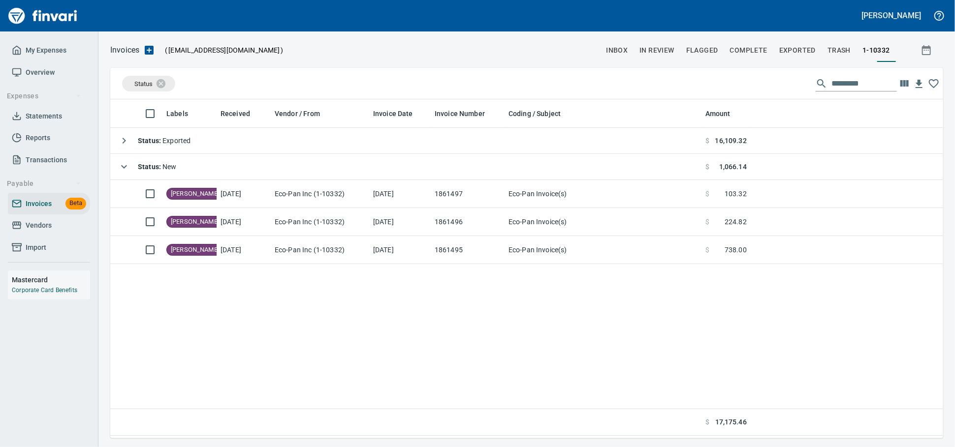
drag, startPoint x: 749, startPoint y: 193, endPoint x: 466, endPoint y: 324, distance: 312.2
click at [466, 324] on div "Labels Received Vendor / From Invoice Date Invoice Number Coding / Subject Amou…" at bounding box center [526, 267] width 833 height 337
click at [188, 292] on div "Labels Received Vendor / From Invoice Date Invoice Number Coding / Subject Amou…" at bounding box center [526, 267] width 833 height 337
click at [36, 232] on span "Vendors" at bounding box center [39, 225] width 26 height 12
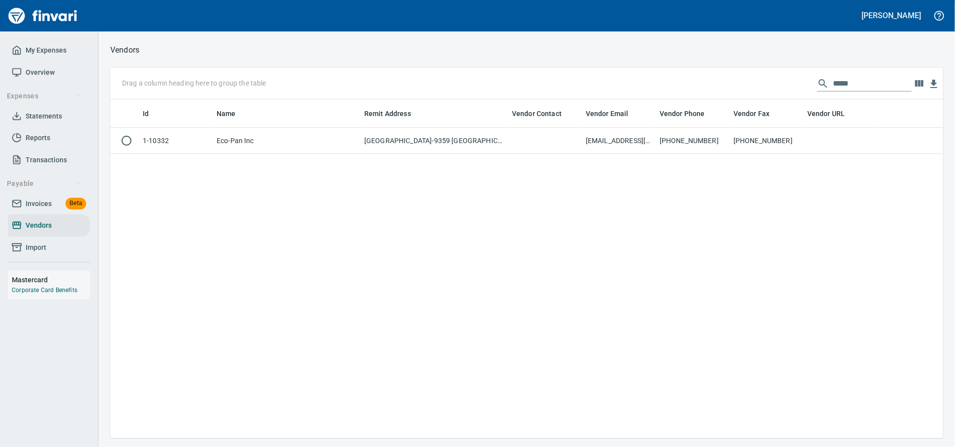
scroll to position [330, 824]
drag, startPoint x: 841, startPoint y: 82, endPoint x: 534, endPoint y: 99, distance: 307.6
click at [535, 99] on div "Drag a column heading here to group the table *****" at bounding box center [526, 83] width 833 height 31
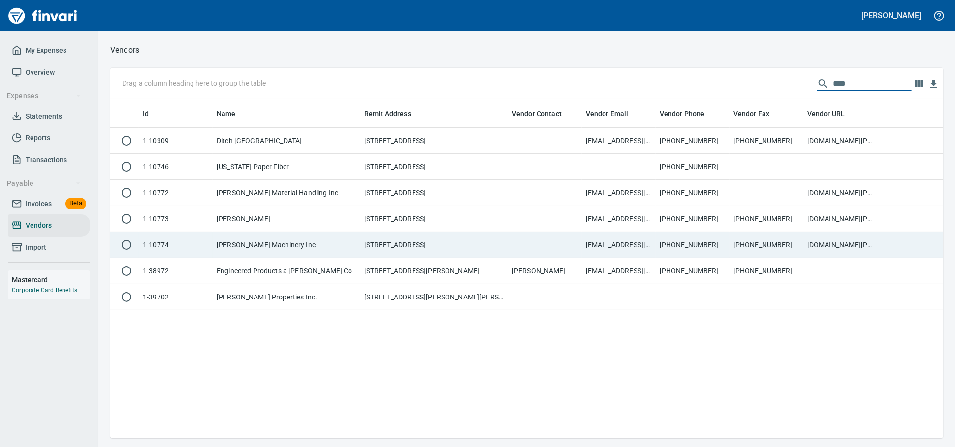
type input "****"
click at [249, 246] on td "[PERSON_NAME] Machinery Inc" at bounding box center [287, 245] width 148 height 26
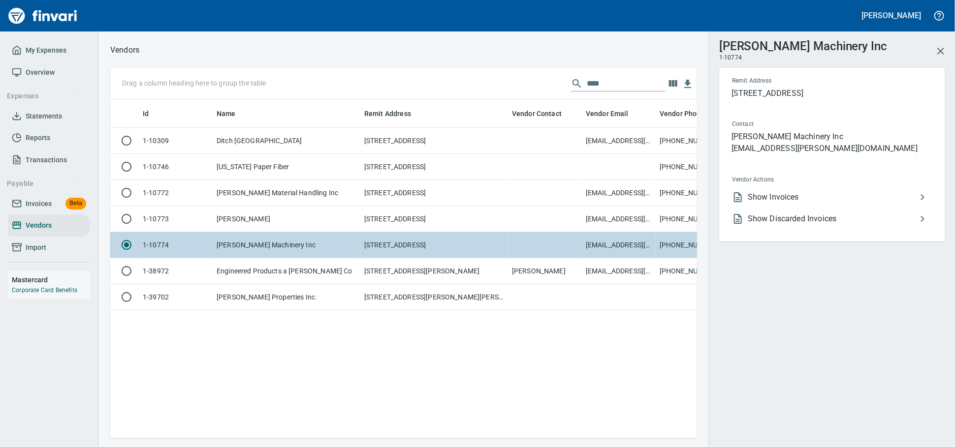
scroll to position [322, 578]
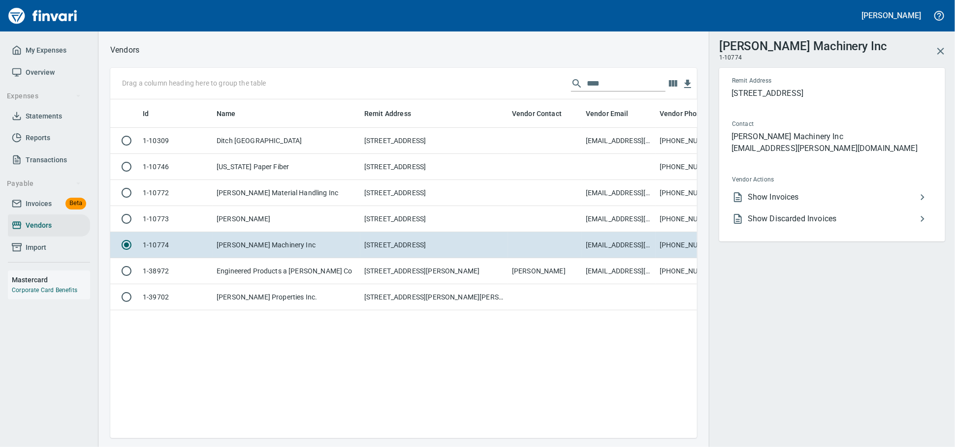
click at [774, 208] on li "Show Invoices" at bounding box center [828, 198] width 208 height 22
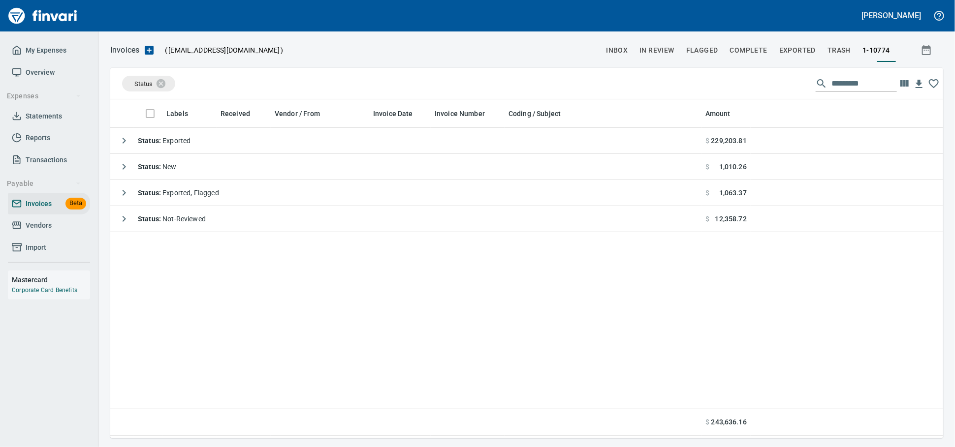
scroll to position [330, 824]
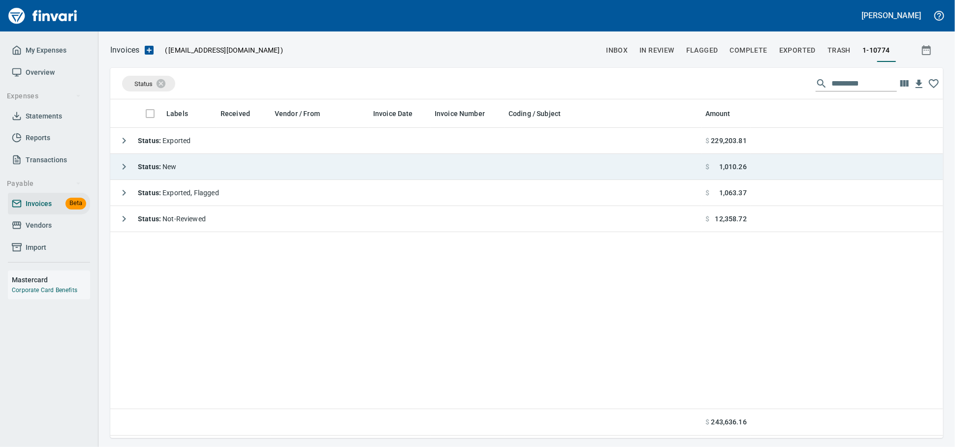
click at [185, 167] on td "Status : New" at bounding box center [405, 167] width 591 height 26
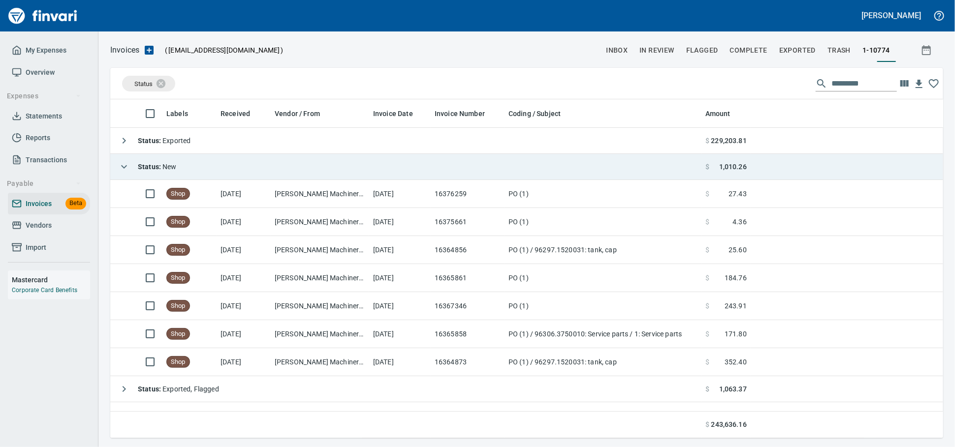
scroll to position [330, 815]
click at [190, 168] on td "Status : New" at bounding box center [405, 167] width 591 height 26
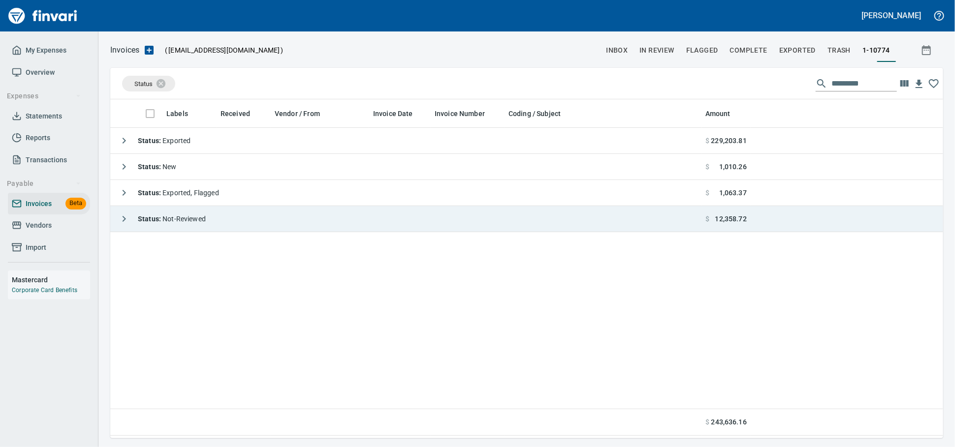
click at [219, 223] on td "Status : Not-Reviewed" at bounding box center [405, 219] width 591 height 26
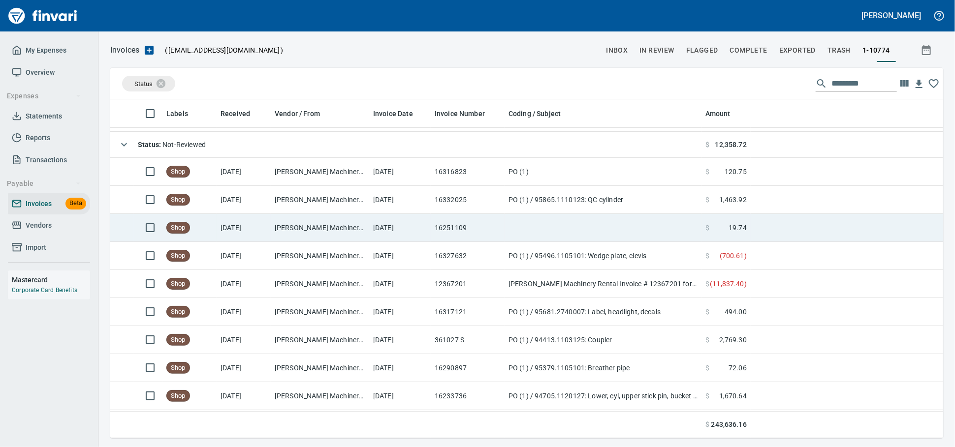
scroll to position [55, 0]
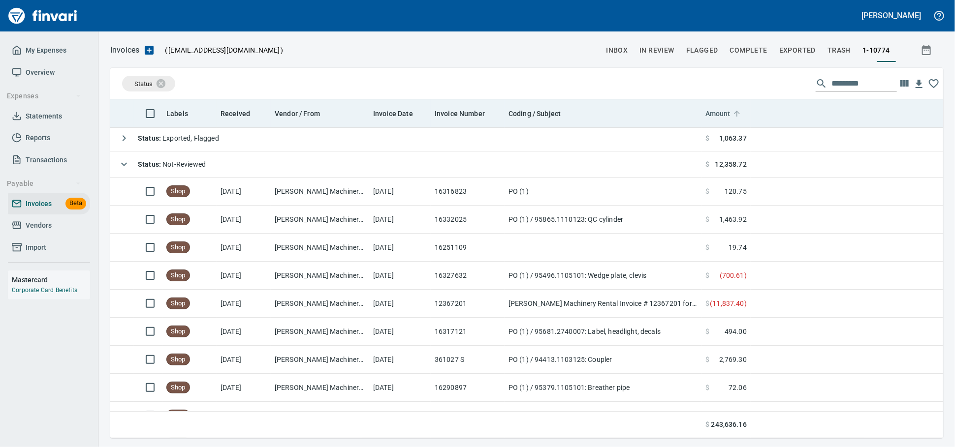
click at [733, 112] on span "Amount" at bounding box center [724, 114] width 38 height 12
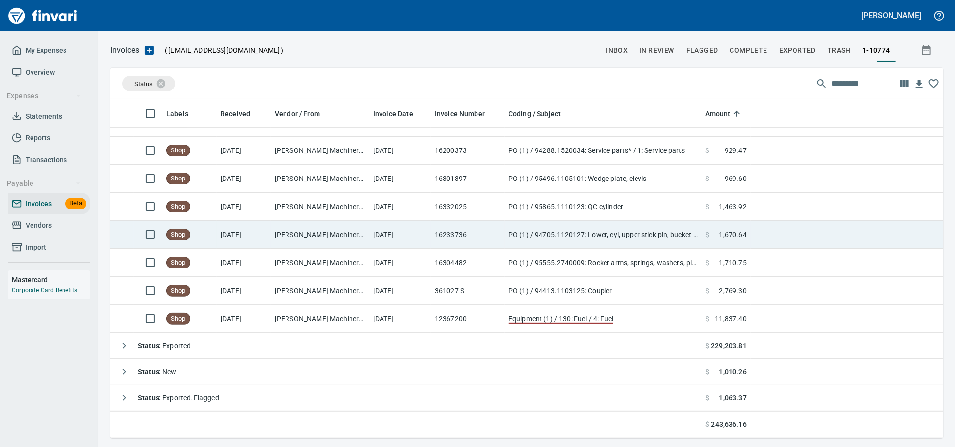
scroll to position [384, 0]
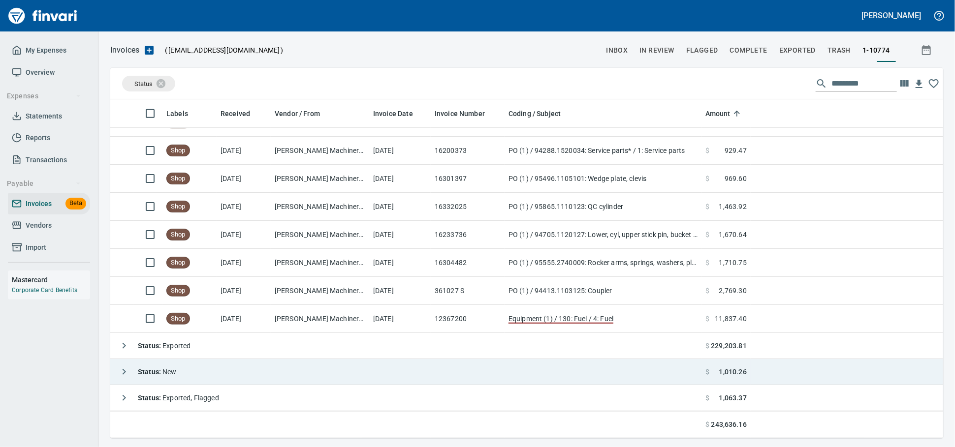
click at [356, 374] on td "Status : New" at bounding box center [405, 372] width 591 height 26
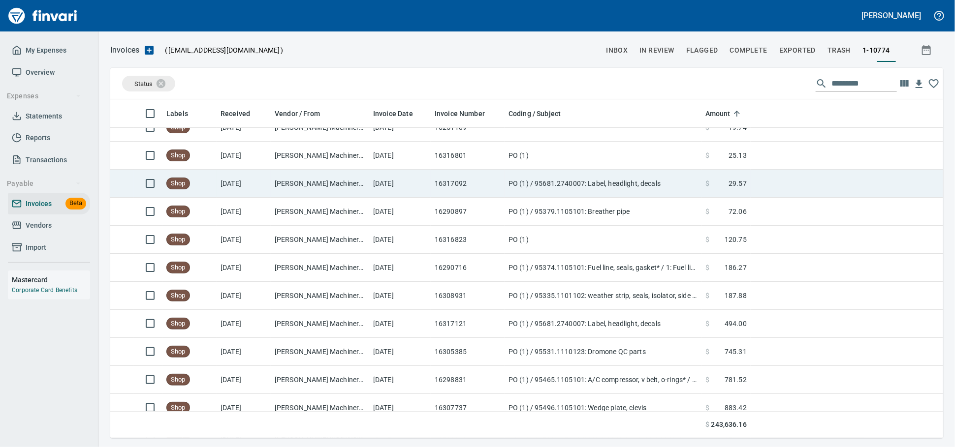
scroll to position [109, 0]
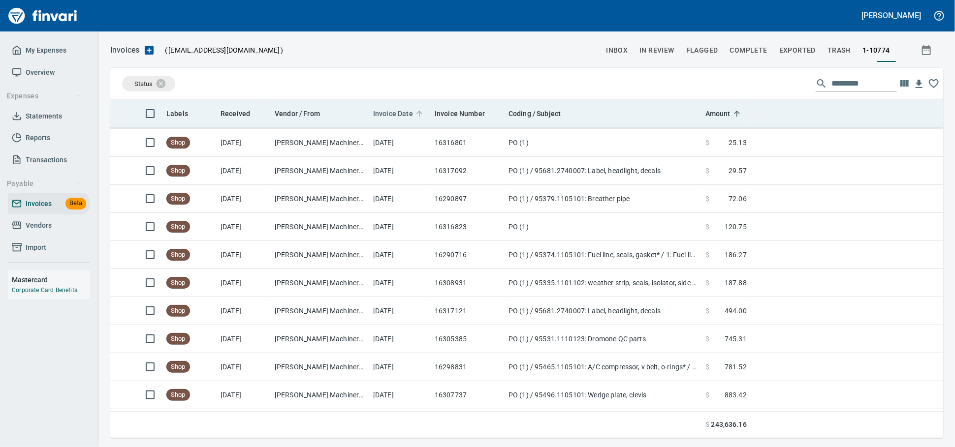
click at [392, 114] on span "Invoice Date" at bounding box center [393, 114] width 40 height 12
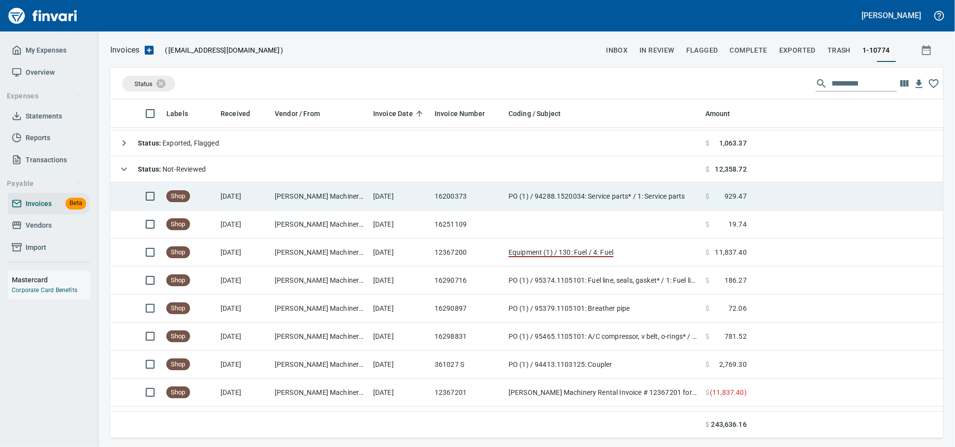
scroll to position [0, 0]
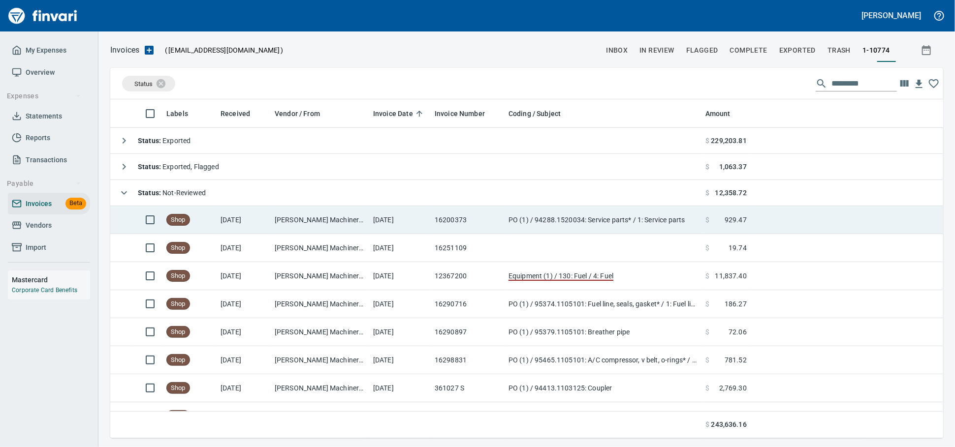
click at [429, 224] on td "[DATE]" at bounding box center [400, 220] width 62 height 28
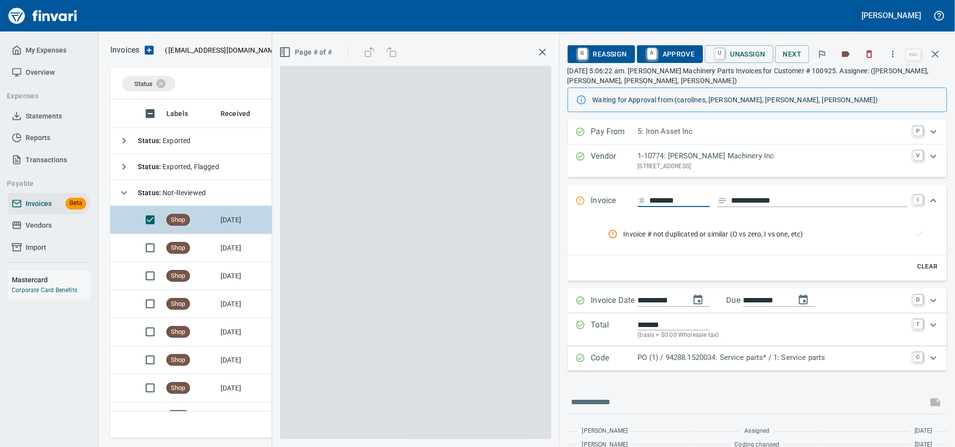
scroll to position [330, 815]
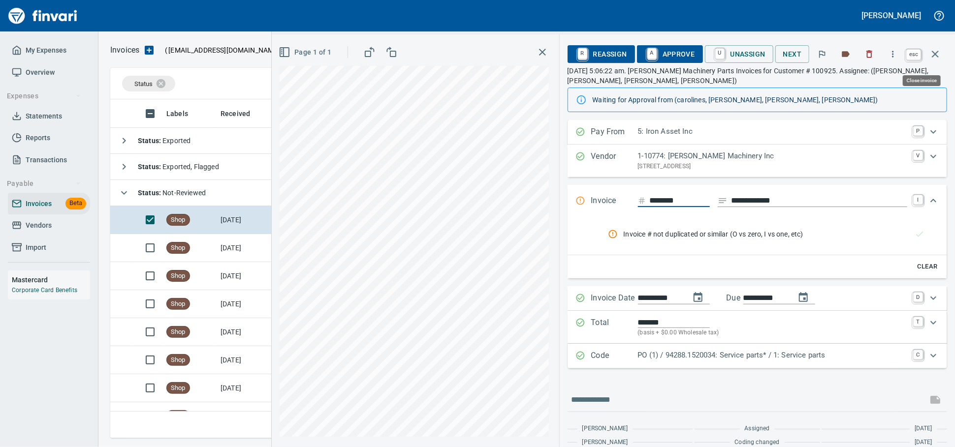
click at [934, 55] on icon "button" at bounding box center [935, 54] width 7 height 7
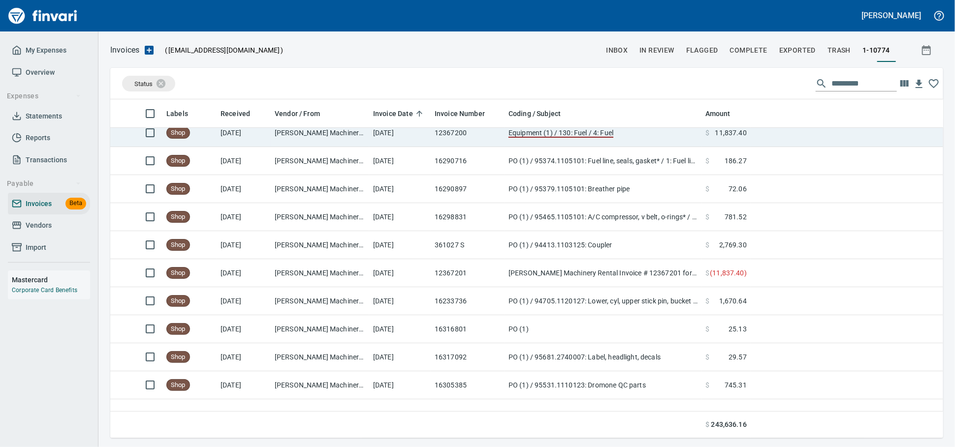
scroll to position [164, 0]
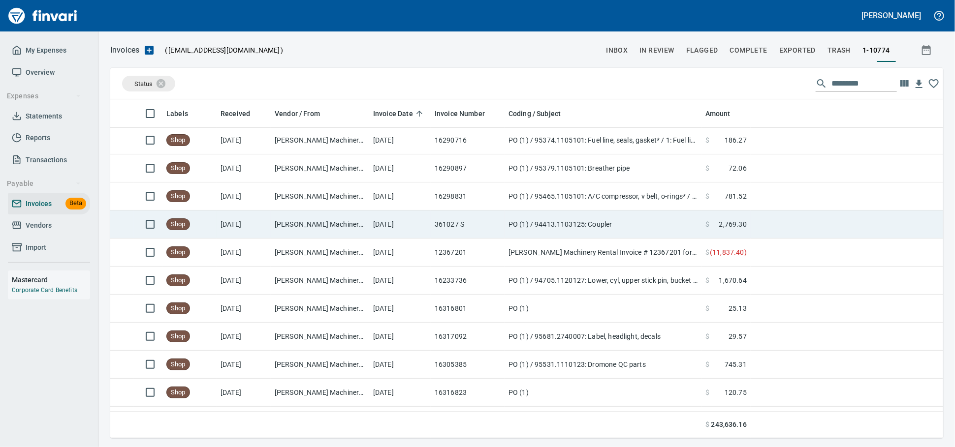
click at [402, 232] on td "[DATE]" at bounding box center [400, 225] width 62 height 28
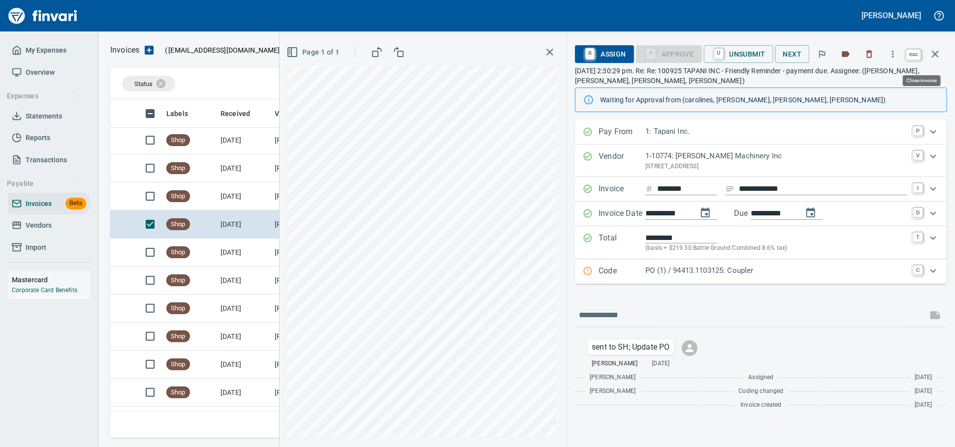
click at [935, 57] on icon "button" at bounding box center [935, 54] width 7 height 7
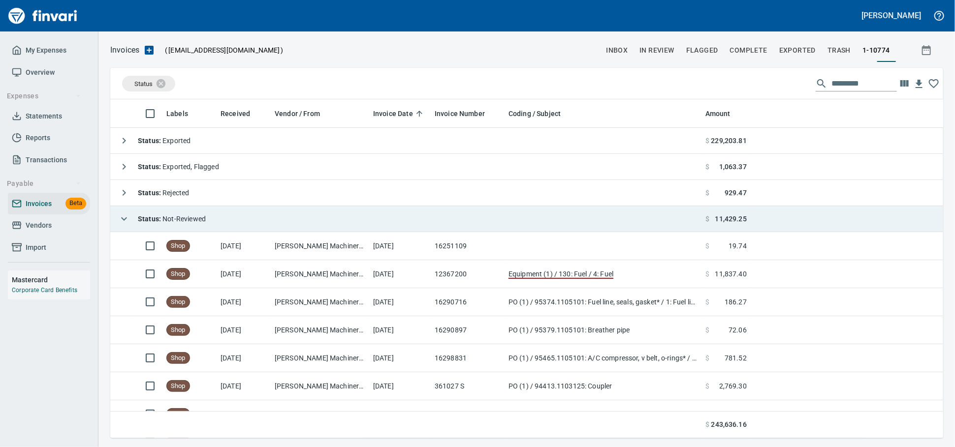
click at [228, 218] on td "Status : Not-Reviewed" at bounding box center [405, 219] width 591 height 26
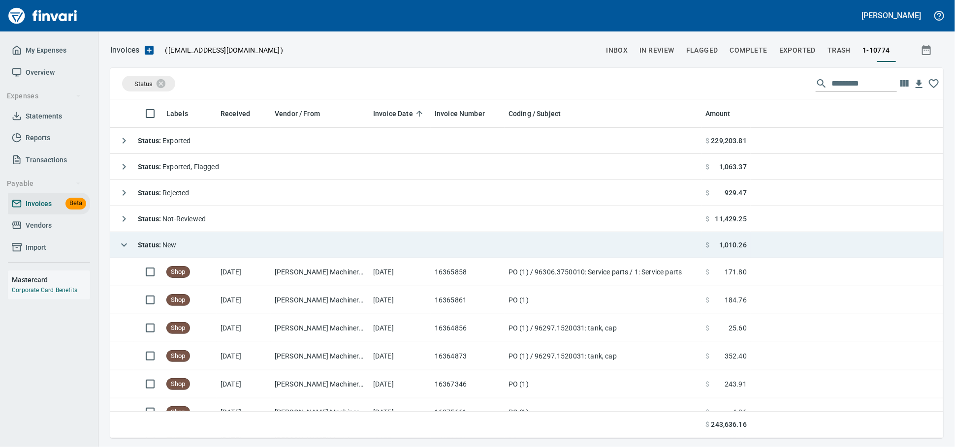
click at [234, 245] on td "Status : New" at bounding box center [405, 245] width 591 height 26
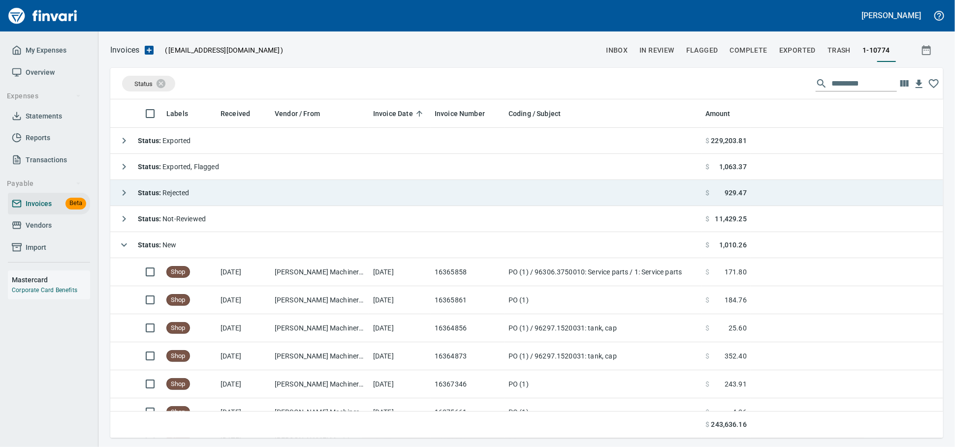
scroll to position [330, 824]
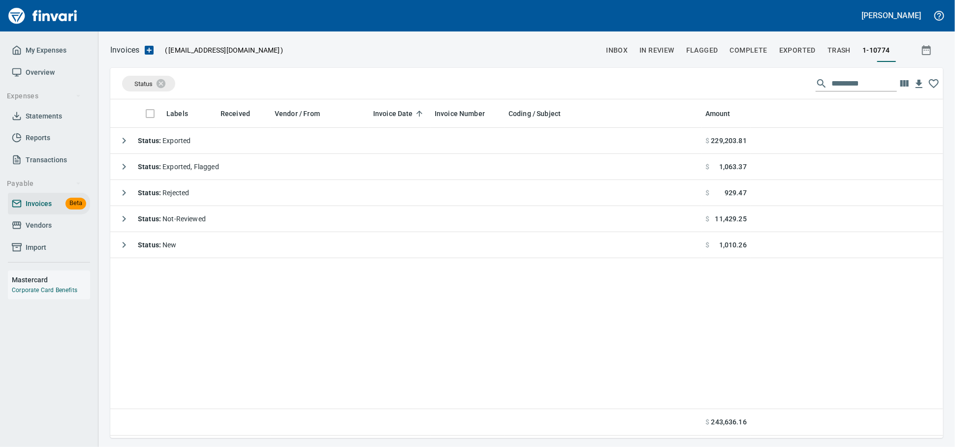
click at [834, 85] on input "text" at bounding box center [863, 84] width 65 height 16
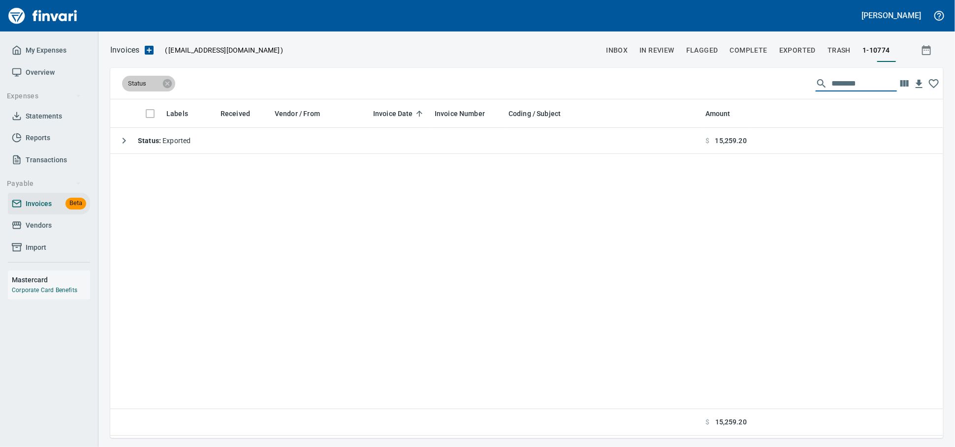
click at [162, 81] on span "Status" at bounding box center [143, 83] width 43 height 9
click at [171, 86] on icon at bounding box center [167, 83] width 9 height 9
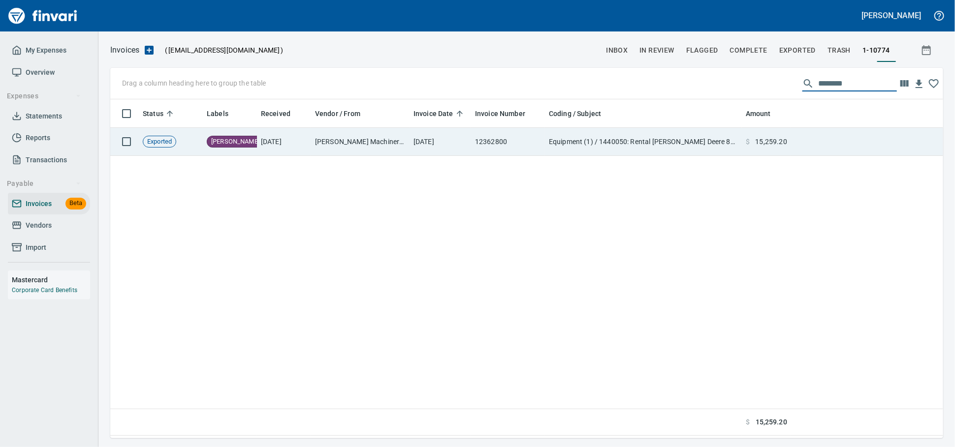
drag, startPoint x: 373, startPoint y: 146, endPoint x: 389, endPoint y: 154, distance: 17.6
click at [374, 146] on td "[PERSON_NAME] Machinery Inc (1-10774)" at bounding box center [360, 142] width 98 height 28
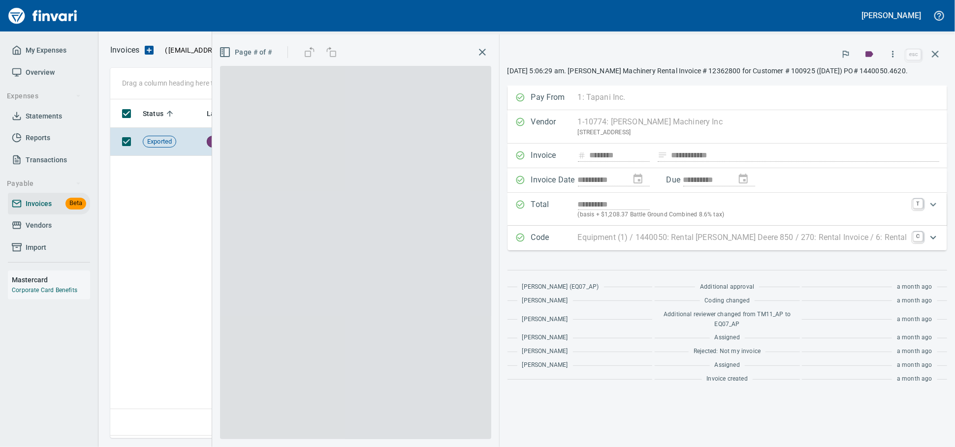
scroll to position [330, 823]
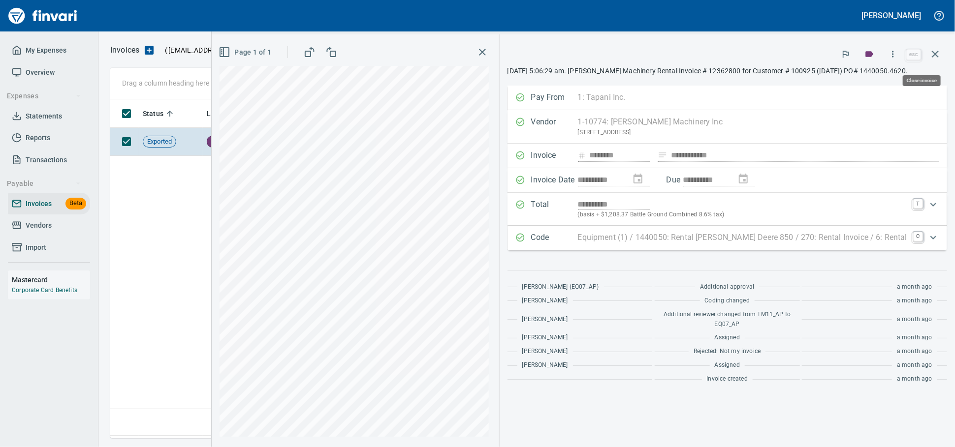
click at [929, 51] on icon "button" at bounding box center [935, 54] width 12 height 12
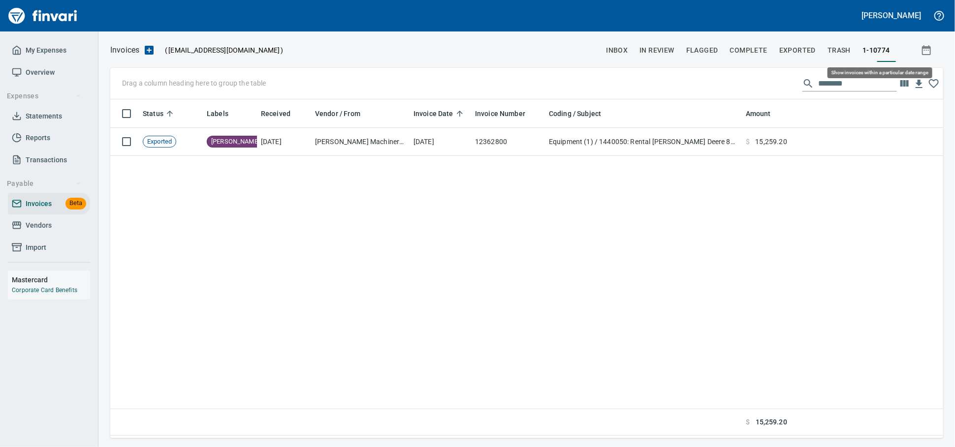
scroll to position [330, 824]
drag, startPoint x: 846, startPoint y: 83, endPoint x: 539, endPoint y: 58, distance: 307.7
click at [539, 58] on div "Invoices ( tapani-invoices@finvari.net ) inbox In Review Flagged Complete Expor…" at bounding box center [526, 240] width 856 height 395
drag, startPoint x: 837, startPoint y: 81, endPoint x: 542, endPoint y: 64, distance: 295.7
click at [545, 69] on div "Drag a column heading here to group the table ********" at bounding box center [526, 83] width 833 height 31
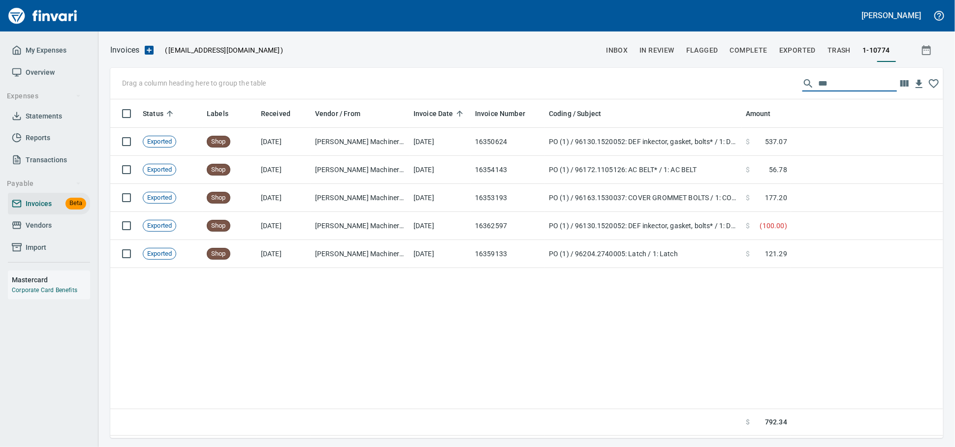
scroll to position [330, 815]
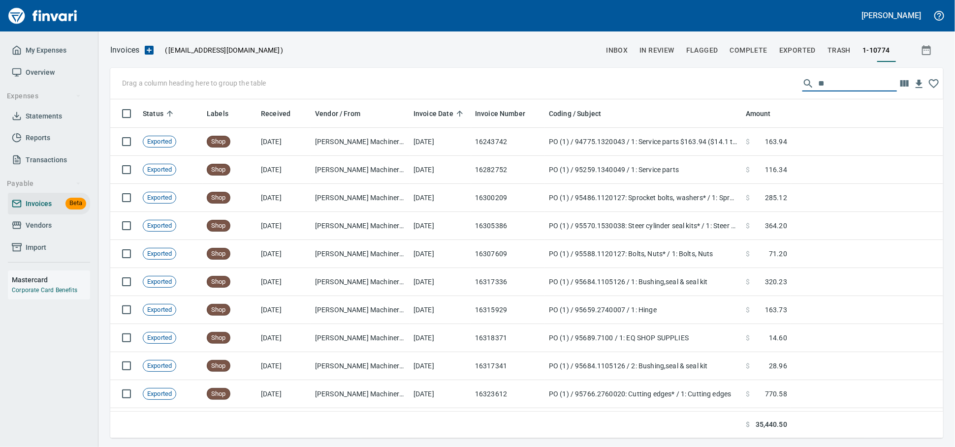
type input "*"
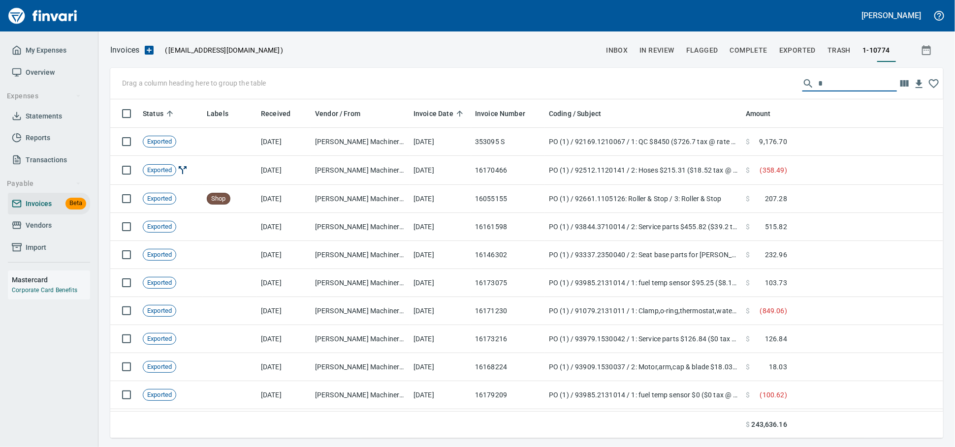
drag, startPoint x: 841, startPoint y: 89, endPoint x: 375, endPoint y: 54, distance: 466.9
click at [382, 58] on div "Invoices ( tapani-invoices@finvari.net ) inbox In Review Flagged Complete Expor…" at bounding box center [526, 240] width 856 height 395
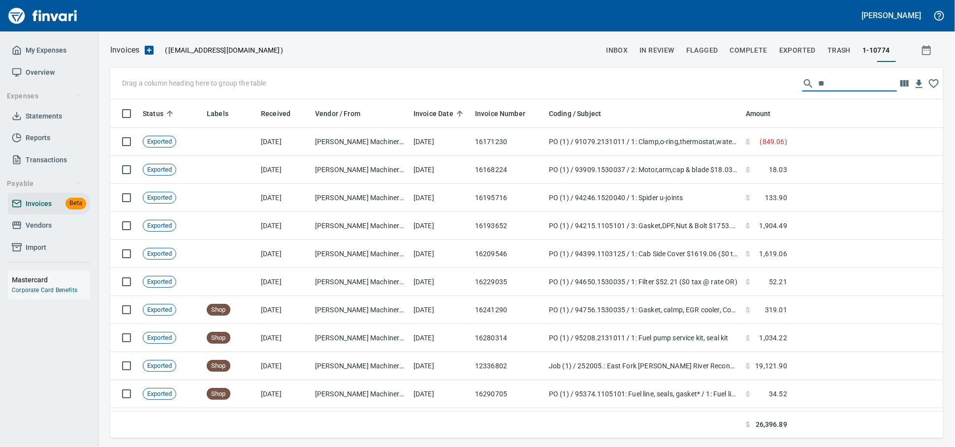
type input "*"
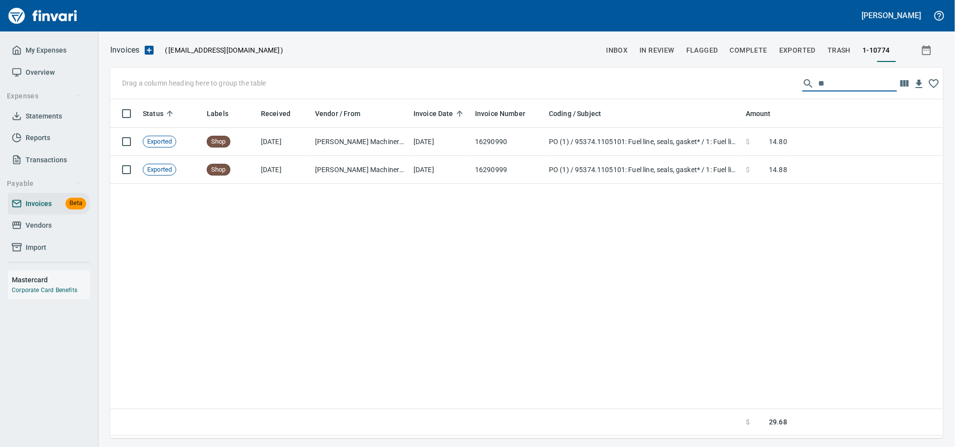
type input "*"
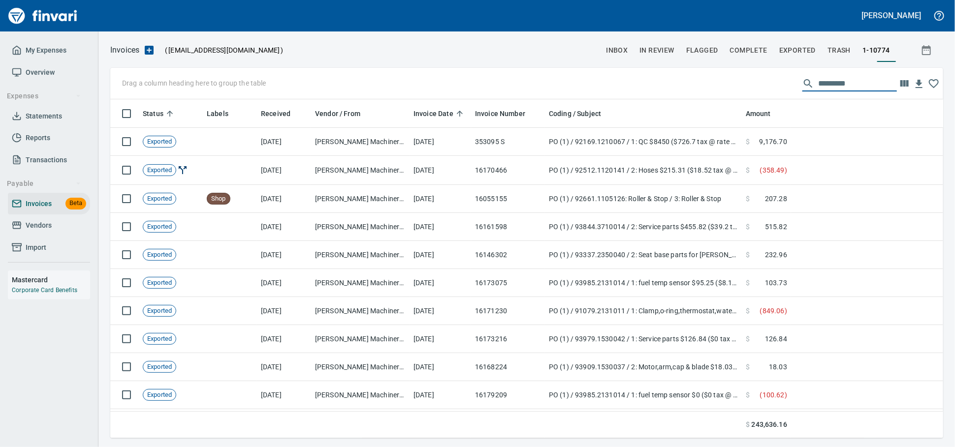
scroll to position [330, 815]
click at [855, 83] on input "text" at bounding box center [857, 84] width 79 height 16
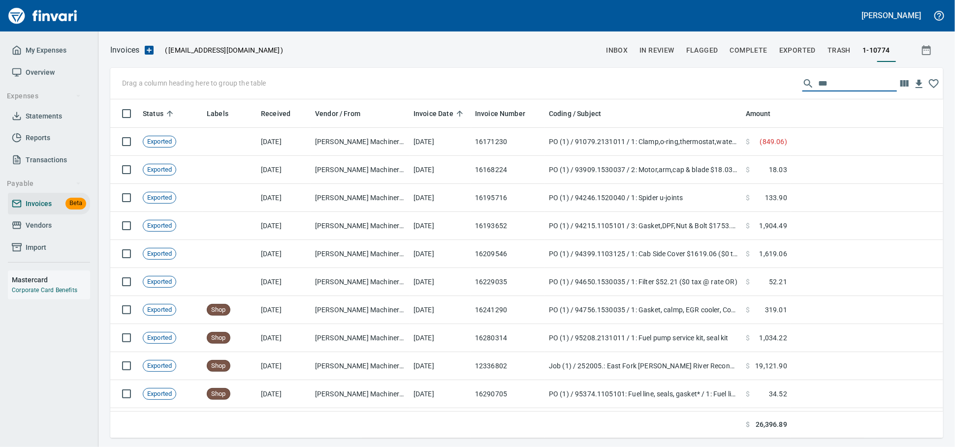
scroll to position [330, 824]
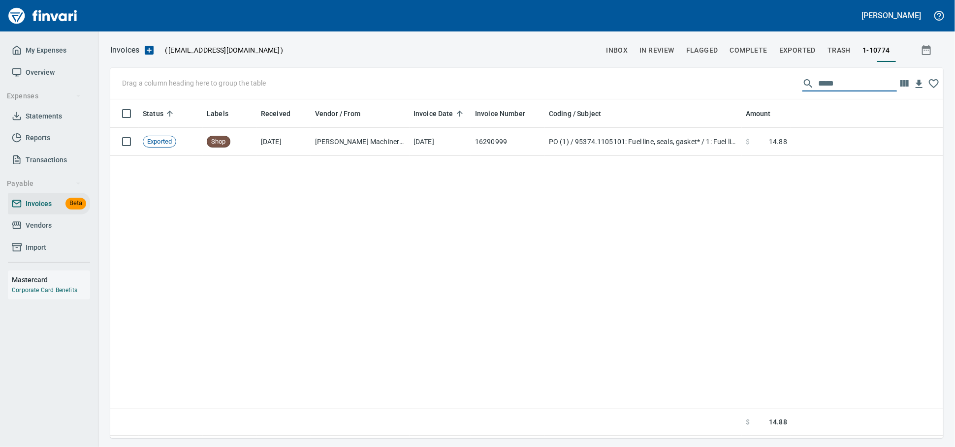
drag, startPoint x: 836, startPoint y: 81, endPoint x: 605, endPoint y: 65, distance: 230.8
click at [610, 68] on div "Invoices ( tapani-invoices@finvari.net ) inbox In Review Flagged Complete Expor…" at bounding box center [526, 240] width 856 height 395
drag, startPoint x: 877, startPoint y: 97, endPoint x: 851, endPoint y: 89, distance: 26.9
click at [852, 89] on div "Drag a column heading here to group the table *****" at bounding box center [526, 83] width 833 height 31
drag, startPoint x: 845, startPoint y: 88, endPoint x: 657, endPoint y: 82, distance: 188.1
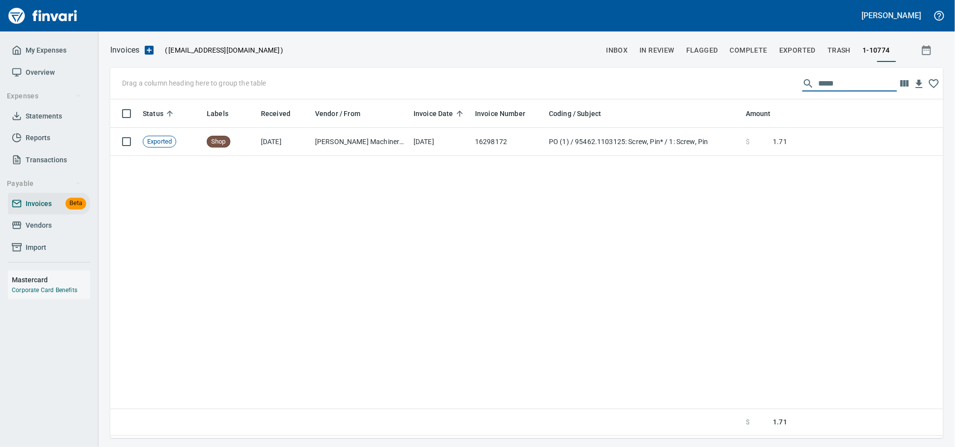
click at [659, 84] on div "Drag a column heading here to group the table *****" at bounding box center [526, 83] width 833 height 31
drag, startPoint x: 817, startPoint y: 85, endPoint x: 497, endPoint y: 38, distance: 323.8
click at [587, 53] on div "Invoices ( tapani-invoices@finvari.net ) inbox In Review Flagged Complete Expor…" at bounding box center [526, 240] width 856 height 395
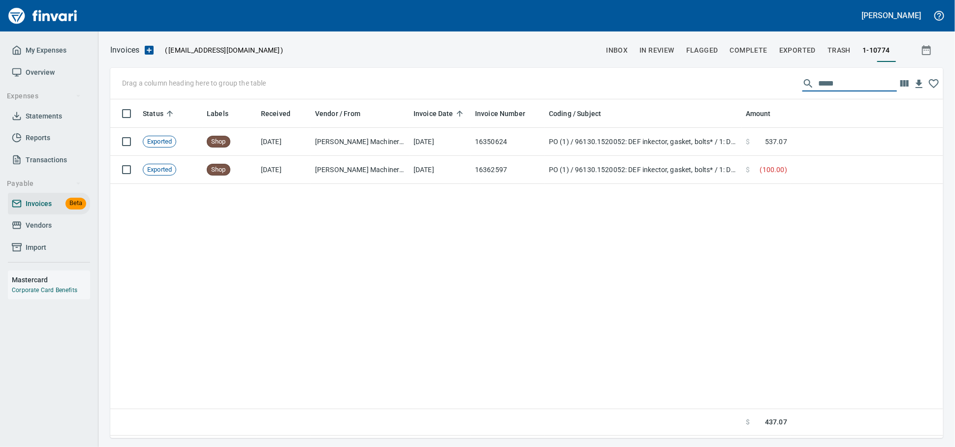
drag, startPoint x: 829, startPoint y: 86, endPoint x: 591, endPoint y: 59, distance: 239.7
click at [618, 62] on div "Invoices ( tapani-invoices@finvari.net ) inbox In Review Flagged Complete Expor…" at bounding box center [526, 240] width 856 height 395
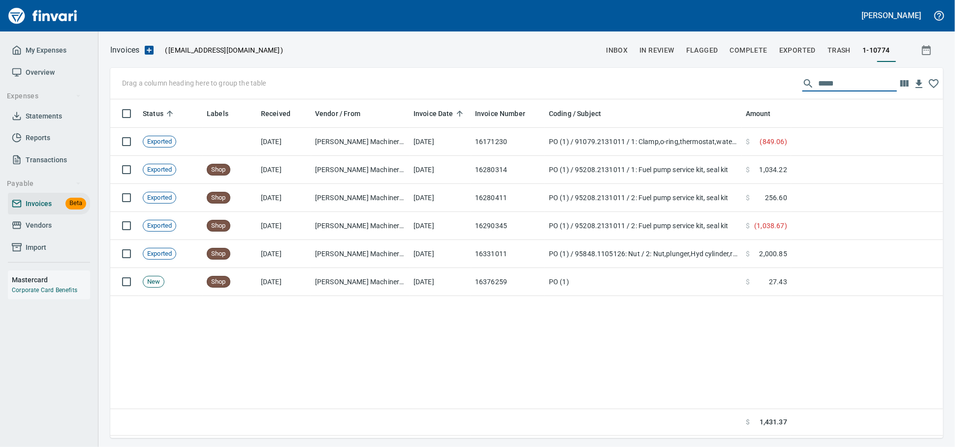
drag, startPoint x: 852, startPoint y: 82, endPoint x: 684, endPoint y: 78, distance: 168.8
click at [684, 78] on div "Drag a column heading here to group the table *****" at bounding box center [526, 83] width 833 height 31
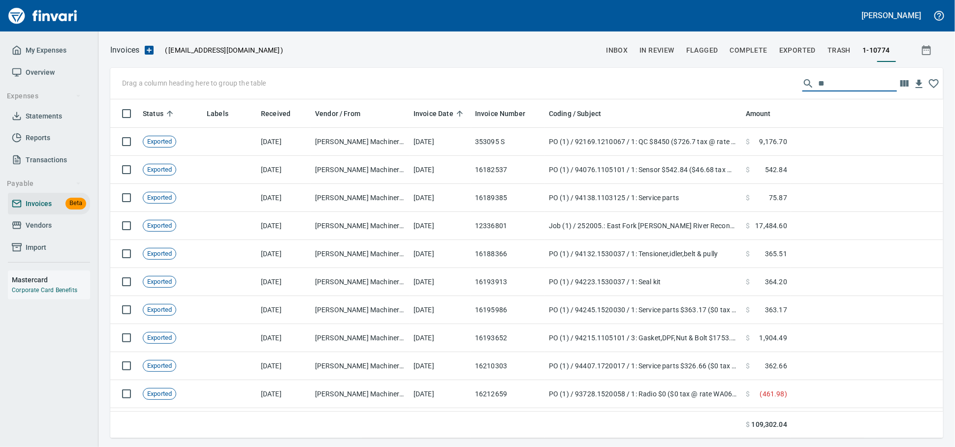
scroll to position [330, 815]
type input "*"
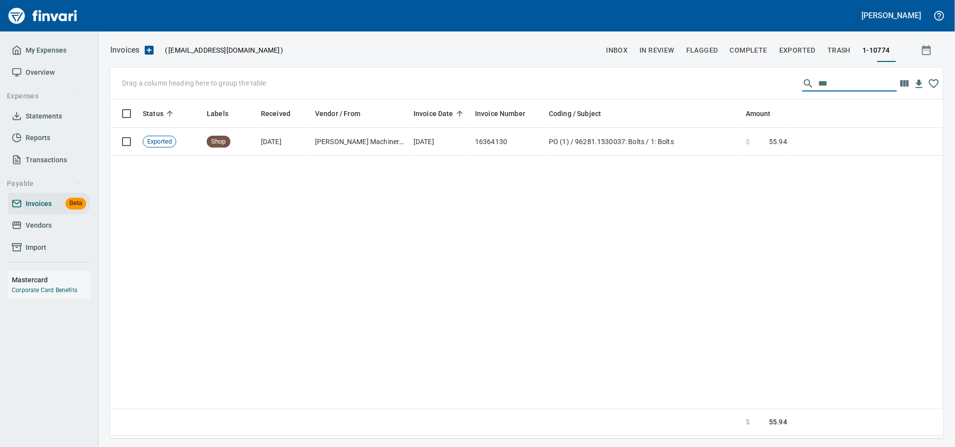
scroll to position [330, 824]
type input "*****"
drag, startPoint x: 801, startPoint y: 83, endPoint x: 726, endPoint y: 85, distance: 75.3
click at [723, 85] on div "Drag a column heading here to group the table *****" at bounding box center [526, 83] width 833 height 31
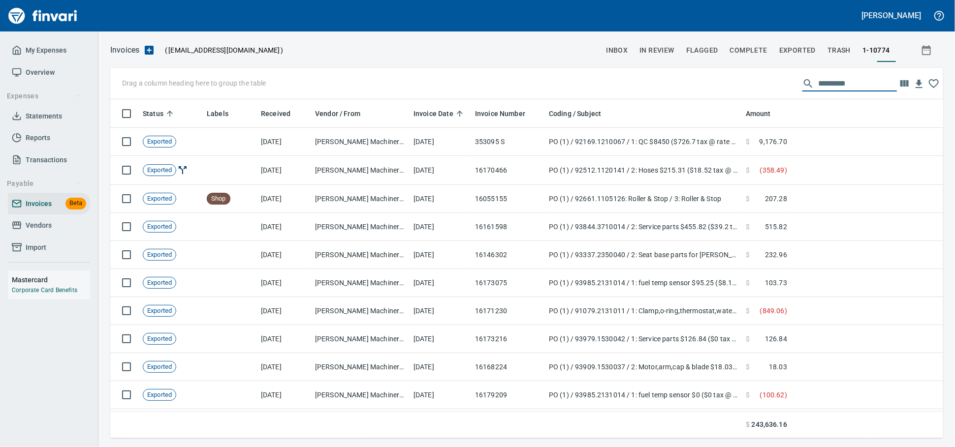
click at [28, 232] on span "Vendors" at bounding box center [39, 225] width 26 height 12
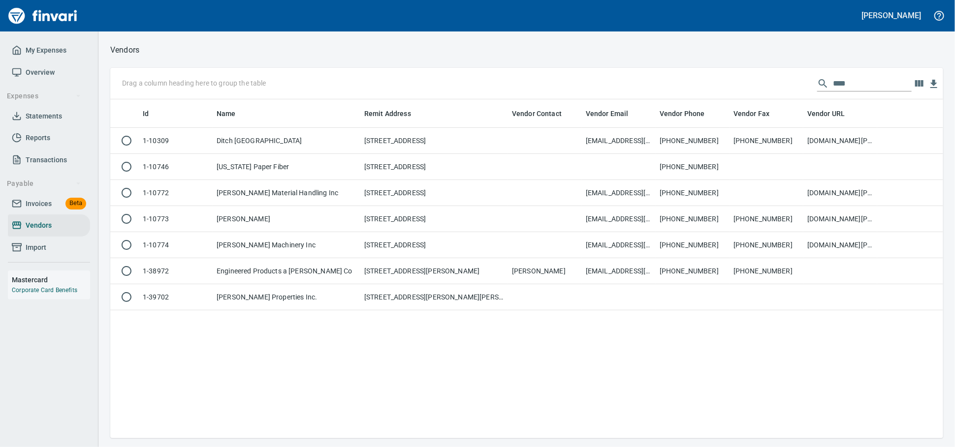
scroll to position [1, 1]
drag, startPoint x: 785, startPoint y: 80, endPoint x: 773, endPoint y: 80, distance: 12.3
click at [775, 80] on div "Drag a column heading here to group the table ****" at bounding box center [526, 83] width 833 height 31
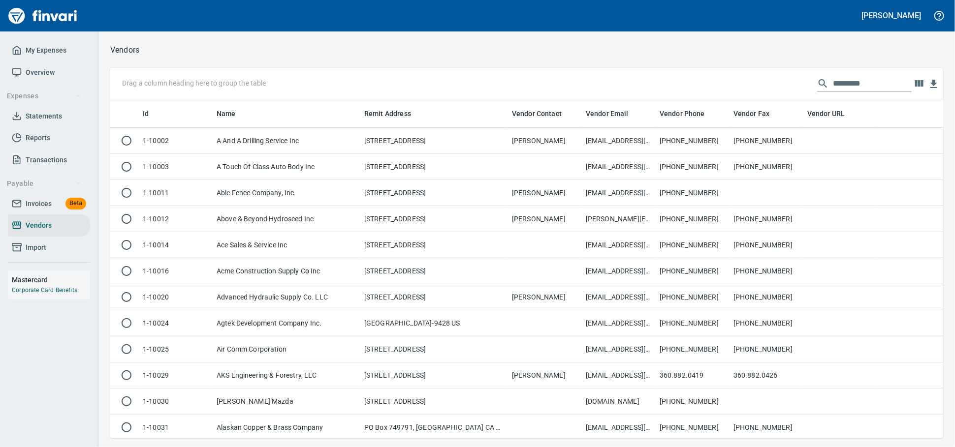
click at [833, 84] on input "text" at bounding box center [872, 84] width 79 height 16
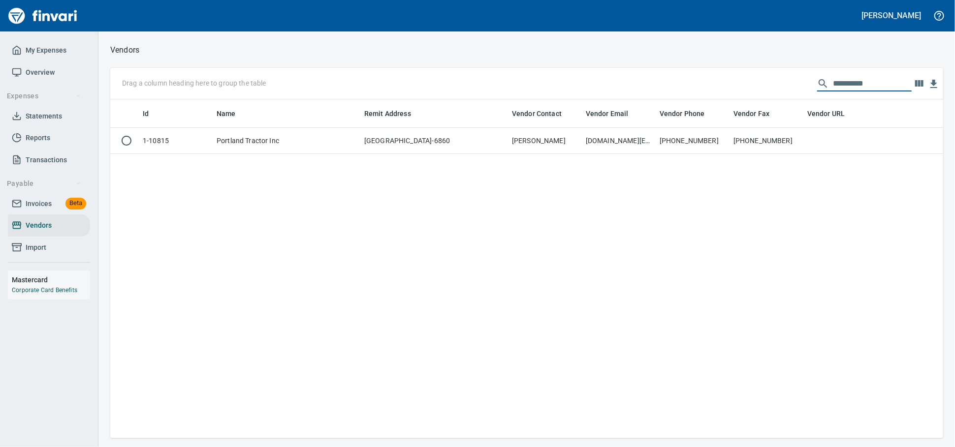
scroll to position [330, 824]
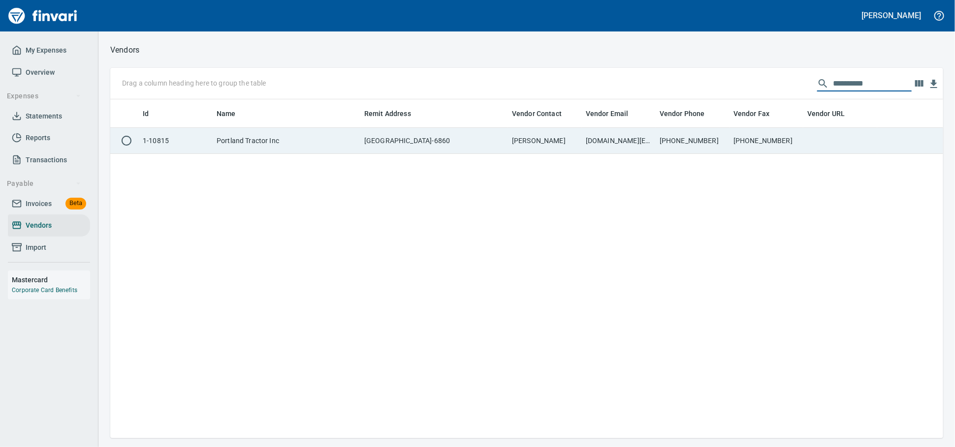
type input "**********"
click at [753, 144] on td "[PHONE_NUMBER]" at bounding box center [766, 141] width 74 height 26
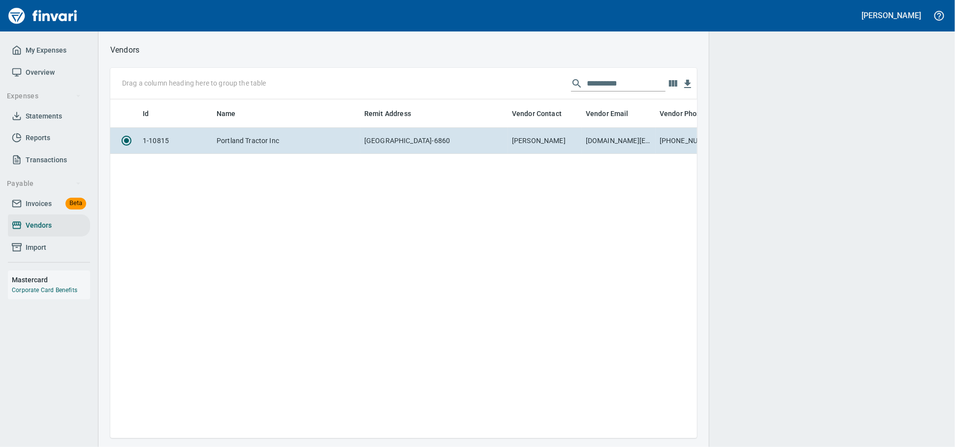
scroll to position [322, 578]
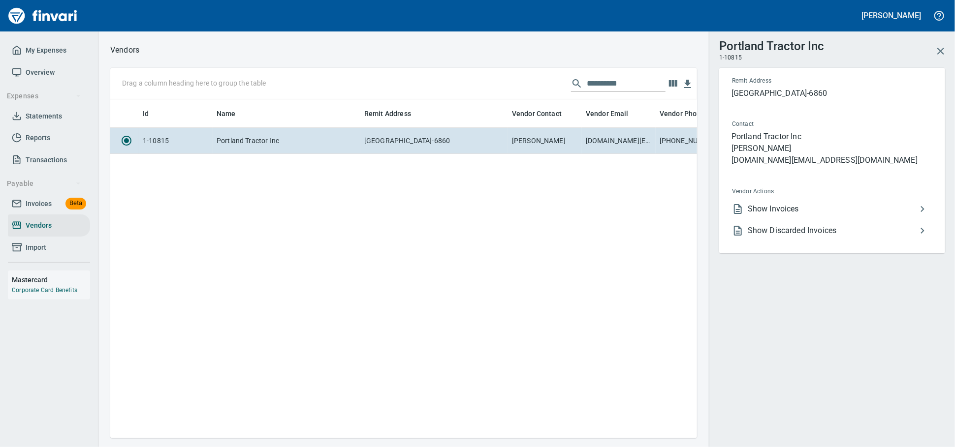
click at [806, 215] on li "Show Invoices" at bounding box center [828, 209] width 208 height 22
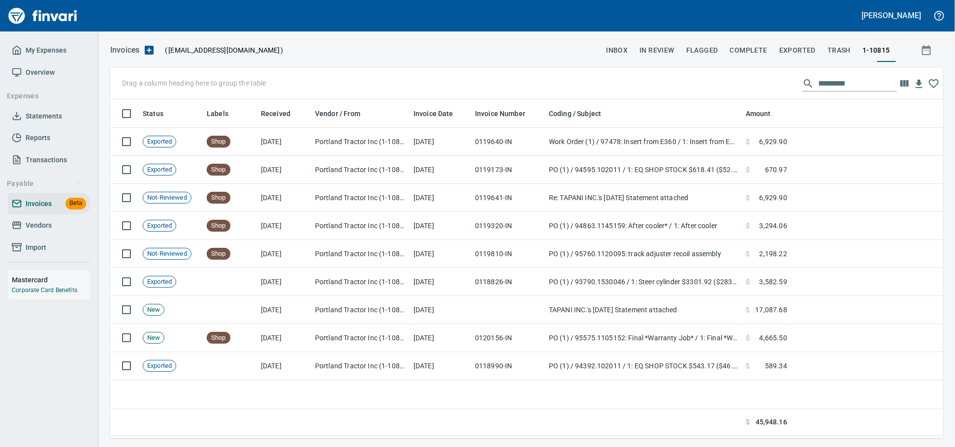
scroll to position [330, 824]
click at [59, 232] on span "Vendors" at bounding box center [49, 225] width 74 height 12
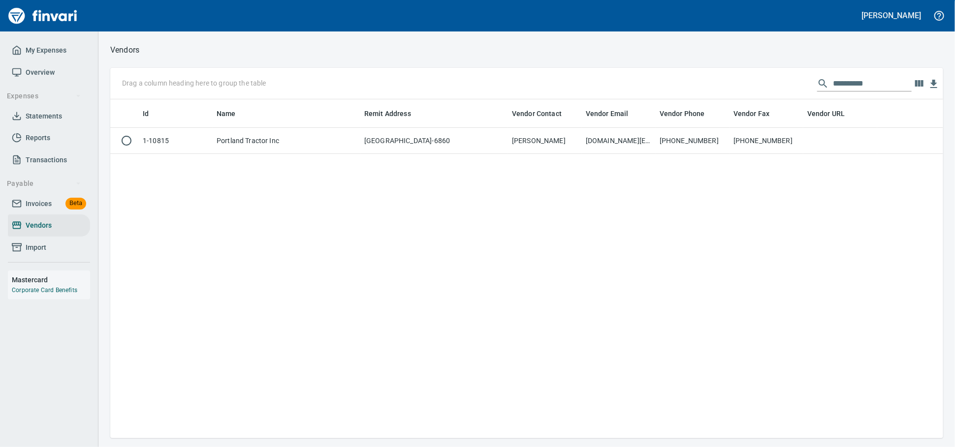
scroll to position [330, 824]
click at [833, 84] on input "**********" at bounding box center [872, 84] width 79 height 16
drag, startPoint x: 873, startPoint y: 84, endPoint x: 645, endPoint y: 92, distance: 228.0
click at [656, 96] on div "**********" at bounding box center [526, 83] width 833 height 31
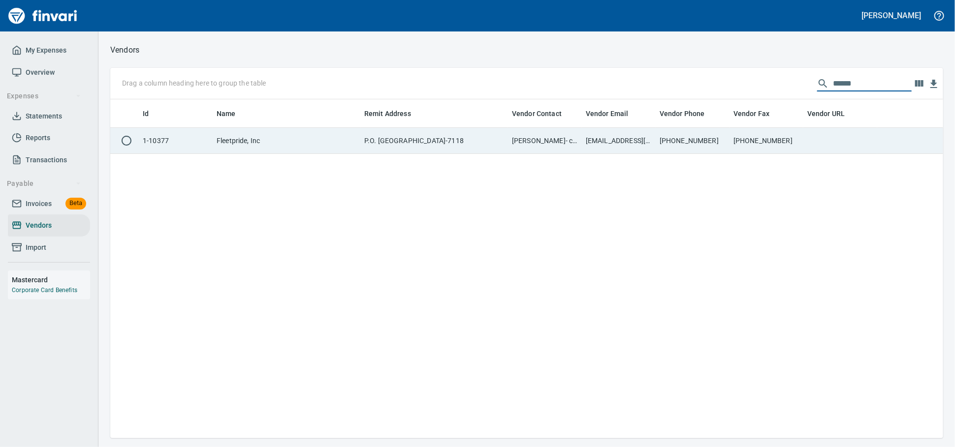
type input "******"
click at [576, 137] on td "Grace Bizan- contact or Lisa" at bounding box center [545, 141] width 74 height 26
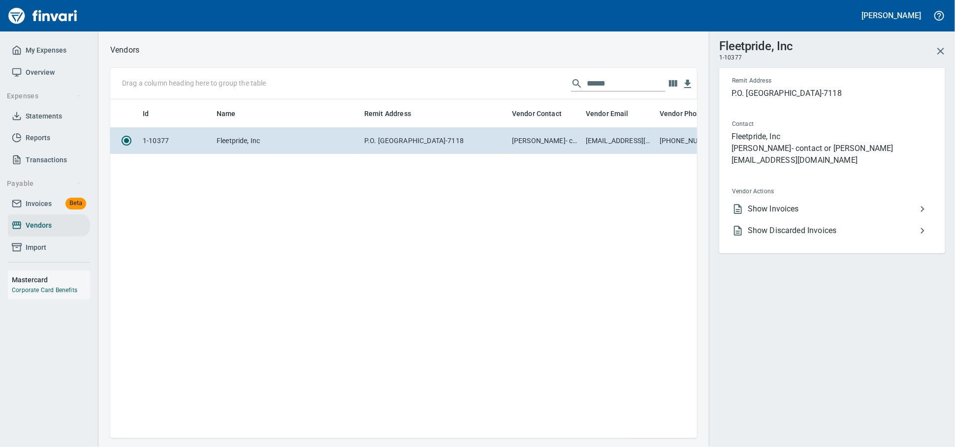
scroll to position [322, 578]
click at [811, 215] on span "Show Invoices" at bounding box center [832, 209] width 169 height 12
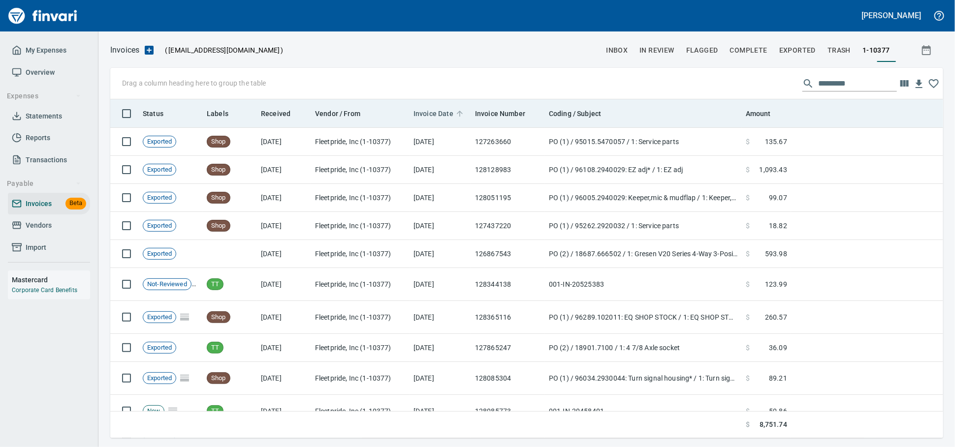
click at [445, 116] on span "Invoice Date" at bounding box center [433, 114] width 40 height 12
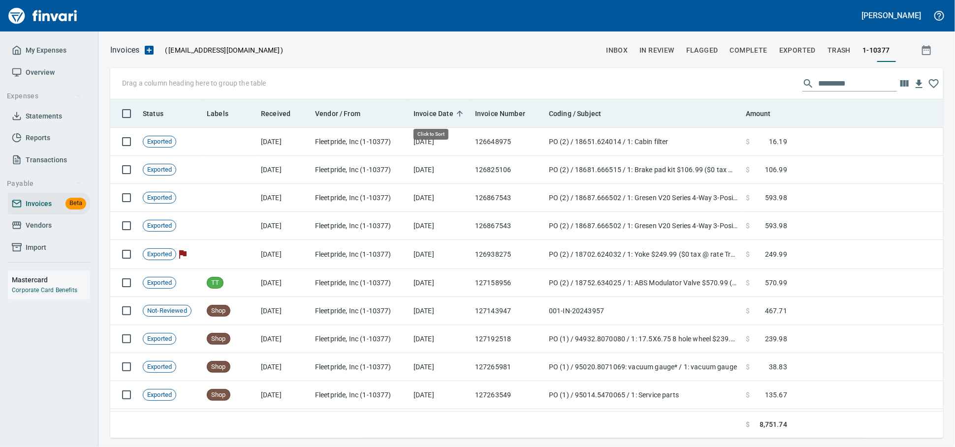
click at [445, 116] on span "Invoice Date" at bounding box center [433, 114] width 40 height 12
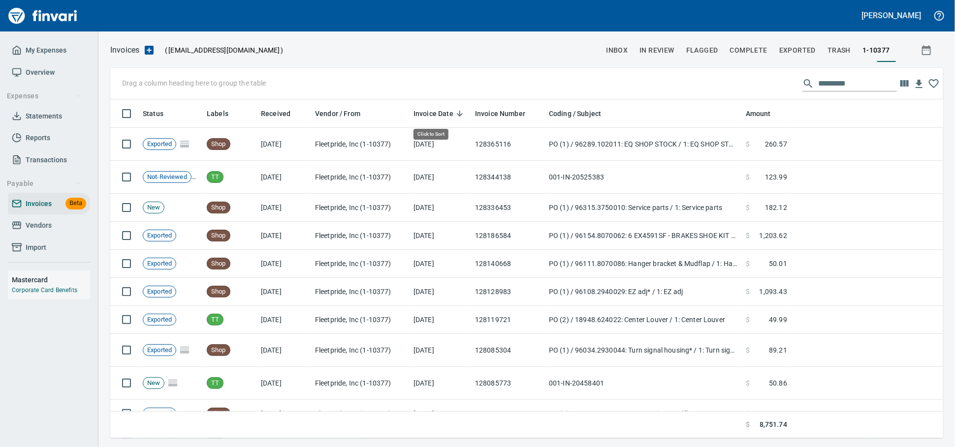
scroll to position [330, 815]
click at [834, 84] on input "text" at bounding box center [857, 84] width 79 height 16
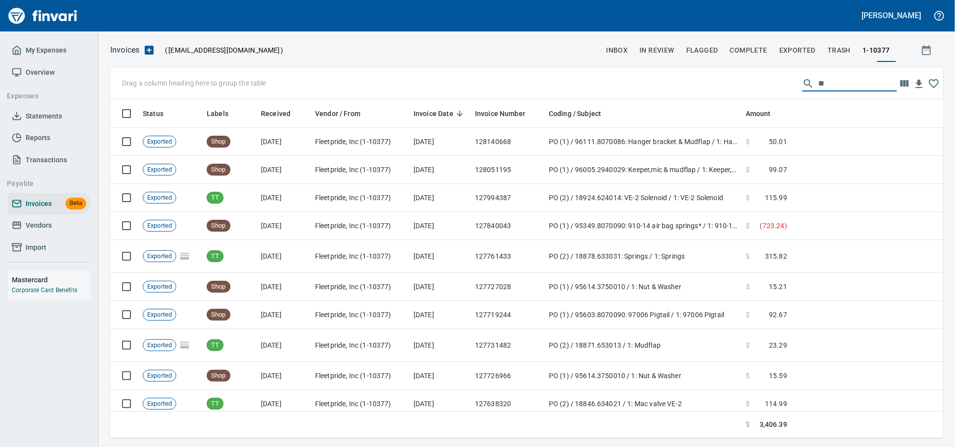
type input "*"
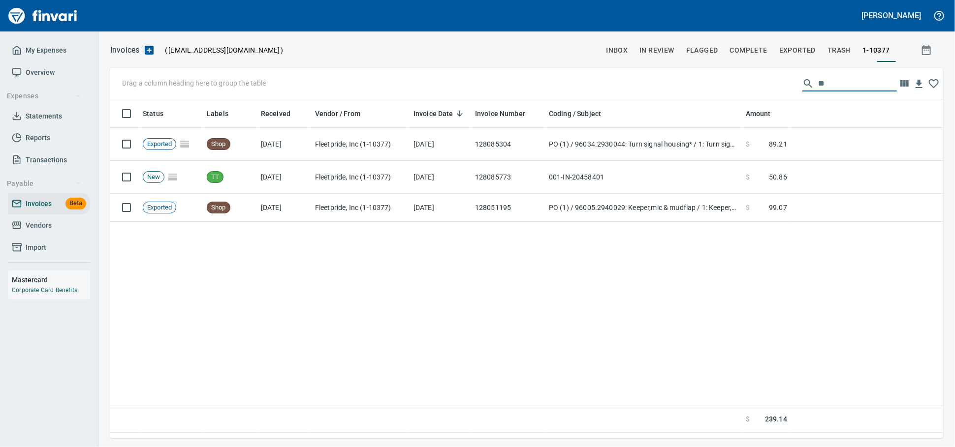
scroll to position [330, 824]
type input "*"
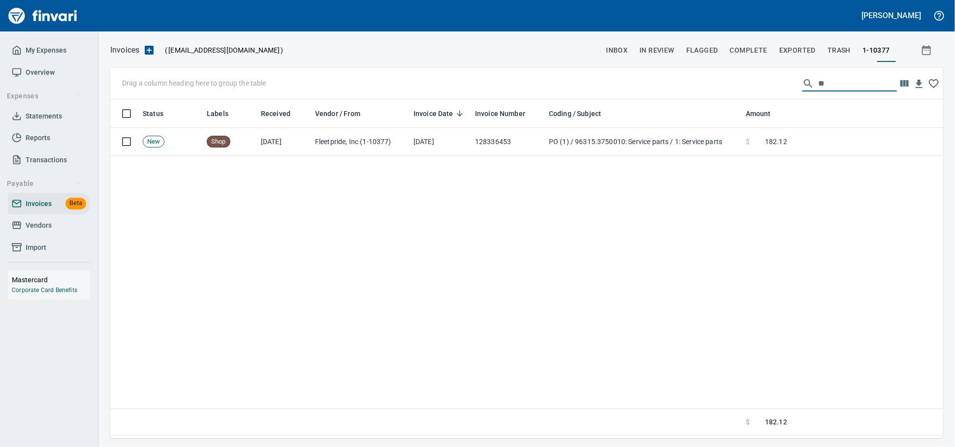
type input "*"
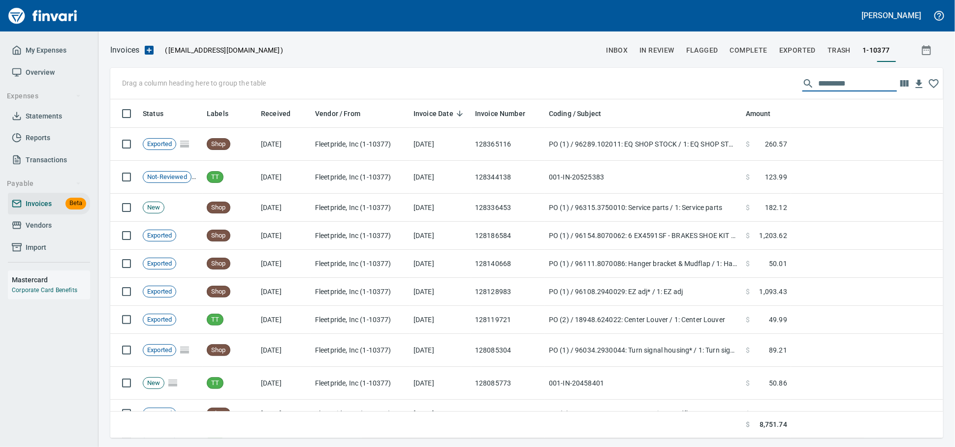
scroll to position [330, 815]
click at [72, 232] on span "Vendors" at bounding box center [49, 225] width 74 height 12
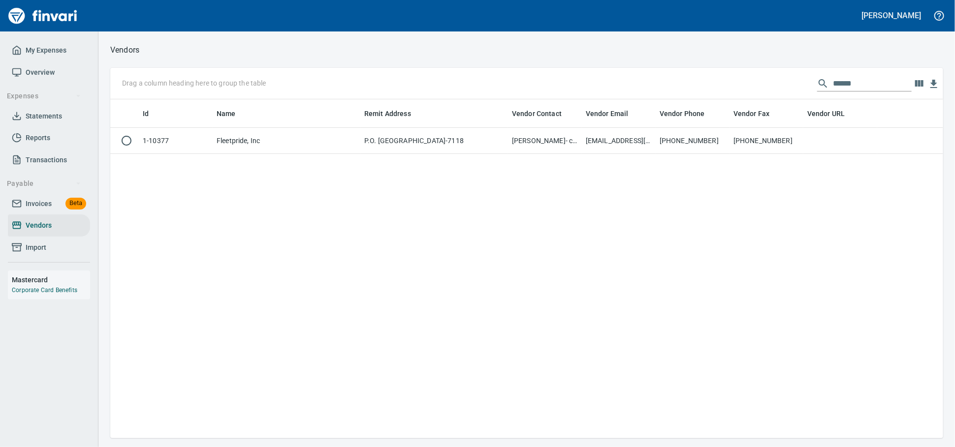
scroll to position [330, 824]
drag, startPoint x: 744, startPoint y: 84, endPoint x: 578, endPoint y: 74, distance: 166.6
click at [578, 74] on div "Drag a column heading here to group the table ******" at bounding box center [526, 83] width 833 height 31
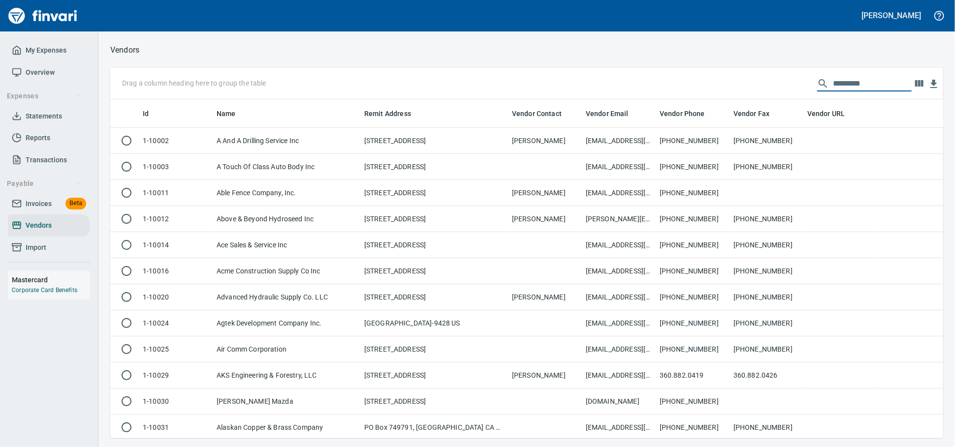
click at [835, 86] on input "text" at bounding box center [872, 84] width 79 height 16
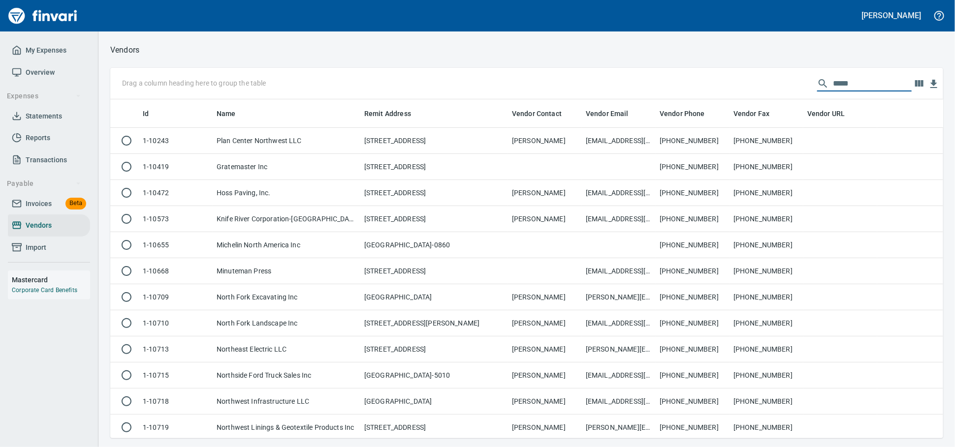
scroll to position [330, 824]
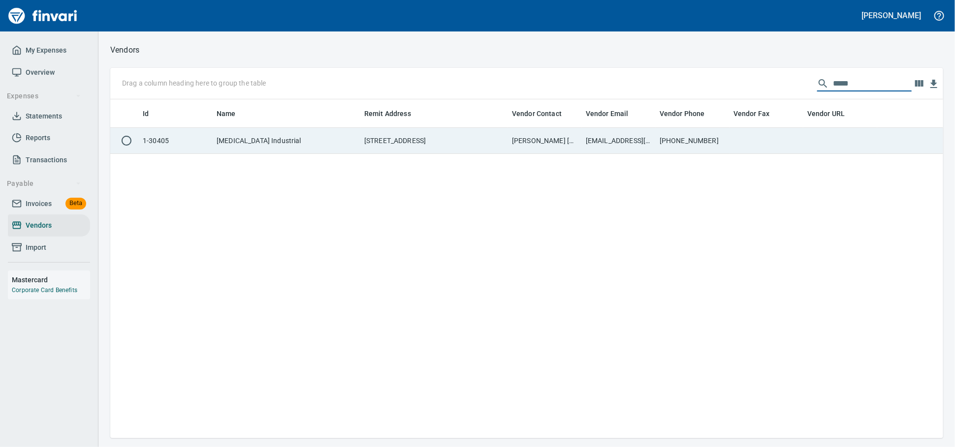
type input "*****"
click at [629, 141] on td "[EMAIL_ADDRESS][MEDICAL_DATA][DOMAIN_NAME]" at bounding box center [619, 141] width 74 height 26
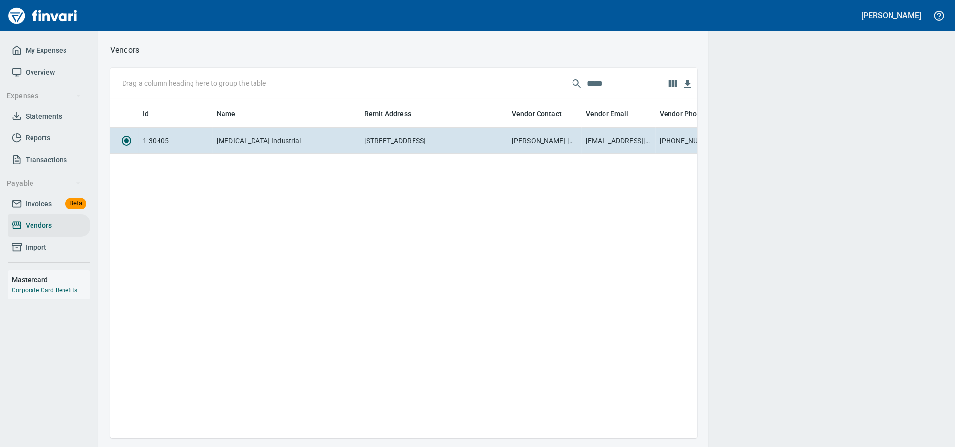
scroll to position [322, 578]
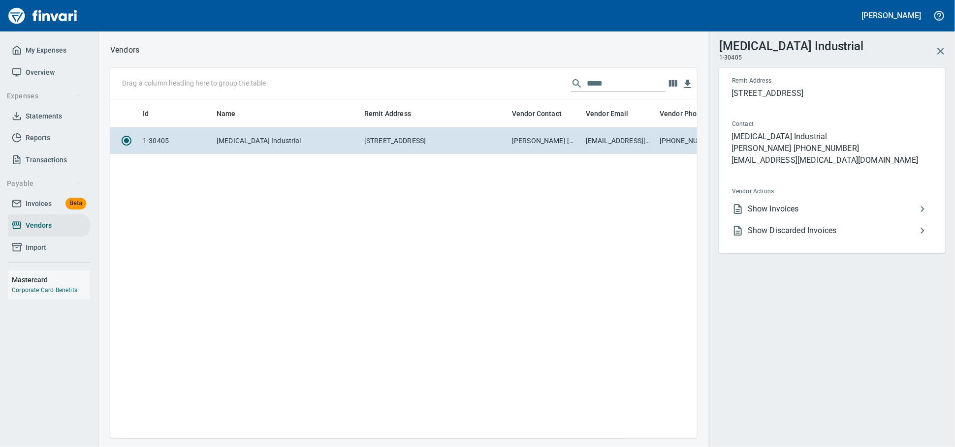
click at [778, 215] on span "Show Invoices" at bounding box center [832, 209] width 169 height 12
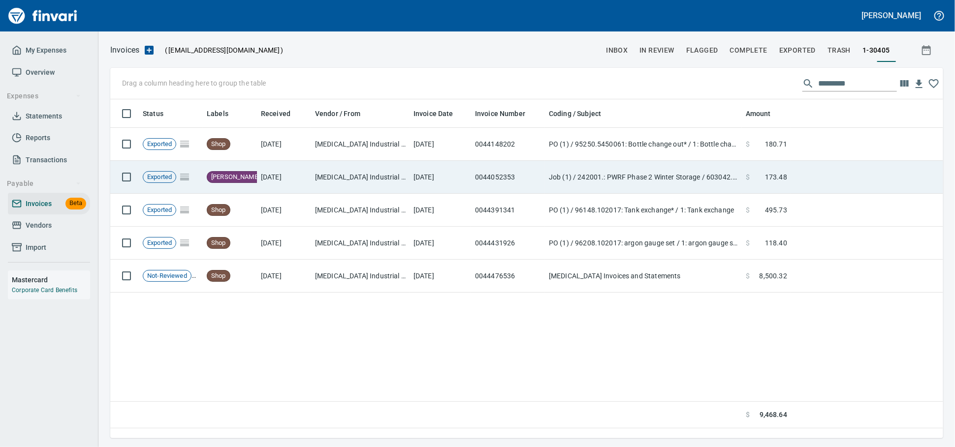
scroll to position [1, 1]
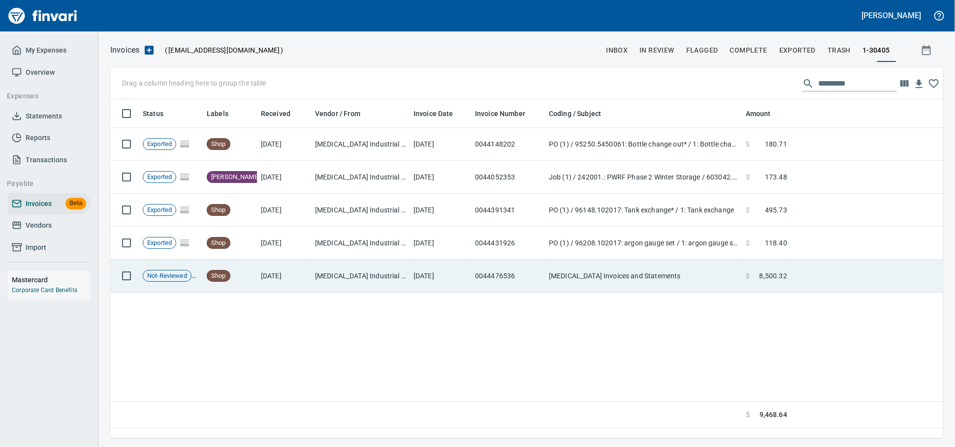
click at [307, 281] on td "[DATE]" at bounding box center [284, 276] width 54 height 33
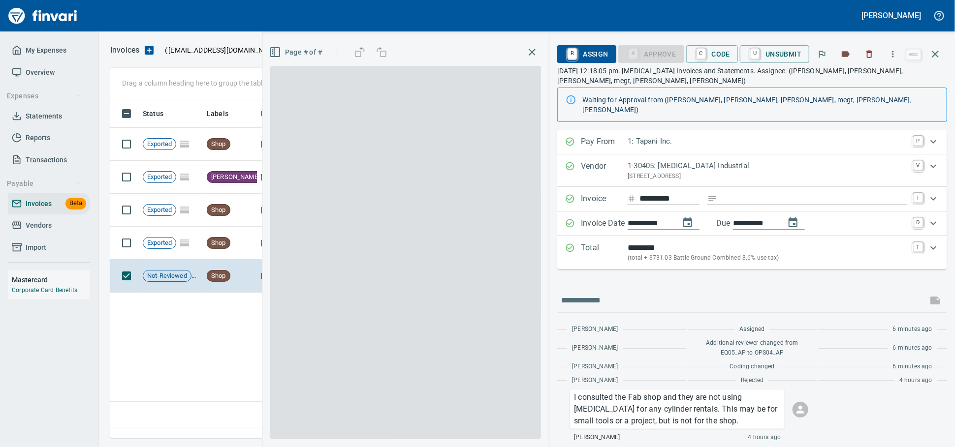
scroll to position [330, 823]
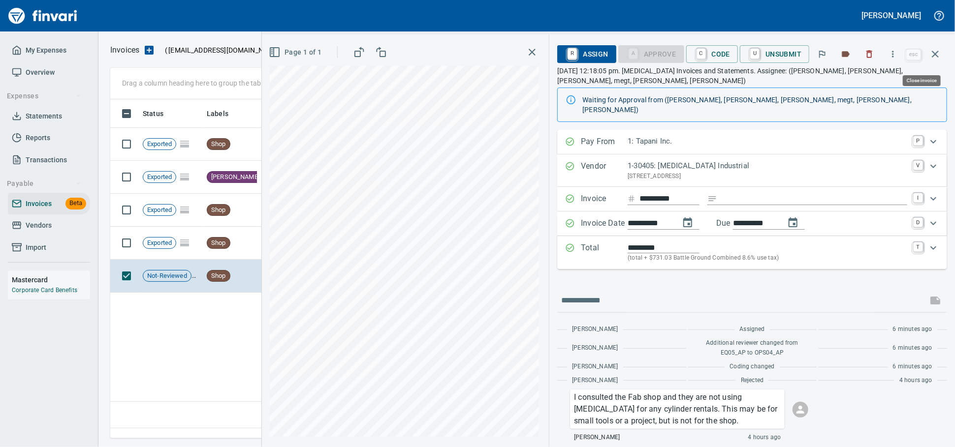
click at [930, 57] on icon "button" at bounding box center [935, 54] width 12 height 12
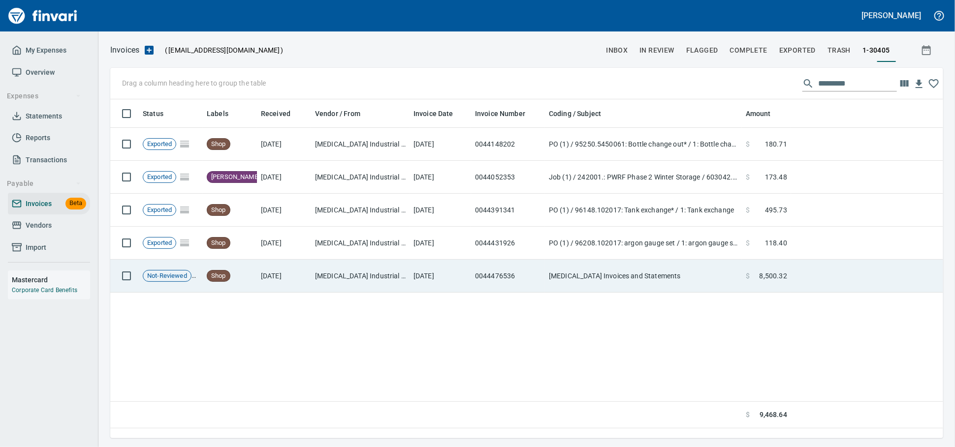
scroll to position [330, 824]
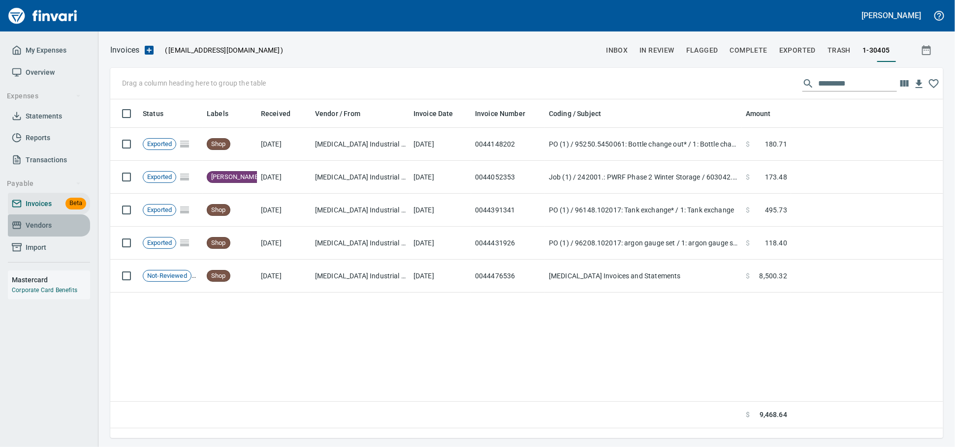
click at [46, 232] on span "Vendors" at bounding box center [39, 225] width 26 height 12
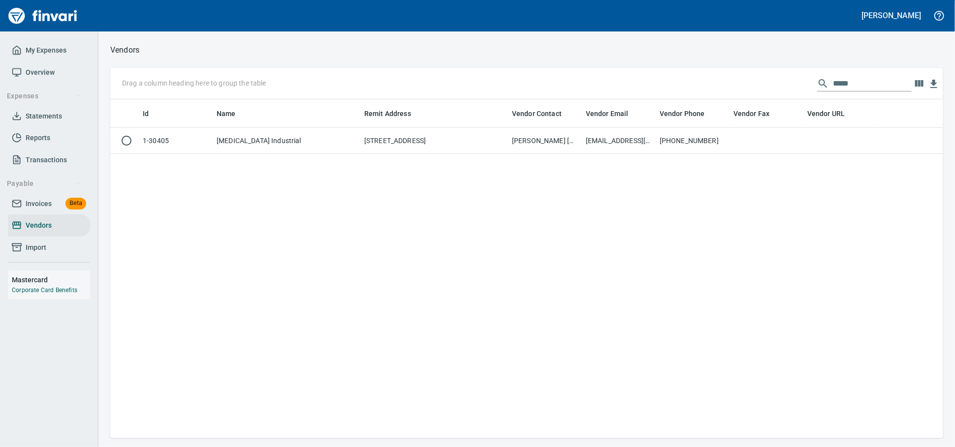
scroll to position [1, 1]
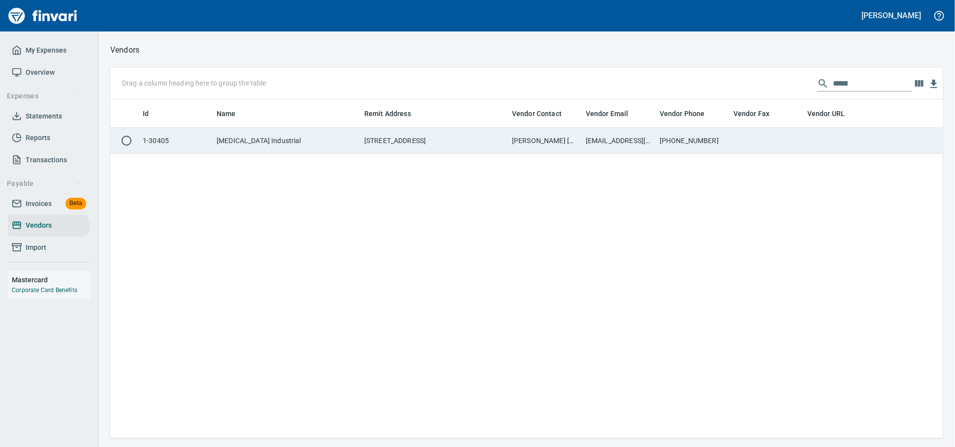
click at [593, 141] on td "[EMAIL_ADDRESS][MEDICAL_DATA][DOMAIN_NAME]" at bounding box center [619, 141] width 74 height 26
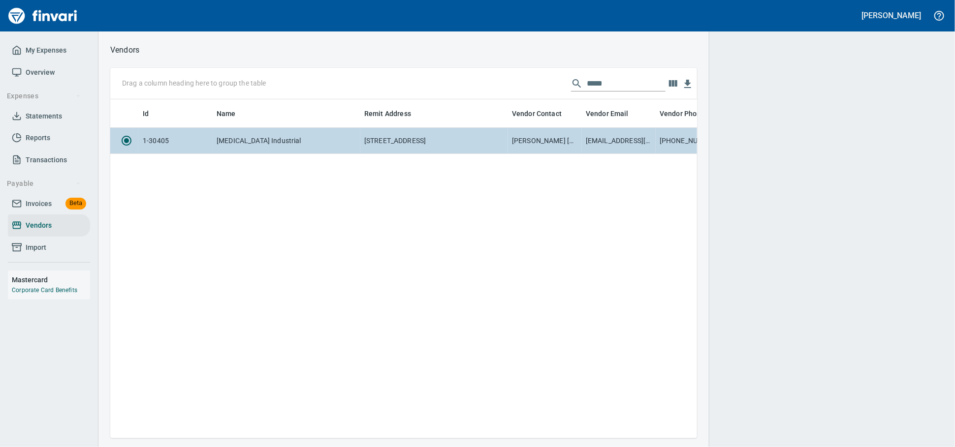
scroll to position [322, 578]
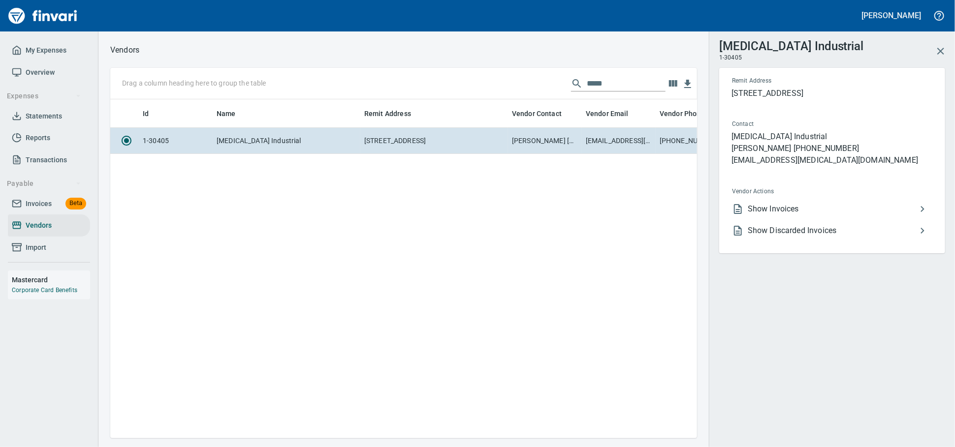
click at [795, 215] on span "Show Invoices" at bounding box center [832, 209] width 169 height 12
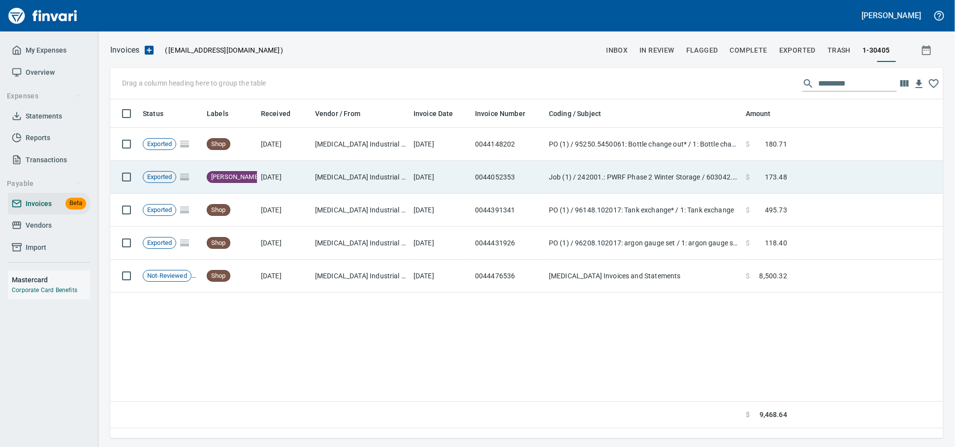
scroll to position [330, 824]
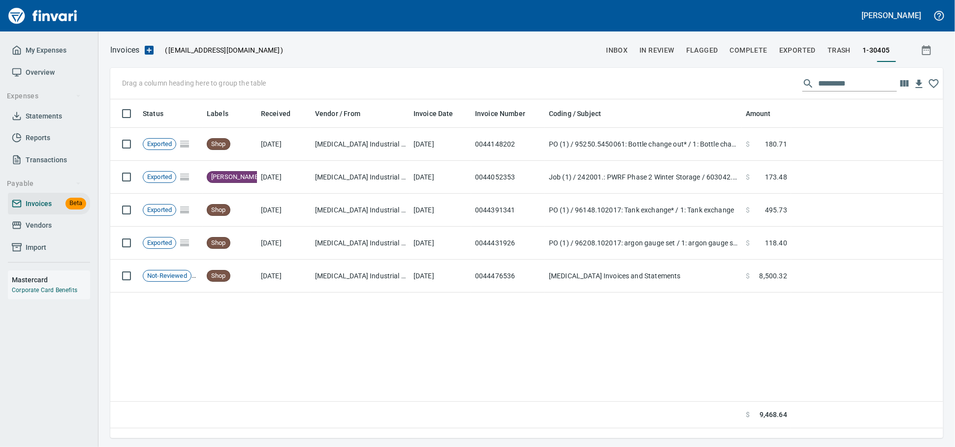
click at [190, 88] on p "Drag a column heading here to group the table" at bounding box center [194, 83] width 144 height 10
click at [52, 210] on span "Invoices" at bounding box center [39, 204] width 26 height 12
click at [39, 210] on span "Invoices" at bounding box center [39, 204] width 26 height 12
click at [50, 232] on span "Vendors" at bounding box center [39, 225] width 26 height 12
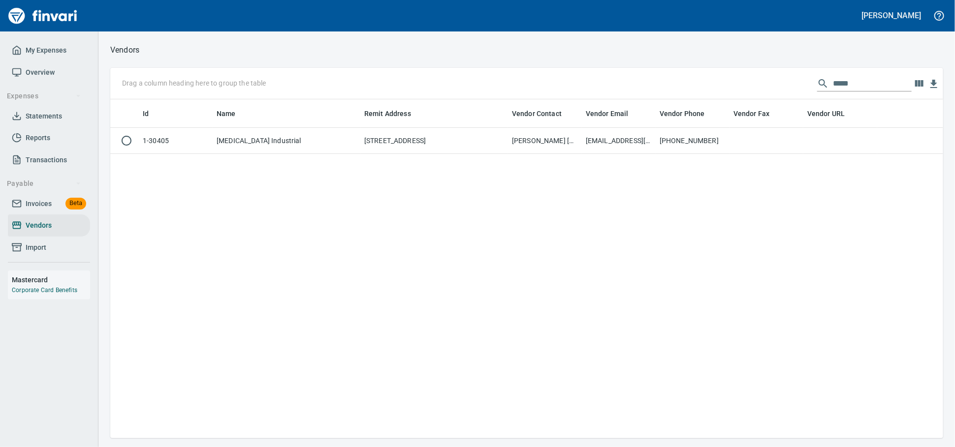
scroll to position [330, 824]
drag, startPoint x: 833, startPoint y: 88, endPoint x: 652, endPoint y: 68, distance: 182.7
click at [664, 70] on div "Drag a column heading here to group the table *****" at bounding box center [526, 83] width 833 height 31
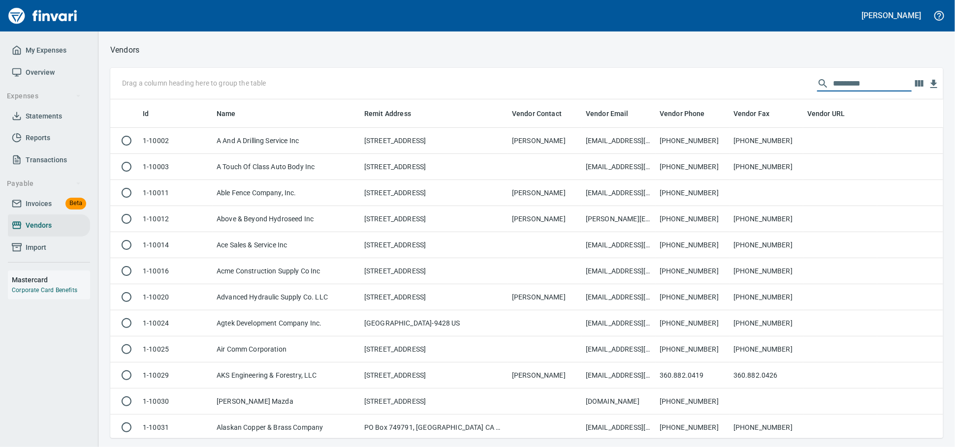
click at [54, 215] on link "Invoices Beta" at bounding box center [49, 204] width 82 height 22
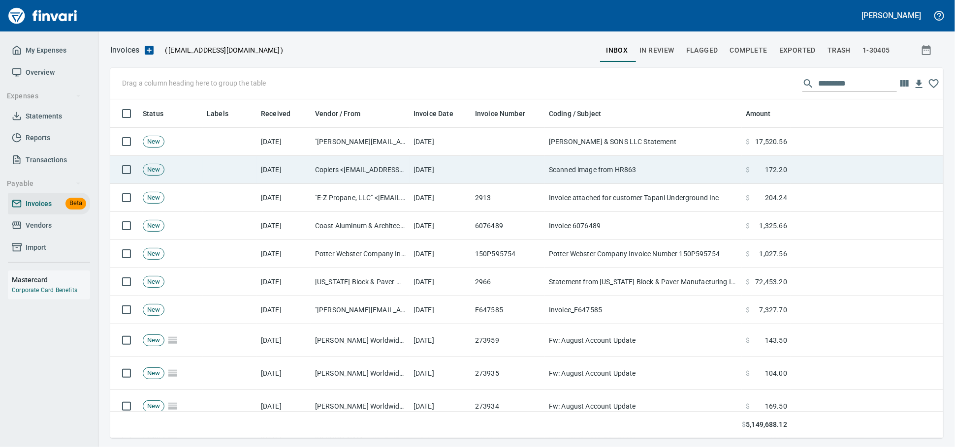
scroll to position [330, 815]
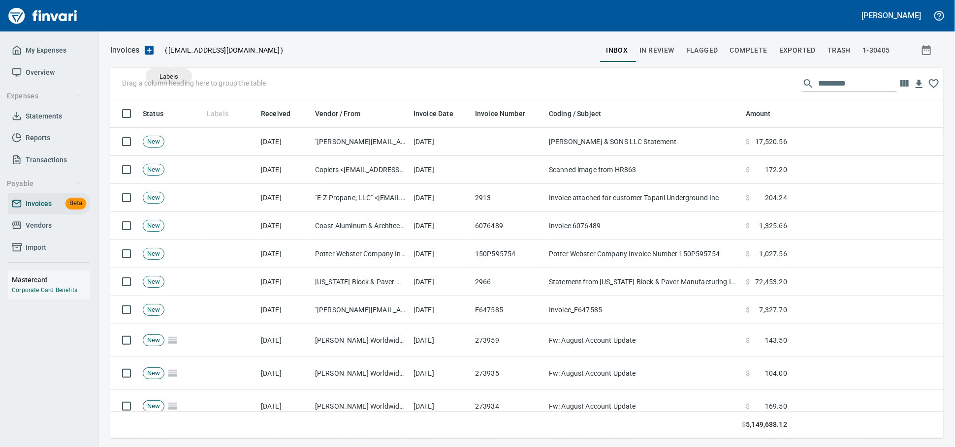
drag, startPoint x: 216, startPoint y: 117, endPoint x: 157, endPoint y: 89, distance: 64.9
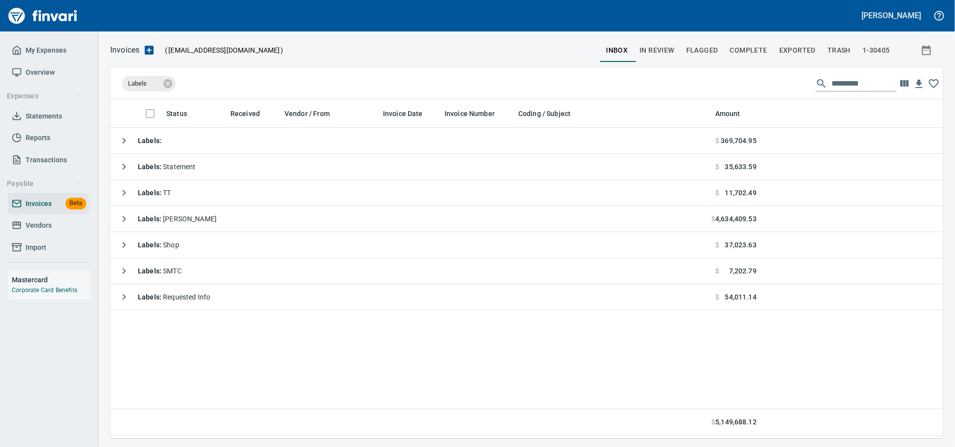
scroll to position [330, 824]
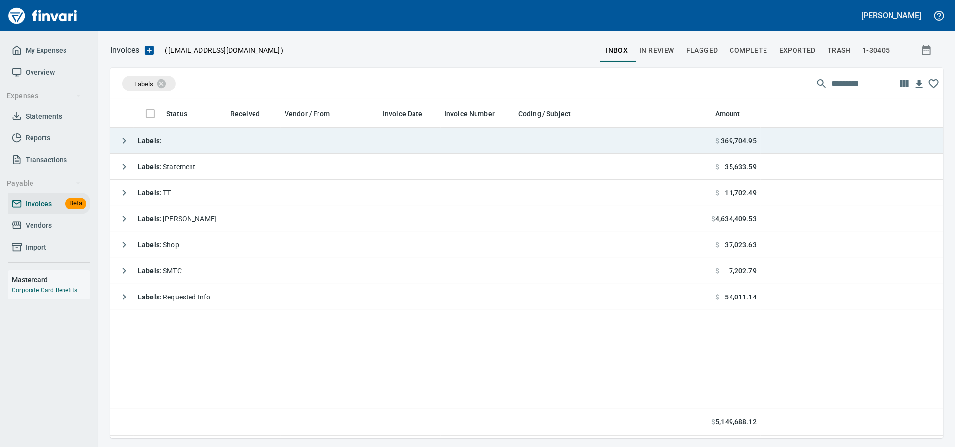
click at [238, 136] on td "Labels :" at bounding box center [410, 141] width 601 height 26
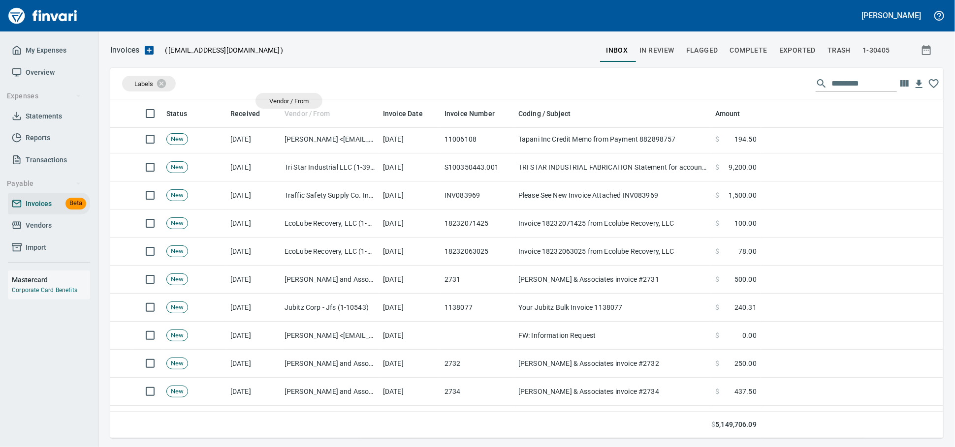
scroll to position [330, 815]
drag, startPoint x: 314, startPoint y: 113, endPoint x: 269, endPoint y: 91, distance: 50.4
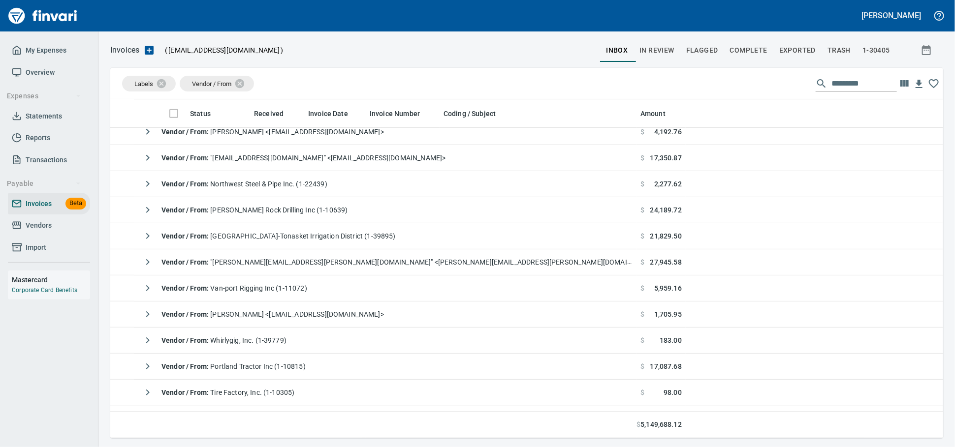
scroll to position [295, 0]
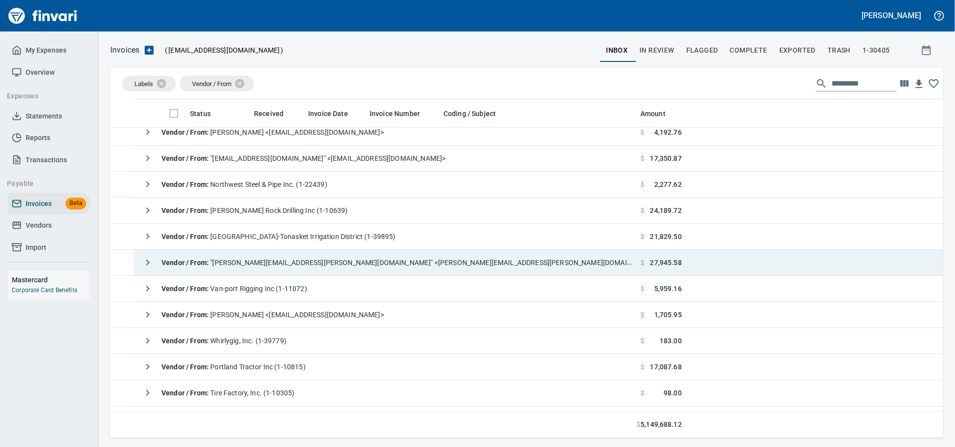
click at [312, 266] on span "Vendor / From : "megan@storedahl.com" <megan@storedahl.com>" at bounding box center [410, 262] width 499 height 8
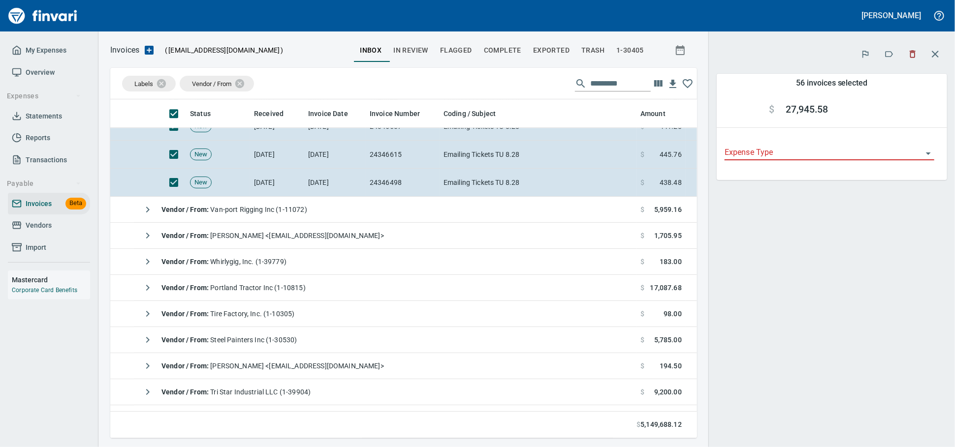
scroll to position [1935, 0]
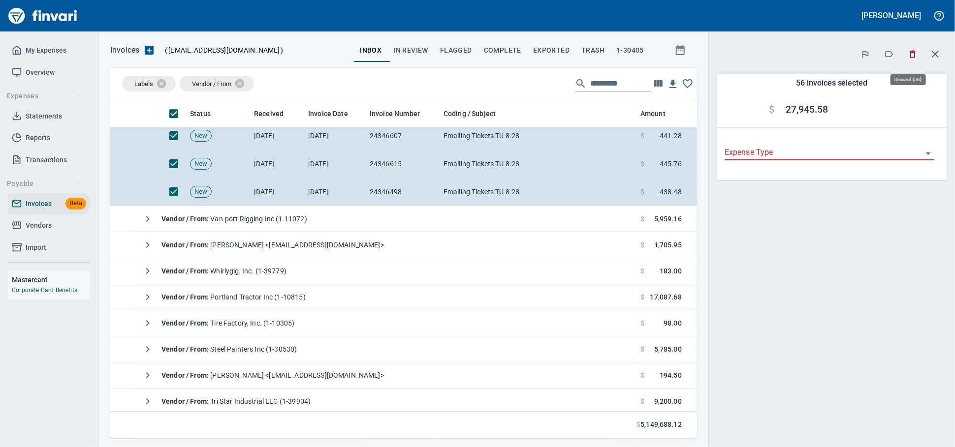
click at [909, 55] on icon "button" at bounding box center [912, 54] width 10 height 10
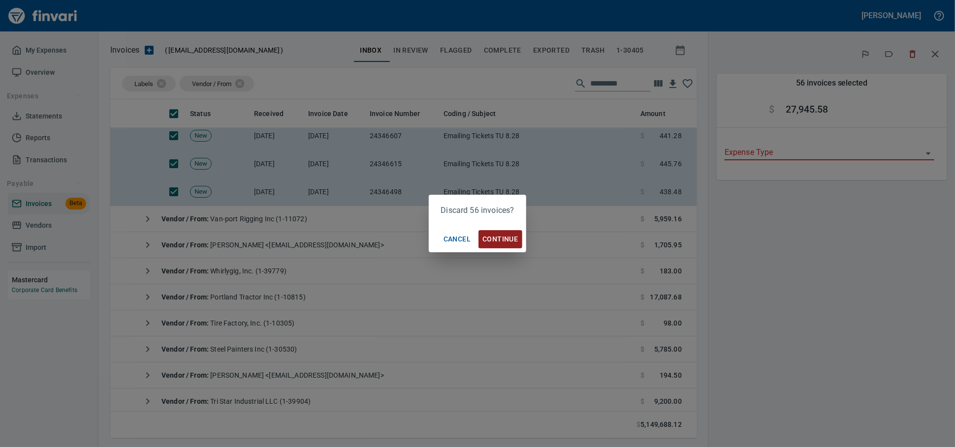
scroll to position [330, 569]
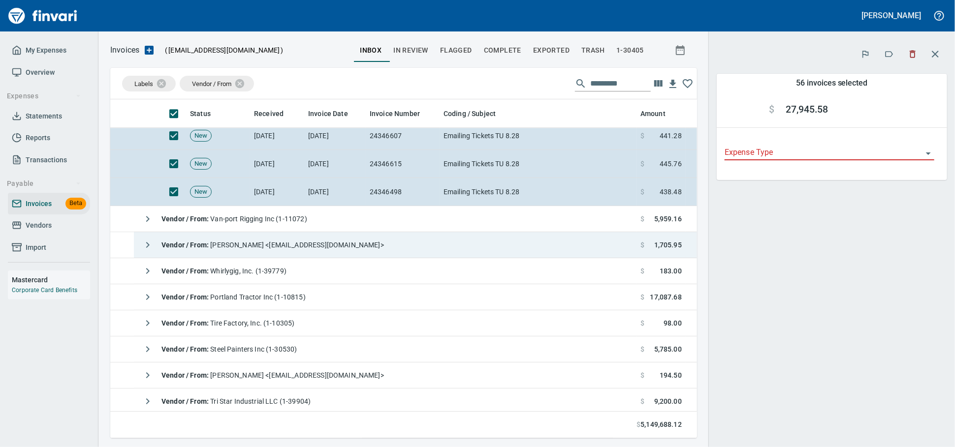
click at [496, 235] on td "Vendor / From : Stacey Palomaki <staceyp@tapani.com>" at bounding box center [385, 245] width 502 height 26
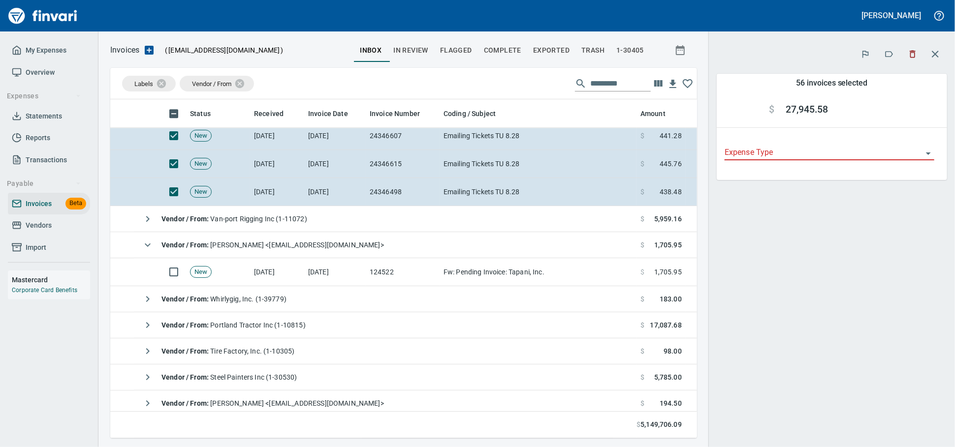
click at [910, 53] on icon "button" at bounding box center [912, 54] width 6 height 7
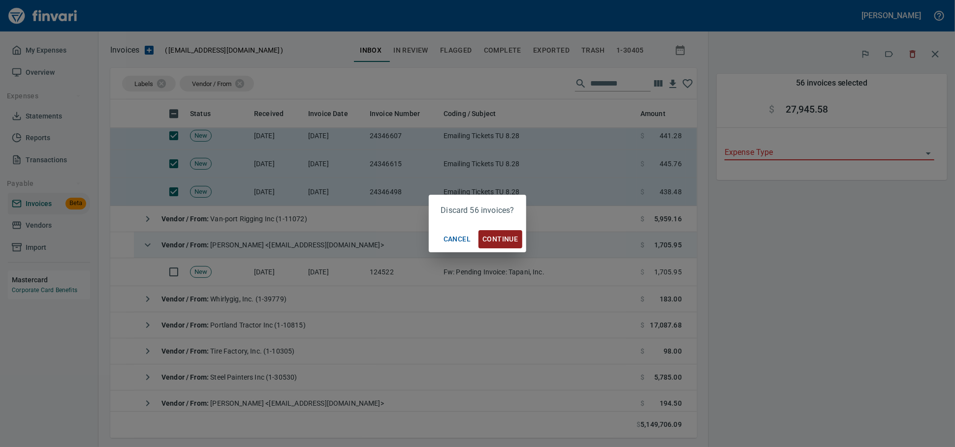
click at [504, 239] on span "Continue" at bounding box center [499, 239] width 35 height 12
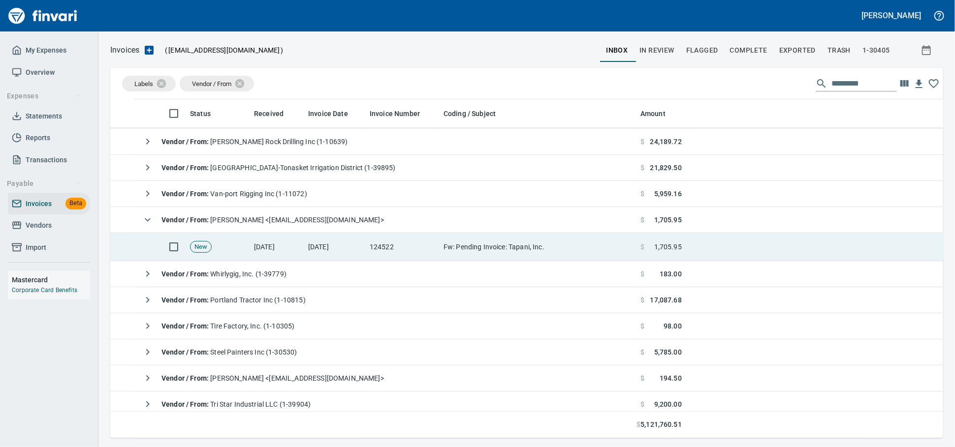
scroll to position [350, 0]
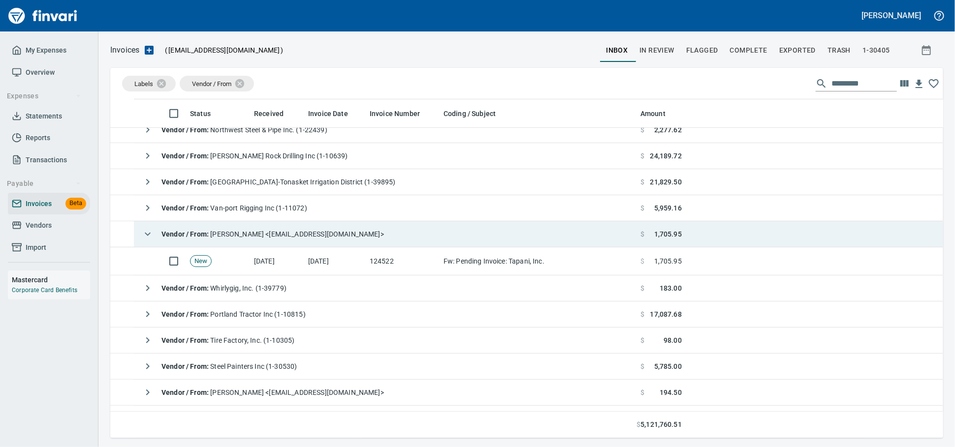
click at [296, 238] on span "Vendor / From : Stacey Palomaki <staceyp@tapani.com>" at bounding box center [272, 234] width 222 height 8
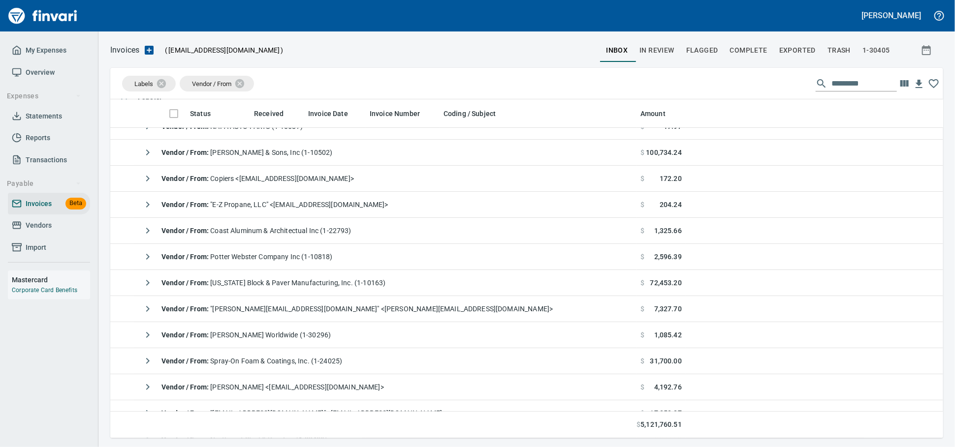
scroll to position [22, 0]
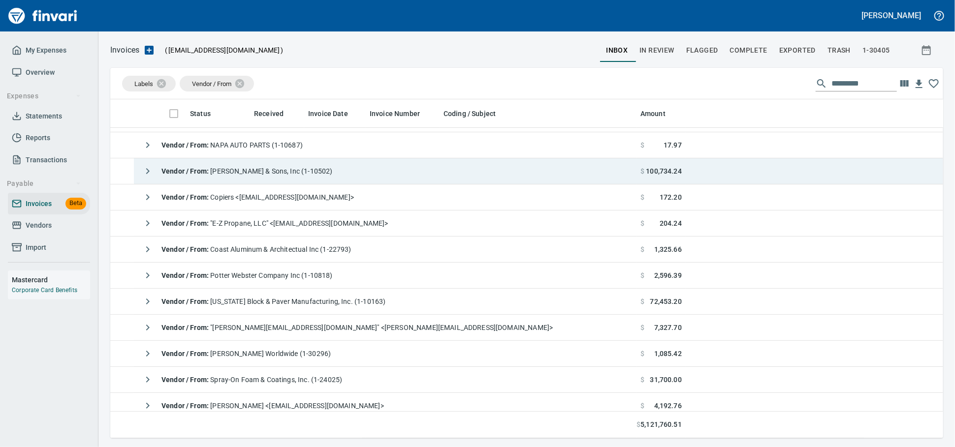
click at [302, 174] on span "Vendor / From : JL Storedahl & Sons, Inc (1-10502)" at bounding box center [246, 171] width 171 height 8
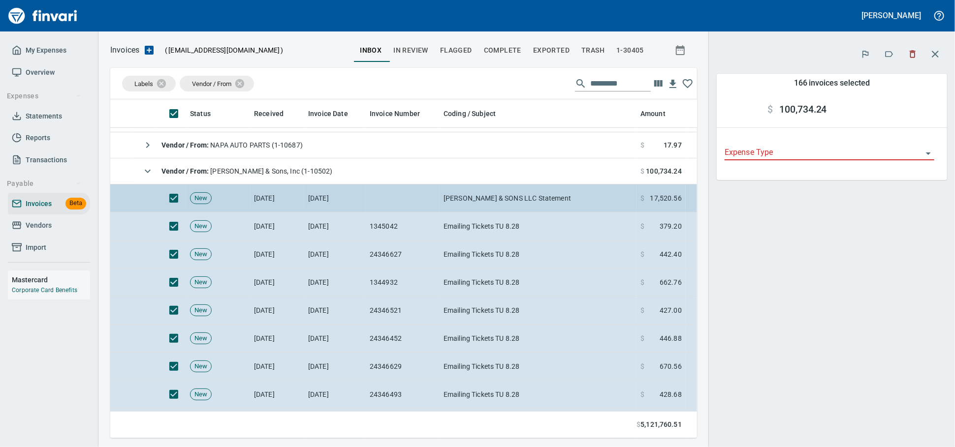
scroll to position [330, 569]
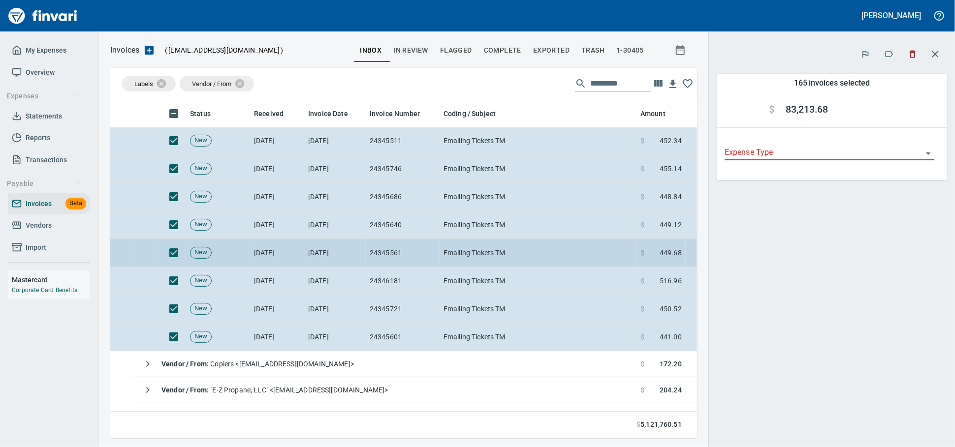
scroll to position [4396, 0]
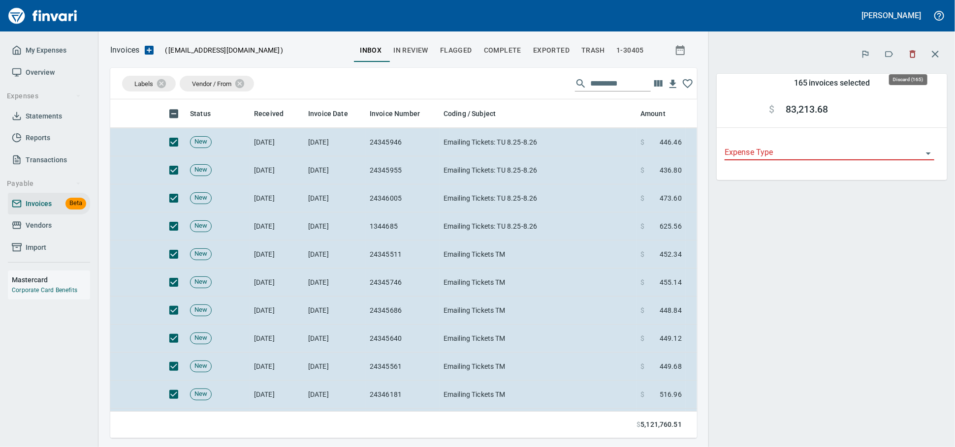
click at [906, 62] on button "button" at bounding box center [913, 54] width 22 height 22
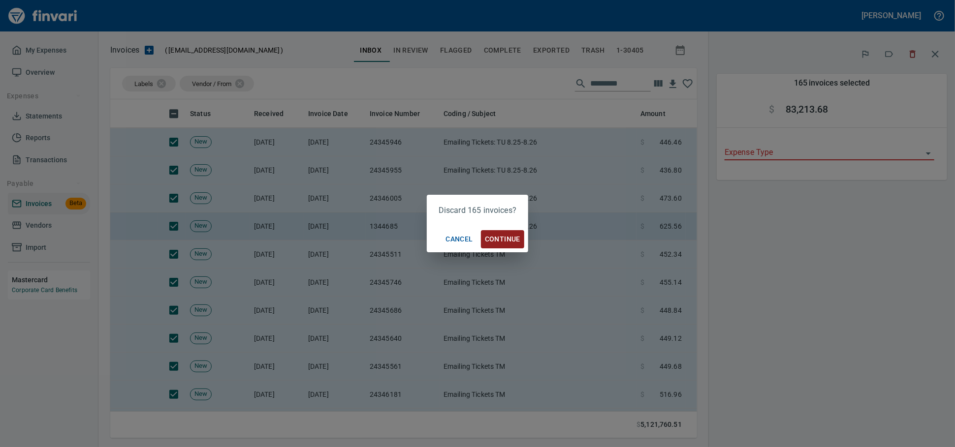
click at [505, 238] on span "Continue" at bounding box center [502, 239] width 35 height 12
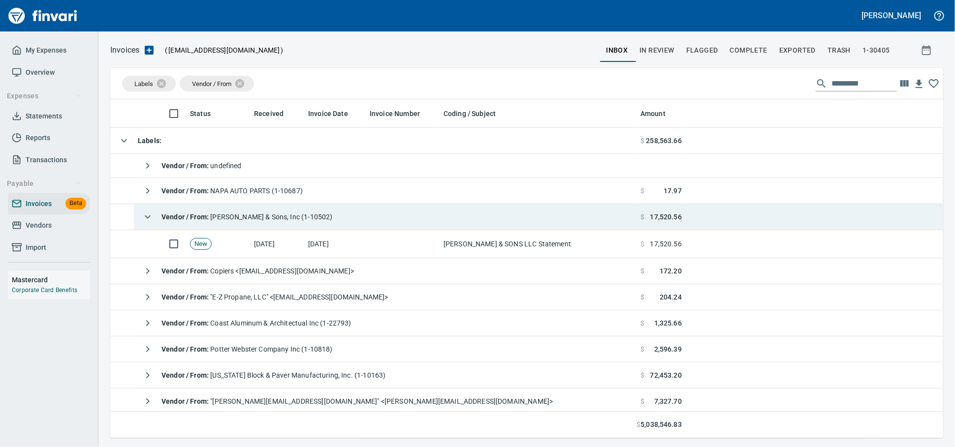
click at [346, 228] on td "Vendor / From : JL Storedahl & Sons, Inc (1-10502)" at bounding box center [385, 217] width 502 height 26
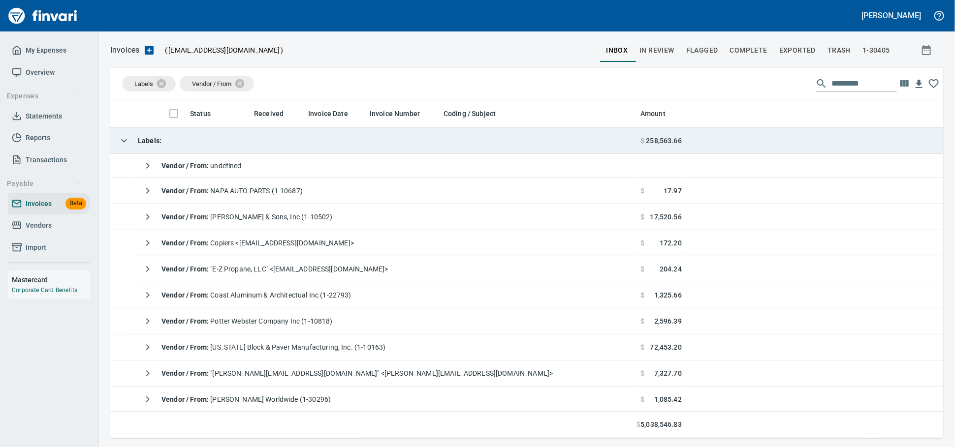
click at [280, 148] on td "Labels :" at bounding box center [373, 141] width 526 height 26
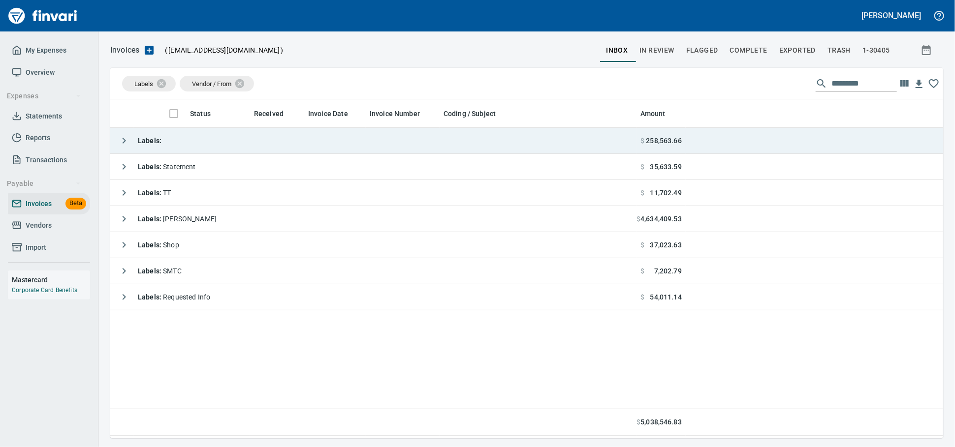
scroll to position [330, 824]
